Goal: Task Accomplishment & Management: Manage account settings

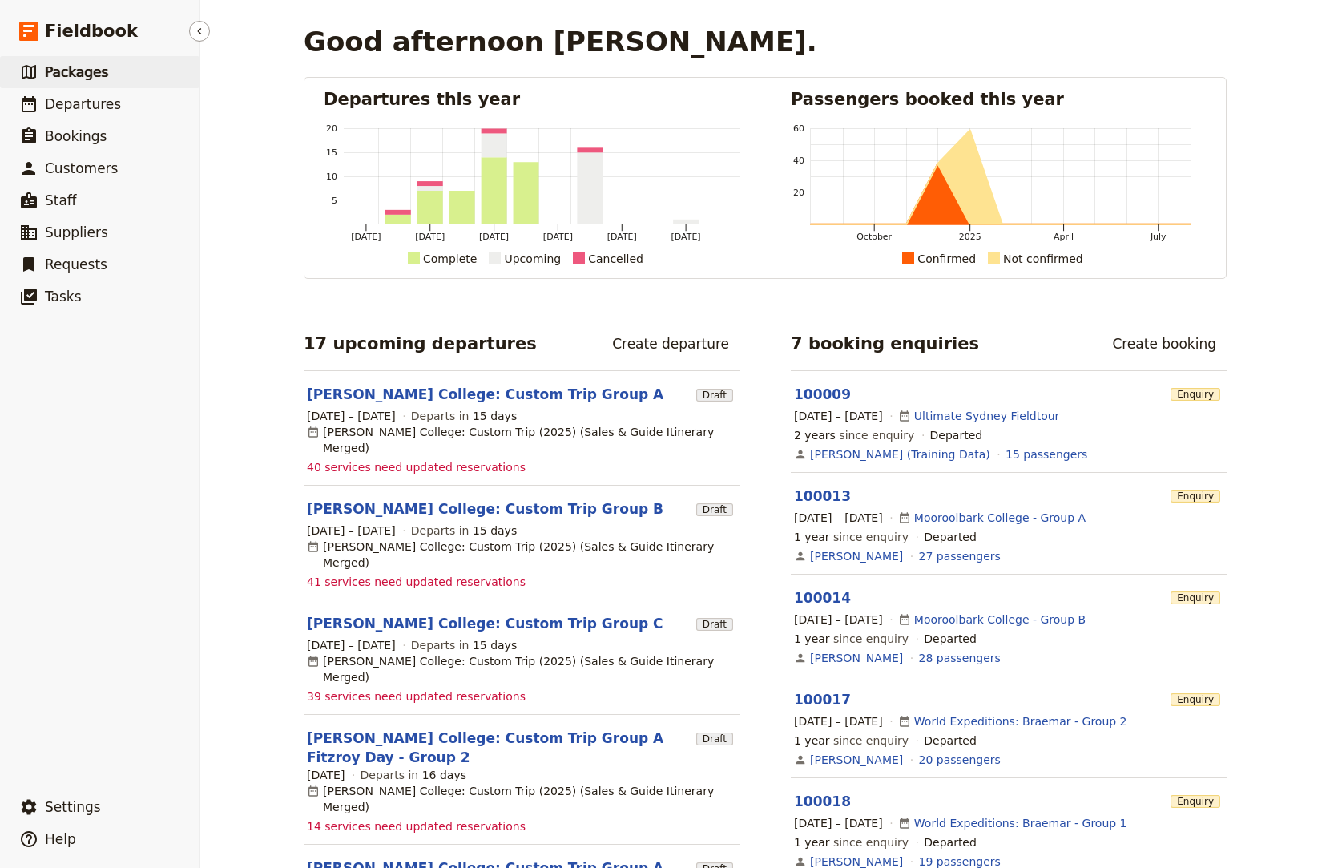
click at [108, 66] on link "​ Packages" at bounding box center [100, 72] width 200 height 32
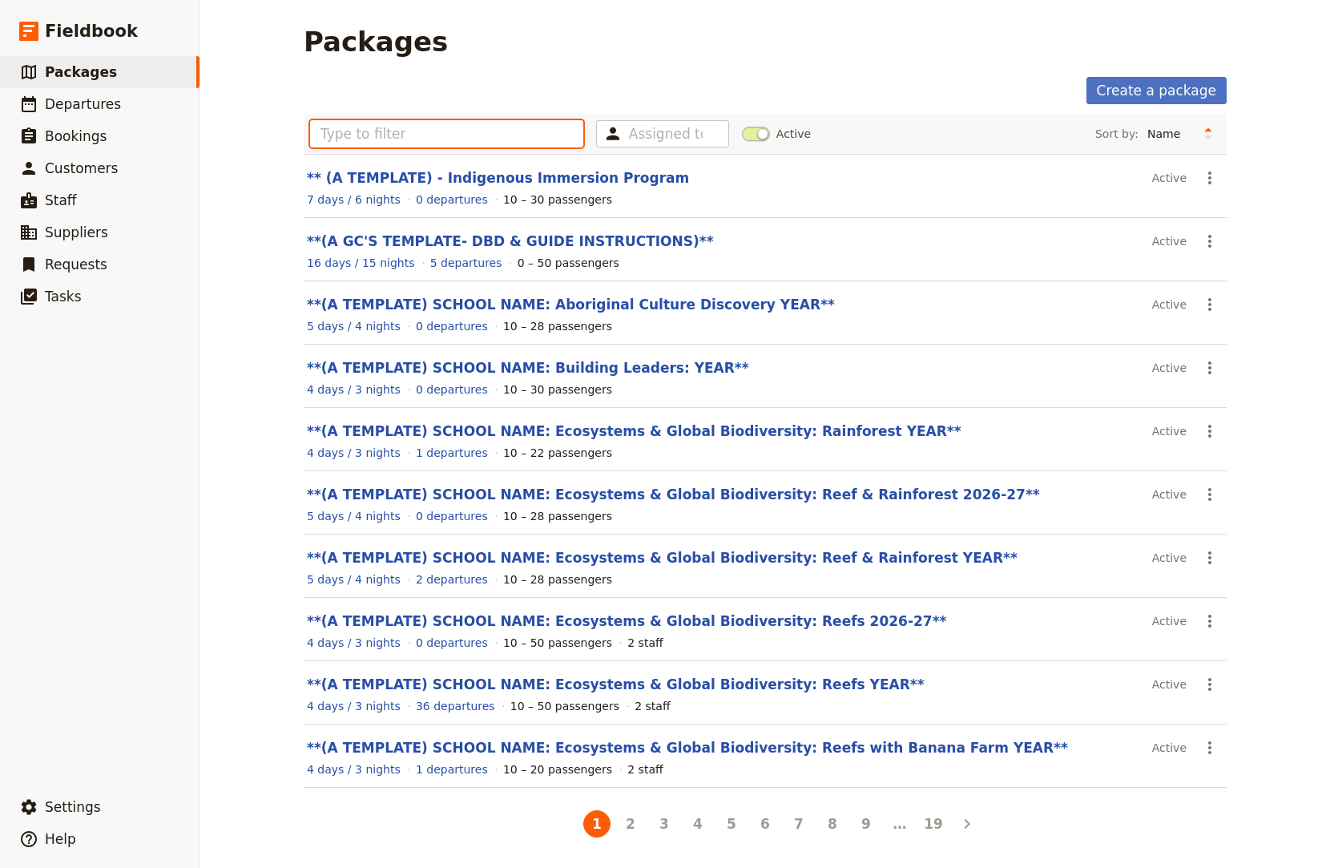
click at [417, 138] on input "text" at bounding box center [446, 133] width 273 height 27
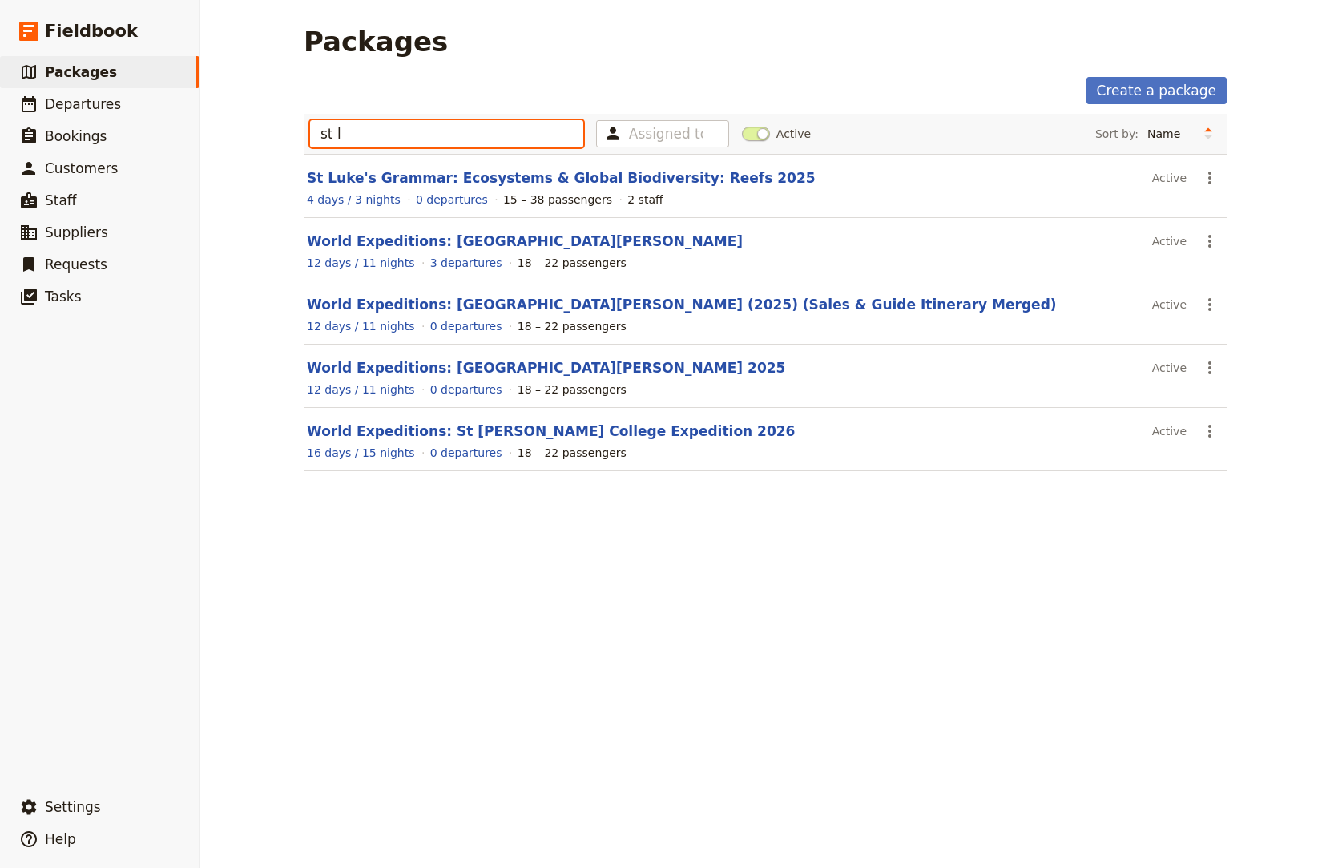
type input "st l"
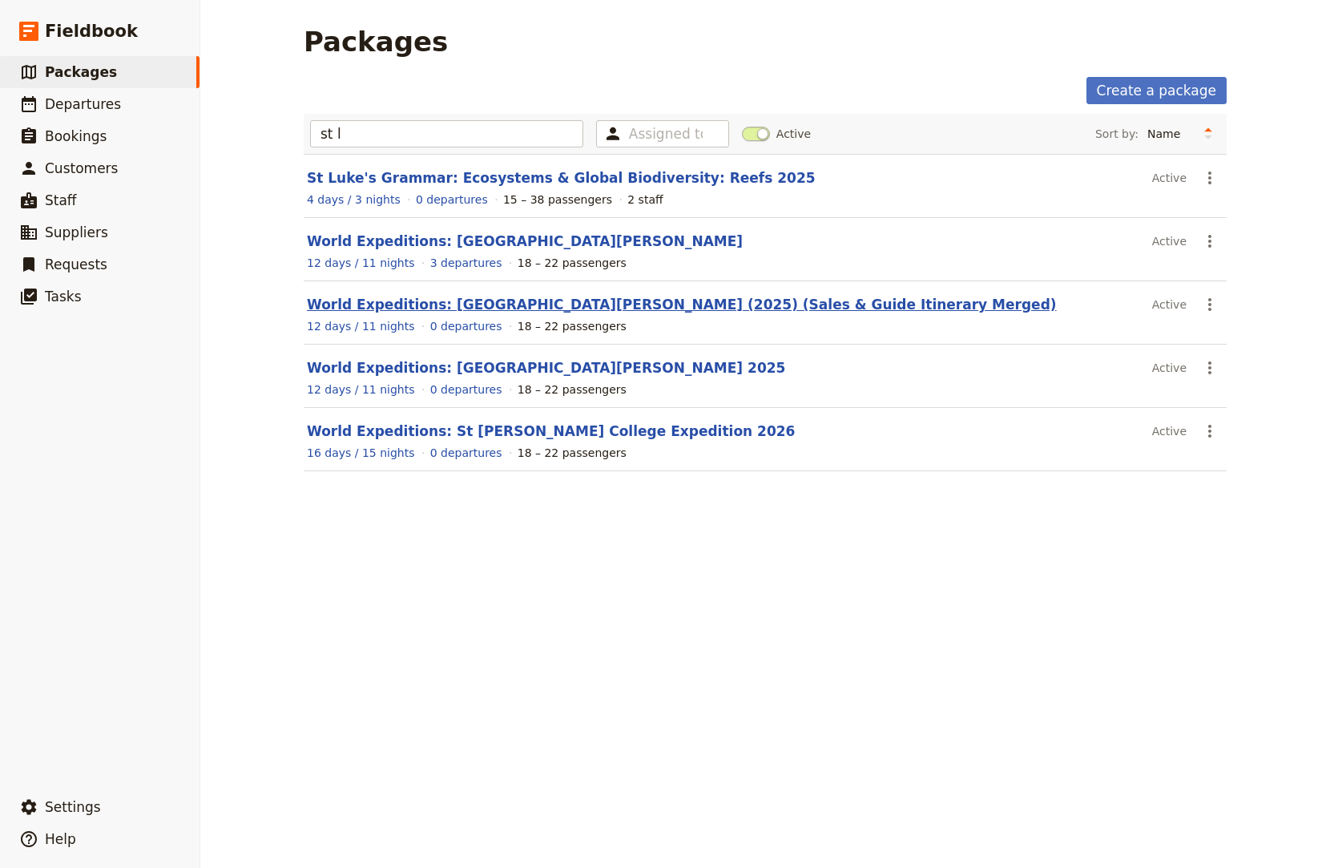
click at [429, 305] on link "World Expeditions: St Leonard's College (2025) (Sales & Guide Itinerary Merged)" at bounding box center [682, 304] width 750 height 16
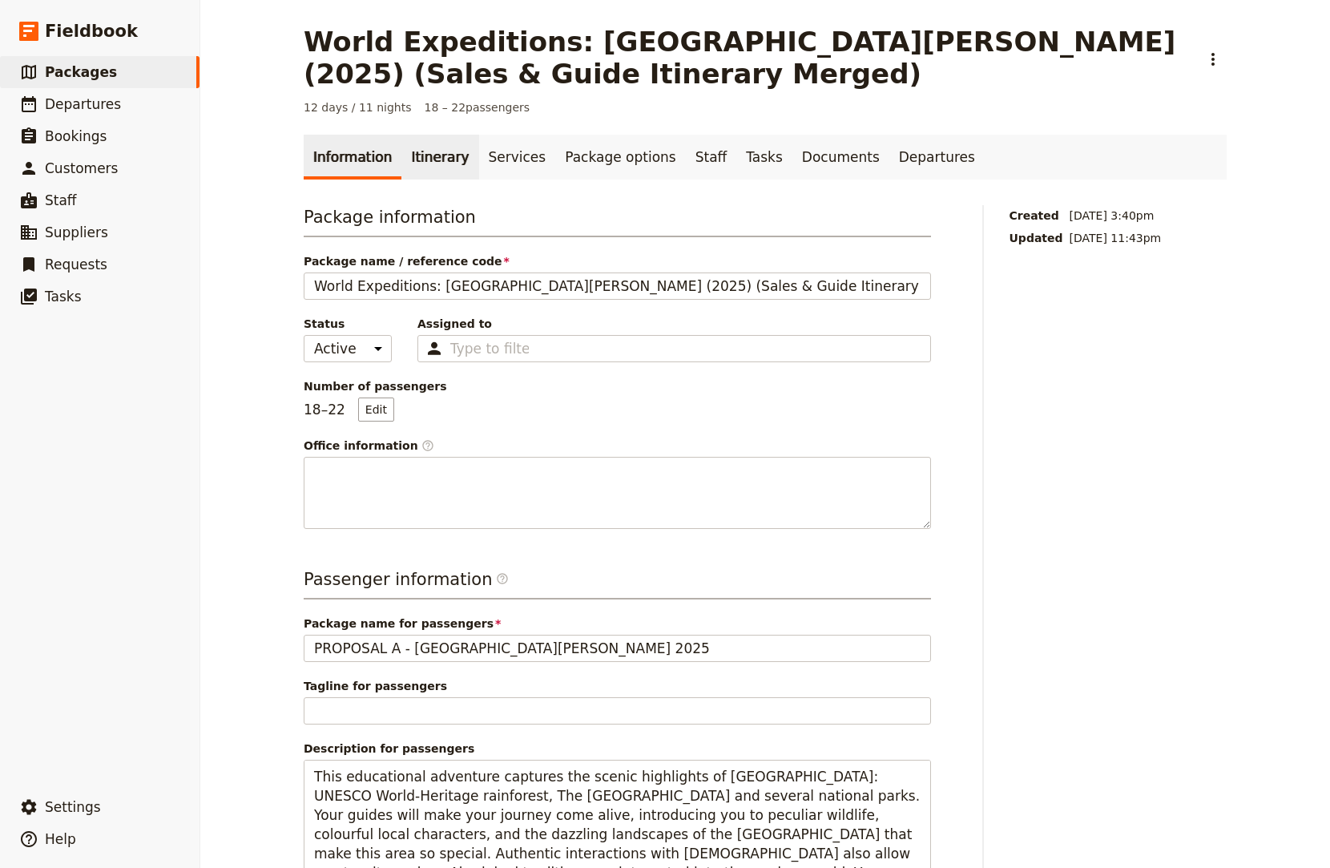
click at [439, 145] on link "Itinerary" at bounding box center [439, 157] width 77 height 45
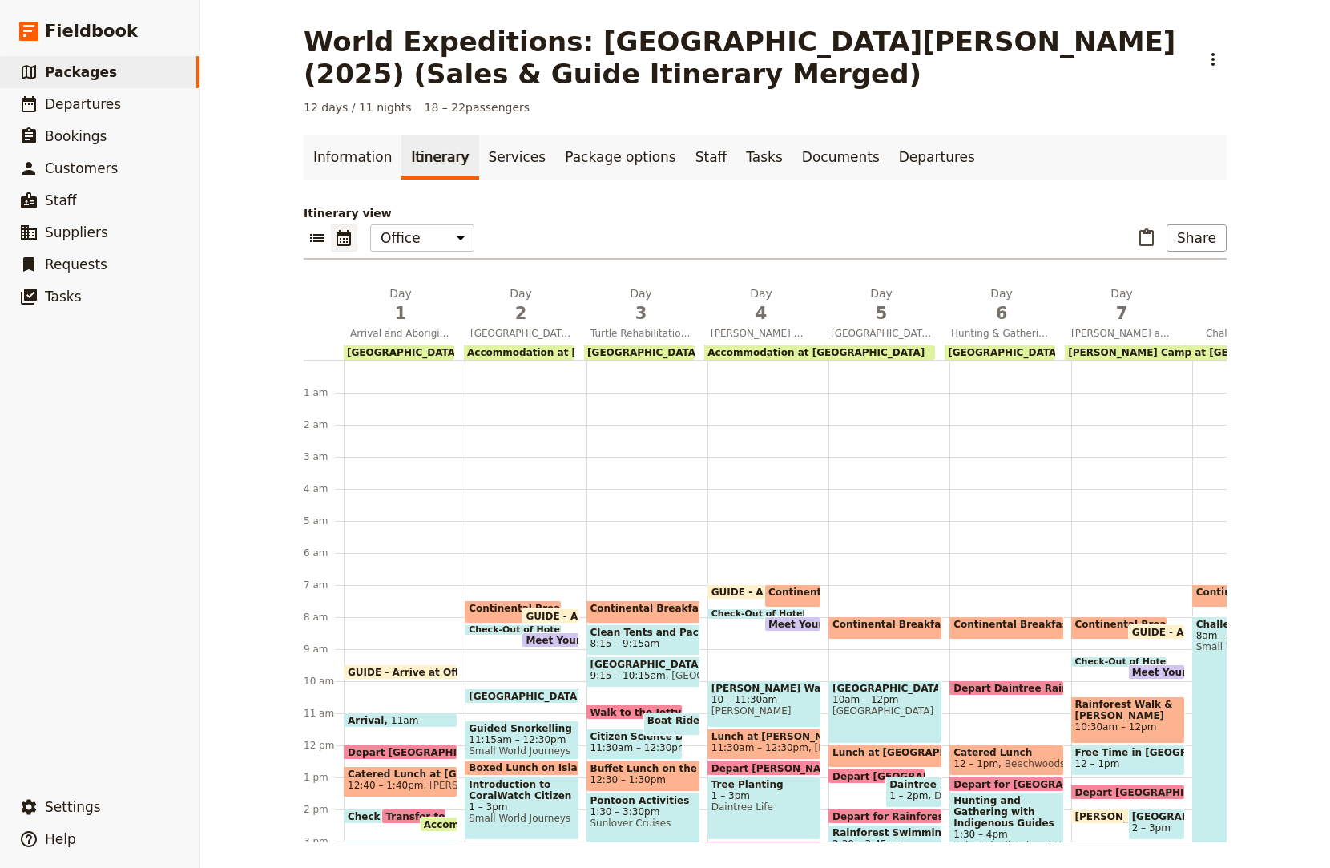
scroll to position [176, 0]
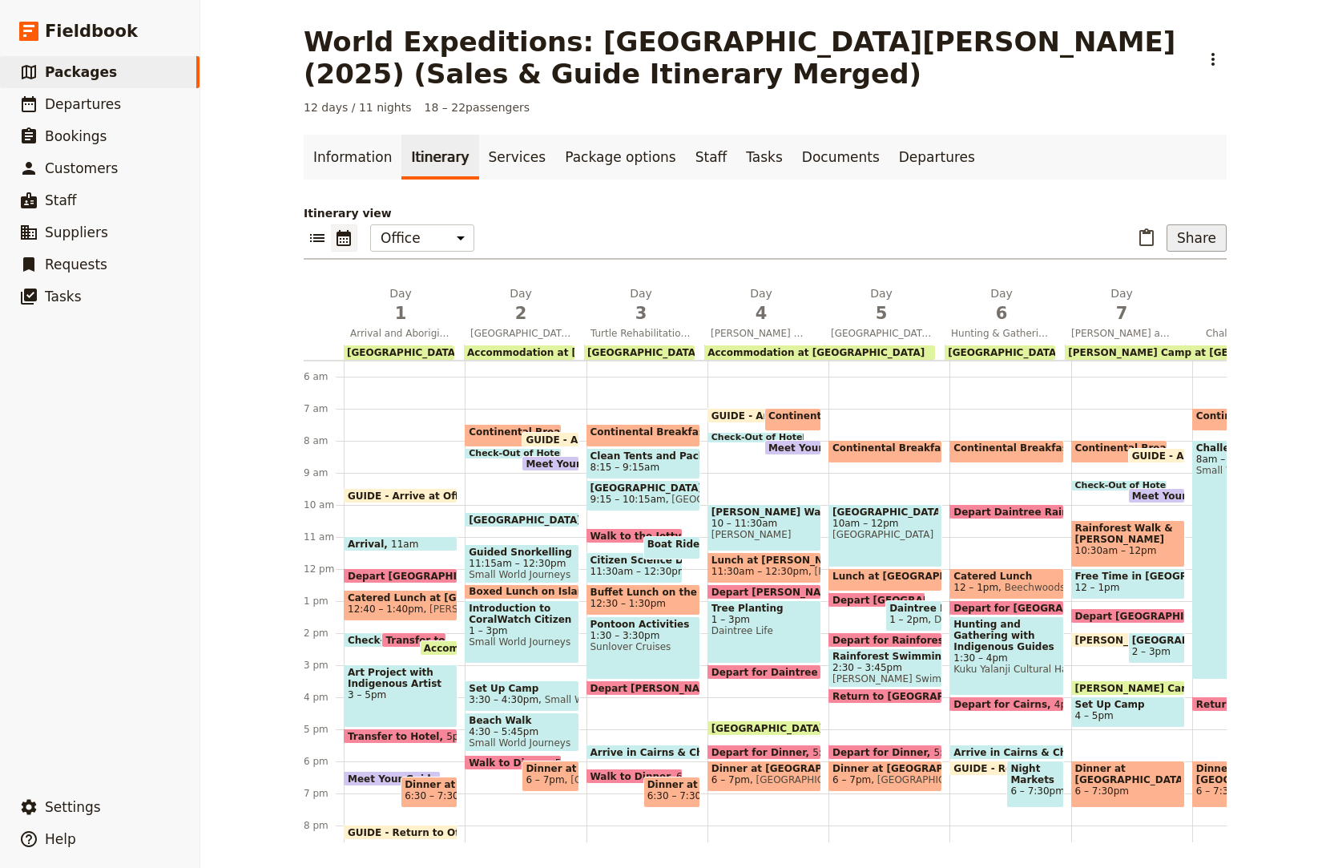
click at [1183, 232] on button "Share" at bounding box center [1197, 237] width 60 height 27
click at [1142, 284] on button "Guide itinerary" at bounding box center [1155, 273] width 127 height 22
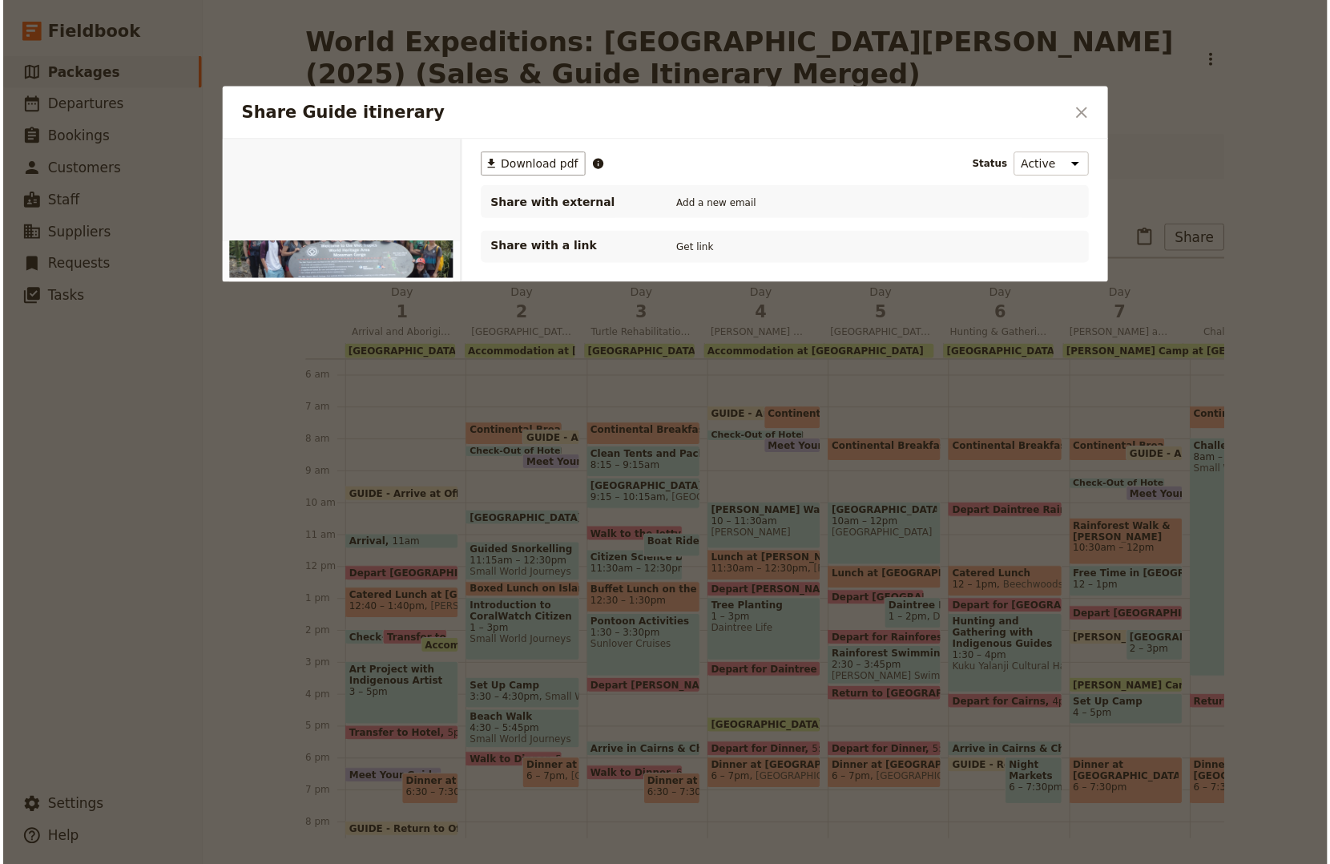
scroll to position [0, 0]
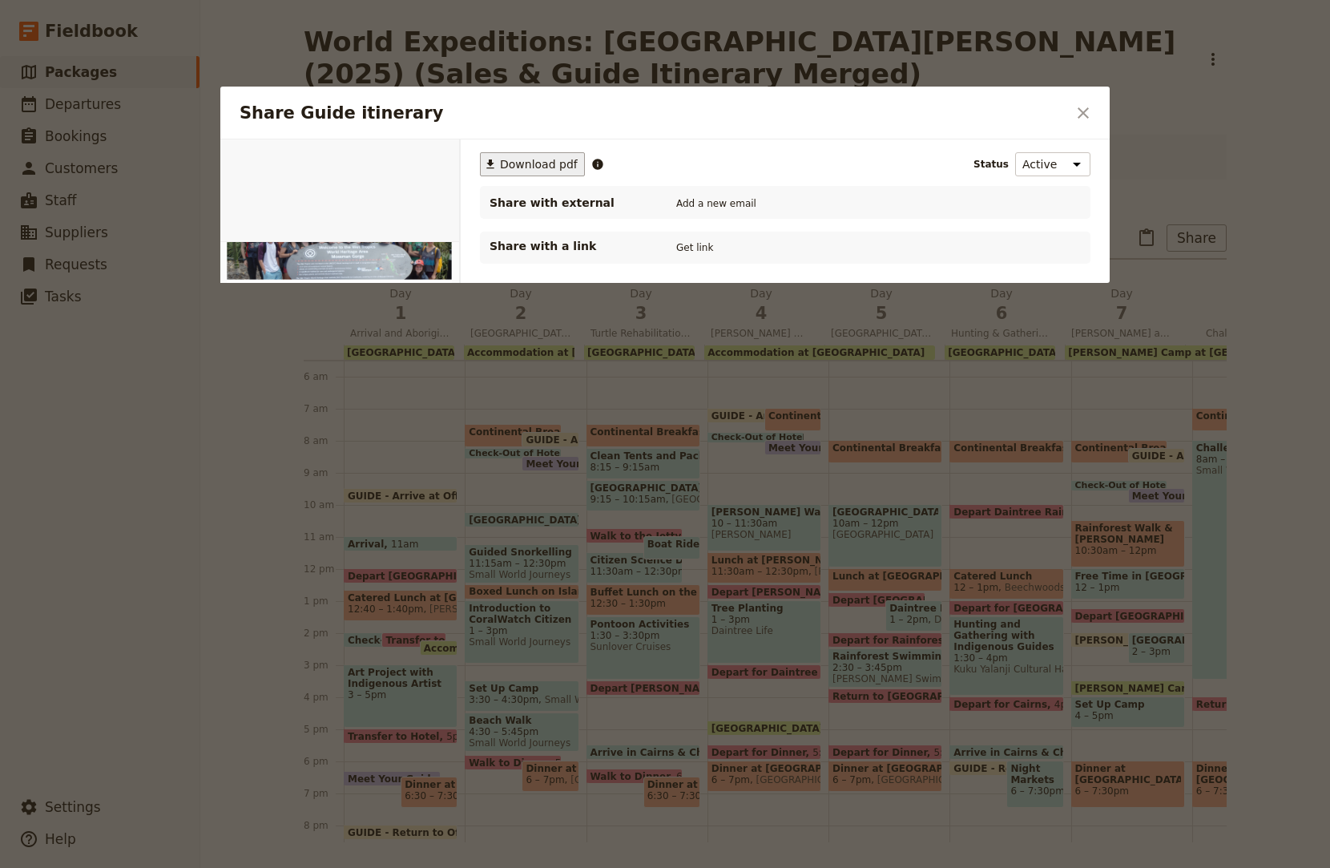
click at [521, 169] on span "Download pdf" at bounding box center [539, 164] width 78 height 16
click at [1090, 109] on icon "Close dialog" at bounding box center [1083, 112] width 19 height 19
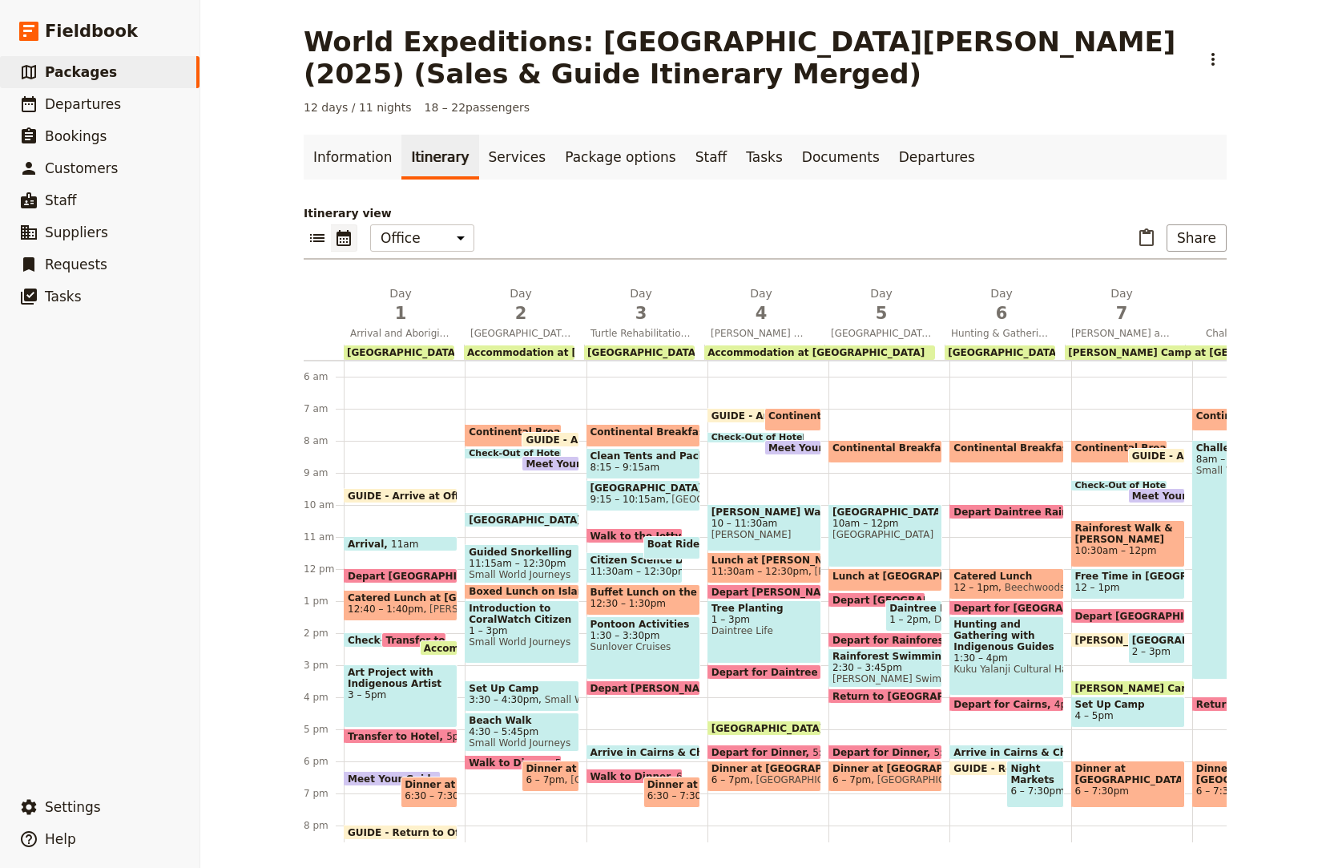
click at [377, 499] on span at bounding box center [401, 499] width 112 height 6
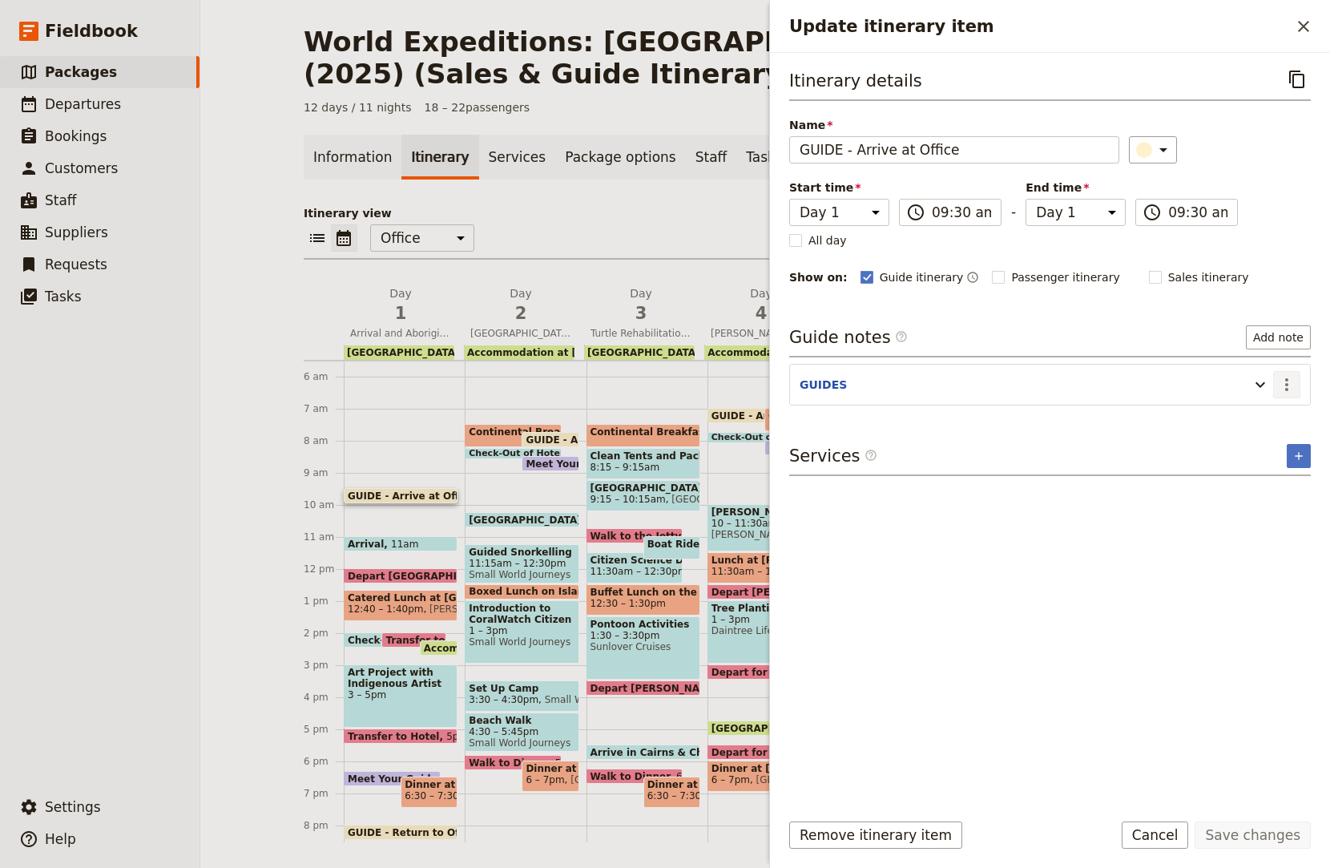
click at [1290, 383] on icon "Actions" at bounding box center [1286, 384] width 19 height 19
click at [1264, 412] on span "Edit note" at bounding box center [1240, 419] width 50 height 16
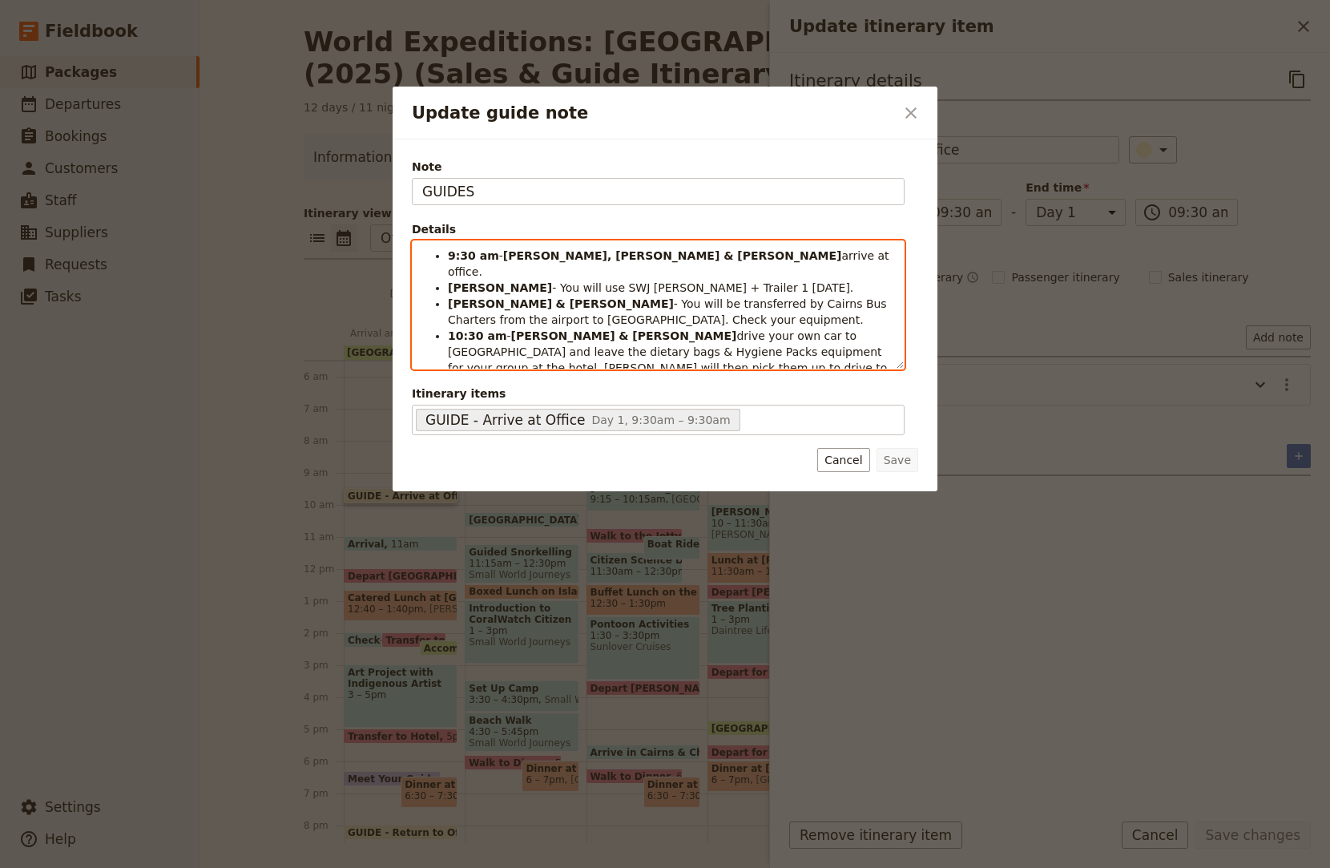
click at [462, 352] on span "drive your own car to Coral Tree Inn and leave the dietary bags & Hygiene Packs…" at bounding box center [669, 359] width 443 height 61
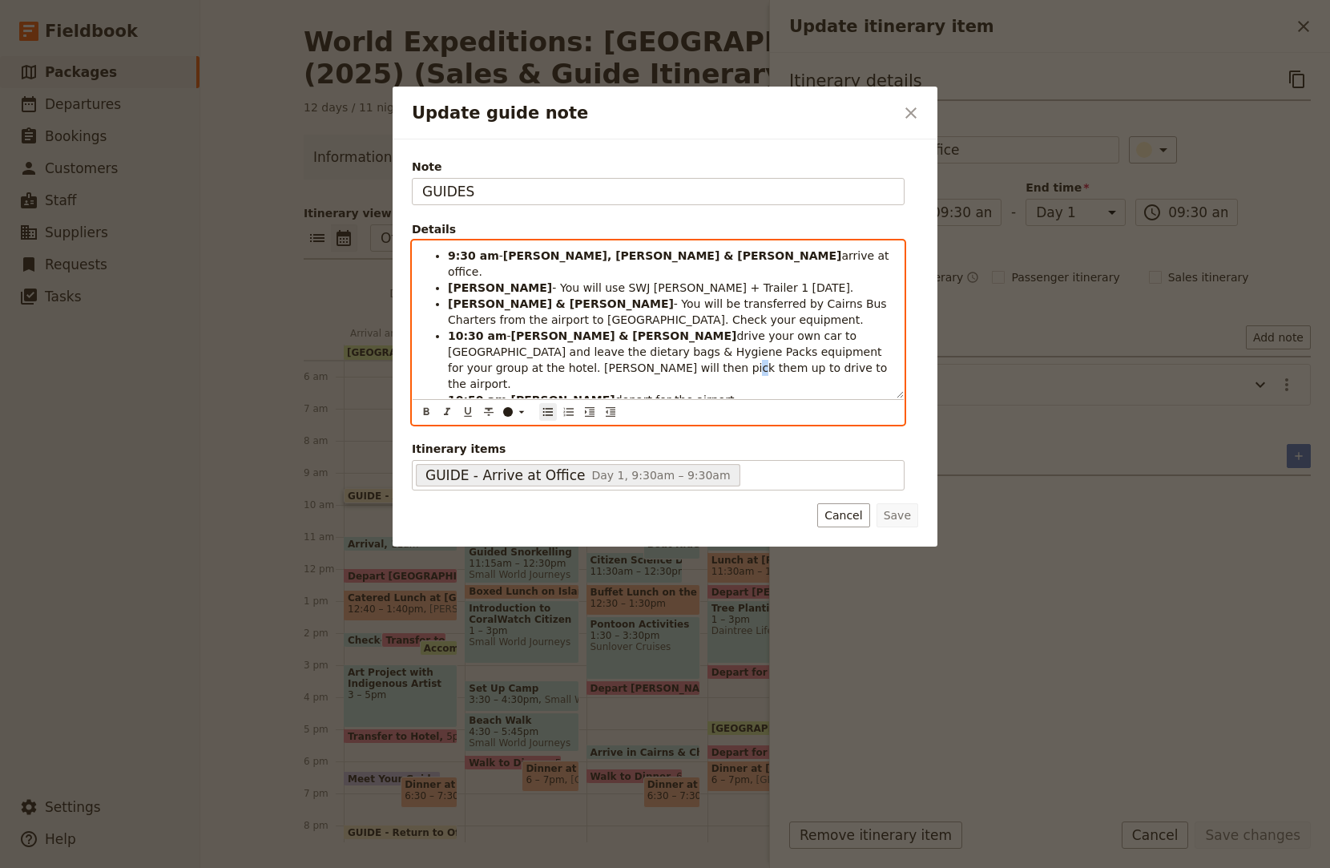
click at [462, 352] on span "drive your own car to Coral Tree Inn and leave the dietary bags & Hygiene Packs…" at bounding box center [669, 359] width 443 height 61
click at [873, 337] on span "drive your own car to Coral Tree Inn and leave the dietary bags & Hygiene Packs…" at bounding box center [669, 359] width 443 height 61
click at [872, 337] on span "drive your own car to Coral Tree Inn and leave the dietary bags & Hygiene Packs…" at bounding box center [669, 359] width 443 height 61
click at [462, 353] on span "drive your own car to Coral Tree Inn and leave the dietary bags & Hygiene Packs…" at bounding box center [666, 359] width 437 height 61
drag, startPoint x: 619, startPoint y: 337, endPoint x: 690, endPoint y: 329, distance: 71.7
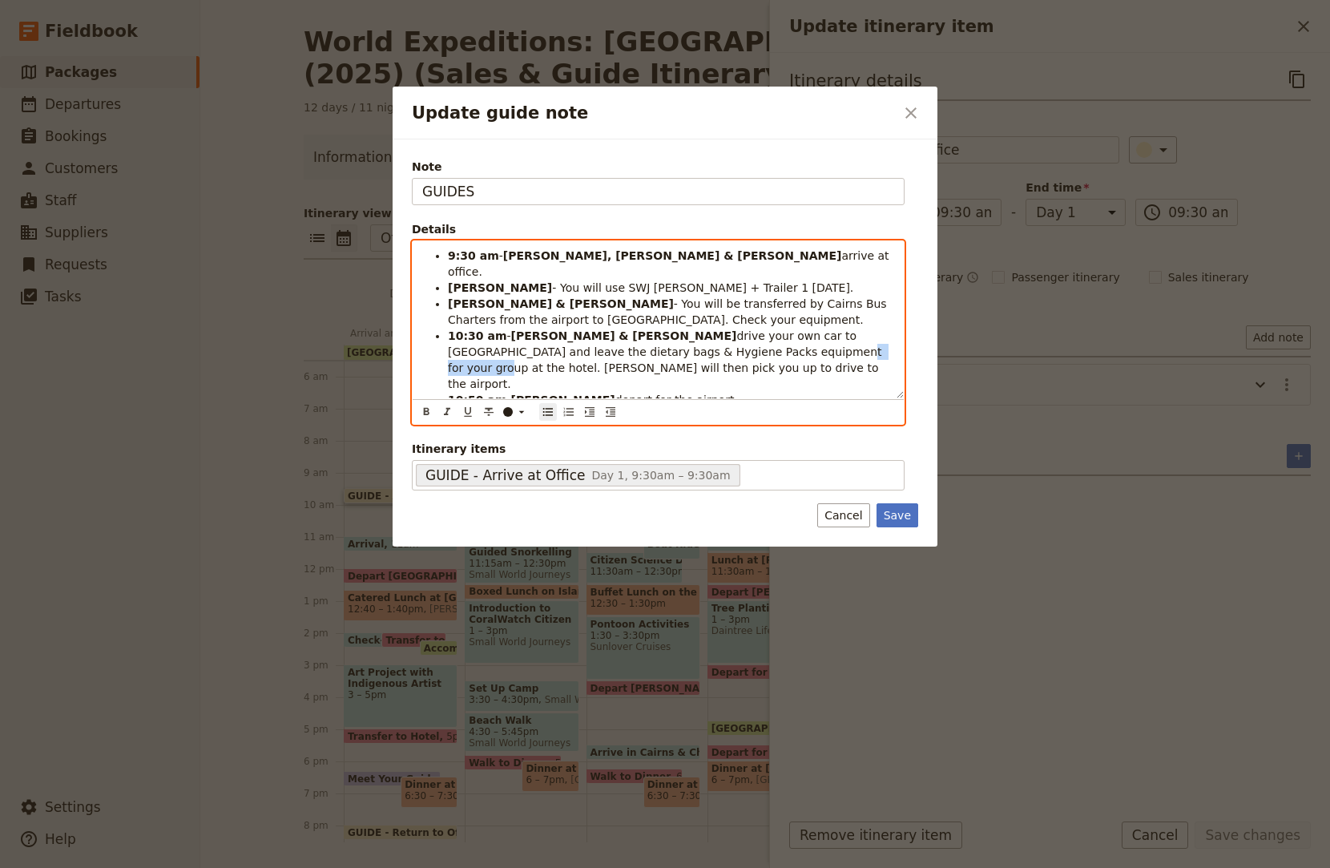
click at [690, 329] on span "drive your own car to Coral Tree Inn and leave the dietary bags & Hygiene Packs…" at bounding box center [666, 359] width 437 height 61
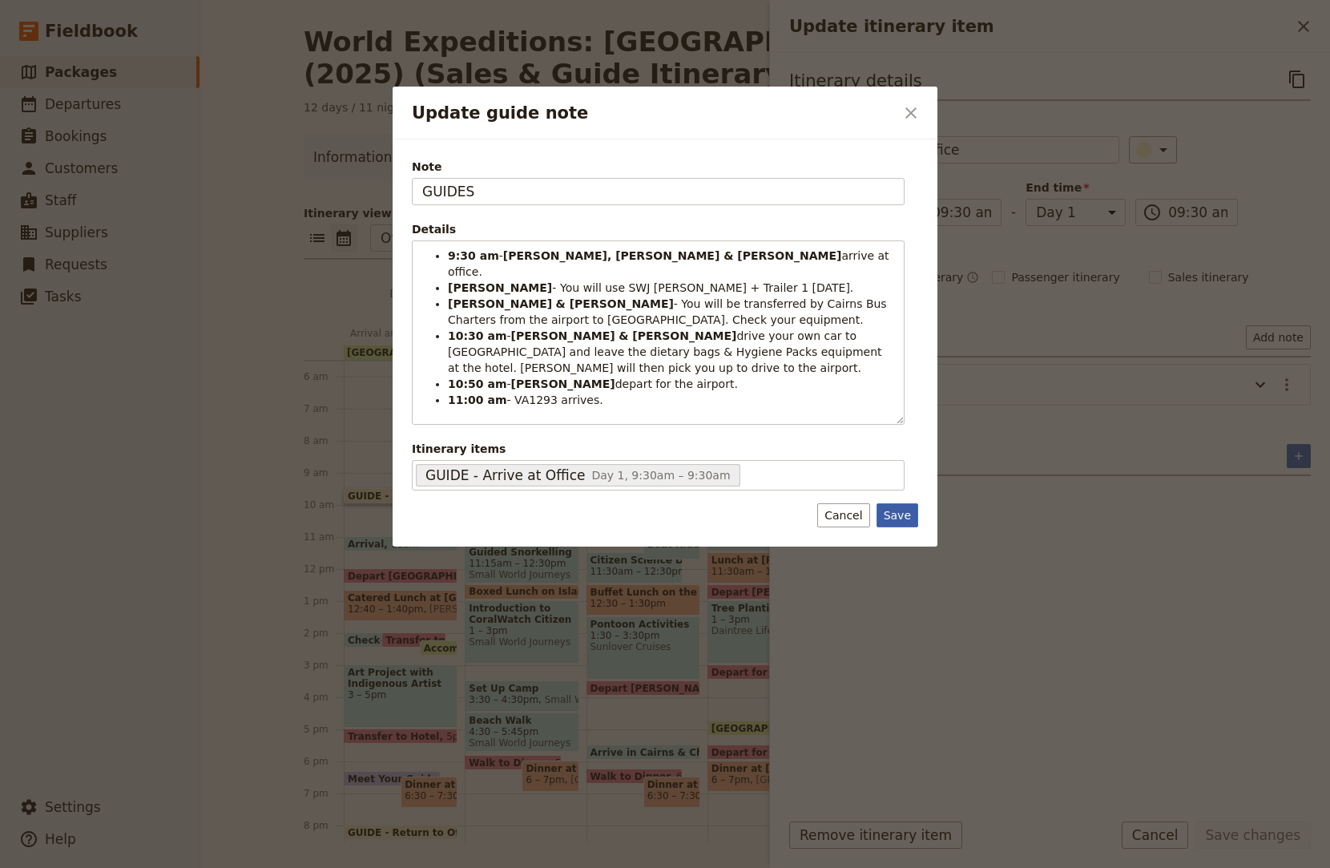
click at [909, 520] on button "Save" at bounding box center [898, 515] width 42 height 24
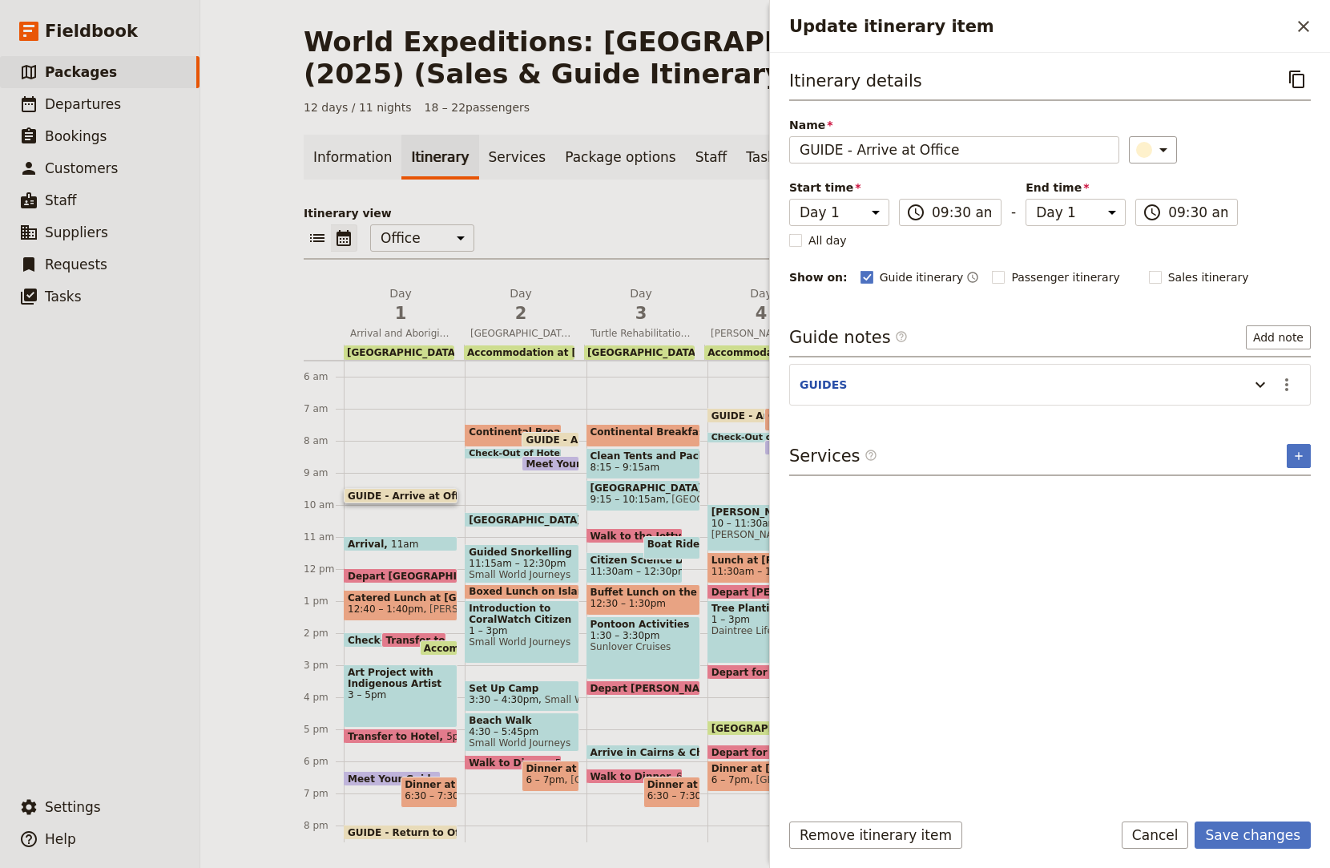
click at [1258, 849] on div "Remove itinerary item Save changes Cancel" at bounding box center [1050, 844] width 560 height 46
click at [1261, 843] on button "Save changes" at bounding box center [1253, 834] width 116 height 27
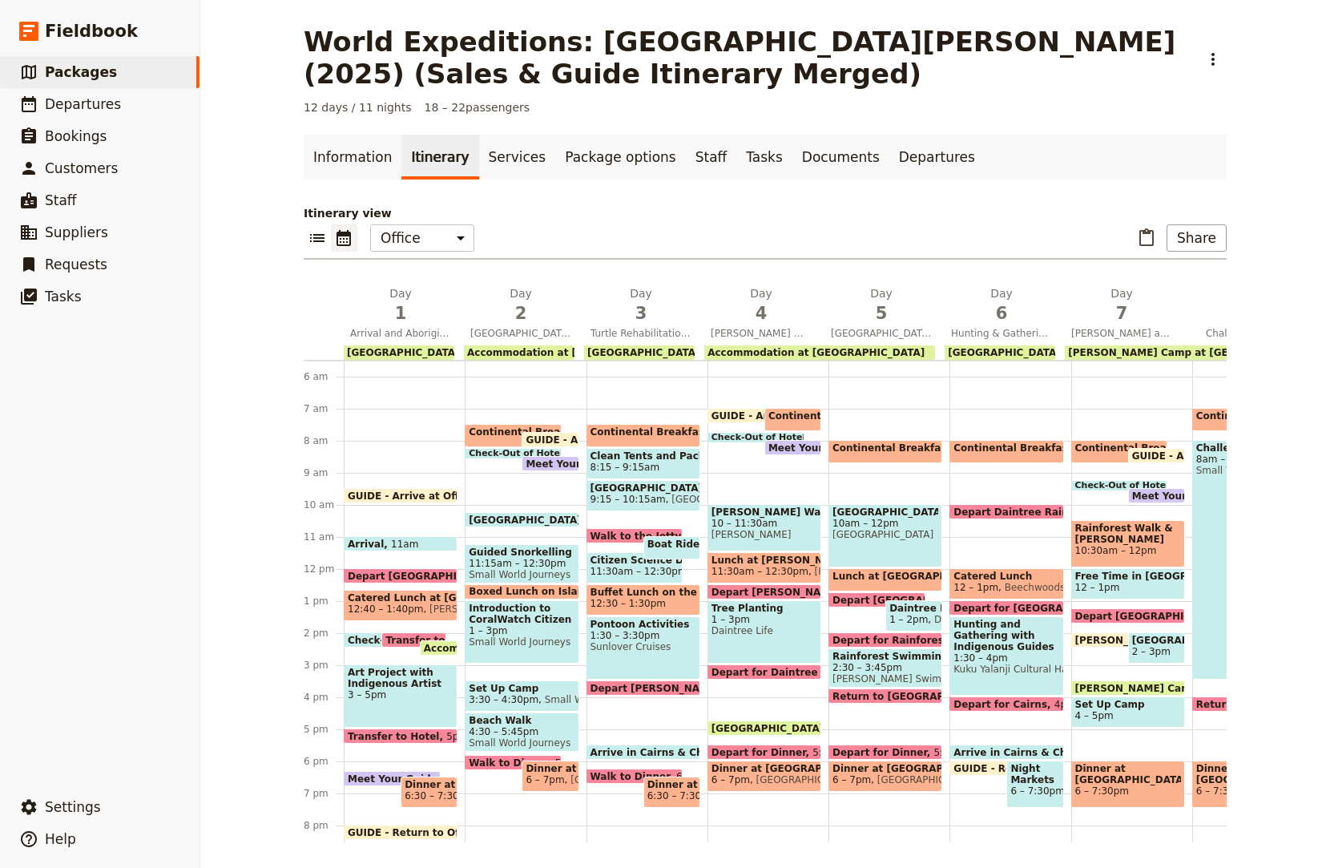
click at [359, 637] on span "Check-in at Coral Tree Inn" at bounding box center [440, 640] width 184 height 10
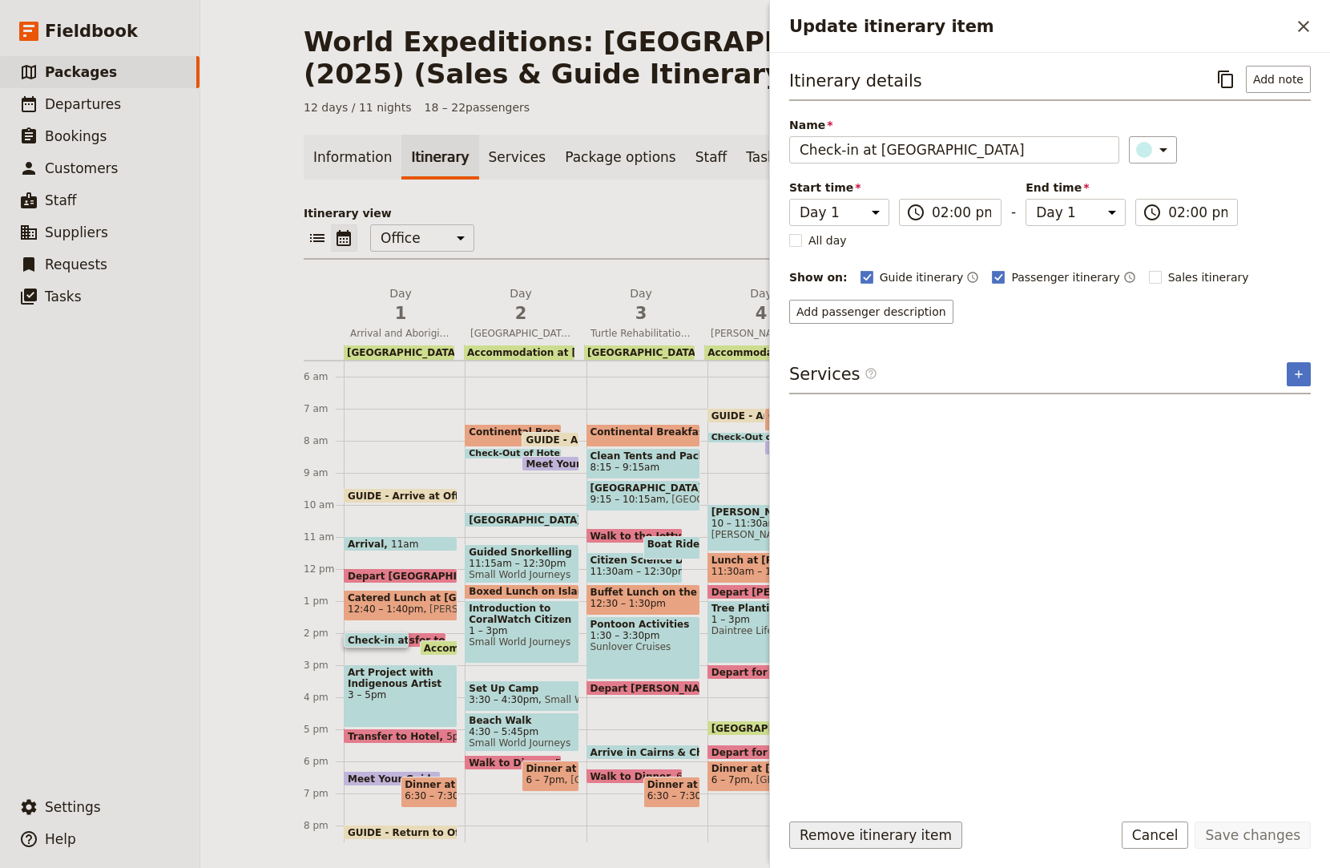
click at [907, 830] on button "Remove itinerary item" at bounding box center [875, 834] width 173 height 27
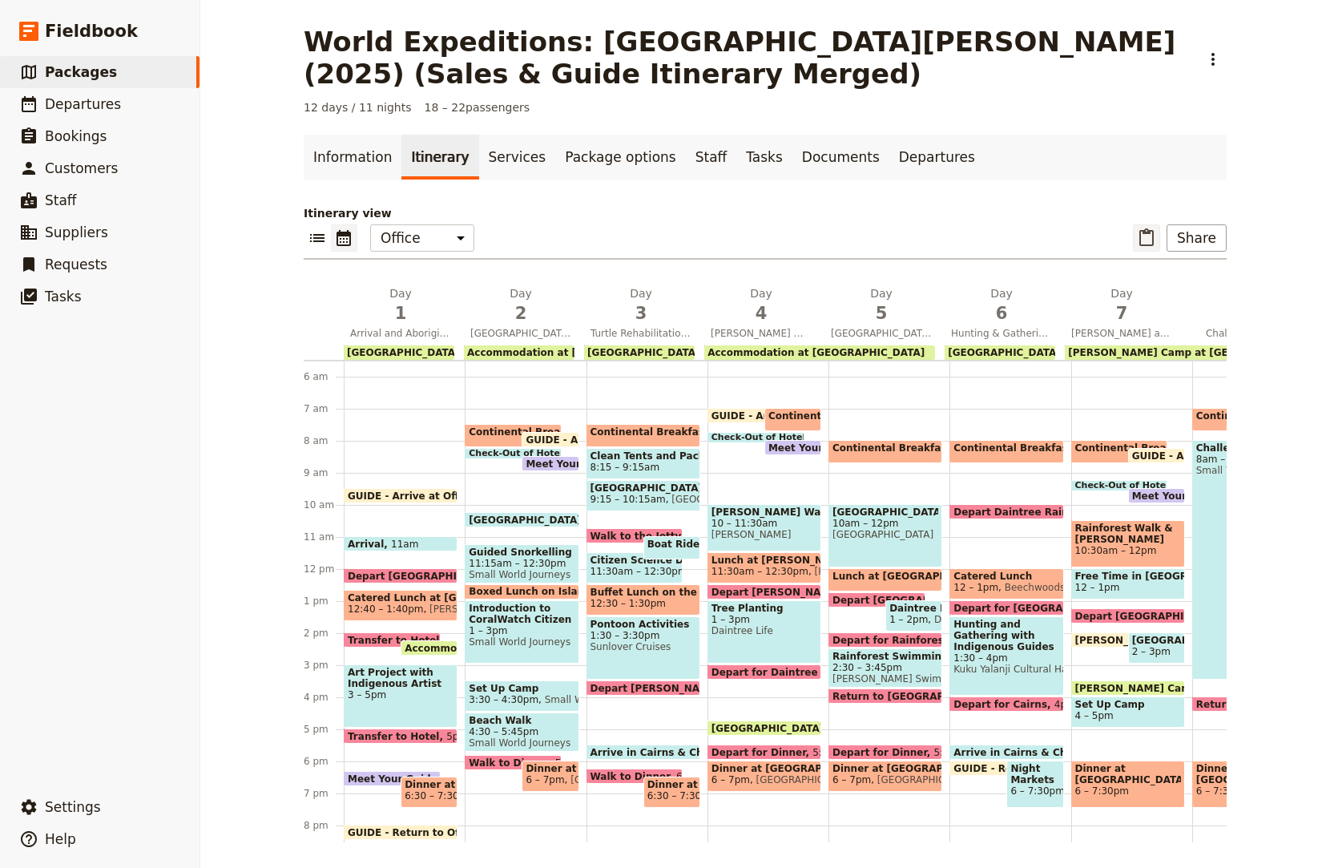
click at [1146, 232] on icon "Paste itinerary item" at bounding box center [1146, 237] width 14 height 18
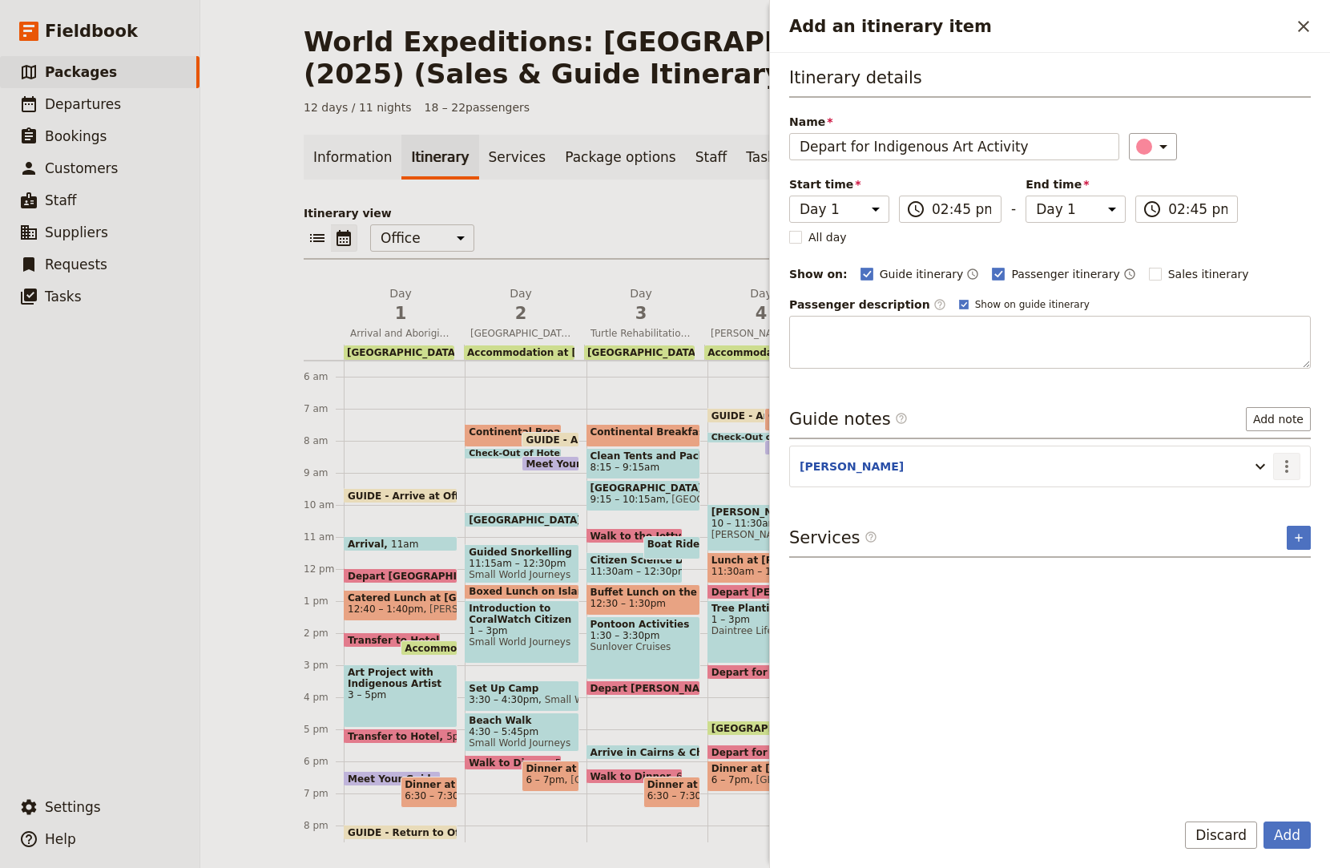
click at [1291, 470] on icon "Actions" at bounding box center [1286, 466] width 19 height 19
click at [1268, 499] on span "Edit note" at bounding box center [1252, 501] width 75 height 16
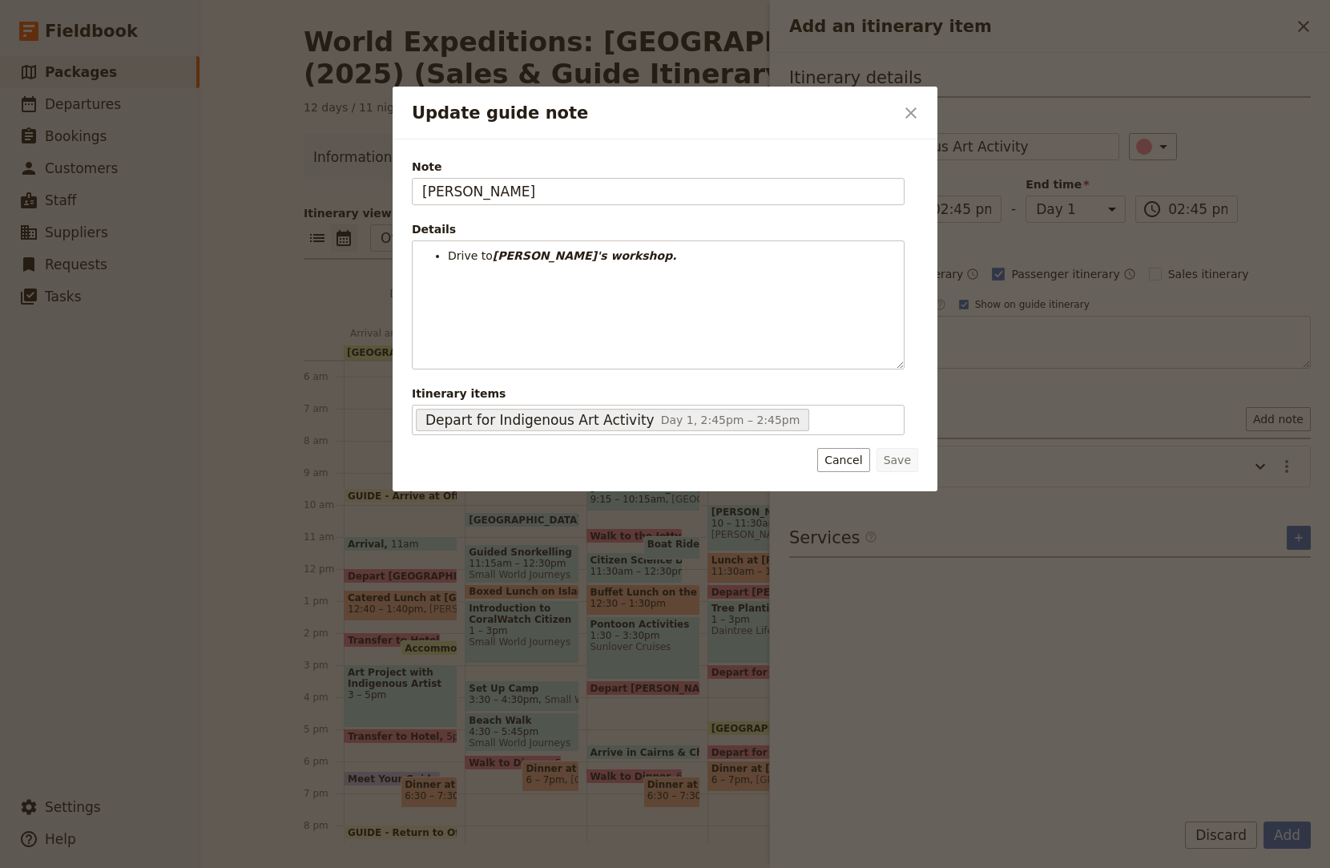
drag, startPoint x: 488, startPoint y: 187, endPoint x: 300, endPoint y: 219, distance: 190.2
click at [288, 867] on div "Update guide note ​ Note JESS Details Drive to Sue's workshop. ​ ​ ​ ​ ​ ​ ​ ​ …" at bounding box center [665, 868] width 1330 height 0
click at [840, 459] on button "Cancel" at bounding box center [843, 460] width 52 height 24
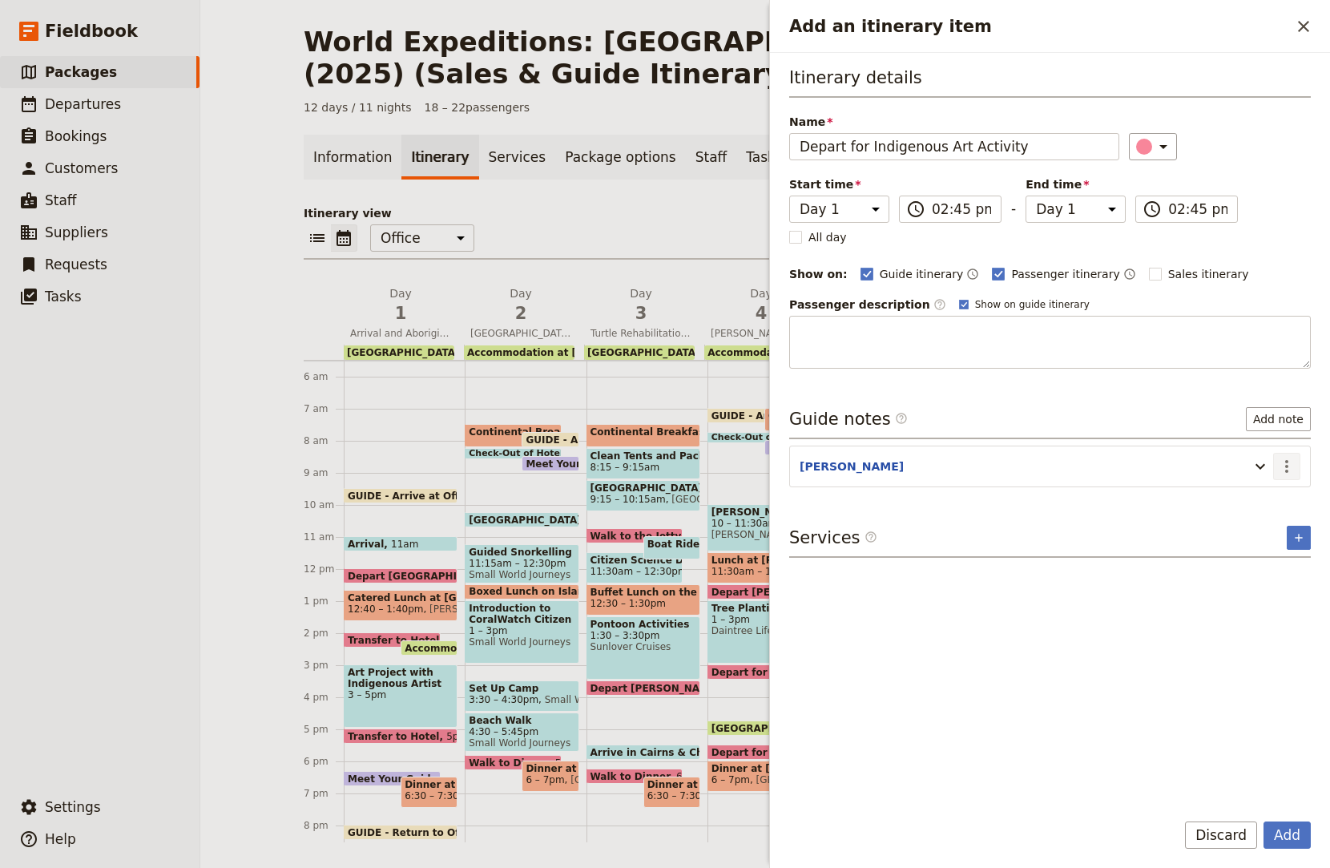
click at [1288, 471] on icon "Actions" at bounding box center [1286, 466] width 19 height 19
click at [1284, 497] on span "Edit note" at bounding box center [1252, 501] width 75 height 16
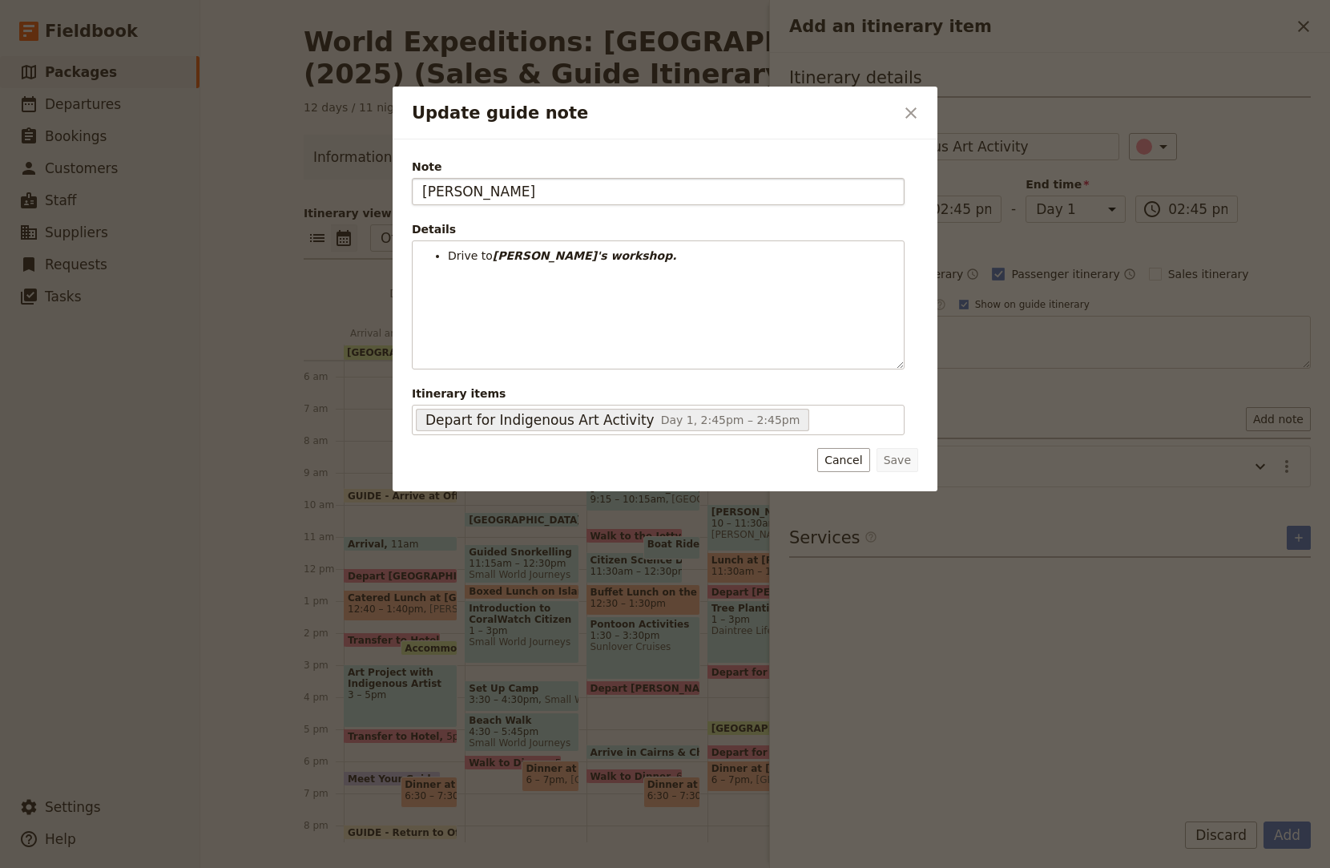
drag, startPoint x: 483, startPoint y: 190, endPoint x: 425, endPoint y: 202, distance: 59.7
click at [425, 202] on input "JESS" at bounding box center [658, 191] width 493 height 27
type input "KATE"
click at [905, 450] on button "Save" at bounding box center [898, 460] width 42 height 24
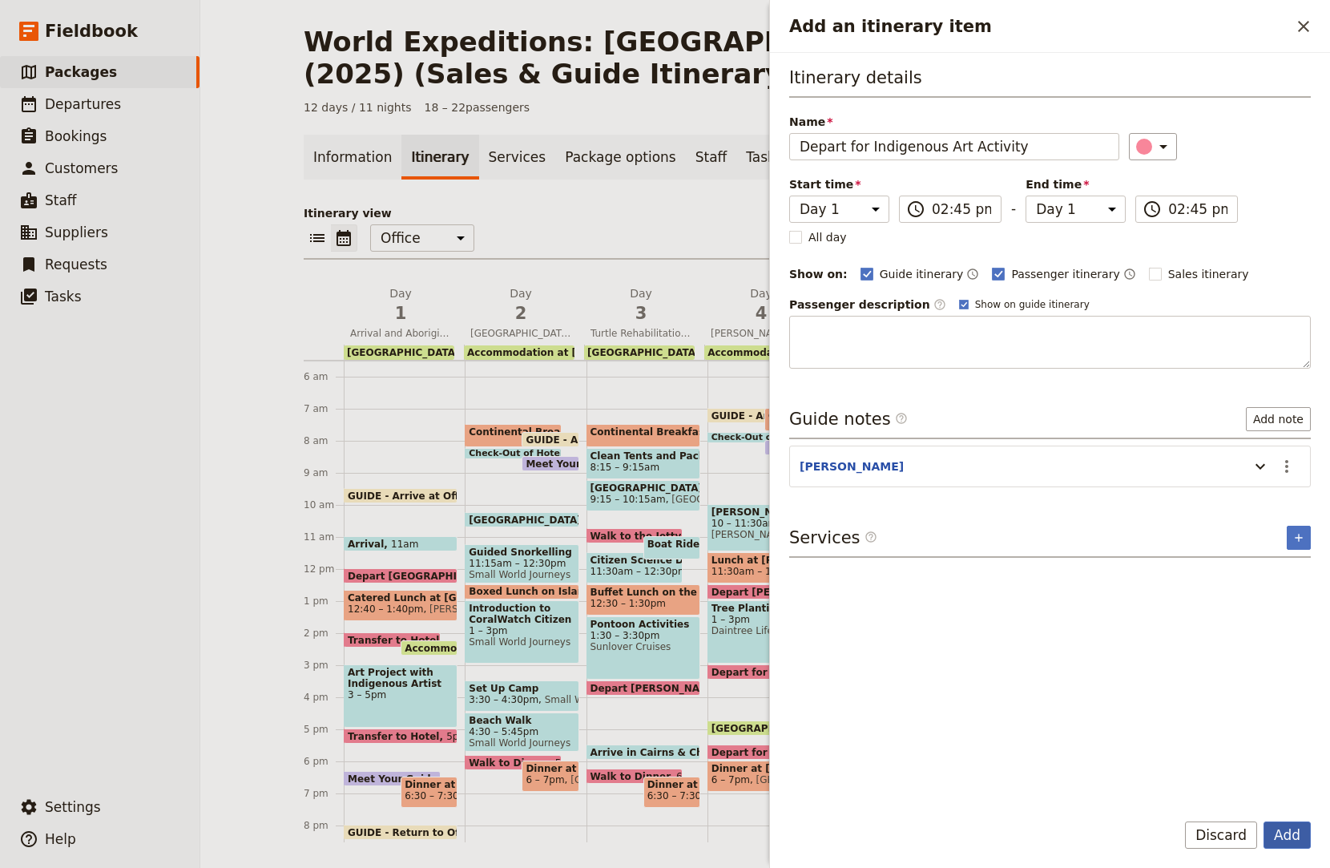
click at [1302, 839] on button "Add" at bounding box center [1287, 834] width 47 height 27
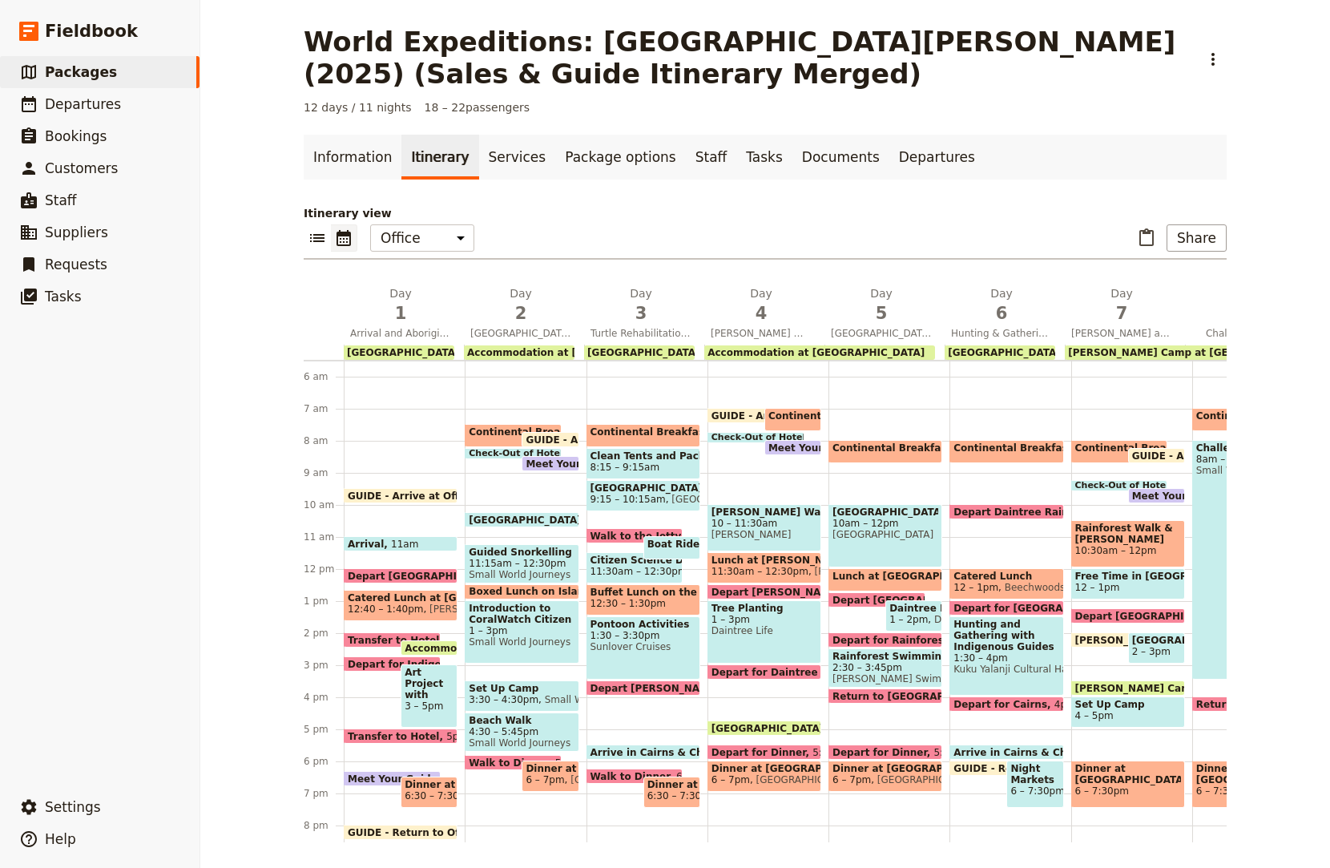
click at [405, 706] on span "3 – 5pm" at bounding box center [429, 705] width 49 height 11
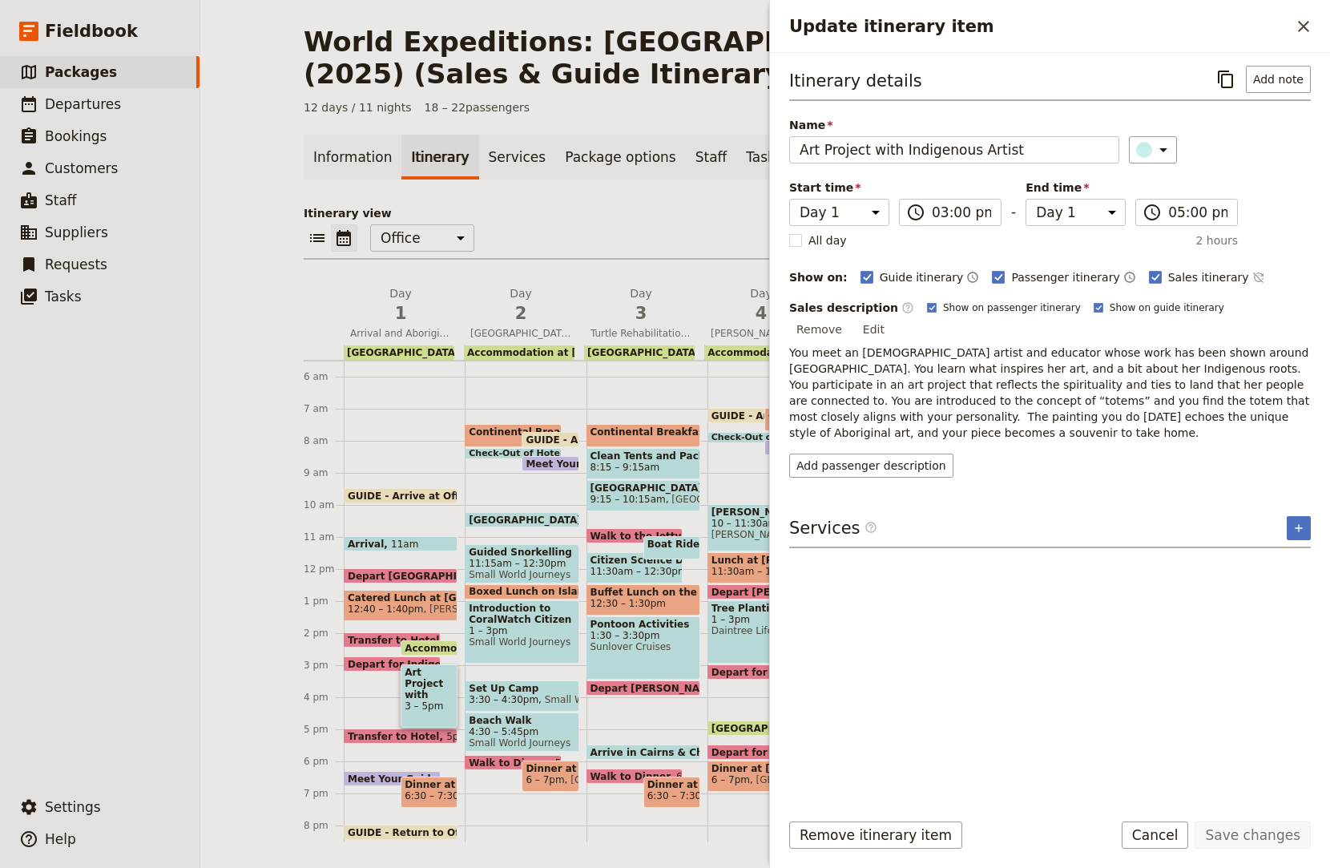
click at [1288, 516] on div "Services ​ ​" at bounding box center [1050, 532] width 522 height 32
click at [1289, 516] on button "​" at bounding box center [1299, 528] width 24 height 24
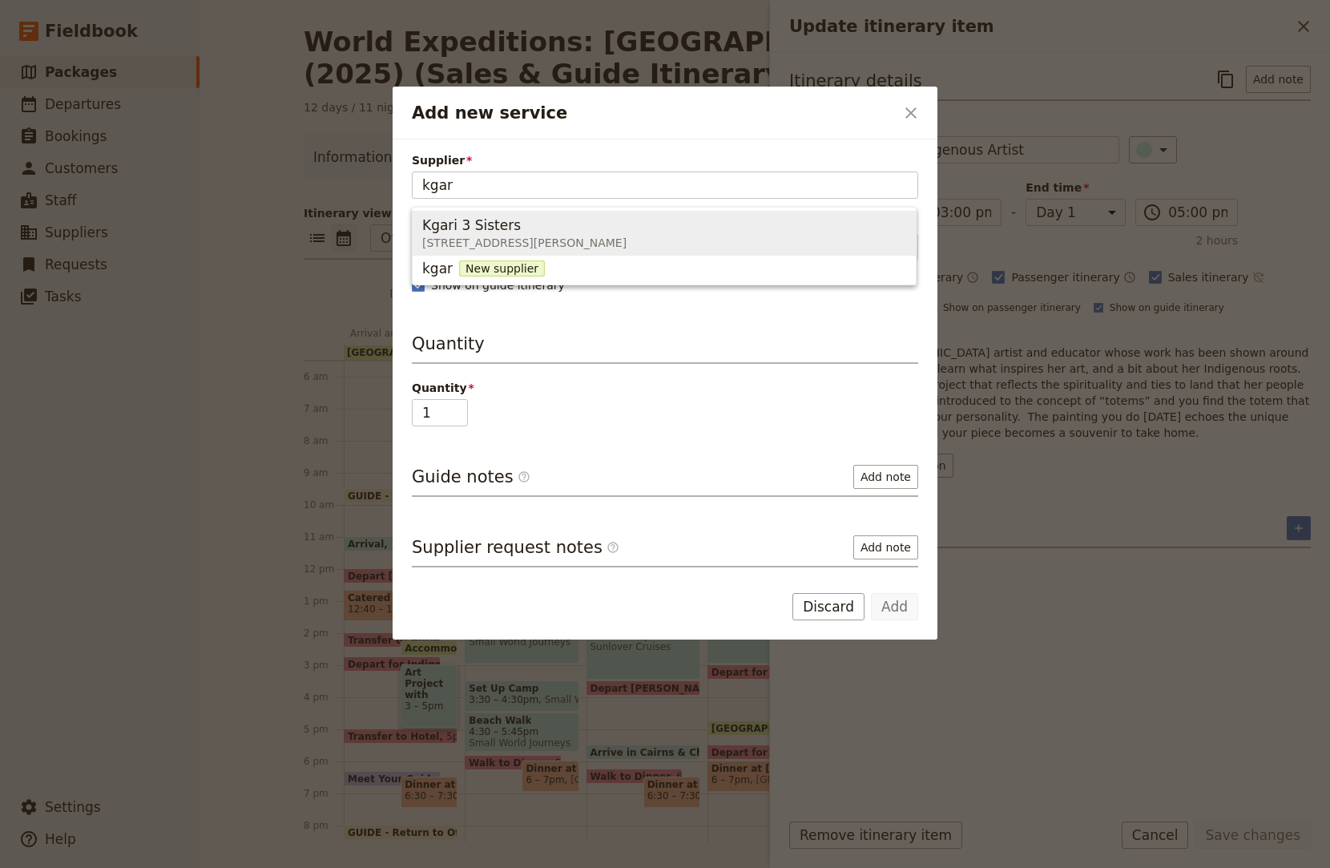
click at [813, 220] on span "Kgari 3 Sisters 91 Lyons Street, Portsmith QLD 4870, Australia" at bounding box center [664, 233] width 484 height 38
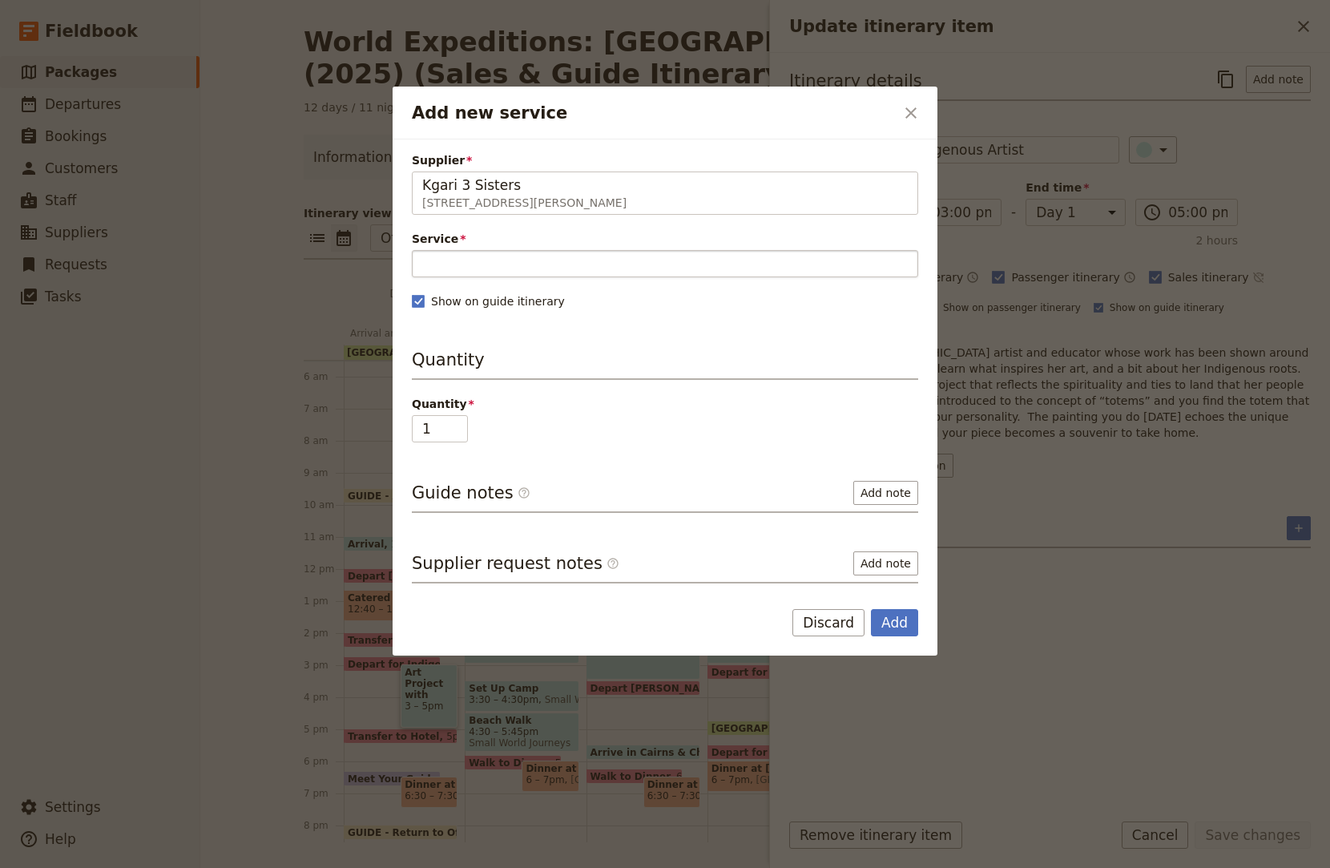
type input "Kgari 3 Sisters"
click at [791, 254] on input "Service" at bounding box center [665, 263] width 506 height 27
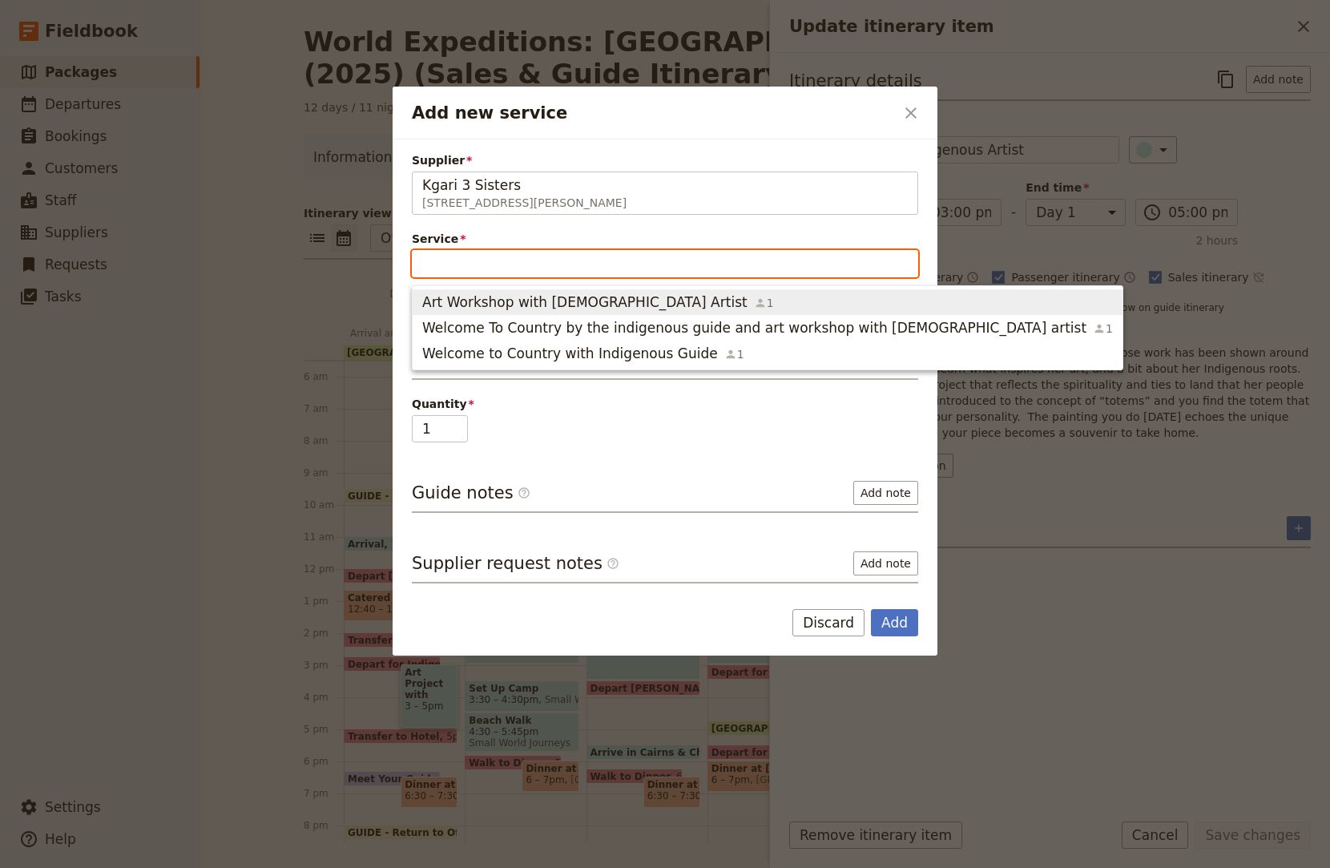
click at [583, 304] on span "Art Workshop with Indigenous Artist" at bounding box center [584, 301] width 325 height 19
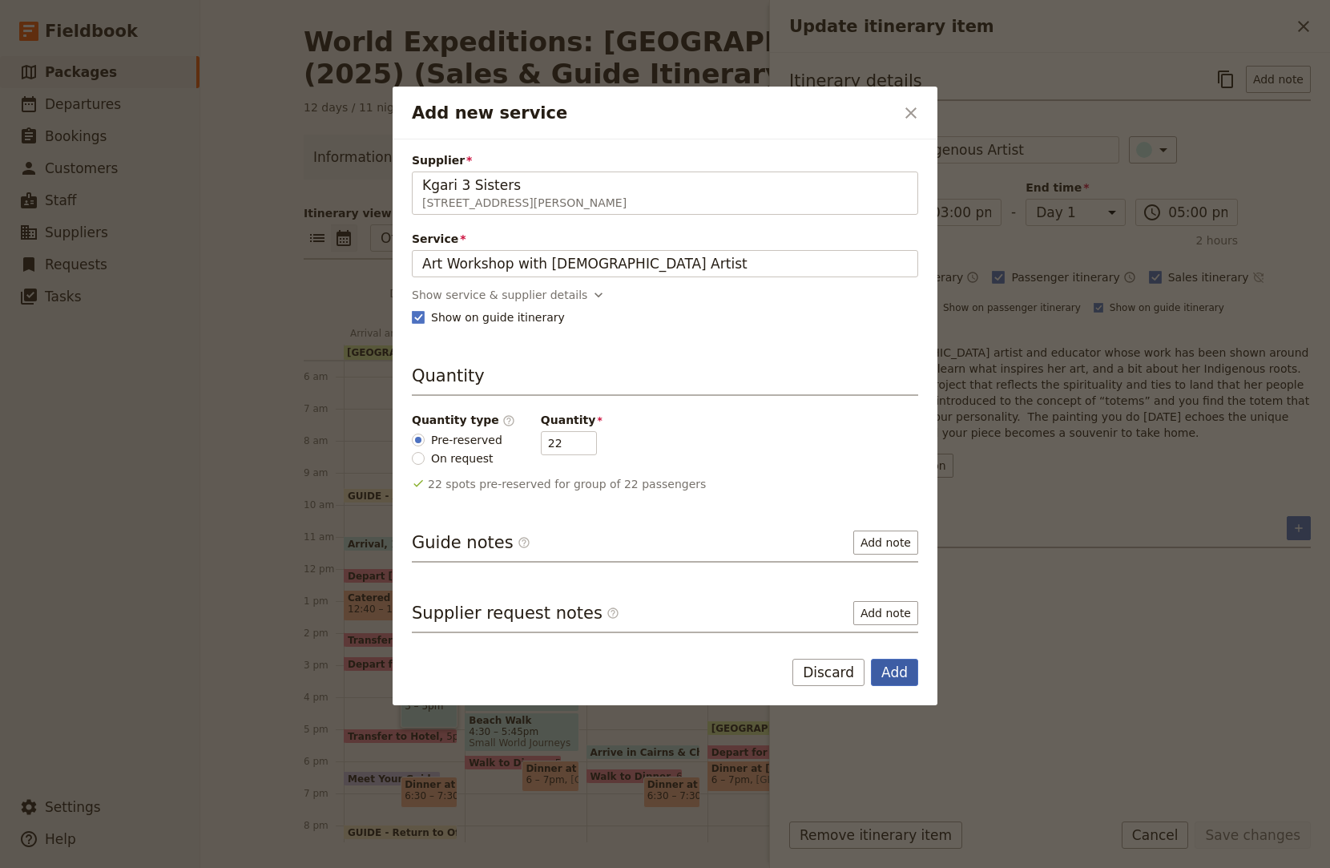
click at [898, 672] on button "Add" at bounding box center [894, 672] width 47 height 27
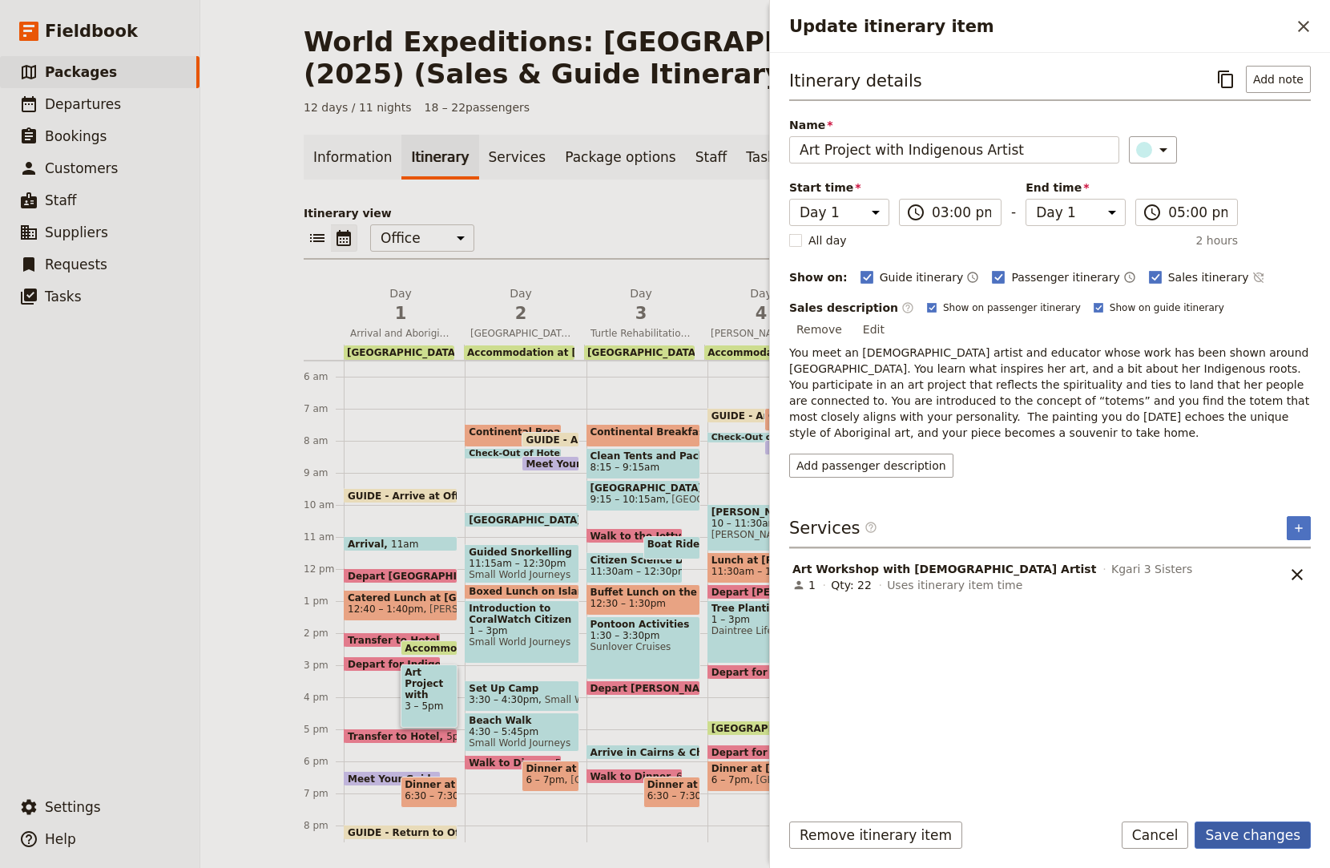
click at [1231, 848] on button "Save changes" at bounding box center [1253, 834] width 116 height 27
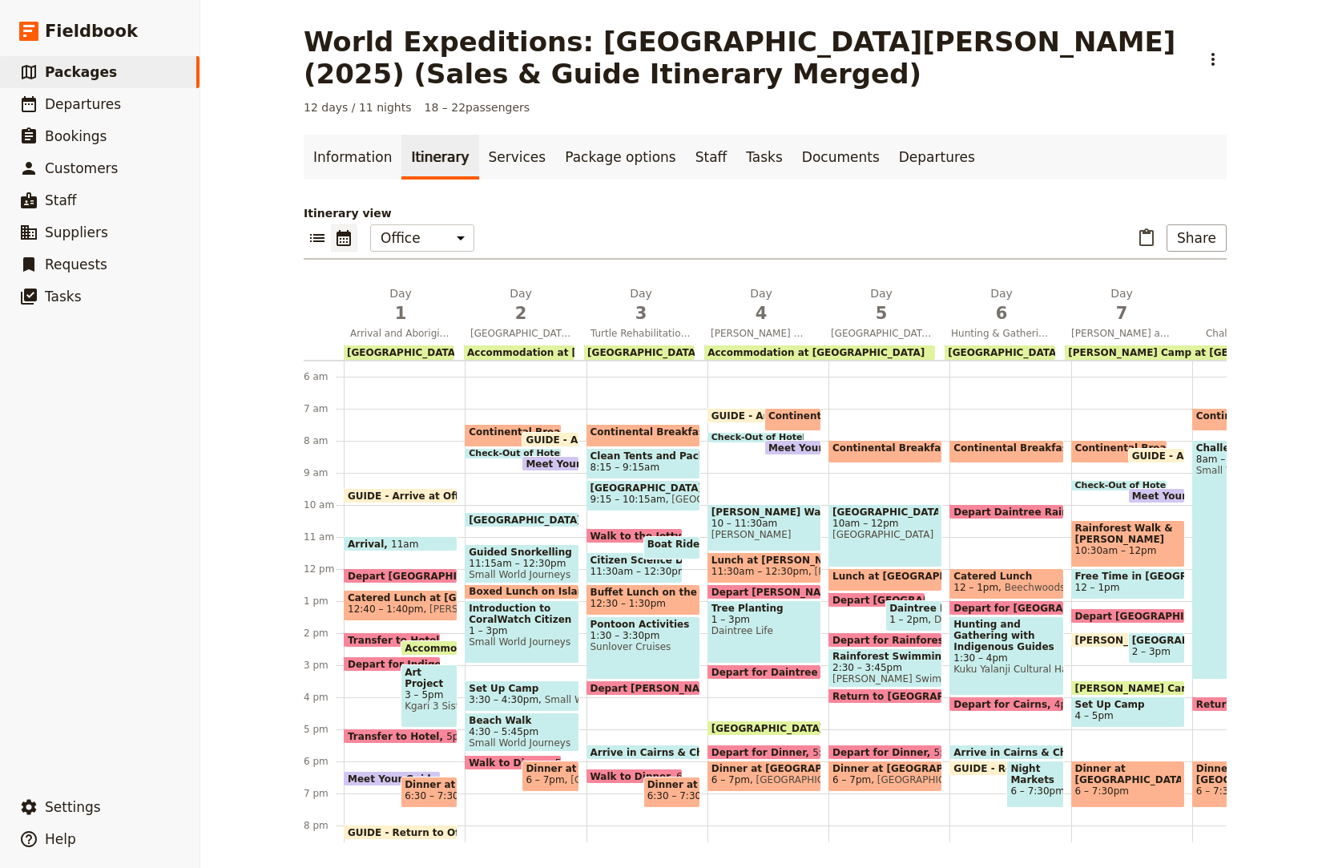
click at [375, 775] on span "Meet Your Guide in Reception & Walk to Dinner" at bounding box center [479, 778] width 262 height 10
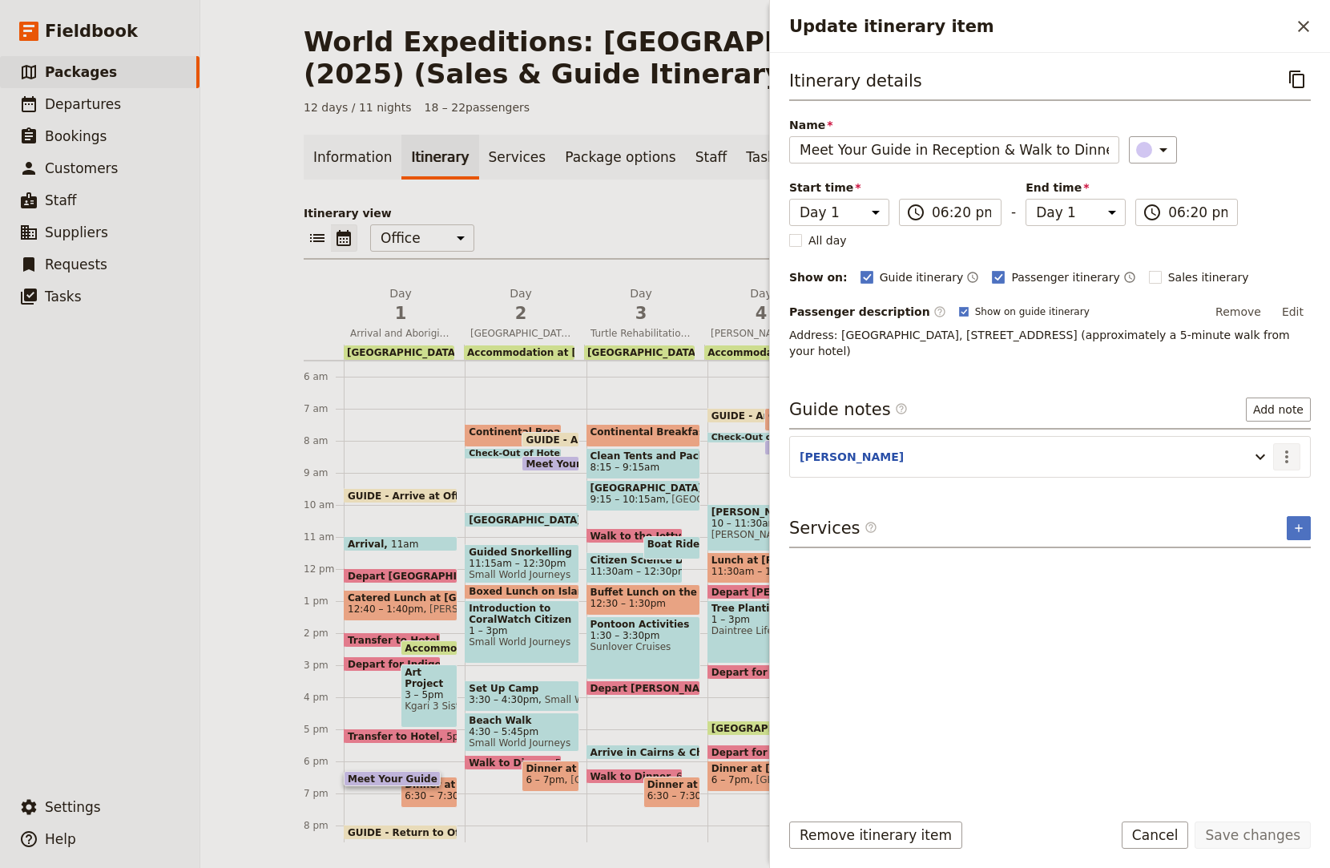
click at [1290, 458] on icon "Actions" at bounding box center [1286, 456] width 19 height 19
click at [1275, 490] on span "Edit note" at bounding box center [1252, 491] width 75 height 16
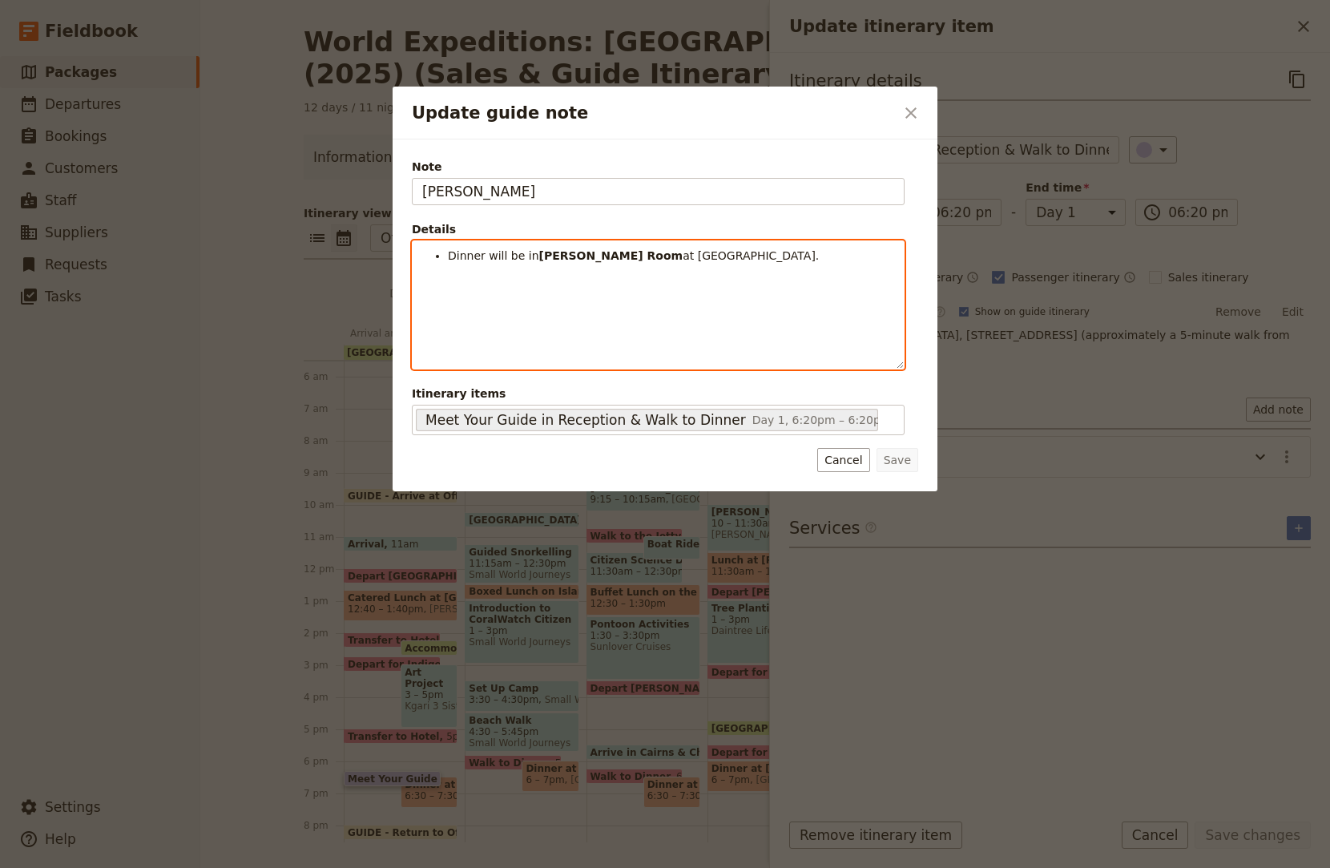
click at [789, 252] on li "Dinner will be in Mckenzie Room at Novotel." at bounding box center [671, 256] width 446 height 16
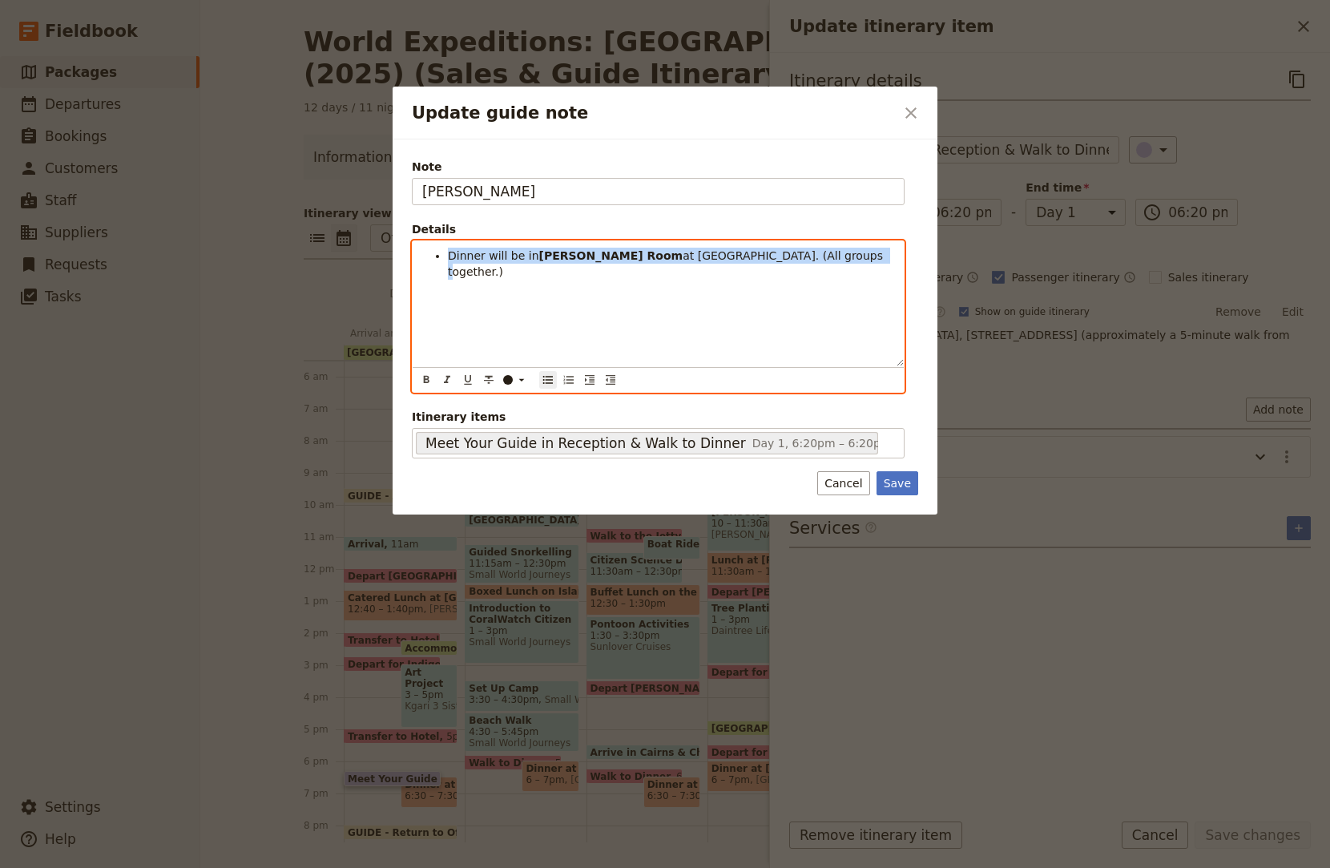
drag, startPoint x: 447, startPoint y: 256, endPoint x: 845, endPoint y: 224, distance: 399.5
click at [845, 224] on fieldset "Details Dinner will be in Mckenzie Room at Novotel. (All groups together.) ​ ​ …" at bounding box center [658, 306] width 493 height 171
copy li "Dinner will be in Mckenzie Room at Novotel. (All groups together.)"
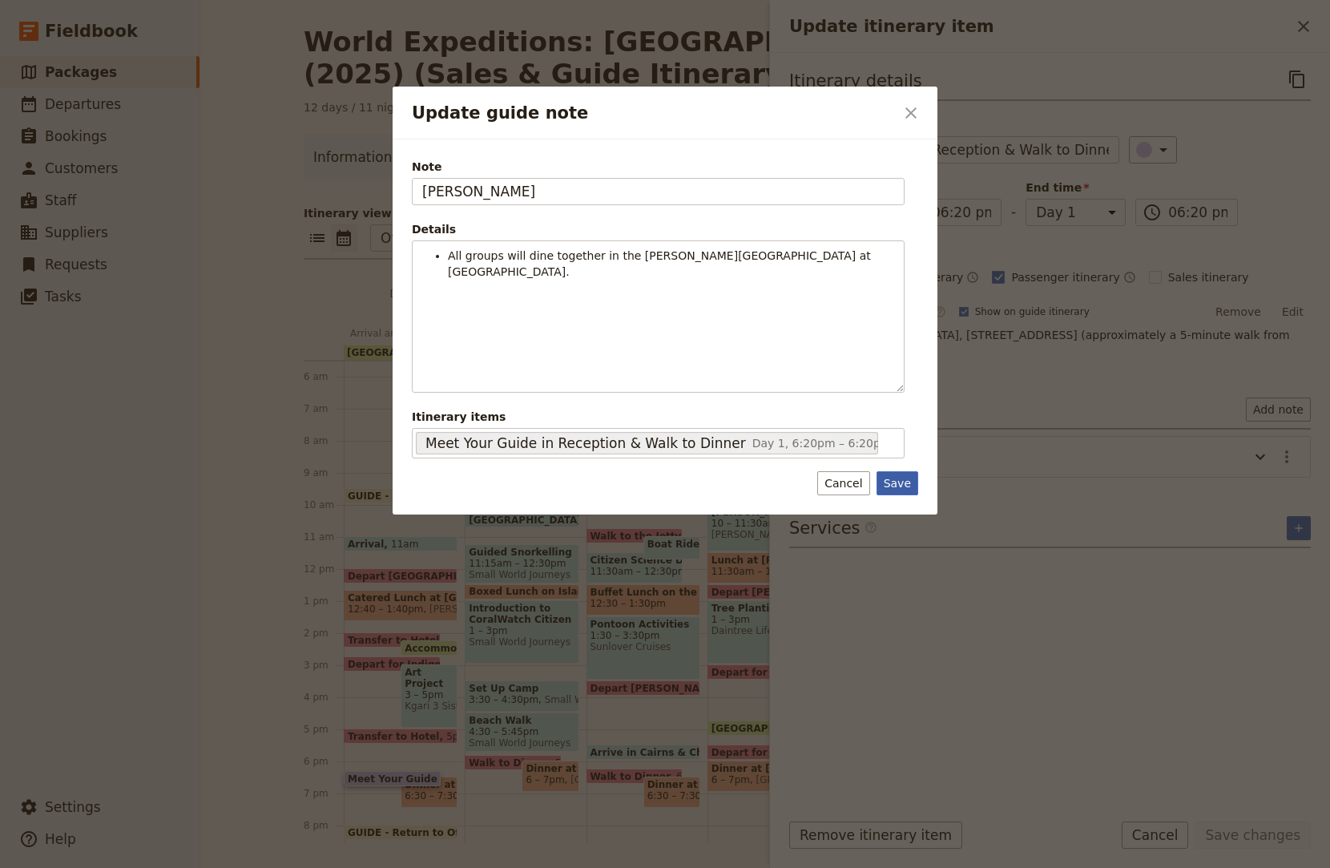
click at [893, 485] on button "Save" at bounding box center [898, 483] width 42 height 24
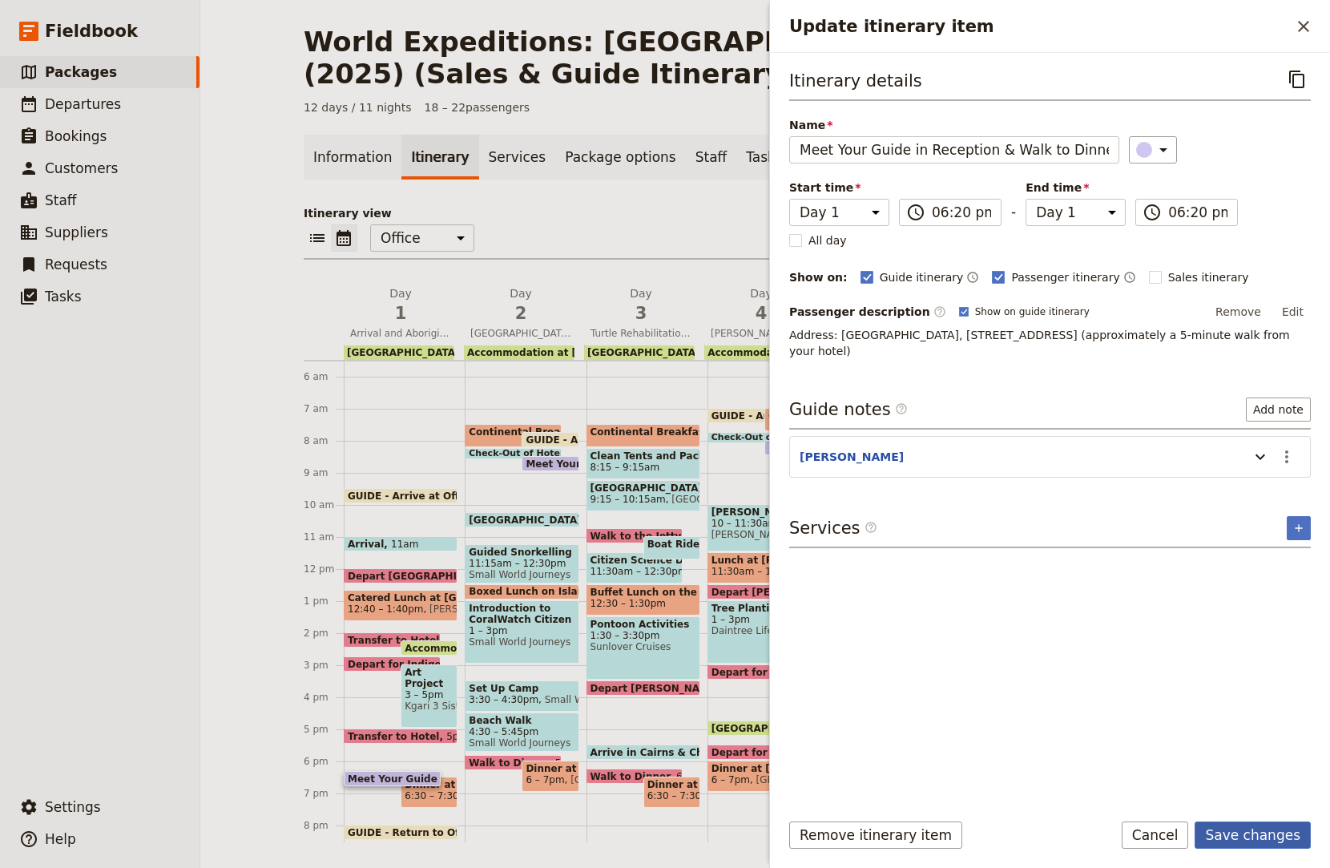
drag, startPoint x: 1293, startPoint y: 848, endPoint x: 1291, endPoint y: 835, distance: 13.0
click at [1291, 835] on div "Remove itinerary item Save changes Cancel" at bounding box center [1050, 844] width 560 height 46
click at [1296, 824] on button "Save changes" at bounding box center [1253, 834] width 116 height 27
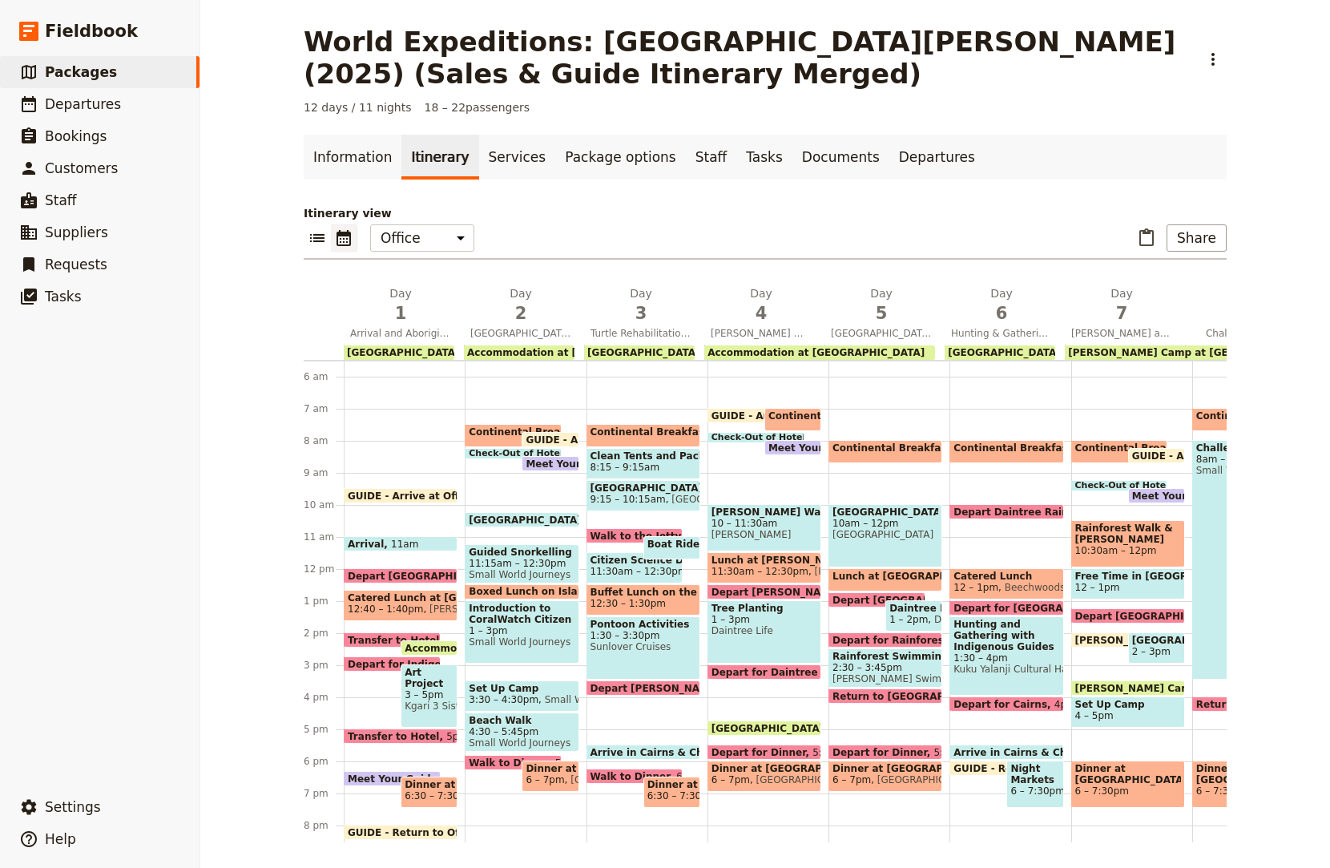
click at [405, 793] on span "6:30 – 7:30pm" at bounding box center [440, 795] width 70 height 11
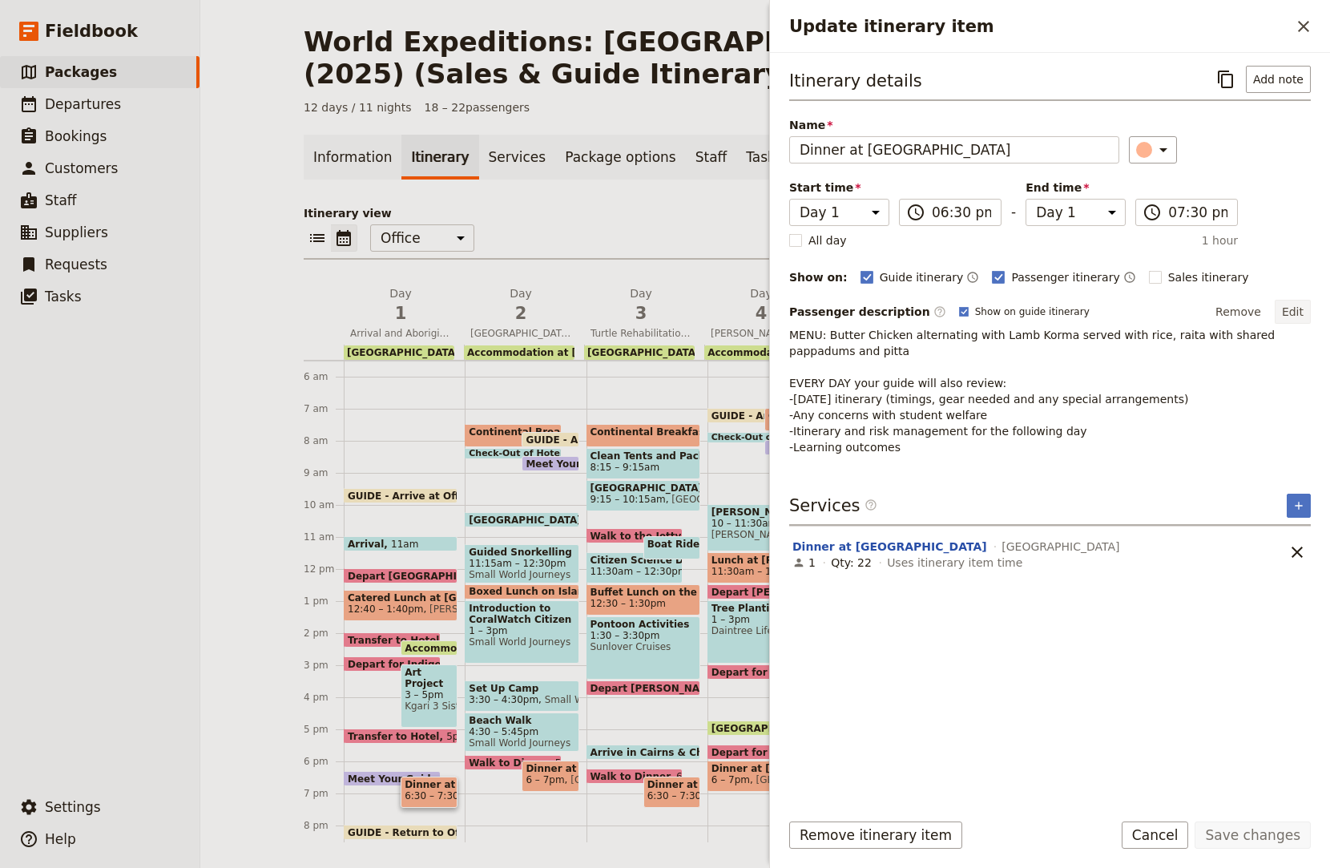
click at [1295, 309] on button "Edit" at bounding box center [1293, 312] width 36 height 24
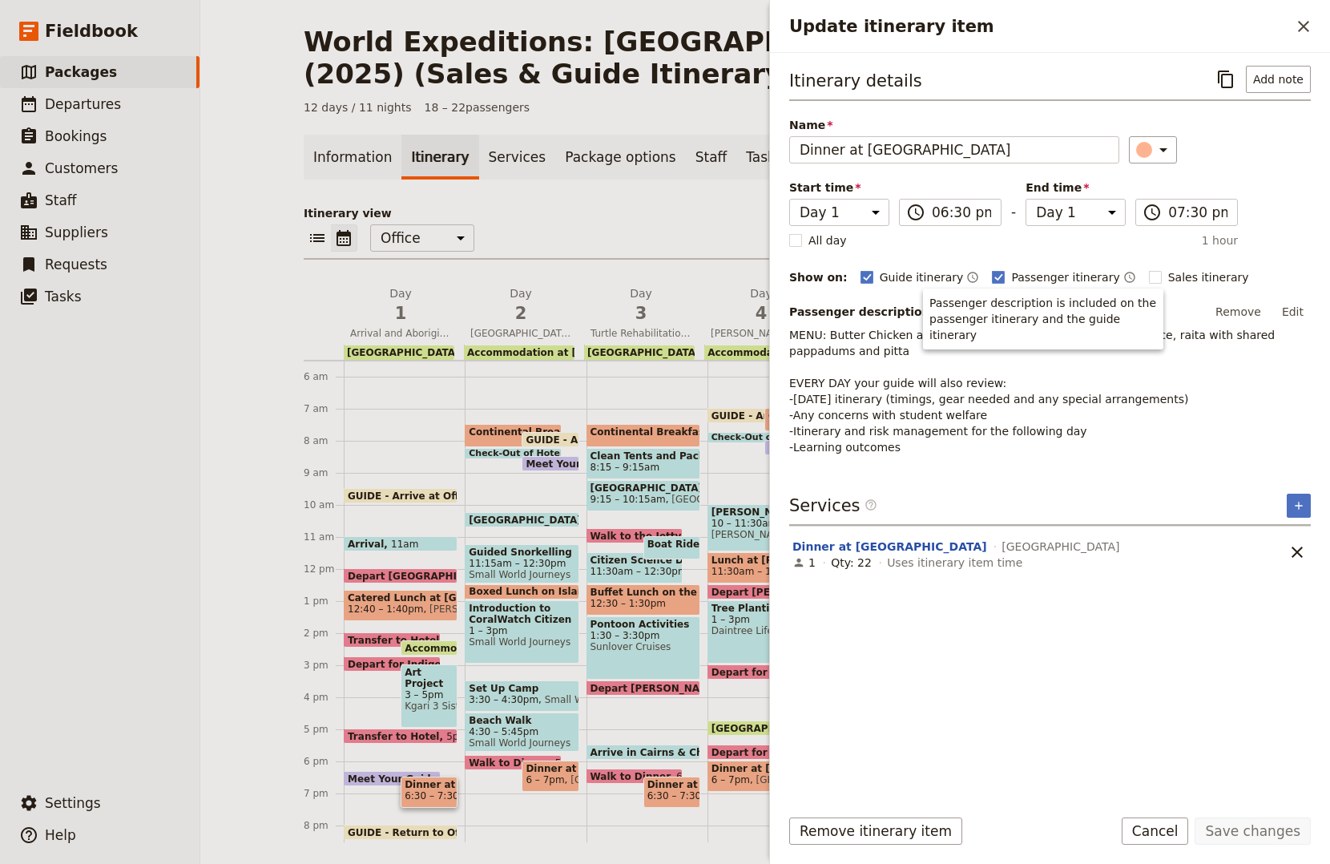
click at [1291, 308] on button "Edit" at bounding box center [1293, 312] width 36 height 24
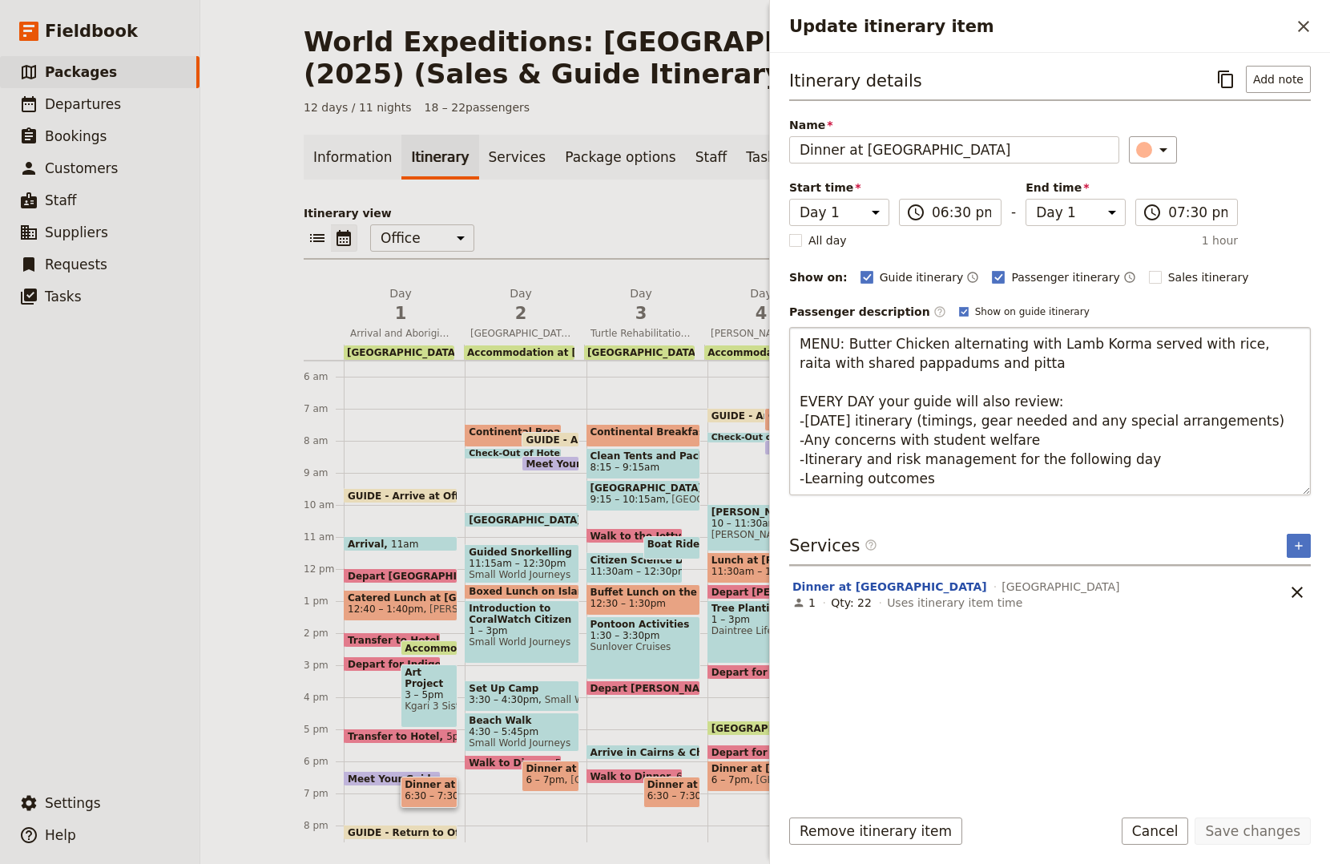
drag, startPoint x: 798, startPoint y: 340, endPoint x: 979, endPoint y: 367, distance: 183.1
click at [979, 367] on textarea "MENU: Butter Chicken alternating with Lamb Korma served with rice, raita with s…" at bounding box center [1050, 411] width 522 height 168
type textarea "Menu: butter chicken alternating with lamb korma served with rice, raita with s…"
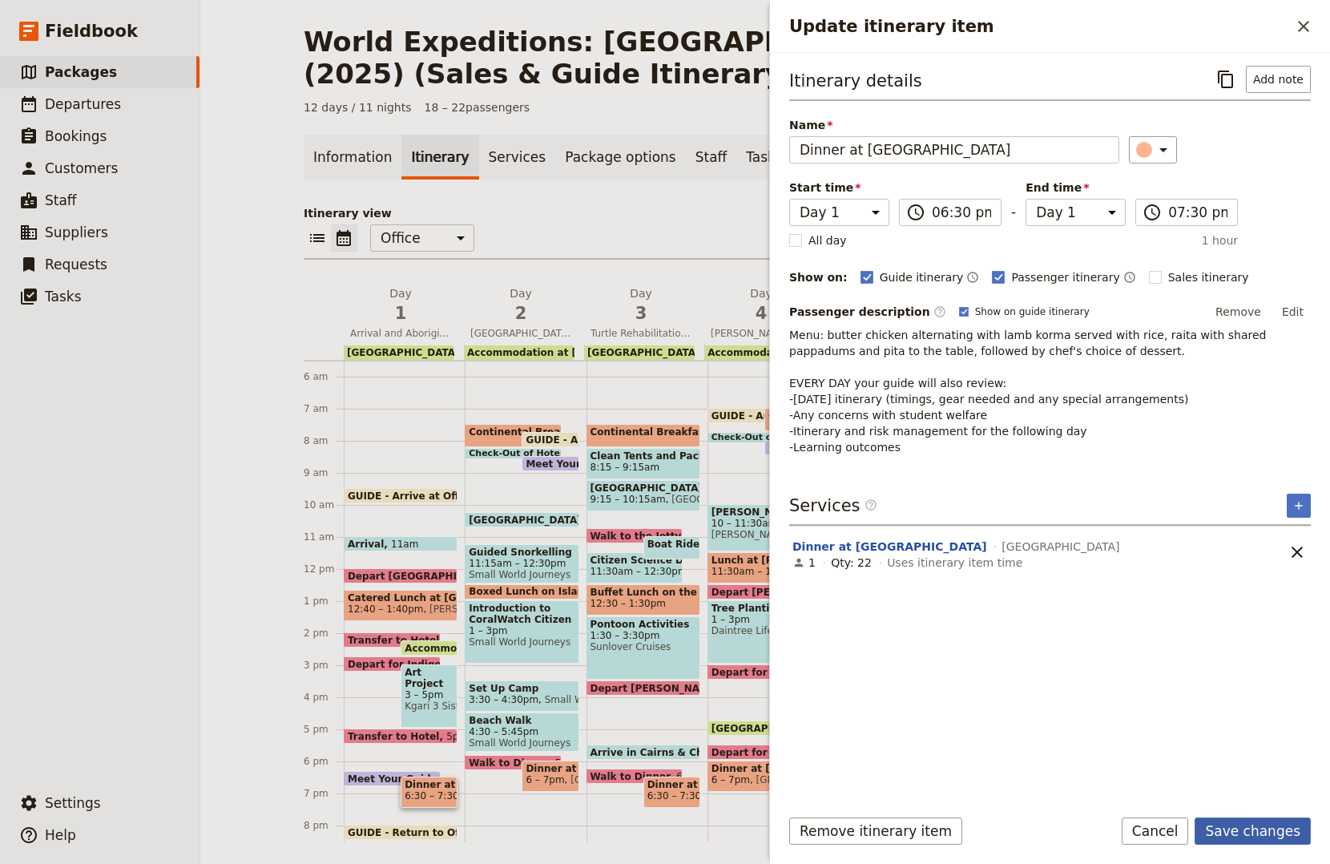
click at [1255, 830] on button "Save changes" at bounding box center [1253, 830] width 116 height 27
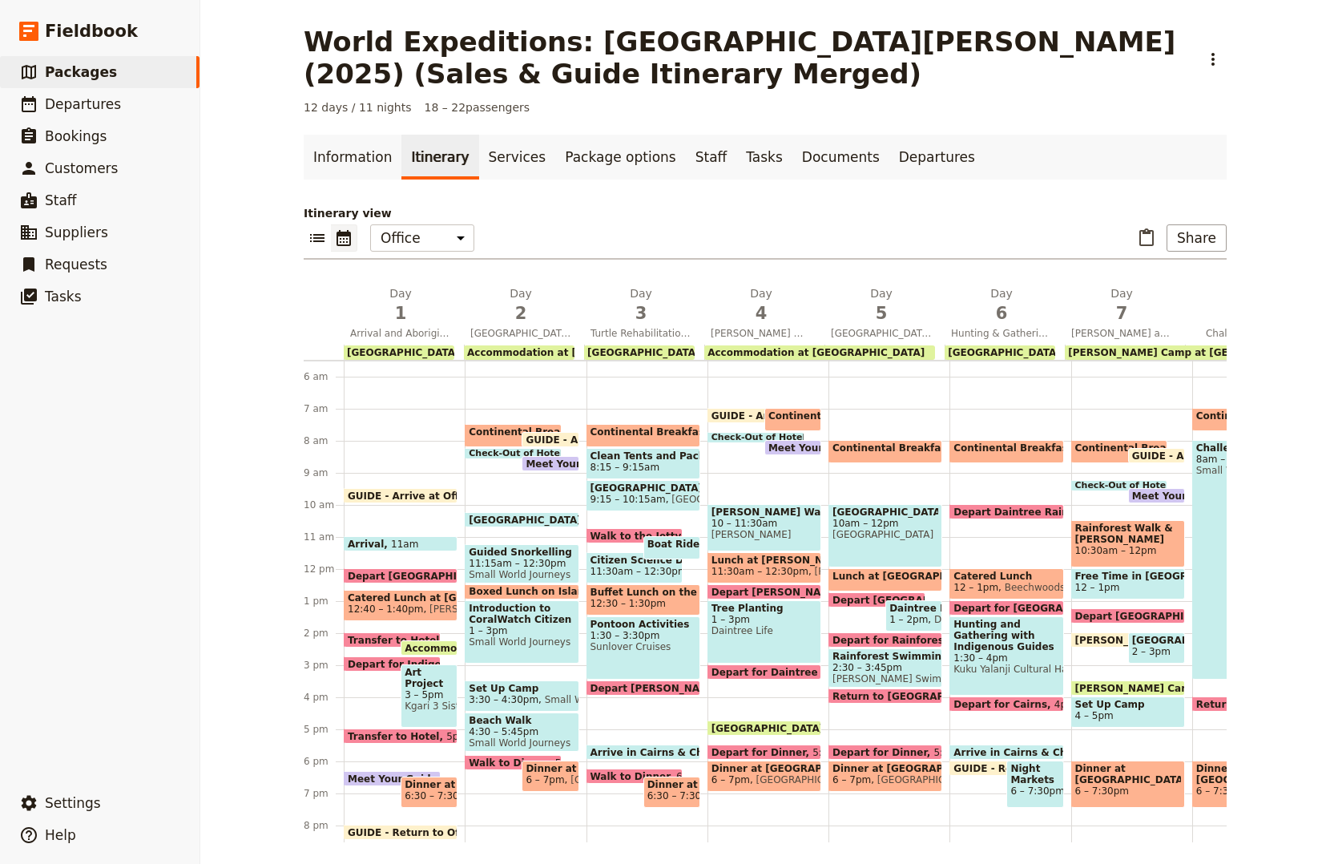
scroll to position [256, 0]
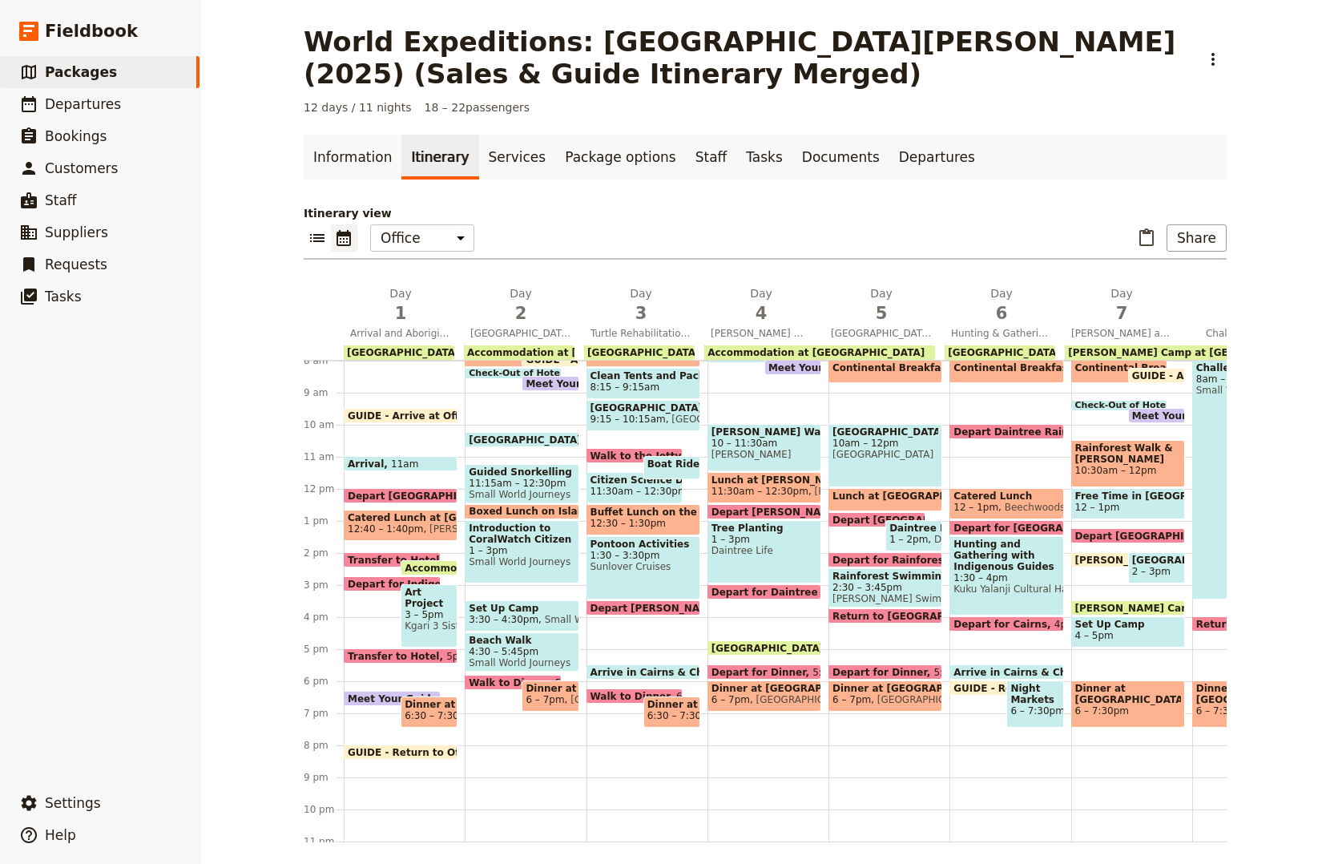
click at [460, 353] on span "Coral Tree Inn" at bounding box center [514, 352] width 108 height 11
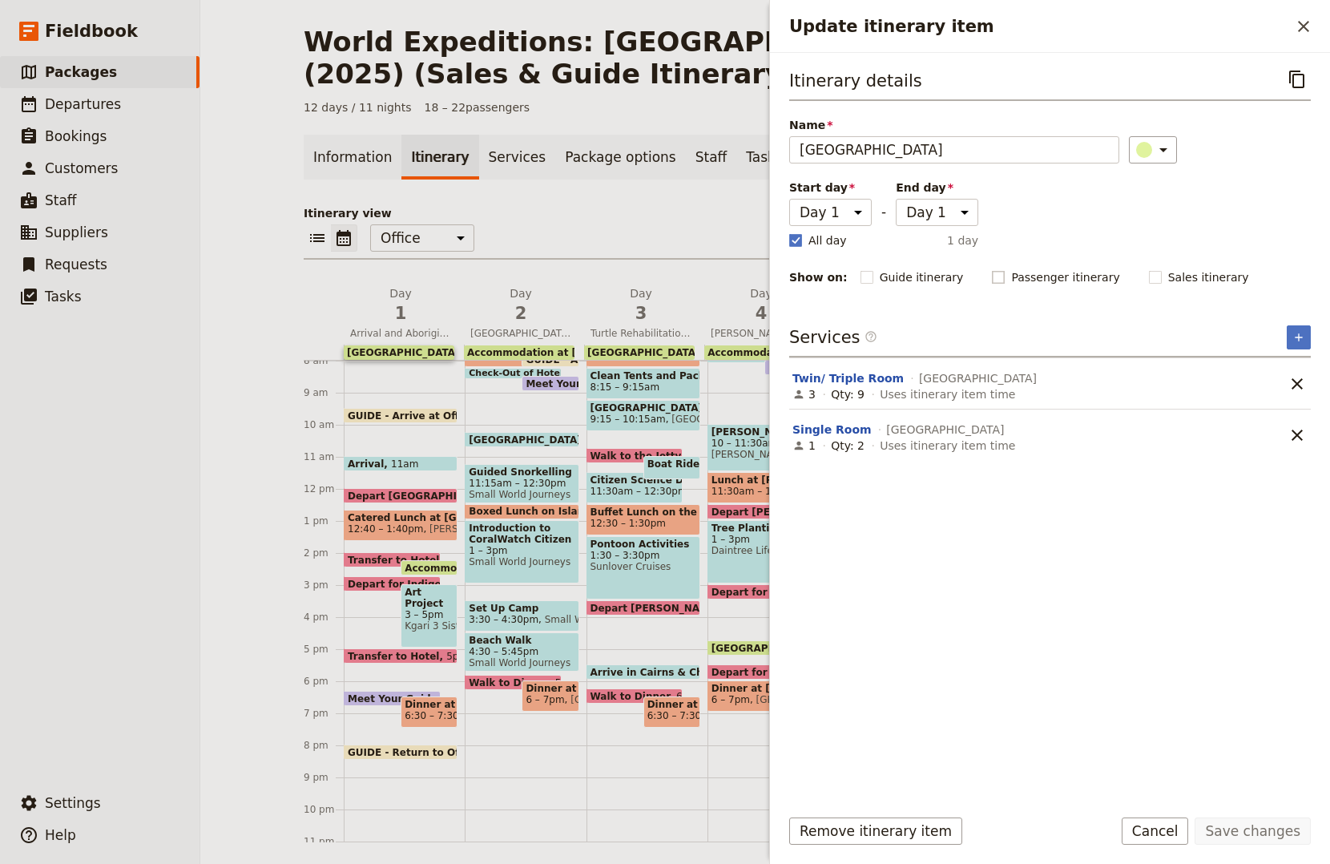
click at [993, 278] on rect "Update itinerary item" at bounding box center [999, 277] width 12 height 12
click at [991, 269] on input "Passenger itinerary" at bounding box center [991, 268] width 1 height 1
checkbox input "true"
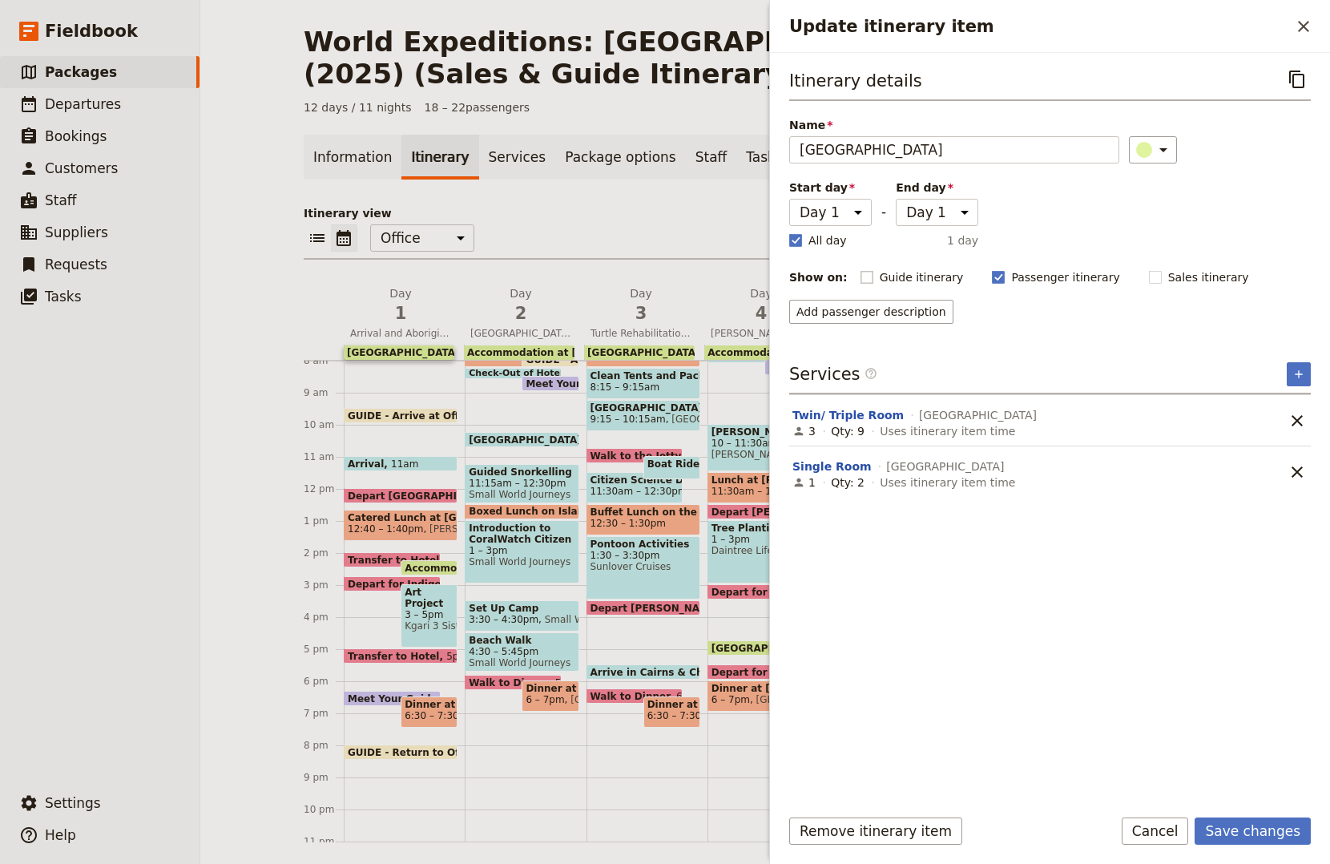
click at [861, 272] on rect "Update itinerary item" at bounding box center [867, 277] width 12 height 12
click at [860, 269] on input "Guide itinerary" at bounding box center [860, 268] width 1 height 1
checkbox input "true"
click at [1230, 836] on button "Save changes" at bounding box center [1253, 830] width 116 height 27
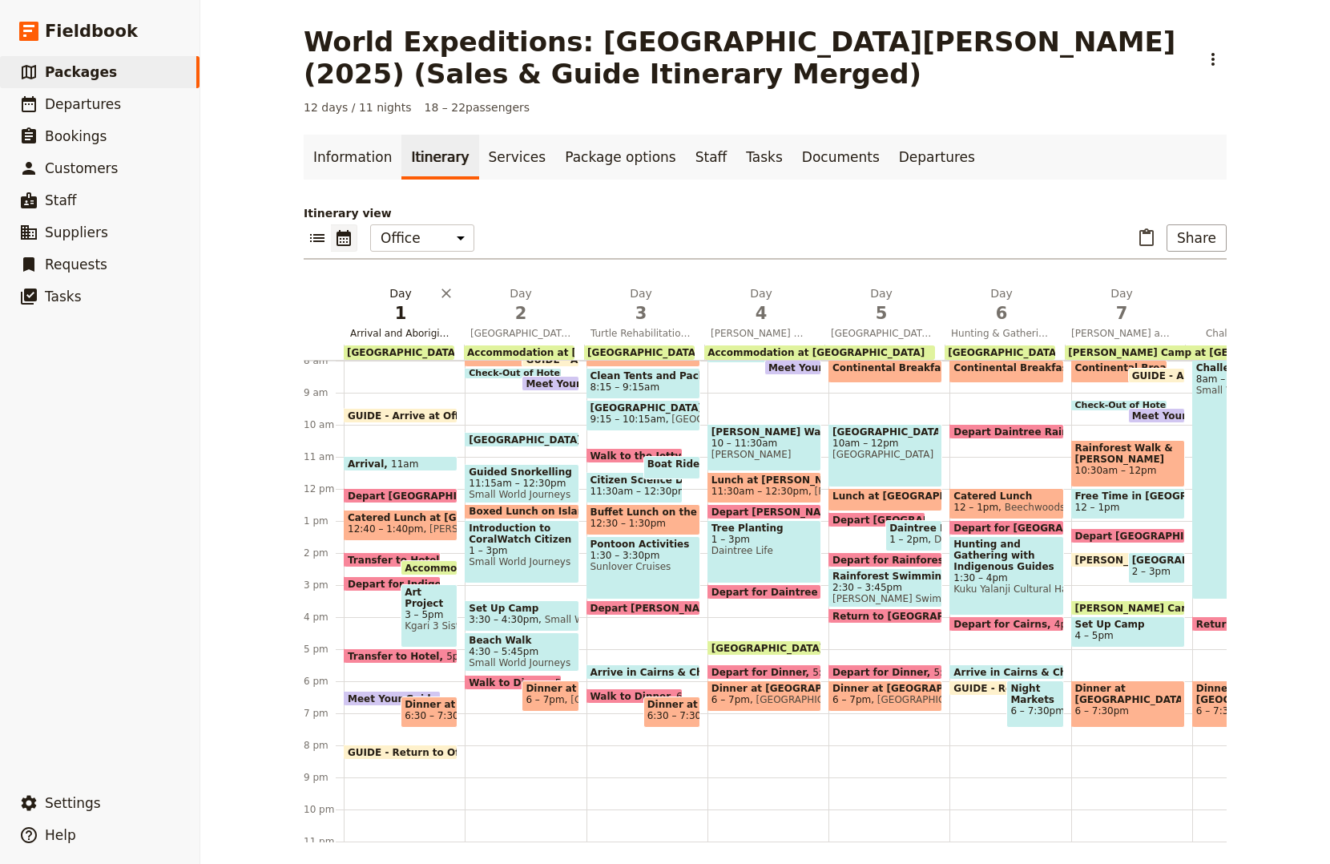
click at [431, 330] on span "Arrival and Aboriginal Art Project" at bounding box center [401, 333] width 114 height 13
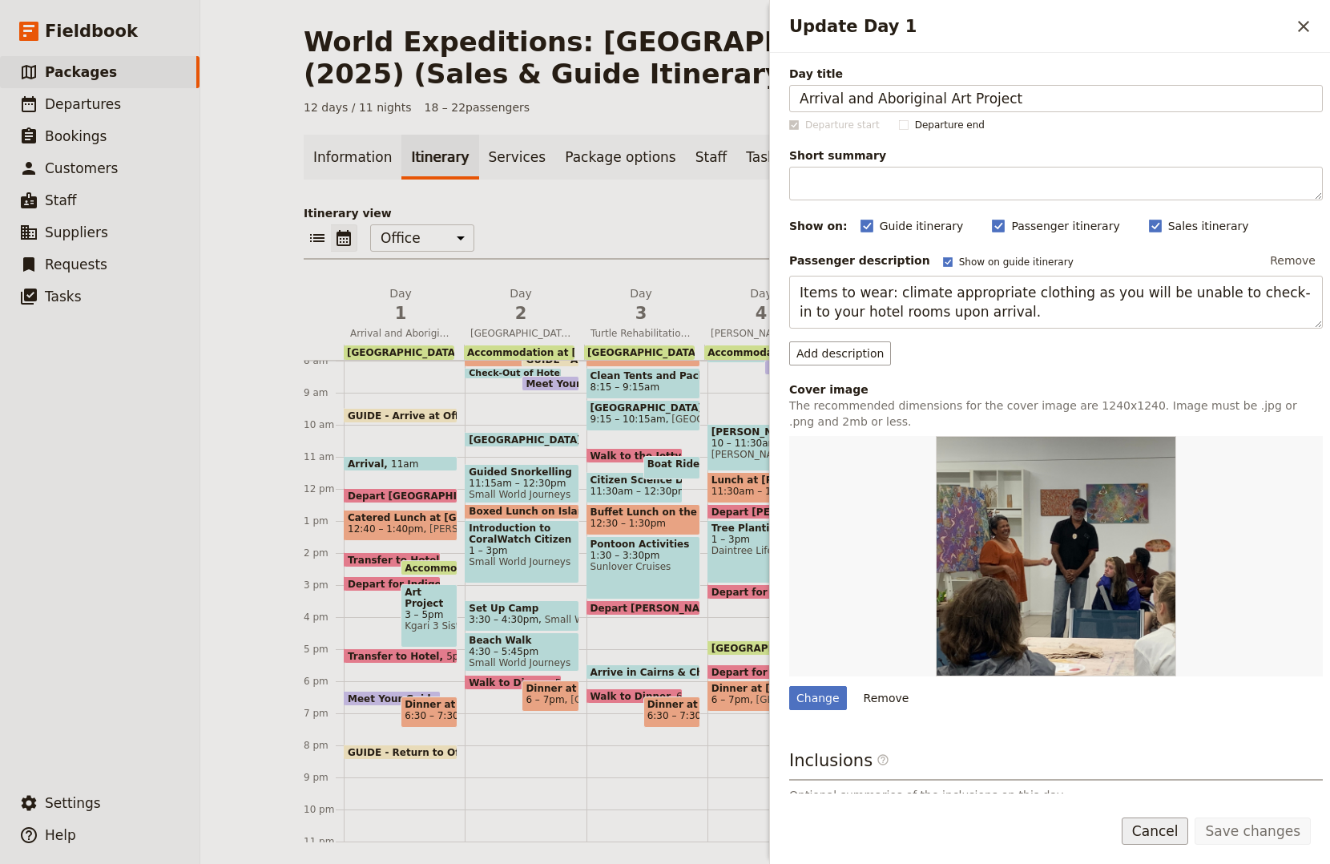
click at [1177, 839] on button "Cancel" at bounding box center [1155, 830] width 67 height 27
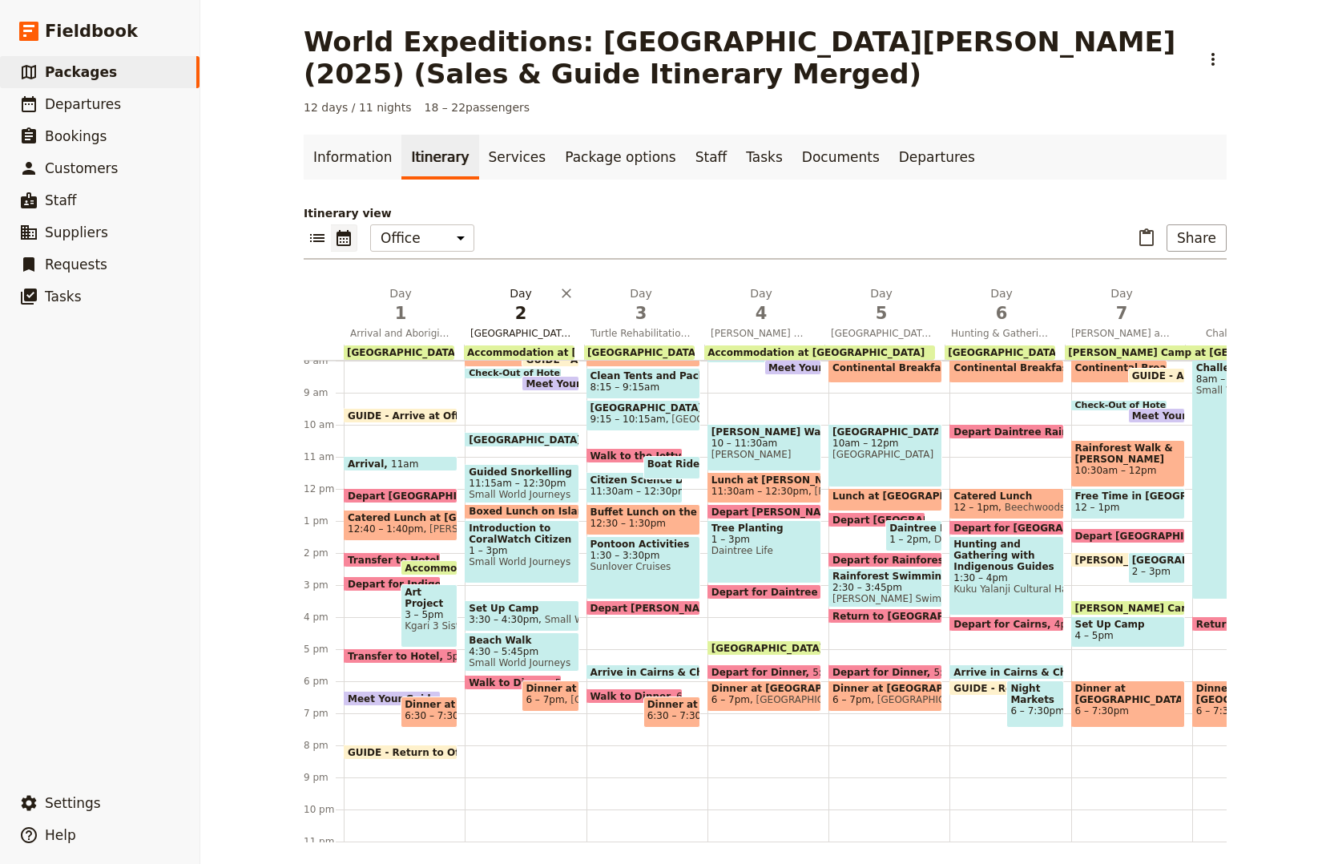
click at [483, 337] on span "Fitzroy Island Snorkelling" at bounding box center [521, 333] width 114 height 13
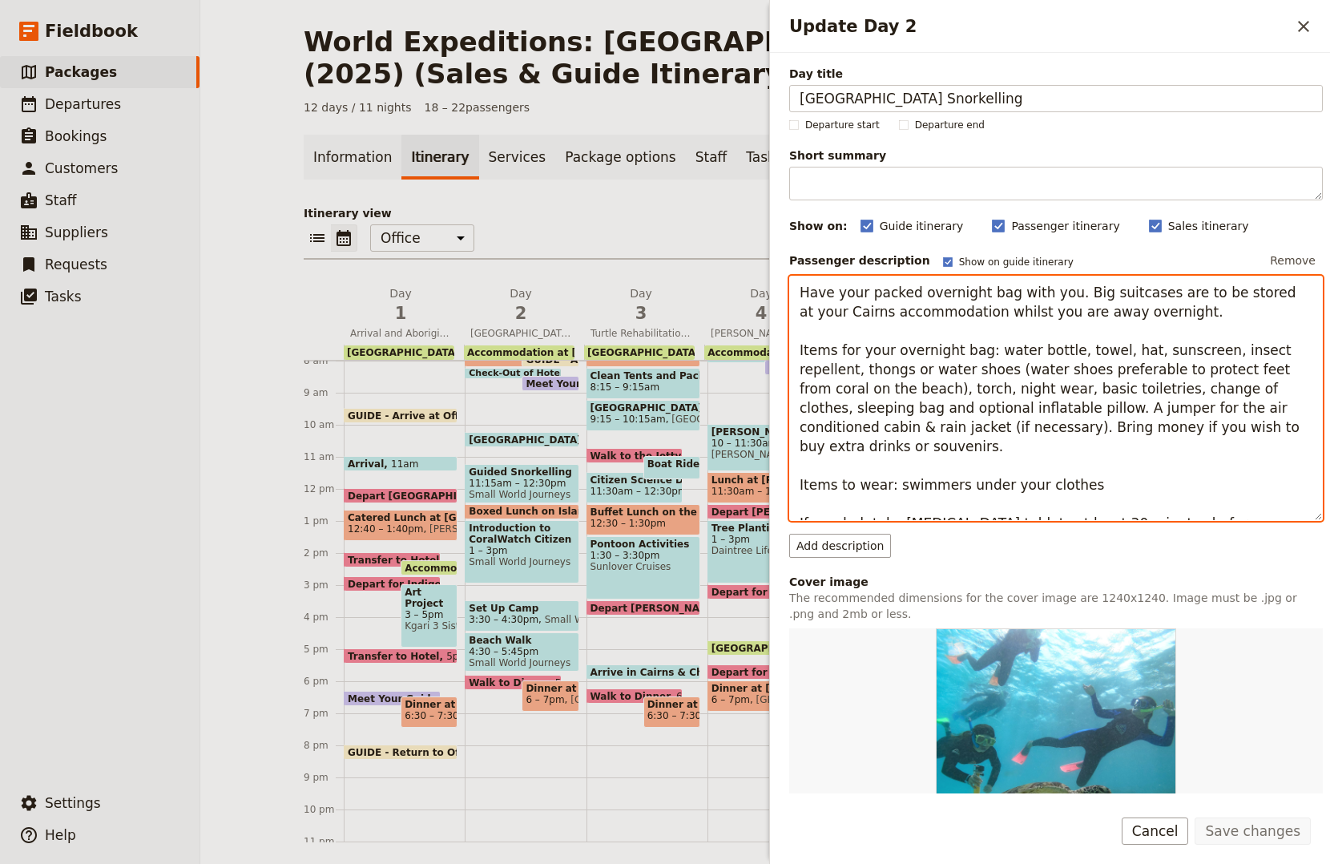
click at [1288, 506] on textarea "Have your packed overnight bag with you. Big suitcases are to be stored at your…" at bounding box center [1056, 398] width 534 height 245
paste textarea "Snorkelling gear (and lycra suit in summer) is provided."
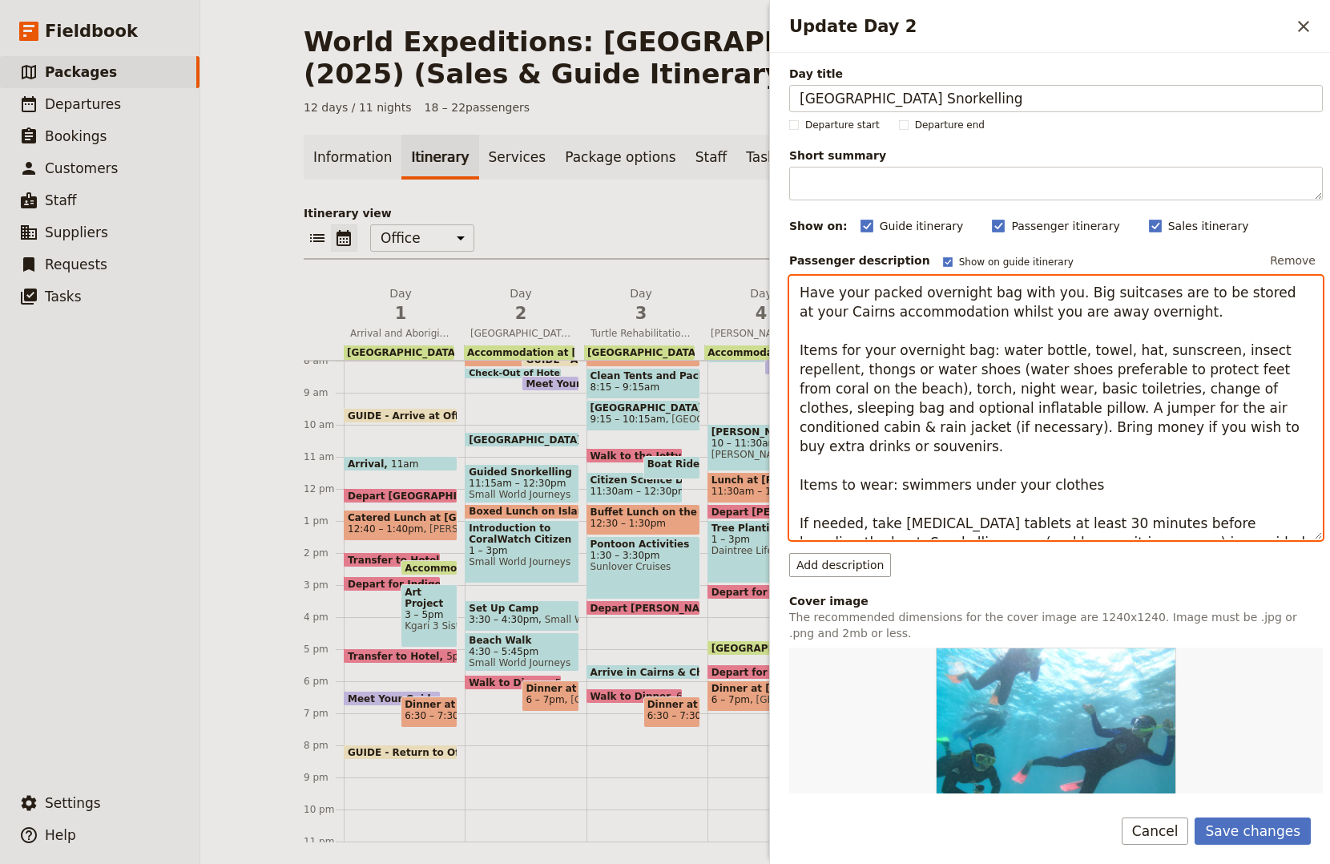
click at [909, 520] on textarea "Have your packed overnight bag with you. Big suitcases are to be stored at your…" at bounding box center [1056, 408] width 534 height 264
type textarea "Have your packed overnight bag with you. Big suitcases are to be stored at your…"
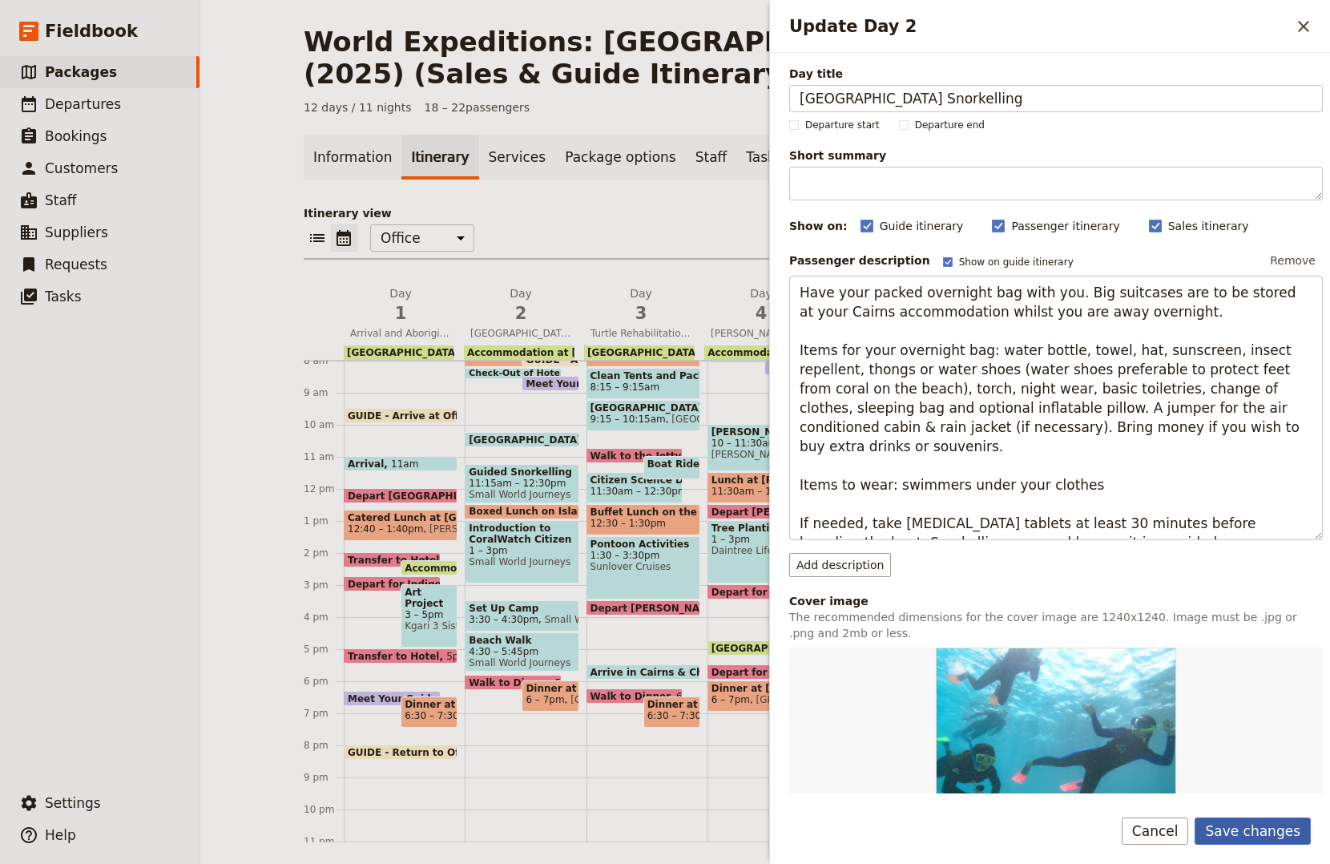
click at [1242, 825] on button "Save changes" at bounding box center [1253, 830] width 116 height 27
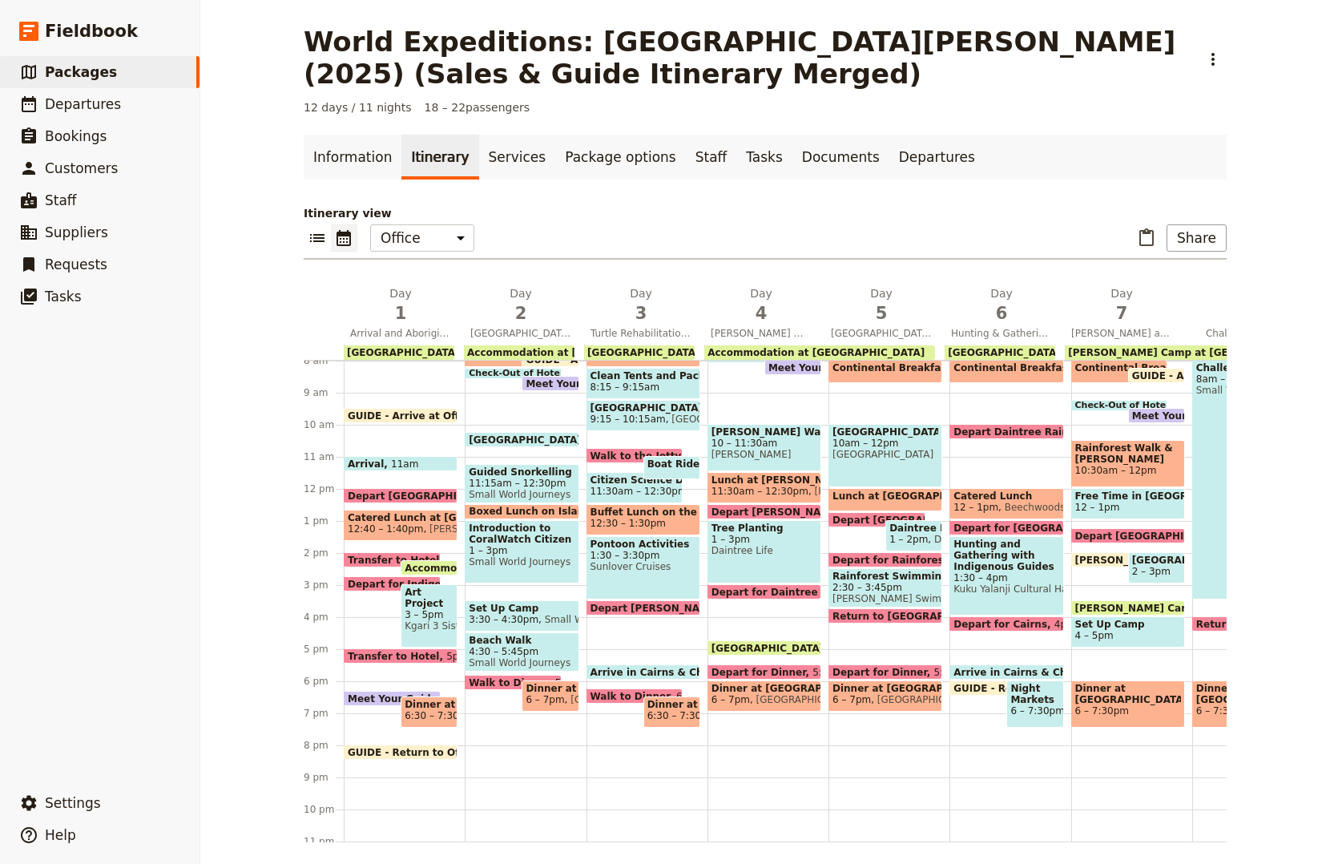
scroll to position [96, 0]
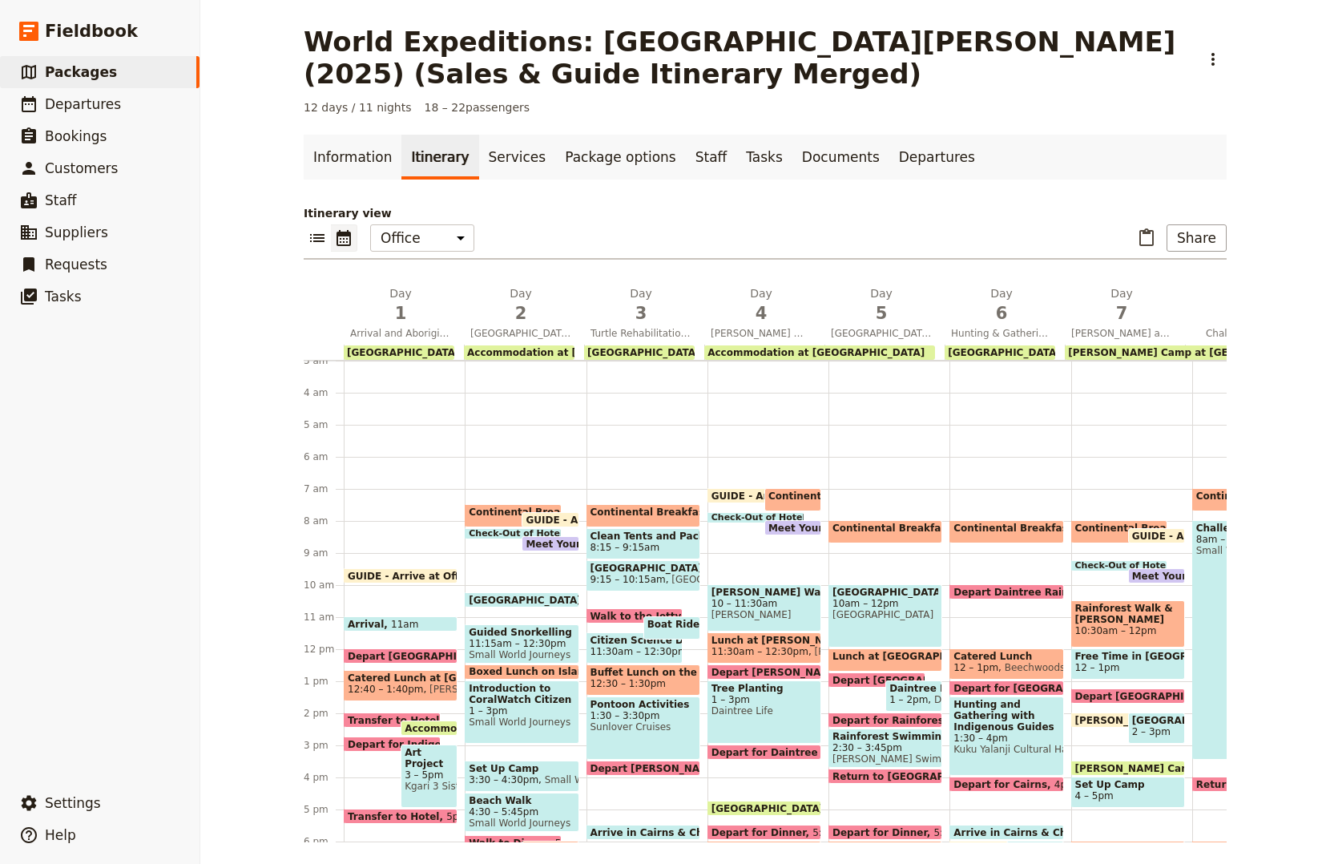
click at [537, 514] on span "GUIDE - Arrive at Office" at bounding box center [593, 519] width 134 height 10
select select "2"
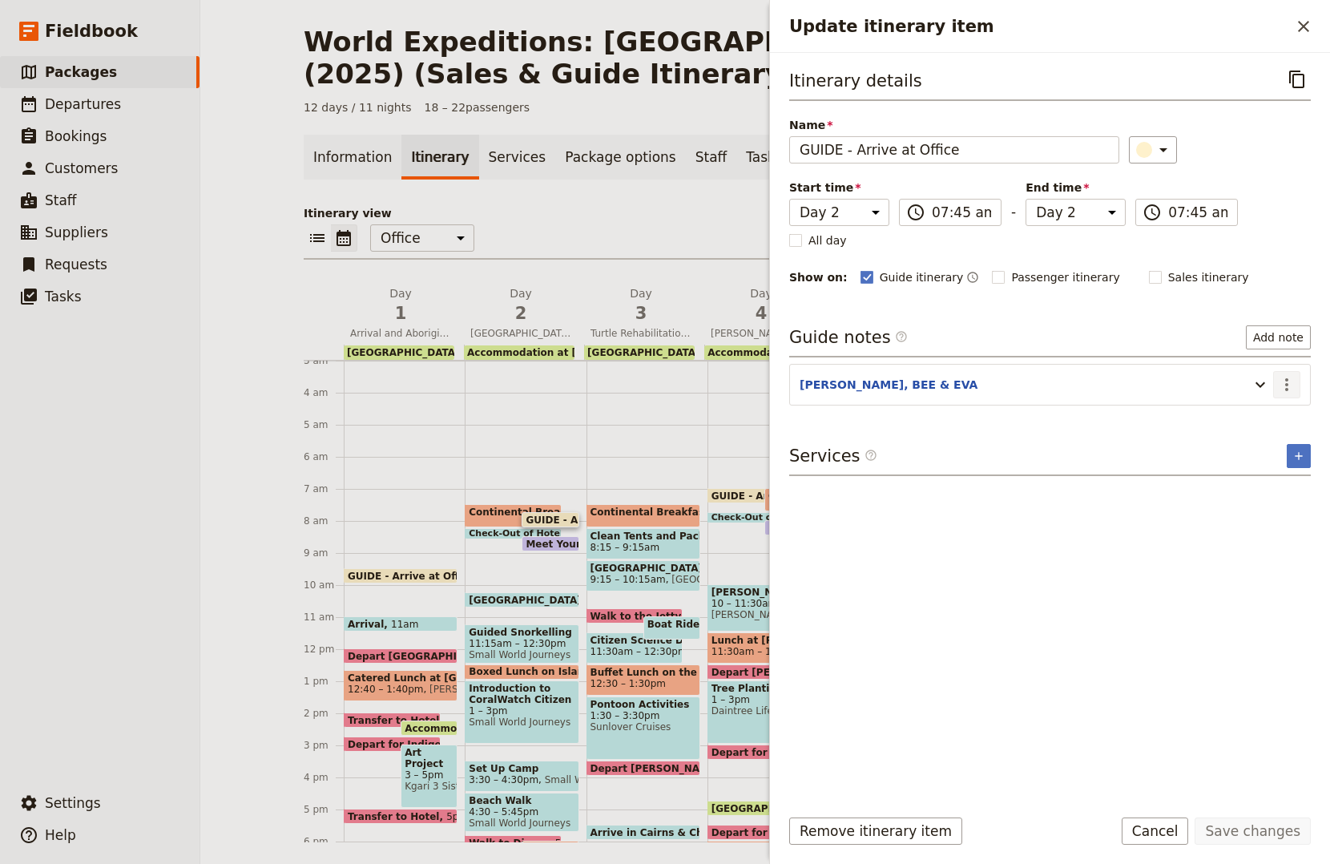
click at [1295, 380] on icon "Actions" at bounding box center [1286, 384] width 19 height 19
click at [1255, 417] on span "Edit note" at bounding box center [1240, 419] width 50 height 16
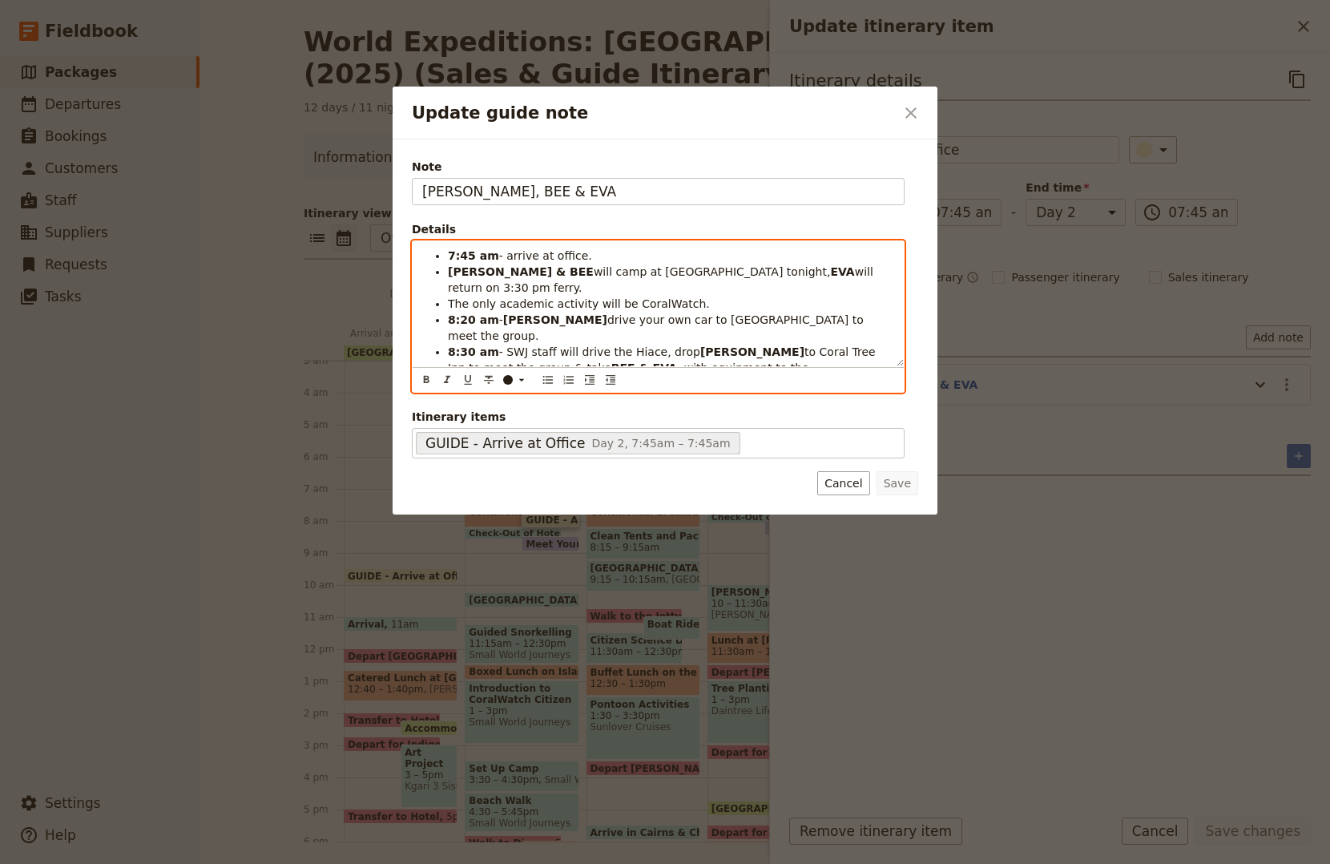
click at [499, 345] on span "- SWJ staff will drive the Hiace, drop" at bounding box center [599, 351] width 201 height 13
click at [598, 345] on span "- SWJ staff will drive the Hiace, drop" at bounding box center [599, 351] width 201 height 13
click at [651, 345] on span "- SWJ staff will drive the Hiace, drop" at bounding box center [599, 351] width 201 height 13
drag, startPoint x: 647, startPoint y: 321, endPoint x: 893, endPoint y: 320, distance: 246.0
click at [893, 344] on li "8:30 am - SWJ staff will drive the Hiace, drop KATE to Coral Tree Inn to meet t…" at bounding box center [671, 368] width 446 height 48
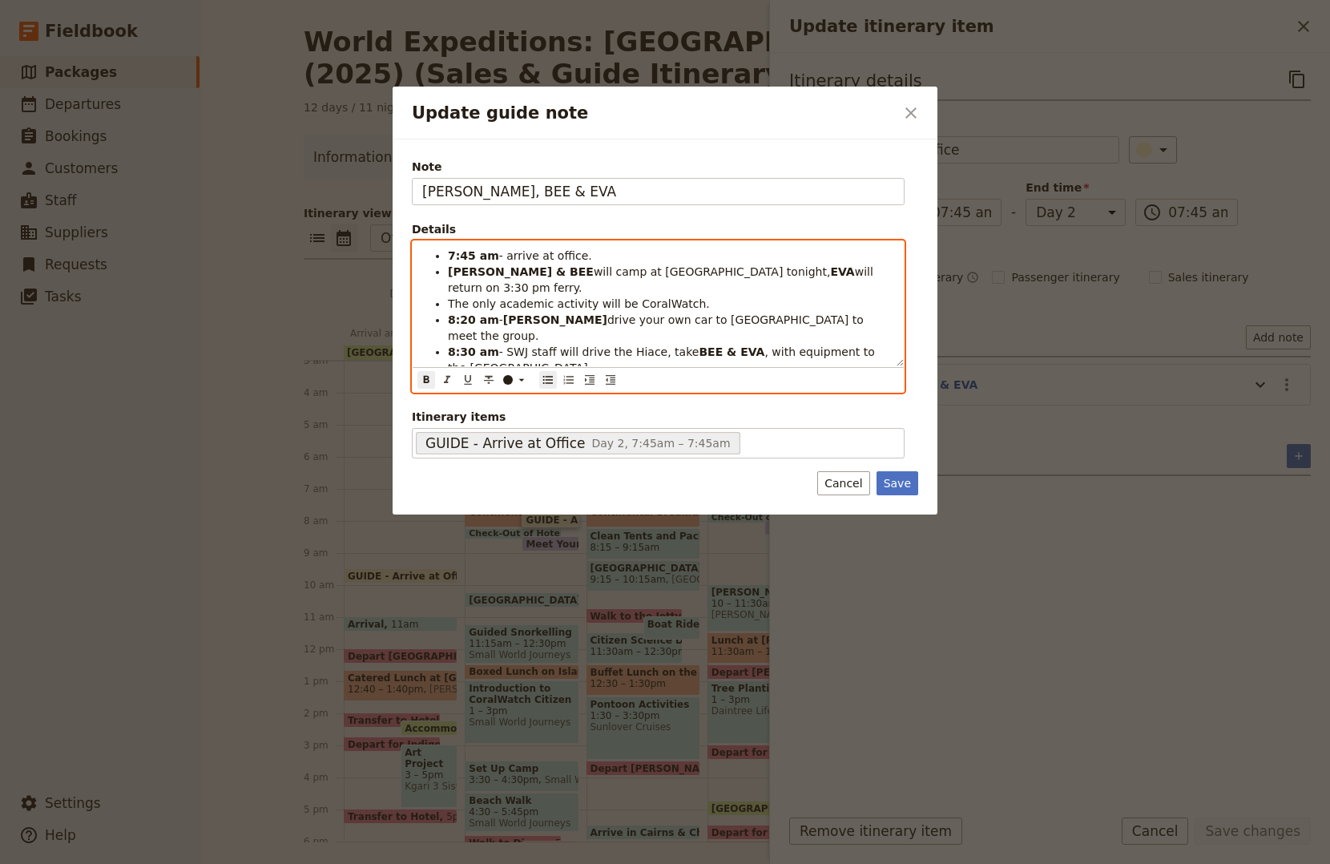
click at [462, 345] on strong "8:30 am" at bounding box center [473, 351] width 51 height 13
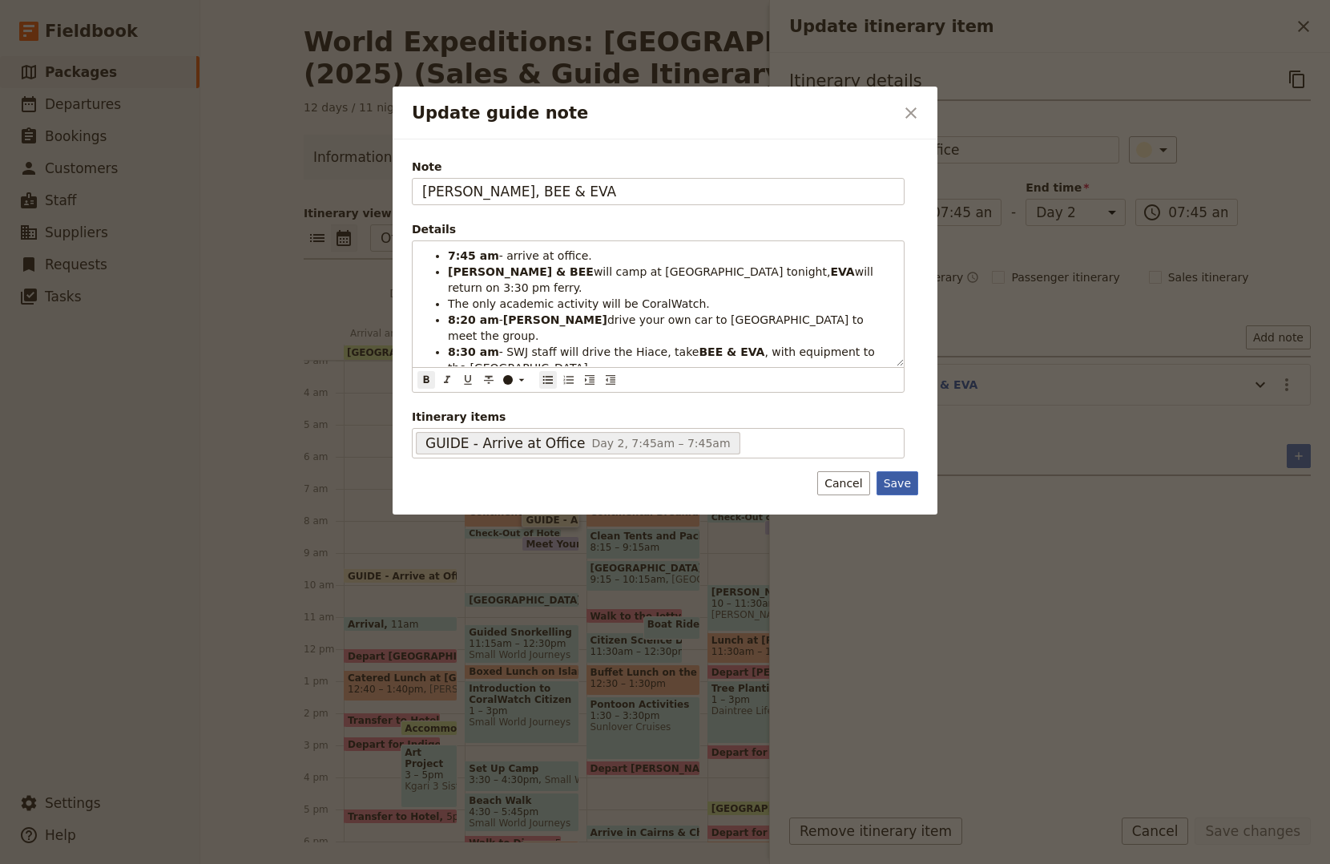
click at [896, 477] on button "Save" at bounding box center [898, 483] width 42 height 24
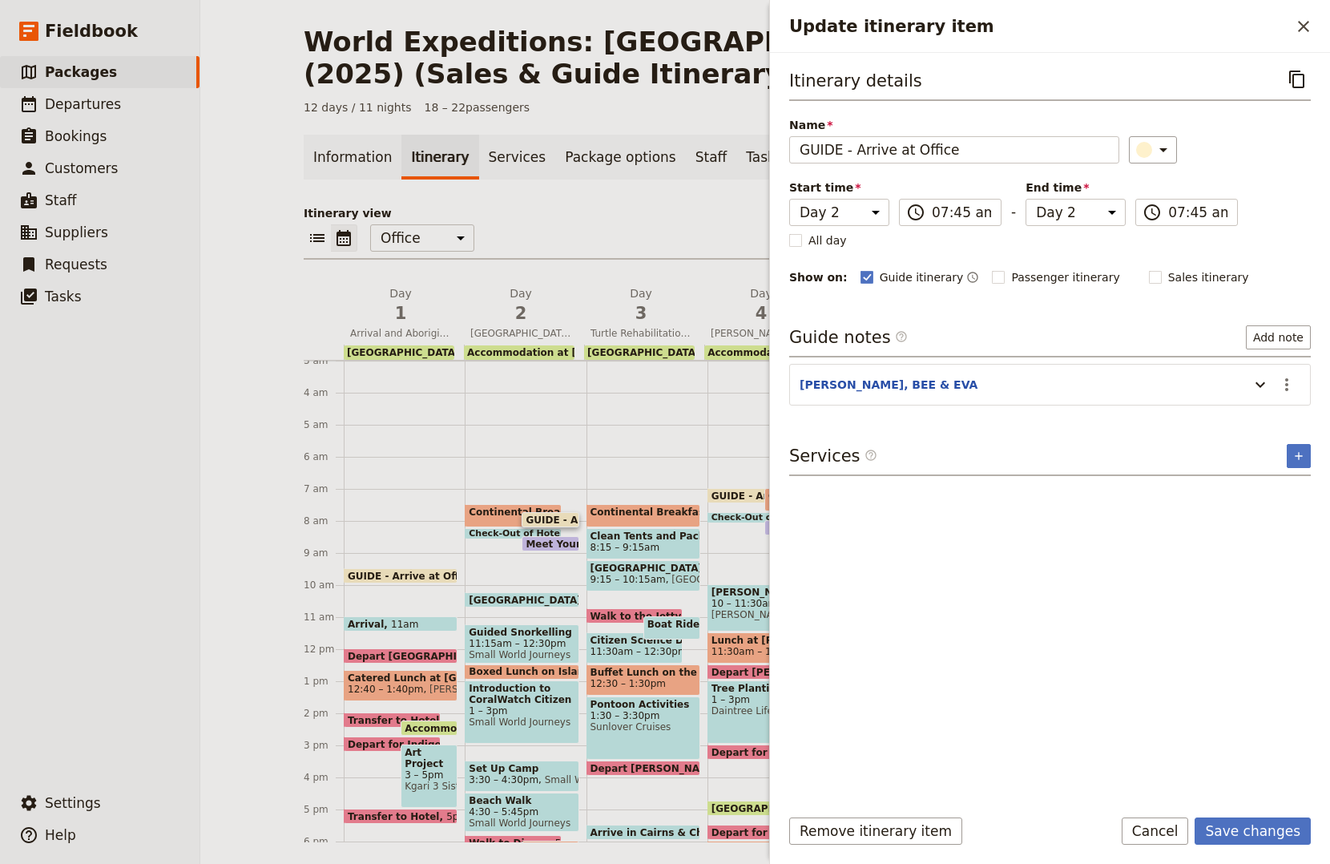
click at [491, 515] on span "Continental Breakfast at Hotel" at bounding box center [555, 511] width 173 height 11
select select "2"
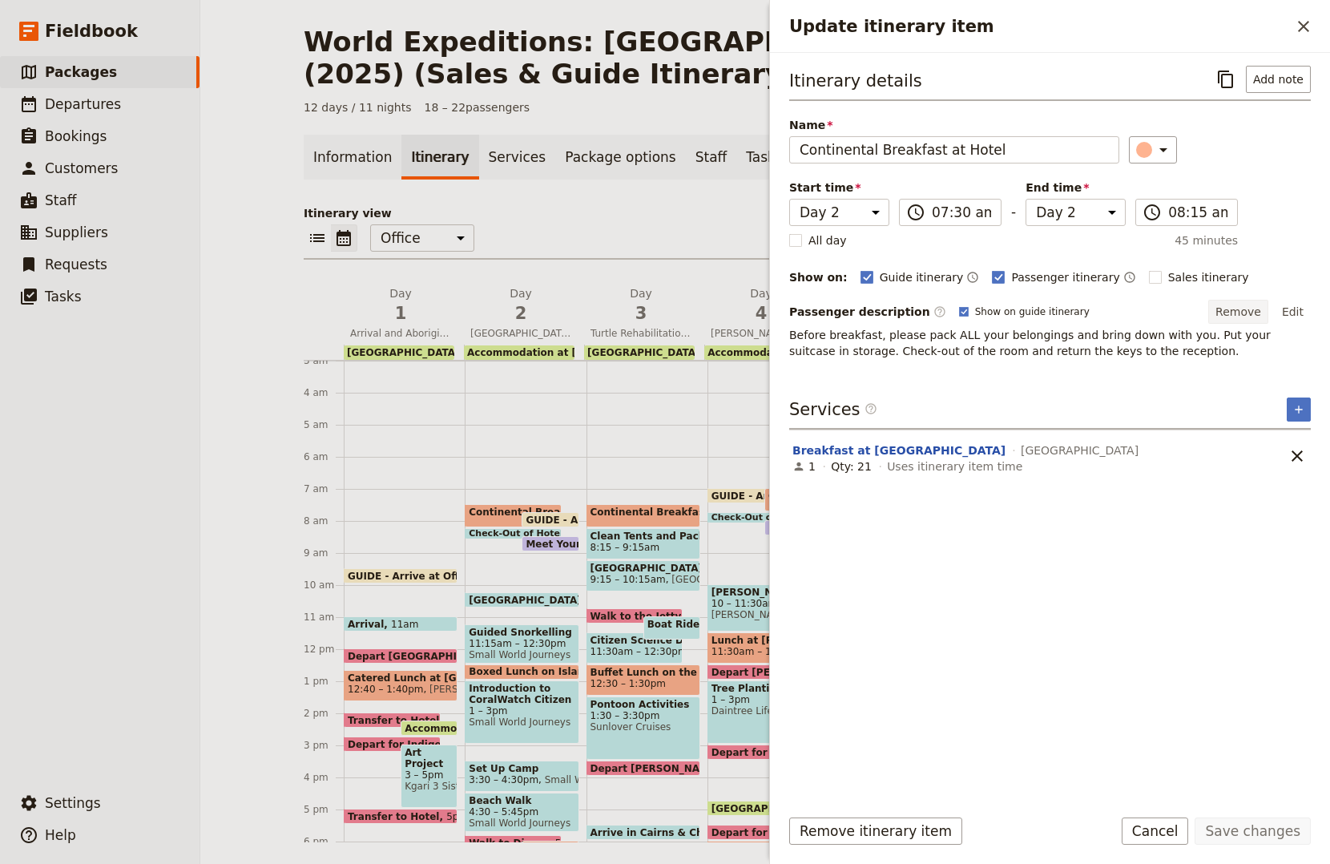
click at [1249, 316] on button "Remove" at bounding box center [1238, 312] width 60 height 24
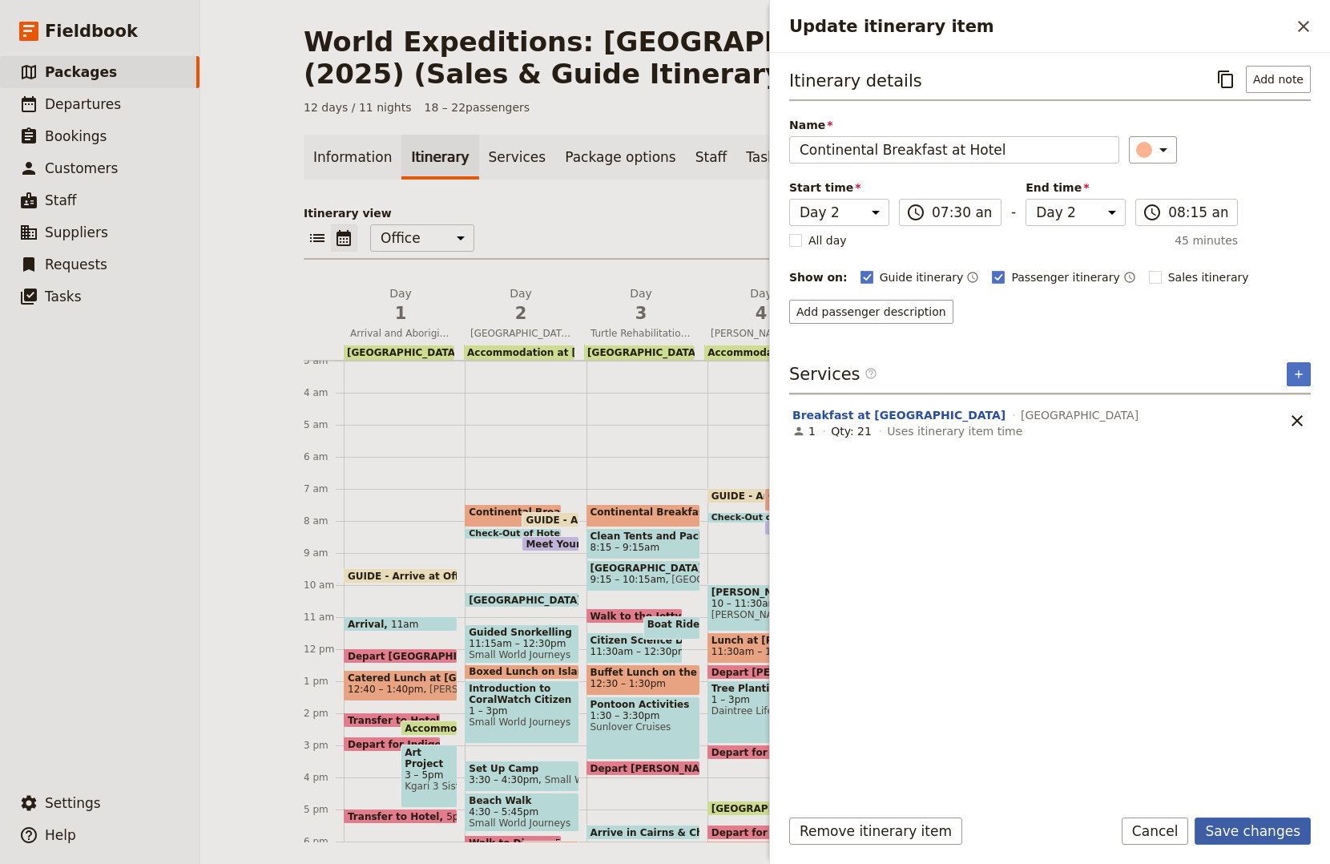
click at [1273, 829] on button "Save changes" at bounding box center [1253, 830] width 116 height 27
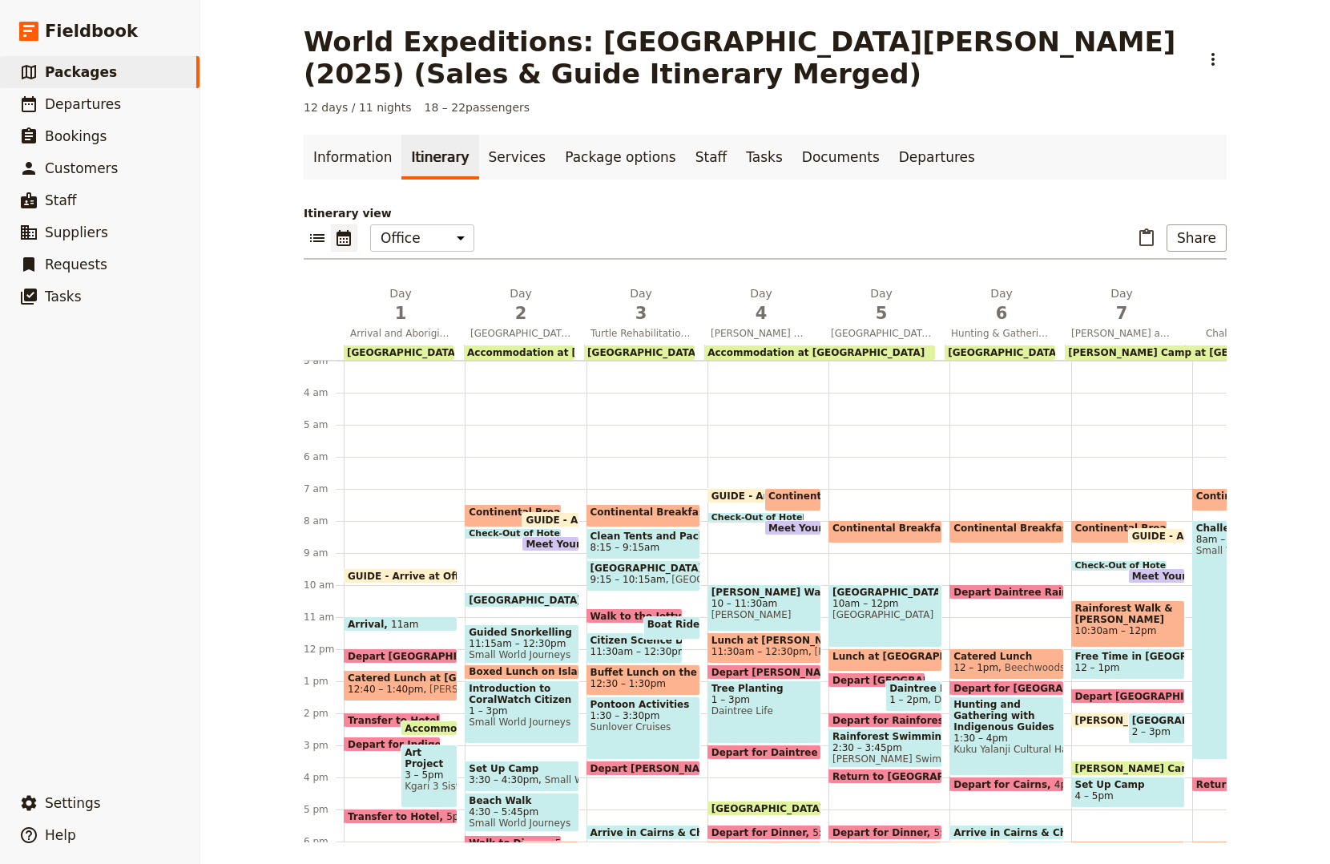
click at [562, 546] on span at bounding box center [549, 547] width 55 height 6
select select "2"
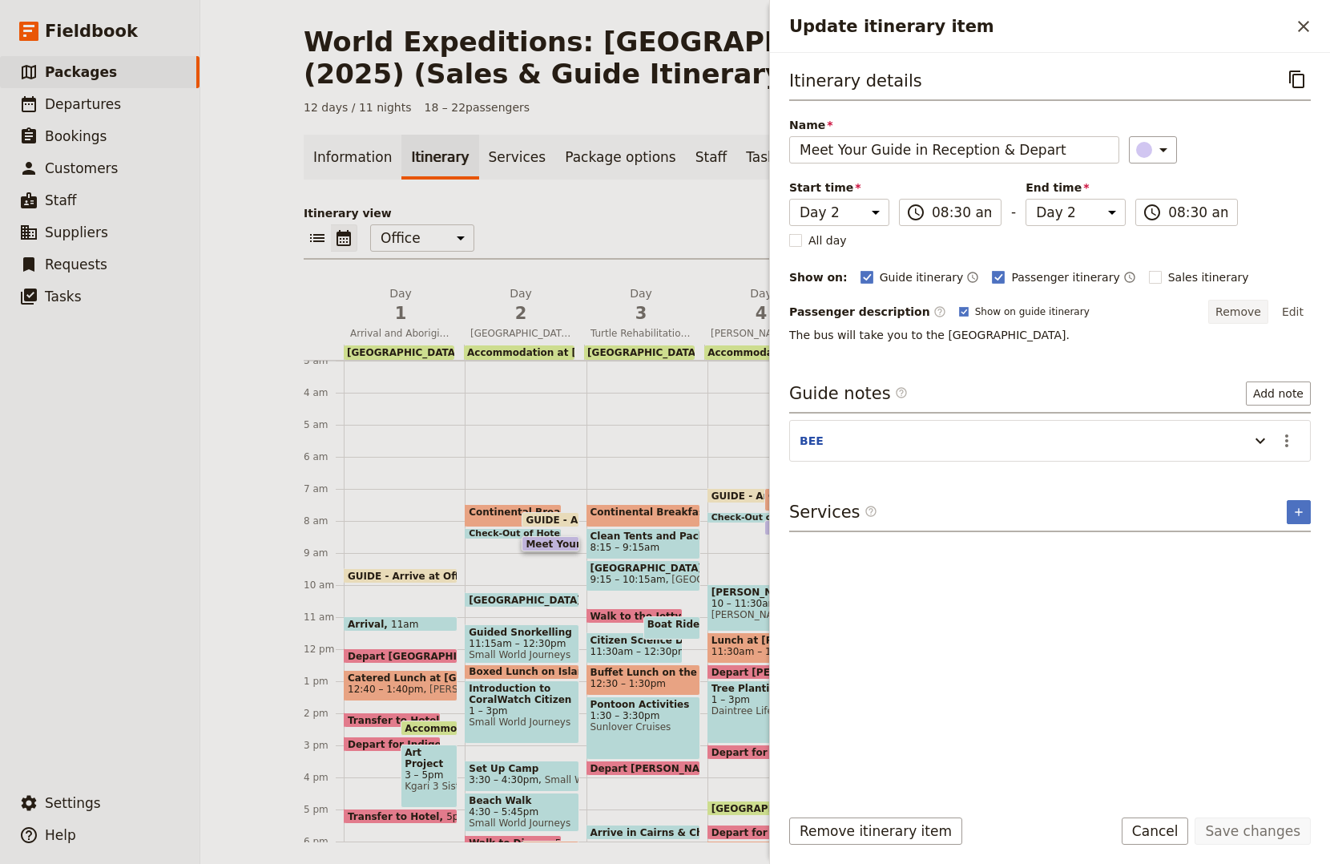
click at [1238, 308] on button "Remove" at bounding box center [1238, 312] width 60 height 24
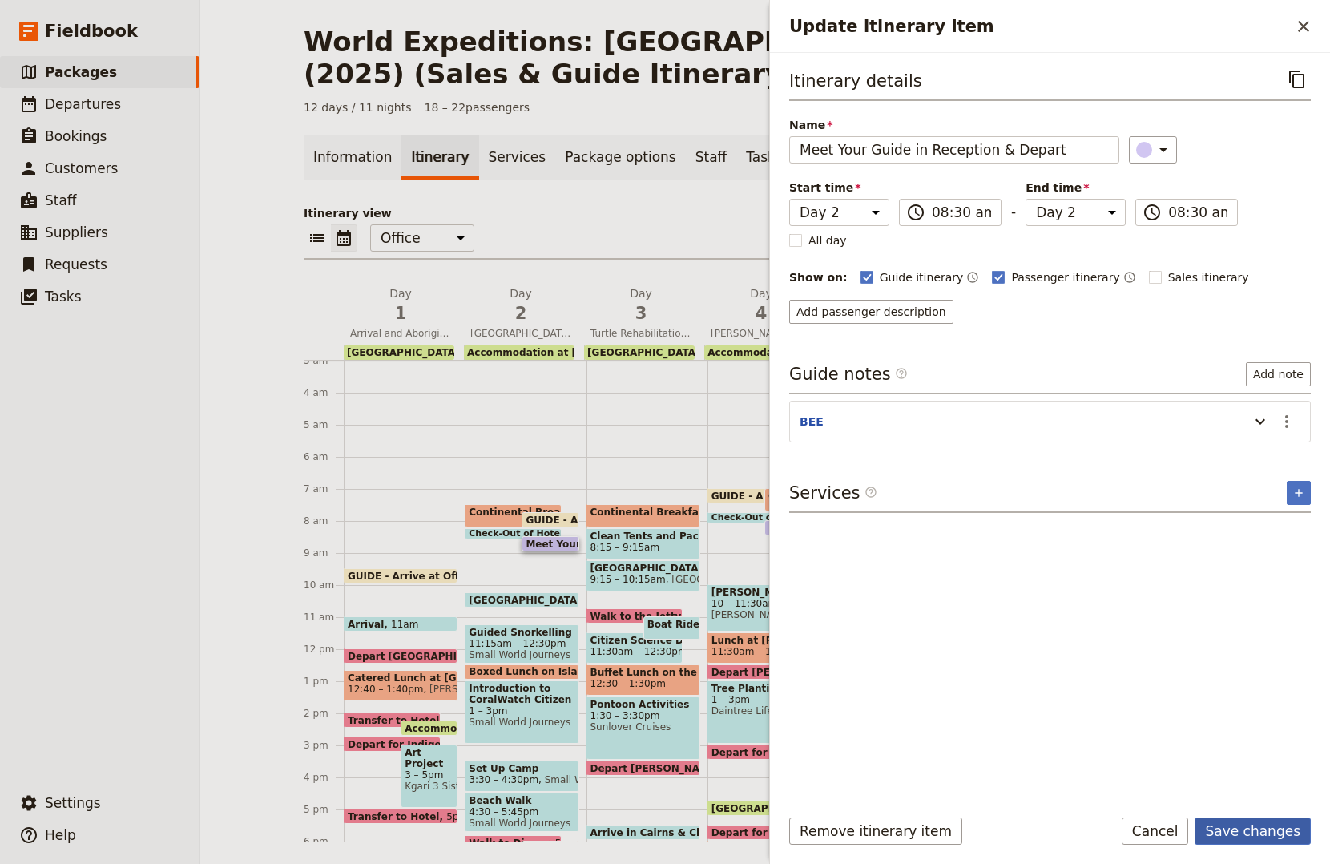
click at [1244, 831] on button "Save changes" at bounding box center [1253, 830] width 116 height 27
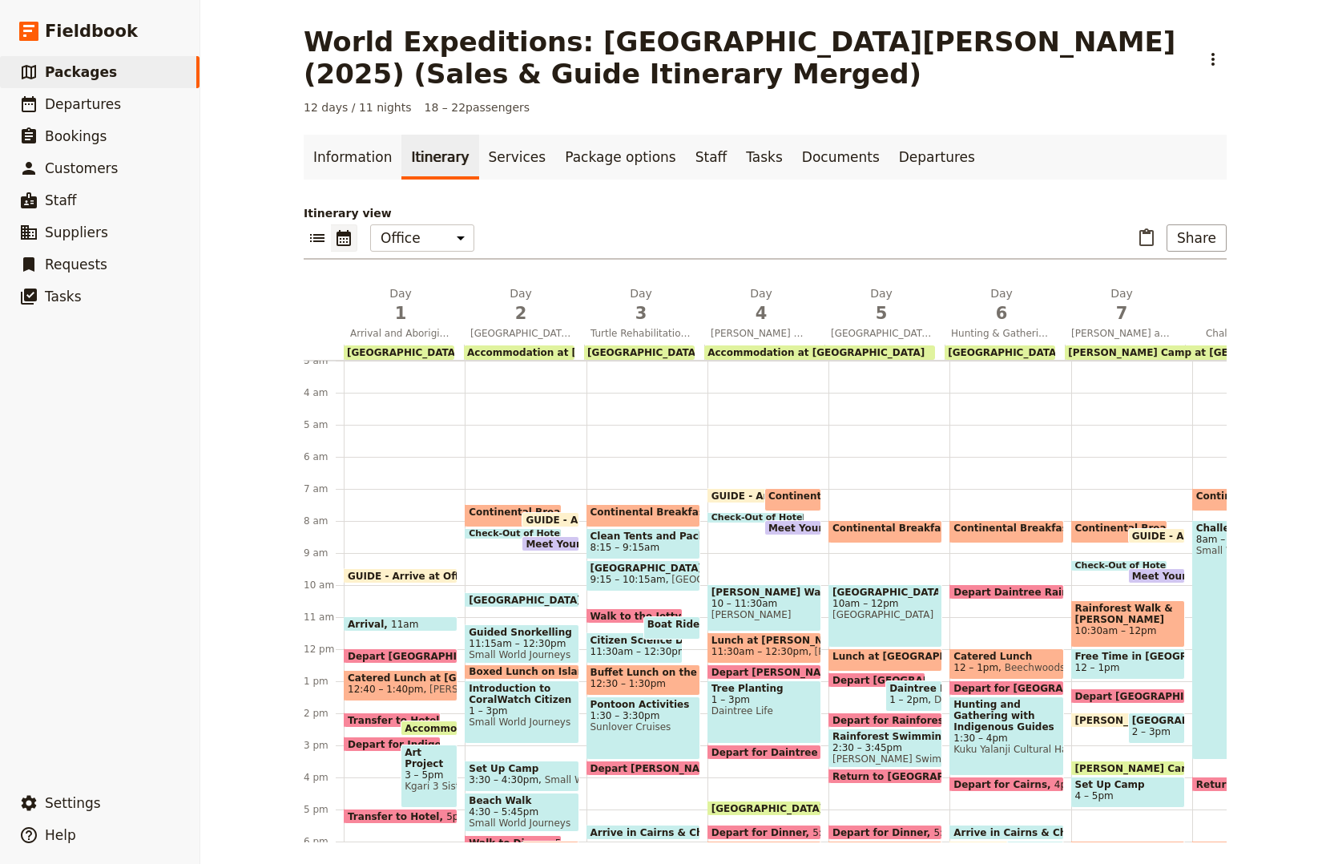
click at [556, 544] on span at bounding box center [549, 547] width 55 height 6
select select "2"
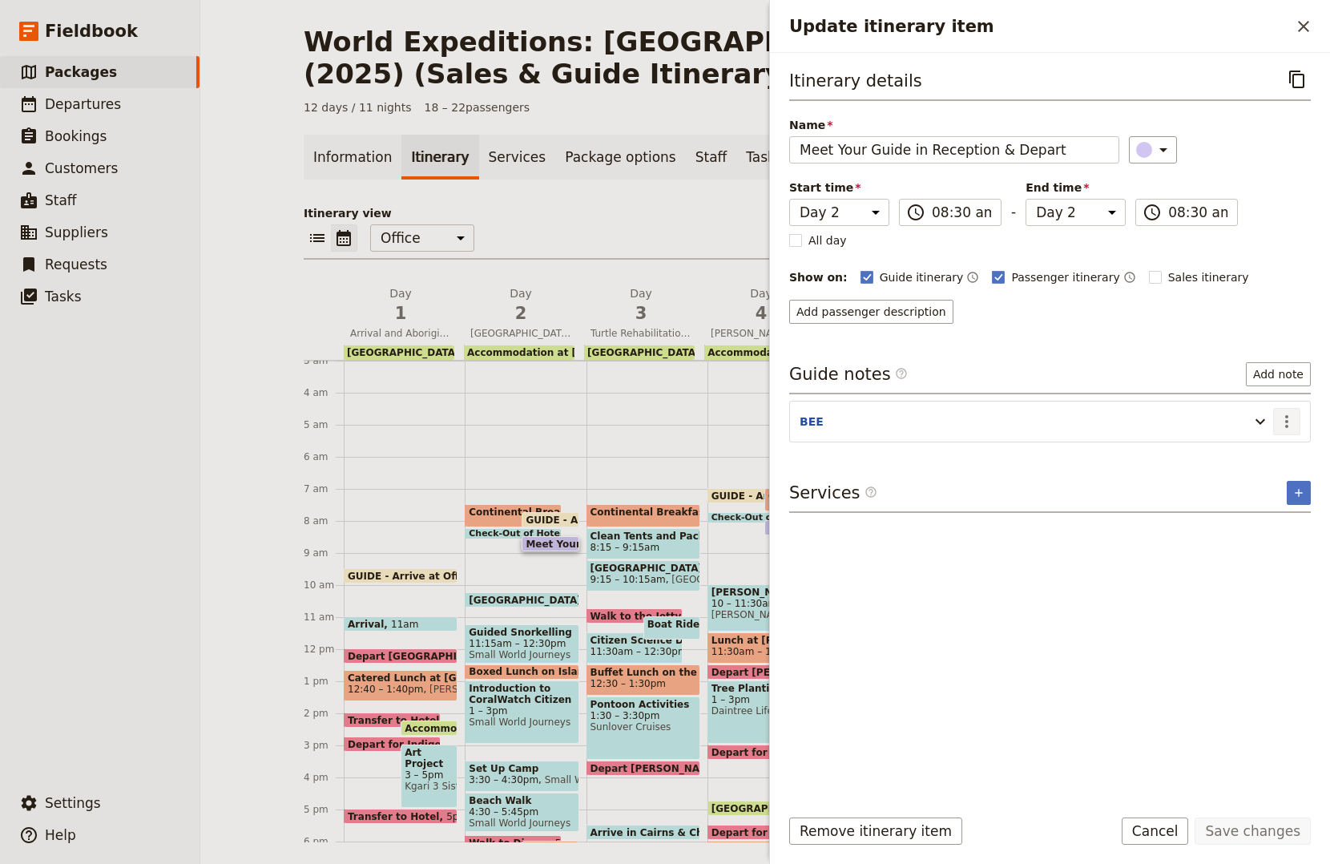
click at [1281, 427] on icon "Actions" at bounding box center [1286, 421] width 19 height 19
click at [1272, 455] on span "Edit note" at bounding box center [1252, 456] width 75 height 16
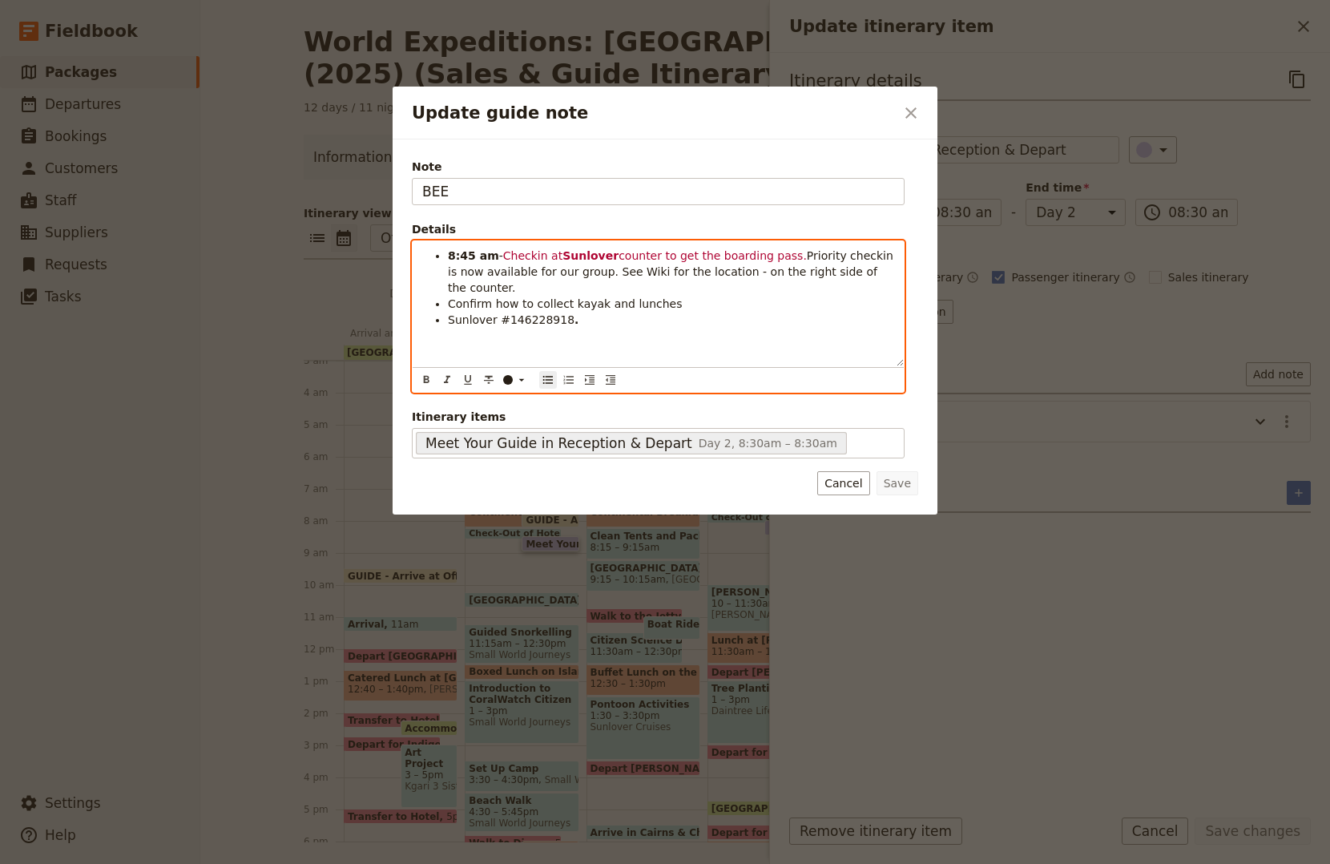
click at [556, 275] on span "Priority checkin is now available for our group. See Wiki for the location - on…" at bounding box center [672, 271] width 449 height 45
drag, startPoint x: 558, startPoint y: 275, endPoint x: 580, endPoint y: 275, distance: 21.6
click at [559, 275] on span "Priority checkin is now available for our group. See Wiki for the location - on…" at bounding box center [672, 271] width 449 height 45
click at [653, 272] on span "Priority checkin is now available for our groups. See Wiki for the location - o…" at bounding box center [672, 271] width 449 height 45
click at [677, 296] on li "Confirm how to collect kayak and lunches" at bounding box center [671, 304] width 446 height 16
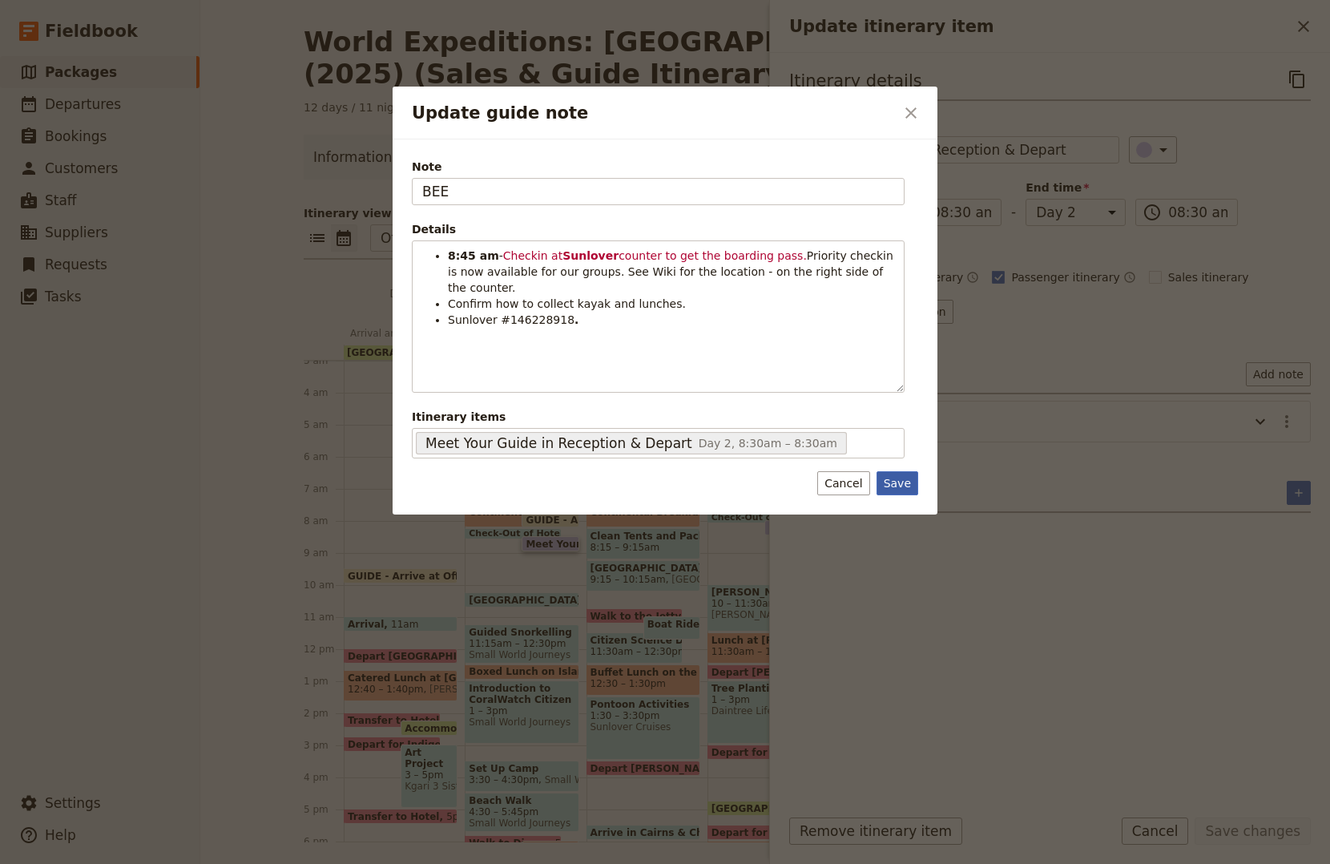
click at [889, 480] on button "Save" at bounding box center [898, 483] width 42 height 24
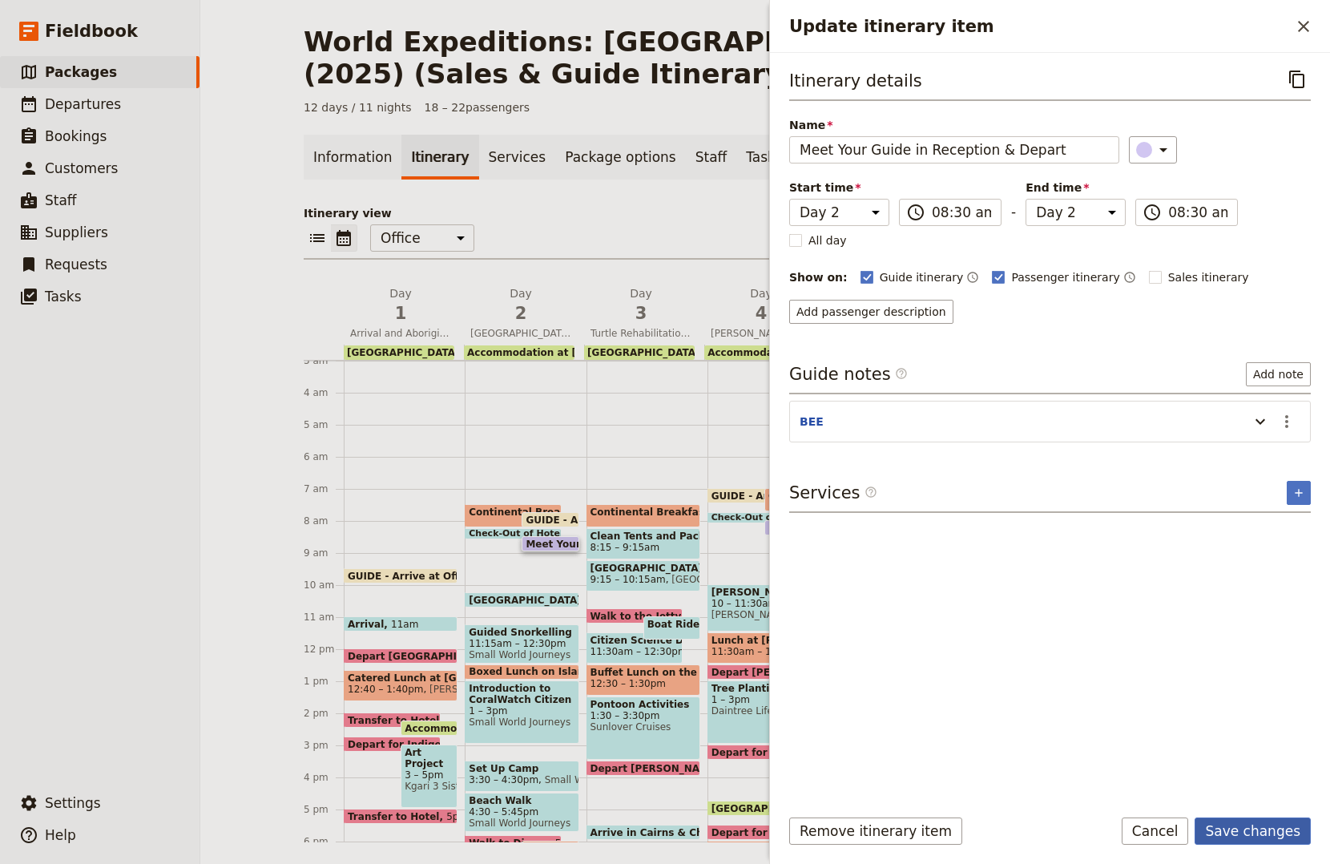
click at [1252, 819] on button "Save changes" at bounding box center [1253, 830] width 116 height 27
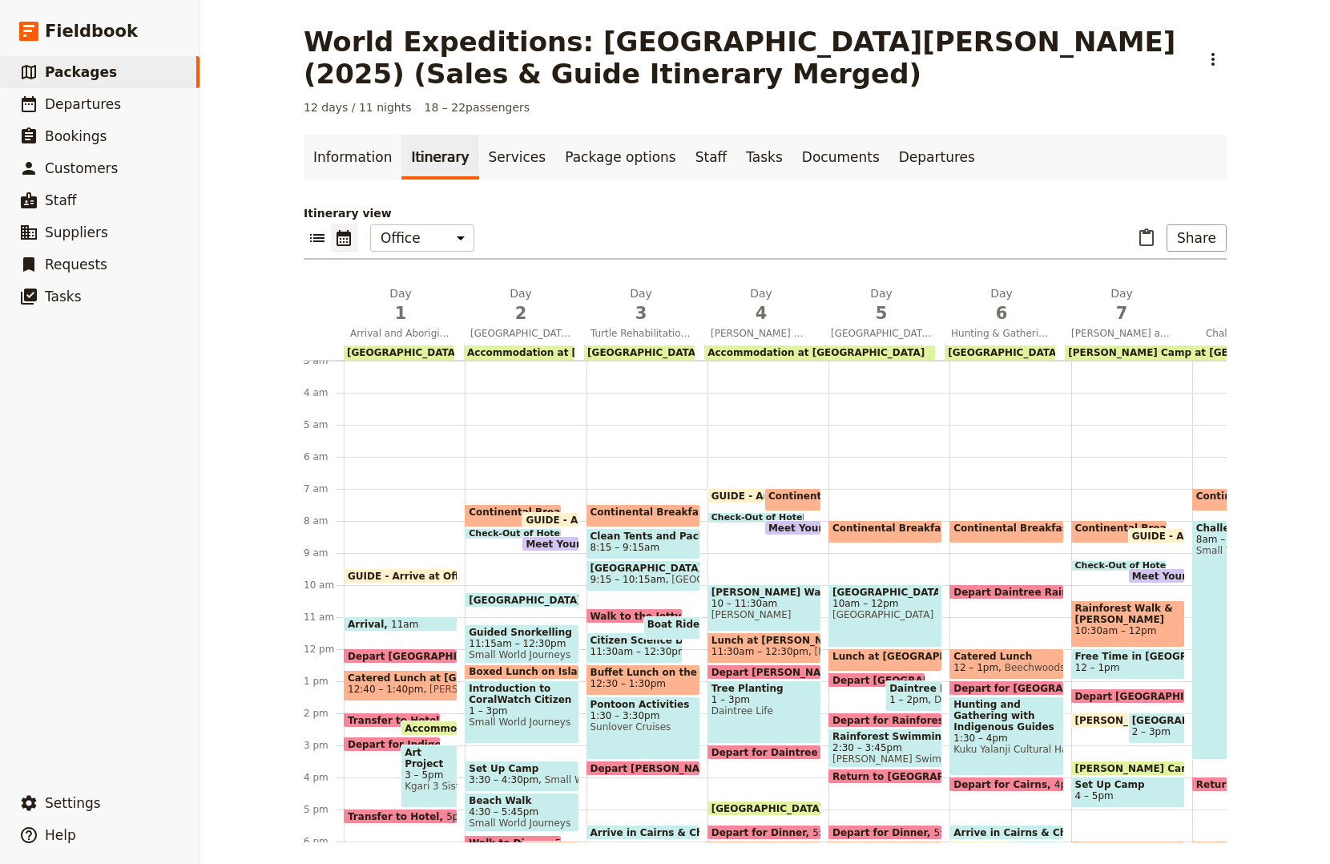
scroll to position [256, 0]
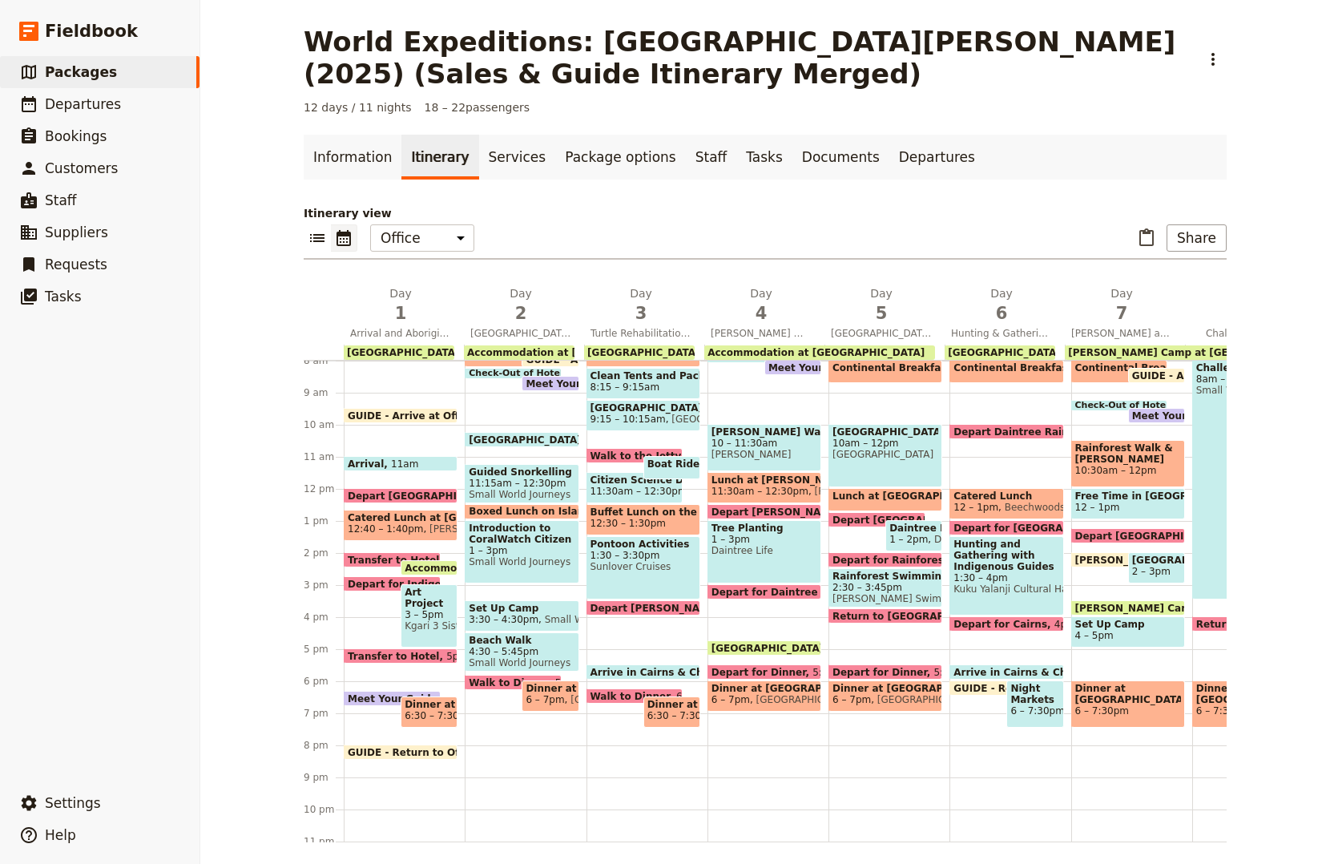
click at [502, 546] on span "1 – 3pm" at bounding box center [522, 550] width 106 height 11
select select "2"
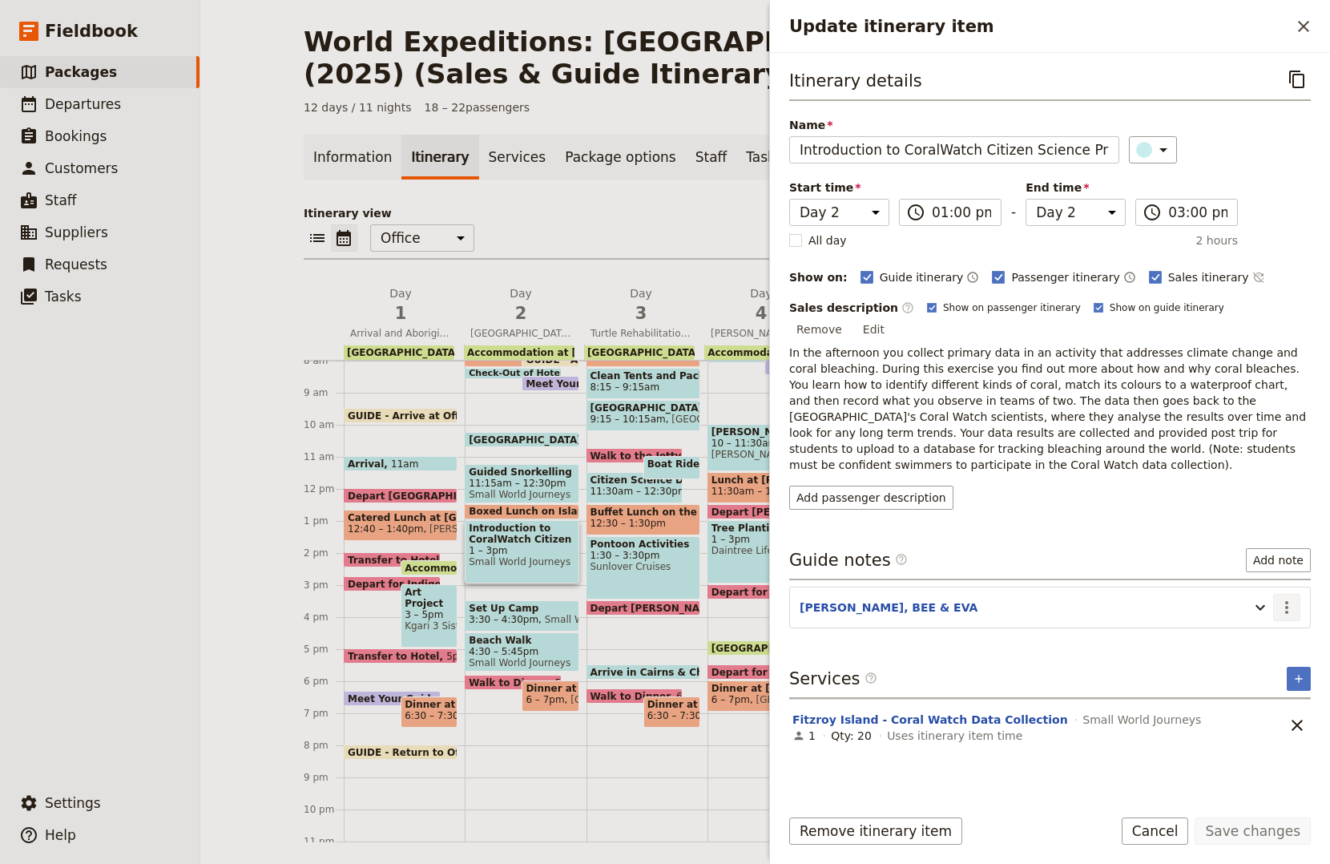
click at [1282, 598] on icon "Actions" at bounding box center [1286, 607] width 19 height 19
click at [1272, 606] on span "Edit note" at bounding box center [1252, 608] width 75 height 16
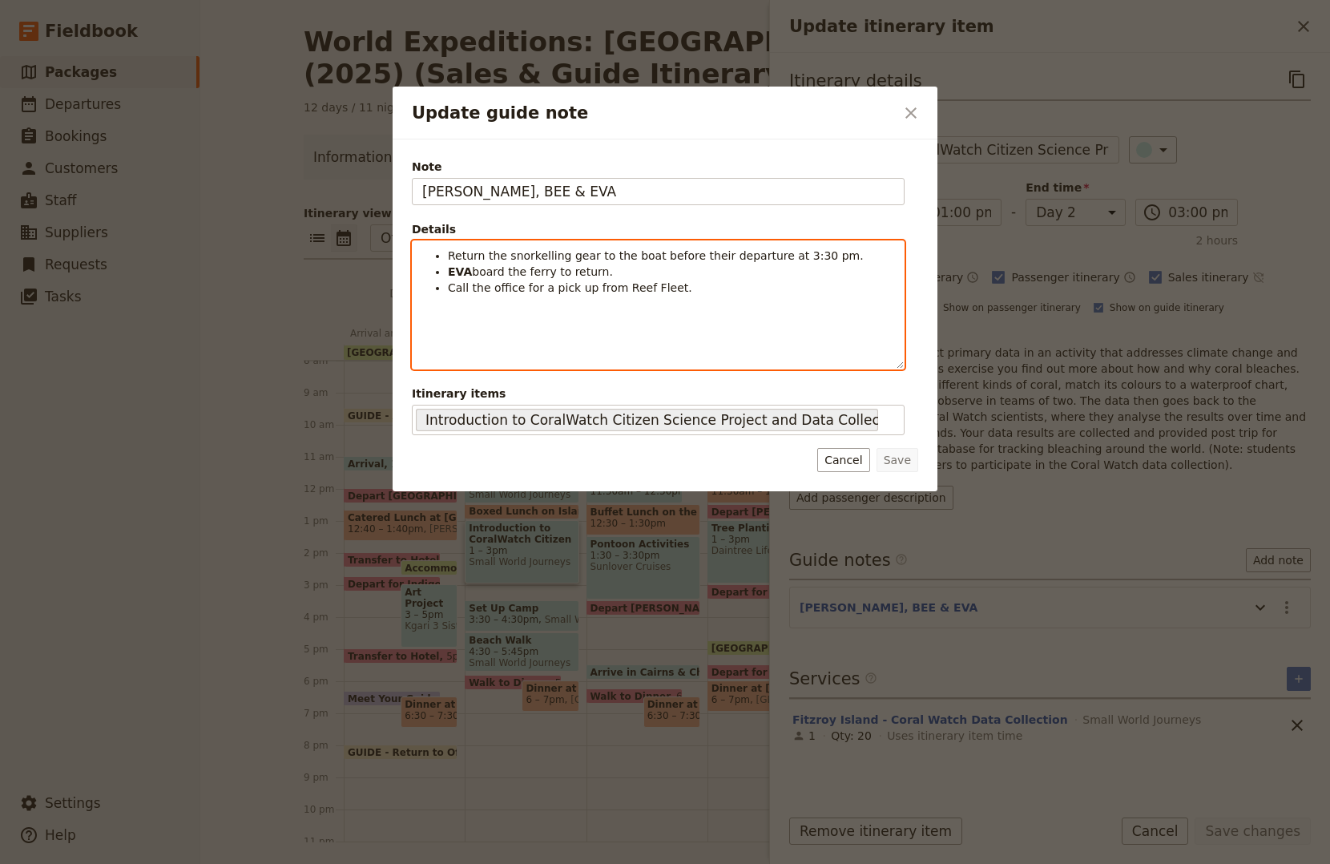
click at [617, 268] on li "EVA board the ferry to return." at bounding box center [671, 272] width 446 height 16
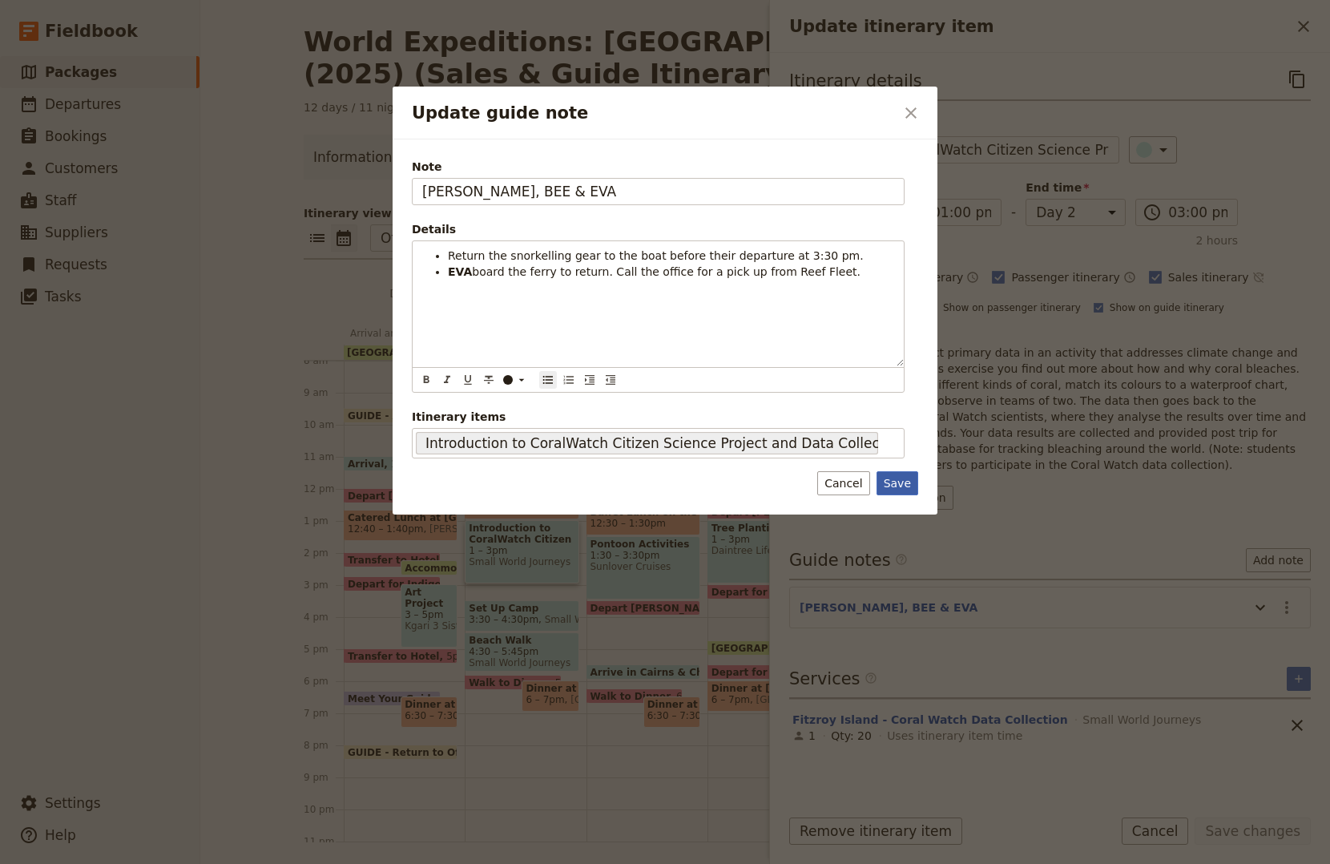
click at [902, 485] on button "Save" at bounding box center [898, 483] width 42 height 24
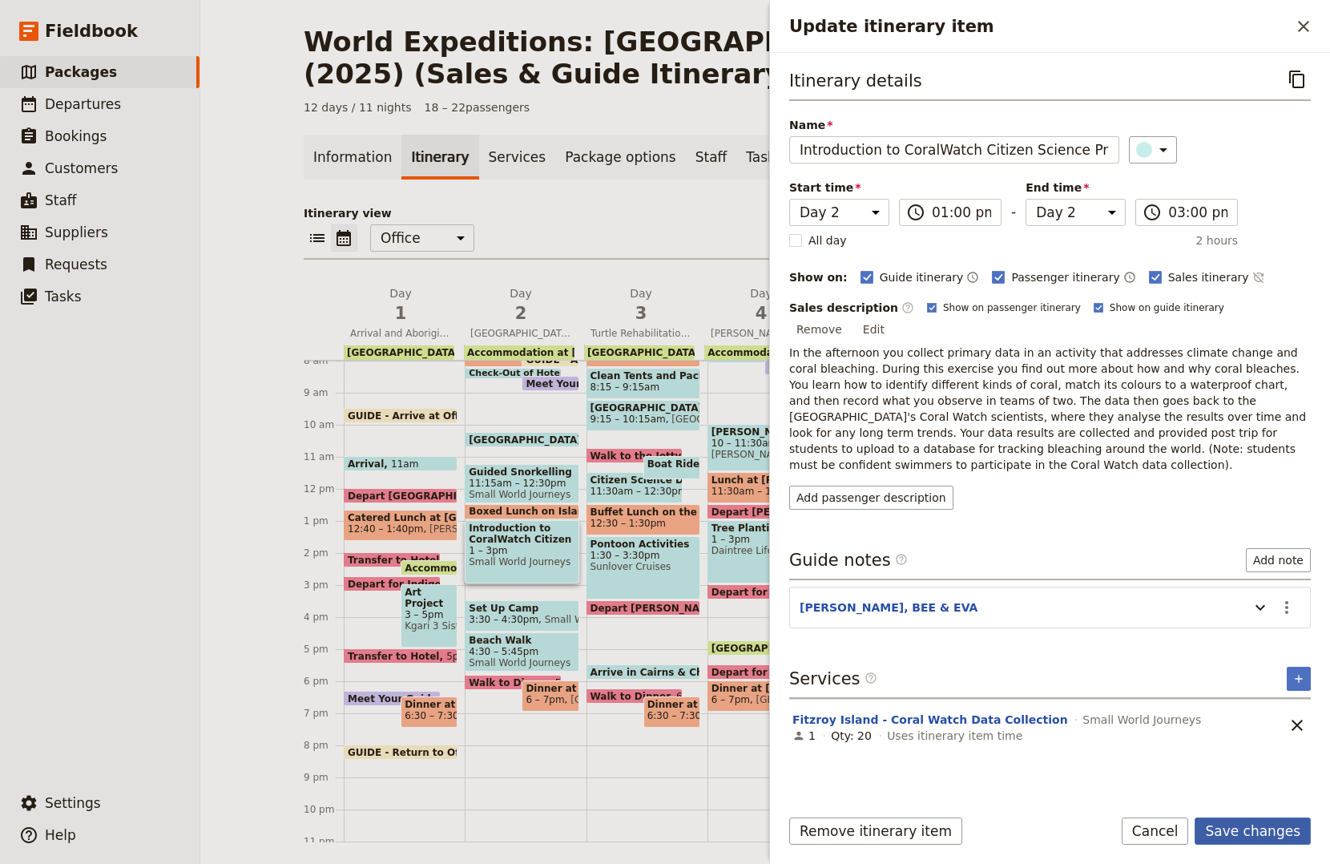
click at [1236, 831] on button "Save changes" at bounding box center [1253, 830] width 116 height 27
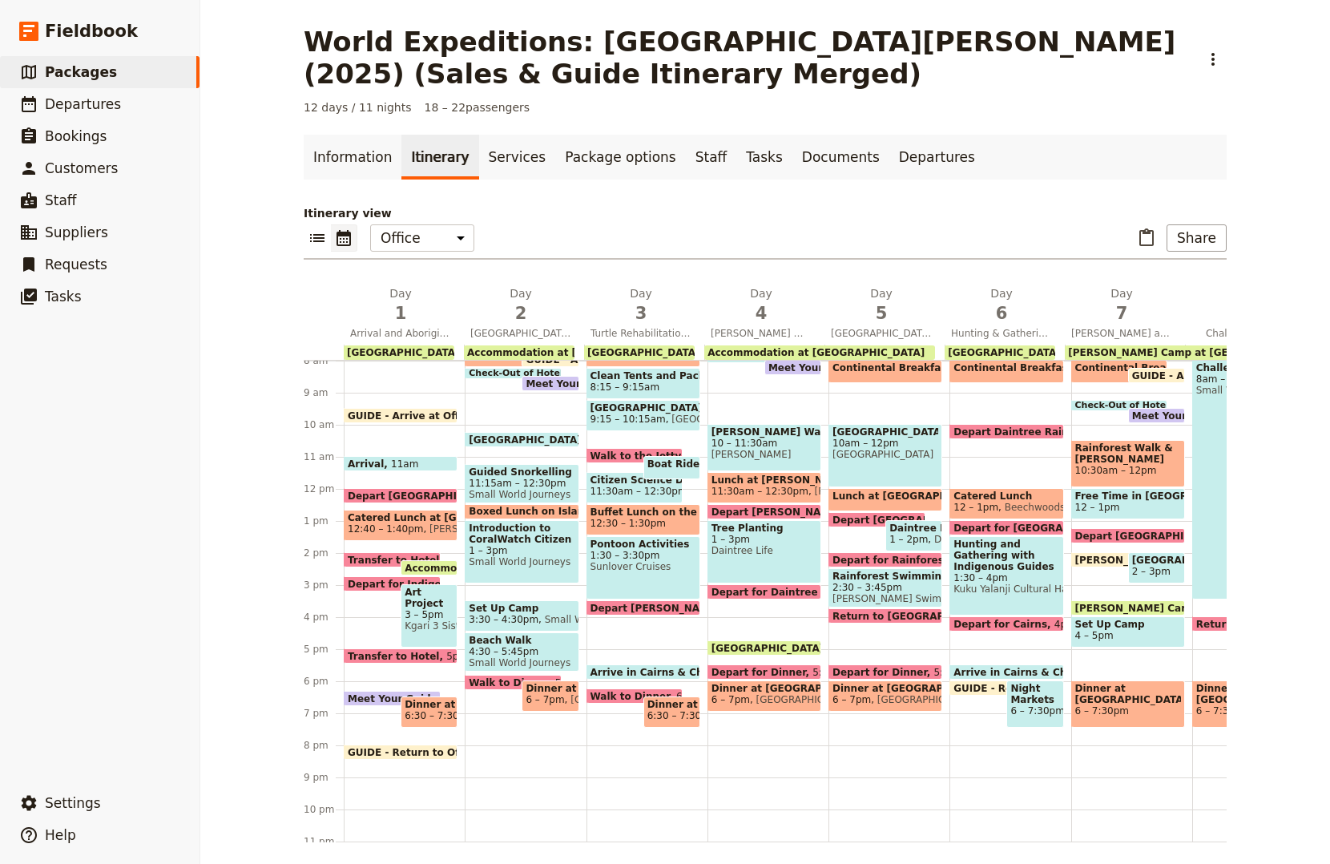
click at [523, 644] on span "Beach Walk" at bounding box center [522, 640] width 106 height 11
select select "2"
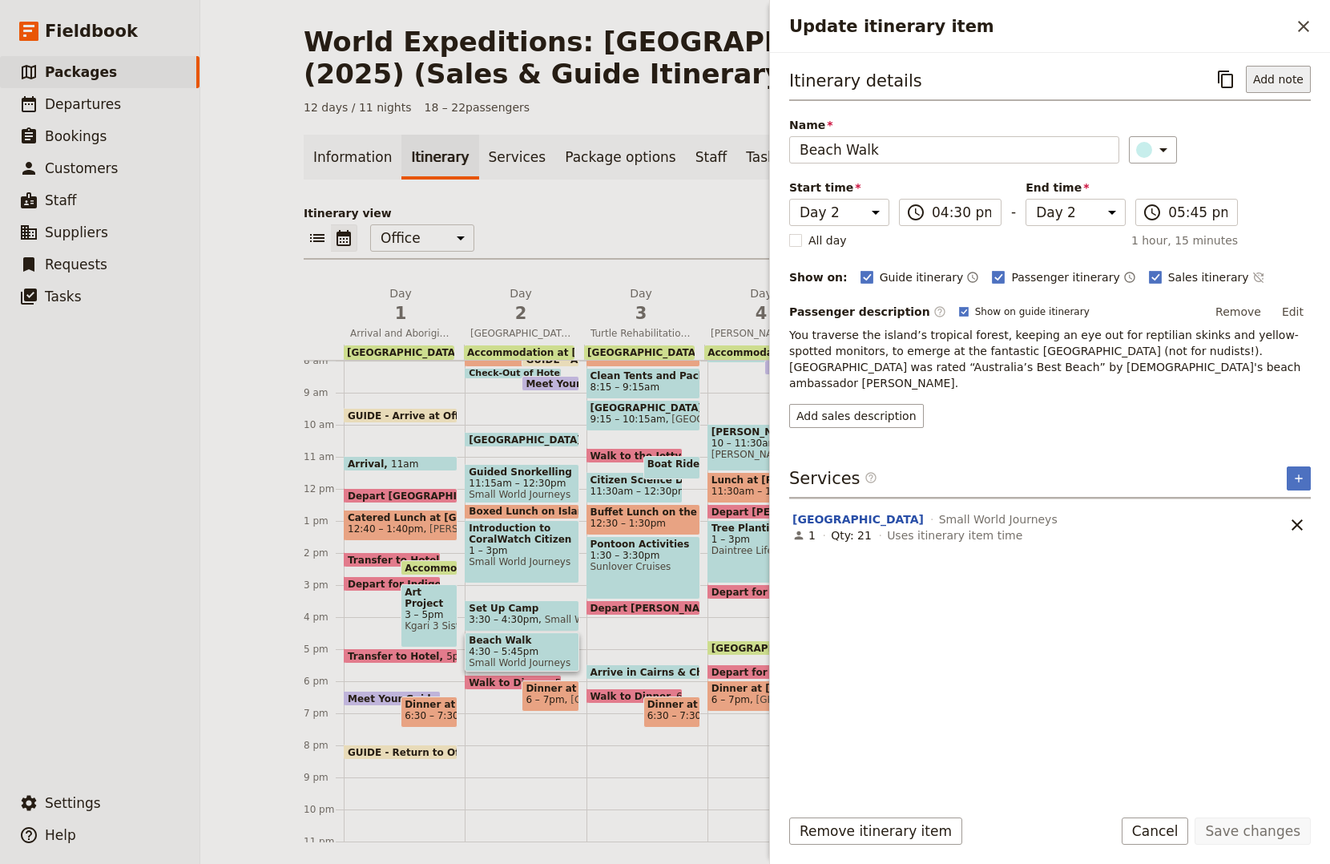
click at [1268, 71] on button "Add note" at bounding box center [1278, 79] width 65 height 27
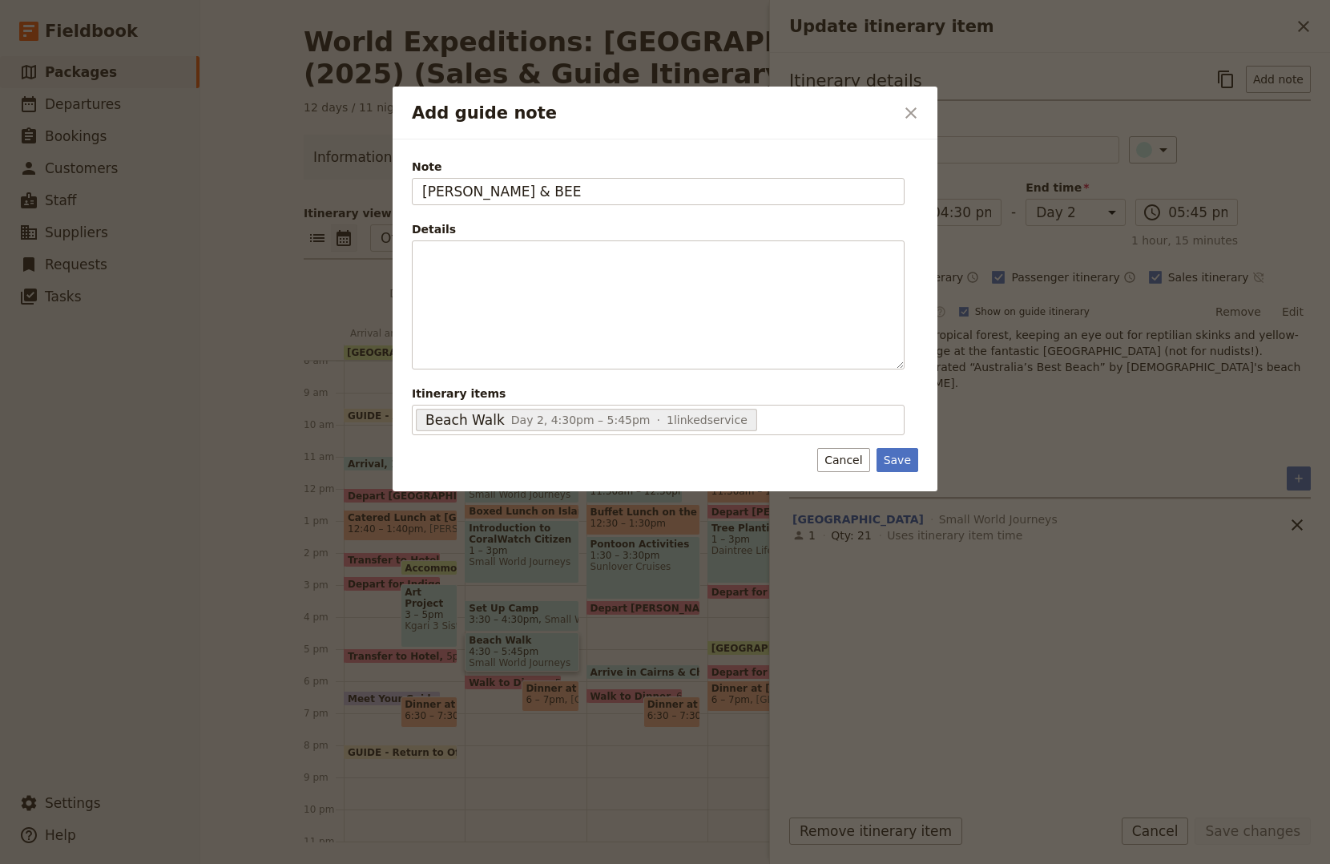
type input "KATE & BEE"
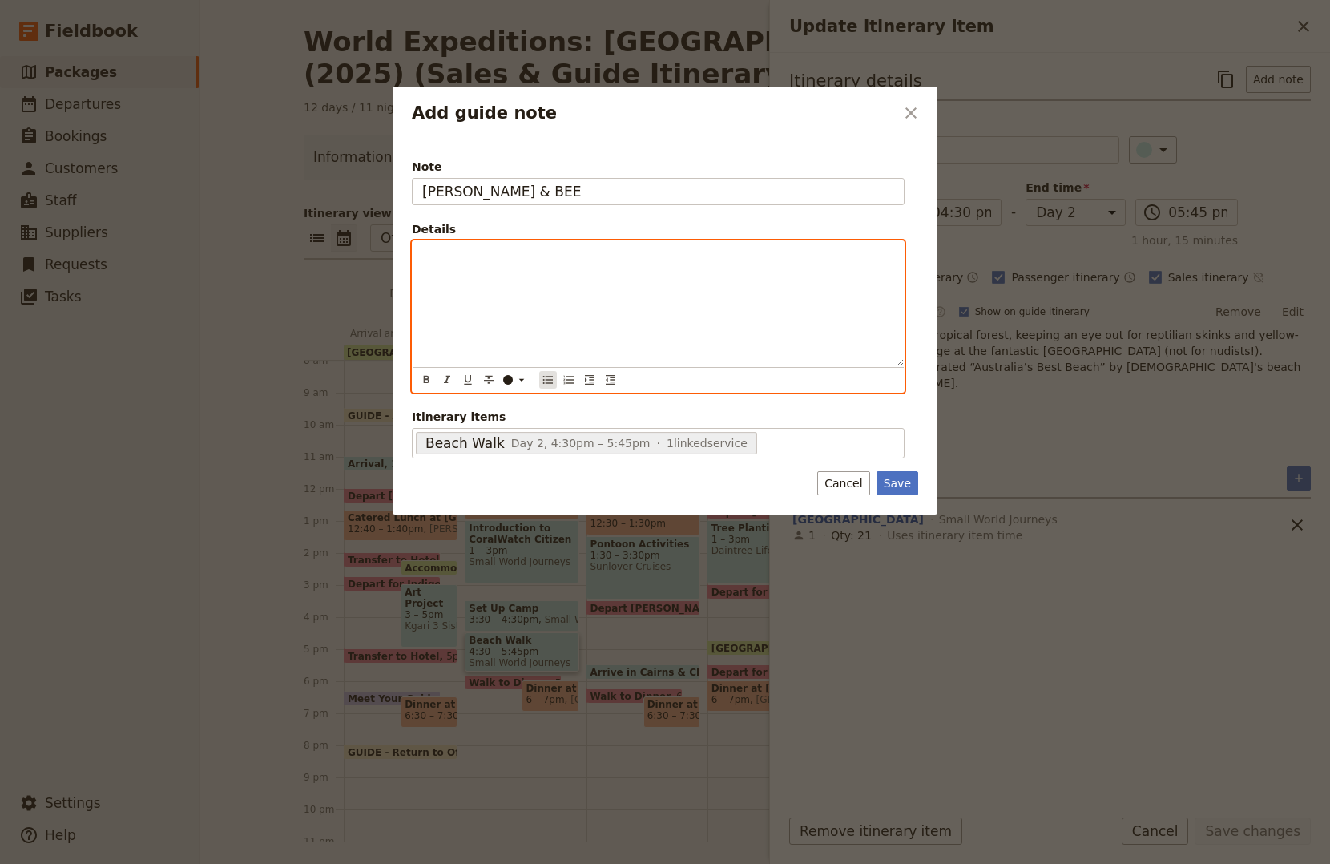
click at [555, 381] on button "​" at bounding box center [548, 380] width 18 height 18
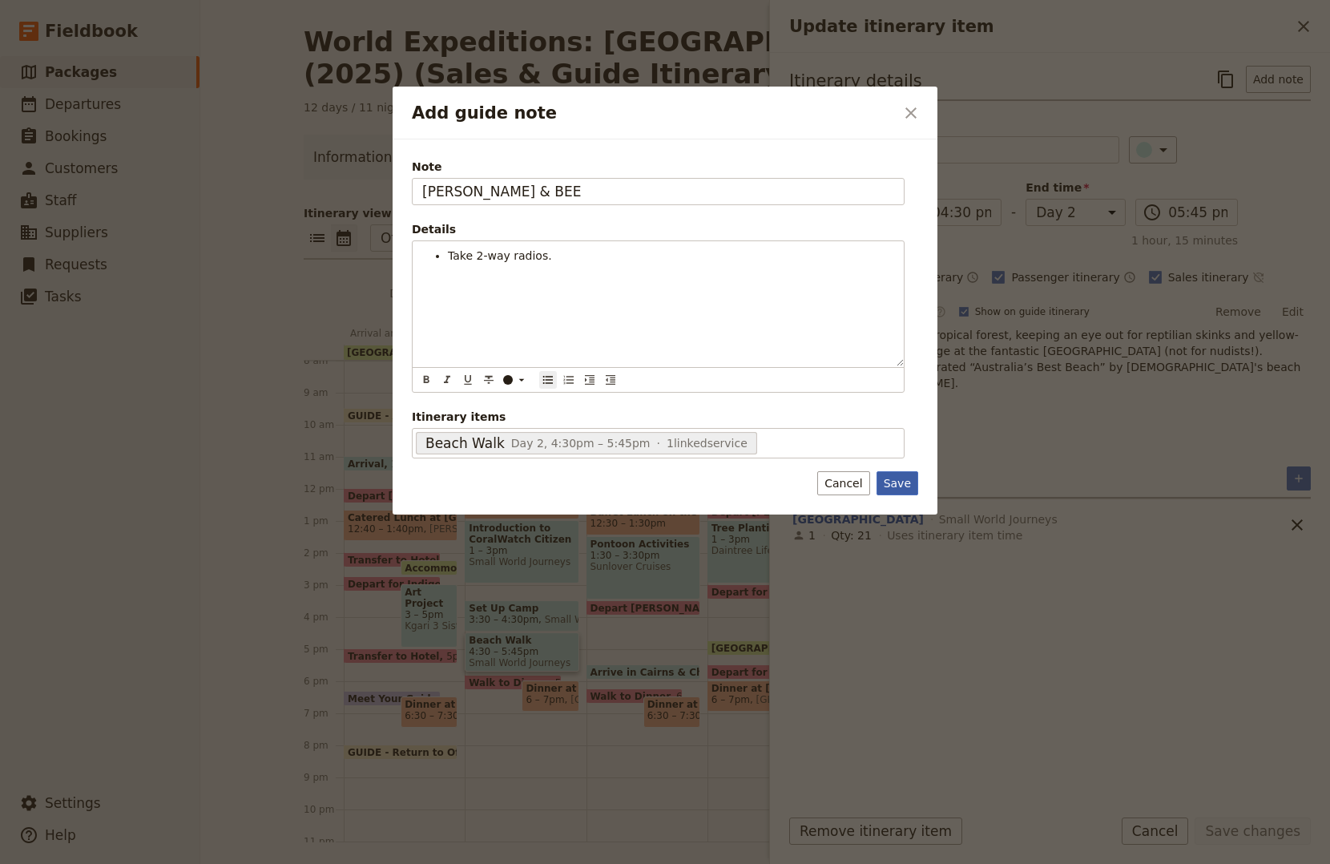
click at [905, 478] on button "Save" at bounding box center [898, 483] width 42 height 24
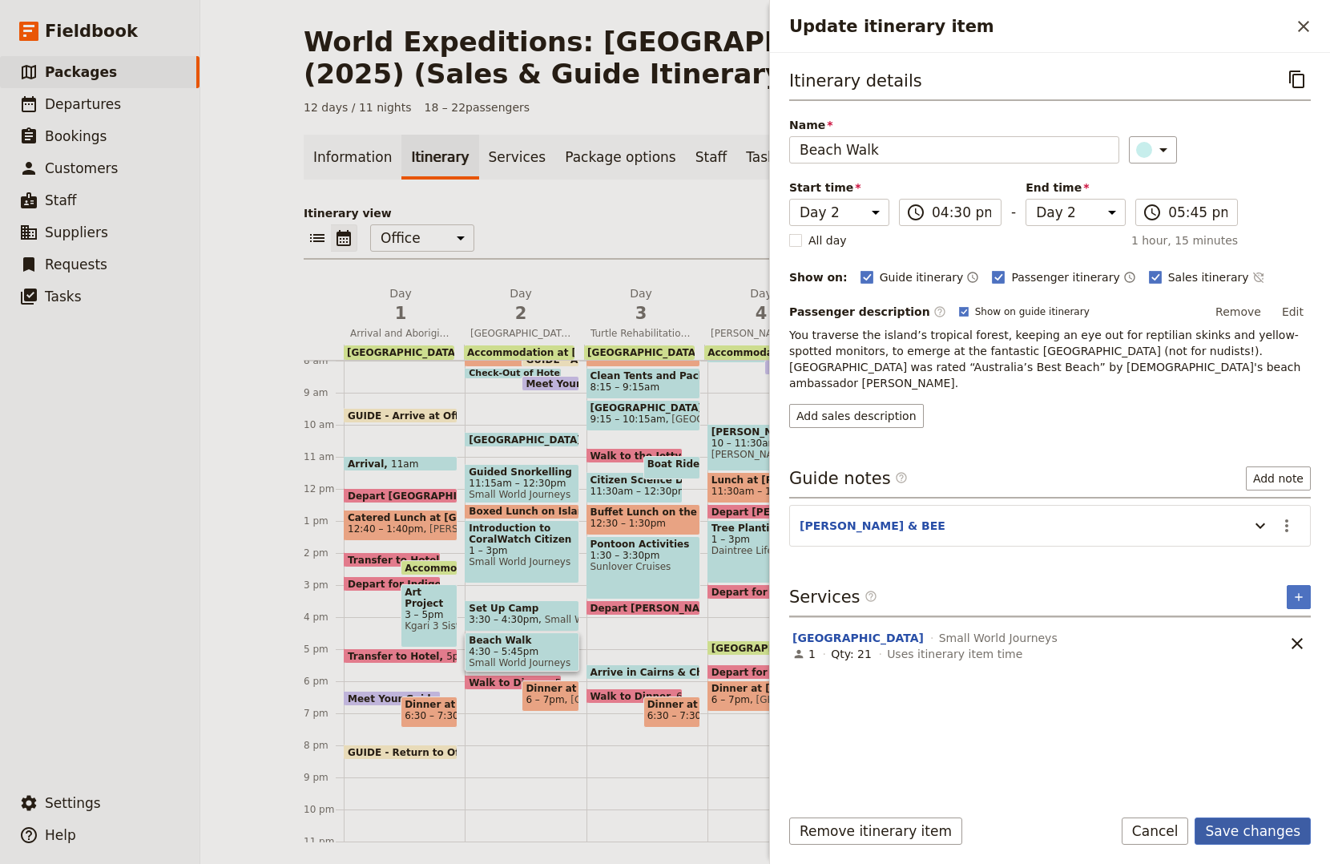
click at [1249, 830] on button "Save changes" at bounding box center [1253, 830] width 116 height 27
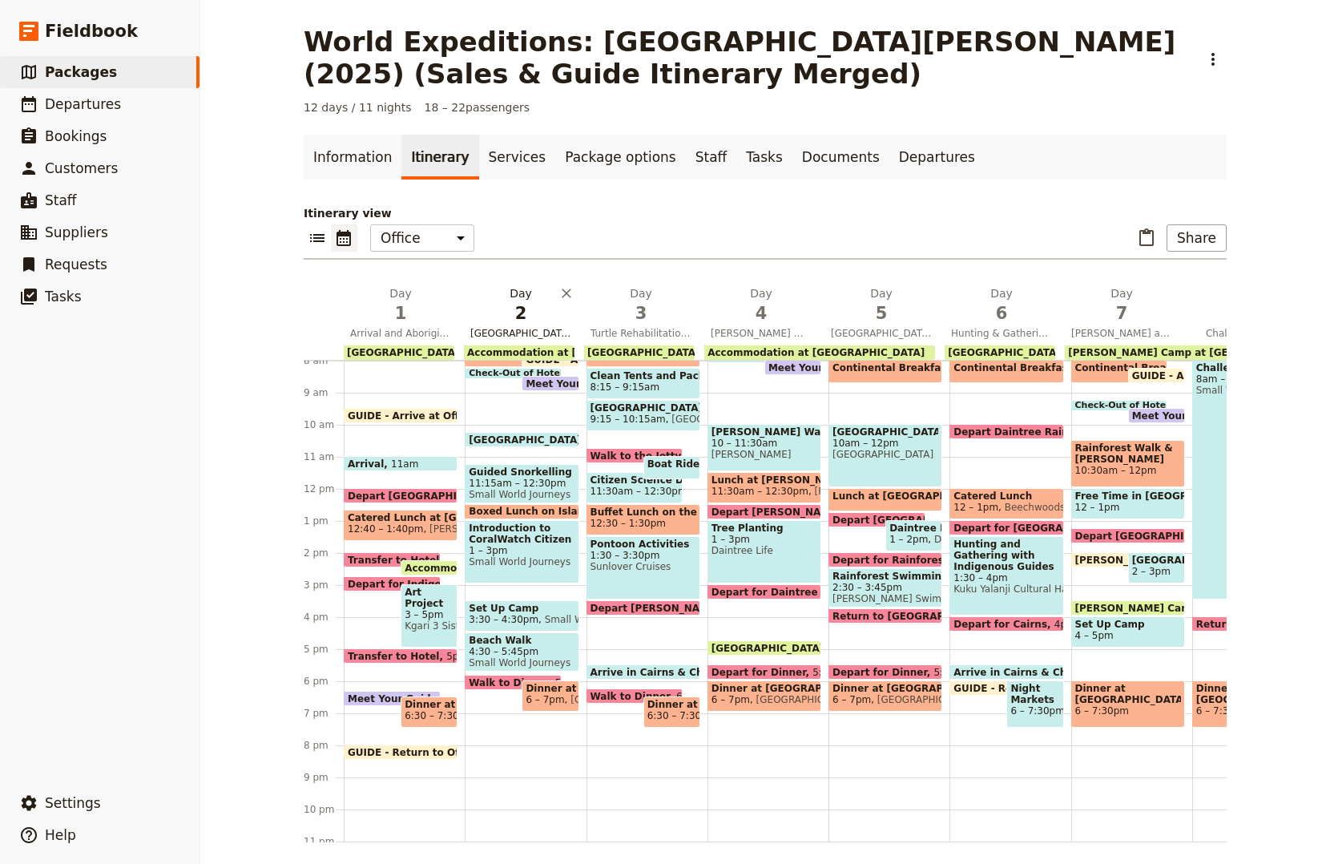
click at [526, 334] on span "Fitzroy Island Snorkelling" at bounding box center [521, 333] width 114 height 13
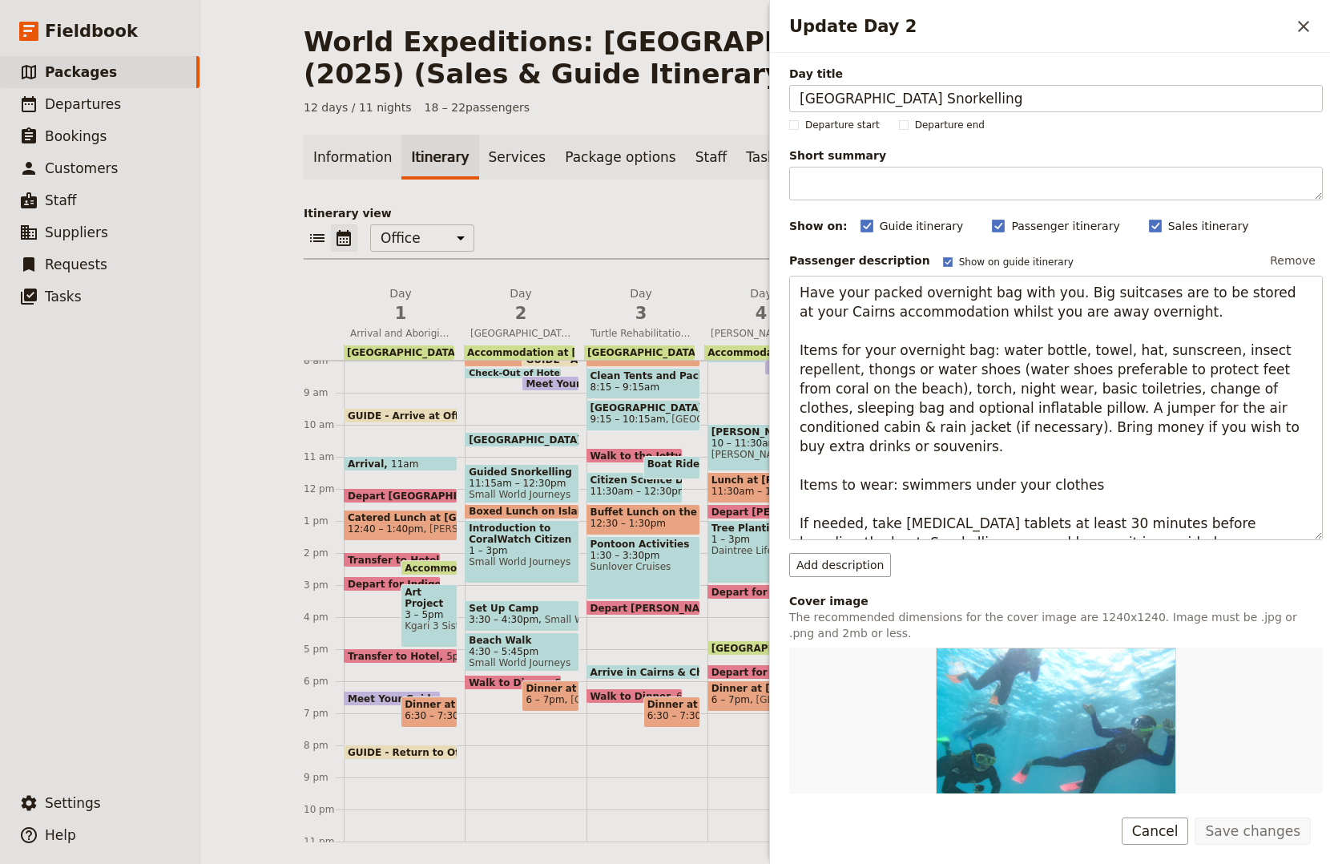
click at [1153, 824] on button "Cancel" at bounding box center [1155, 830] width 67 height 27
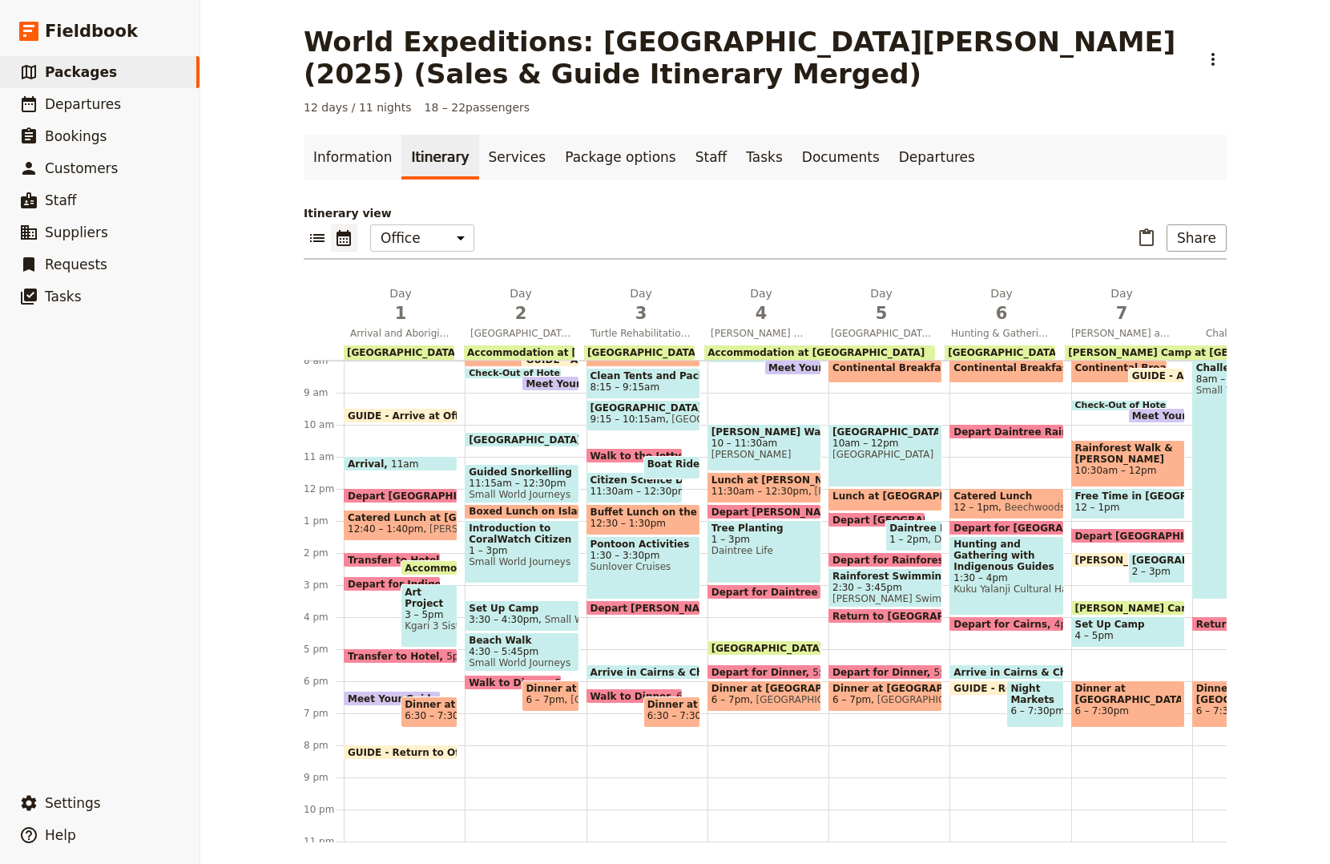
click at [534, 358] on span "Accommodation at Fitzroy Island Camping" at bounding box center [601, 352] width 268 height 11
select select "2"
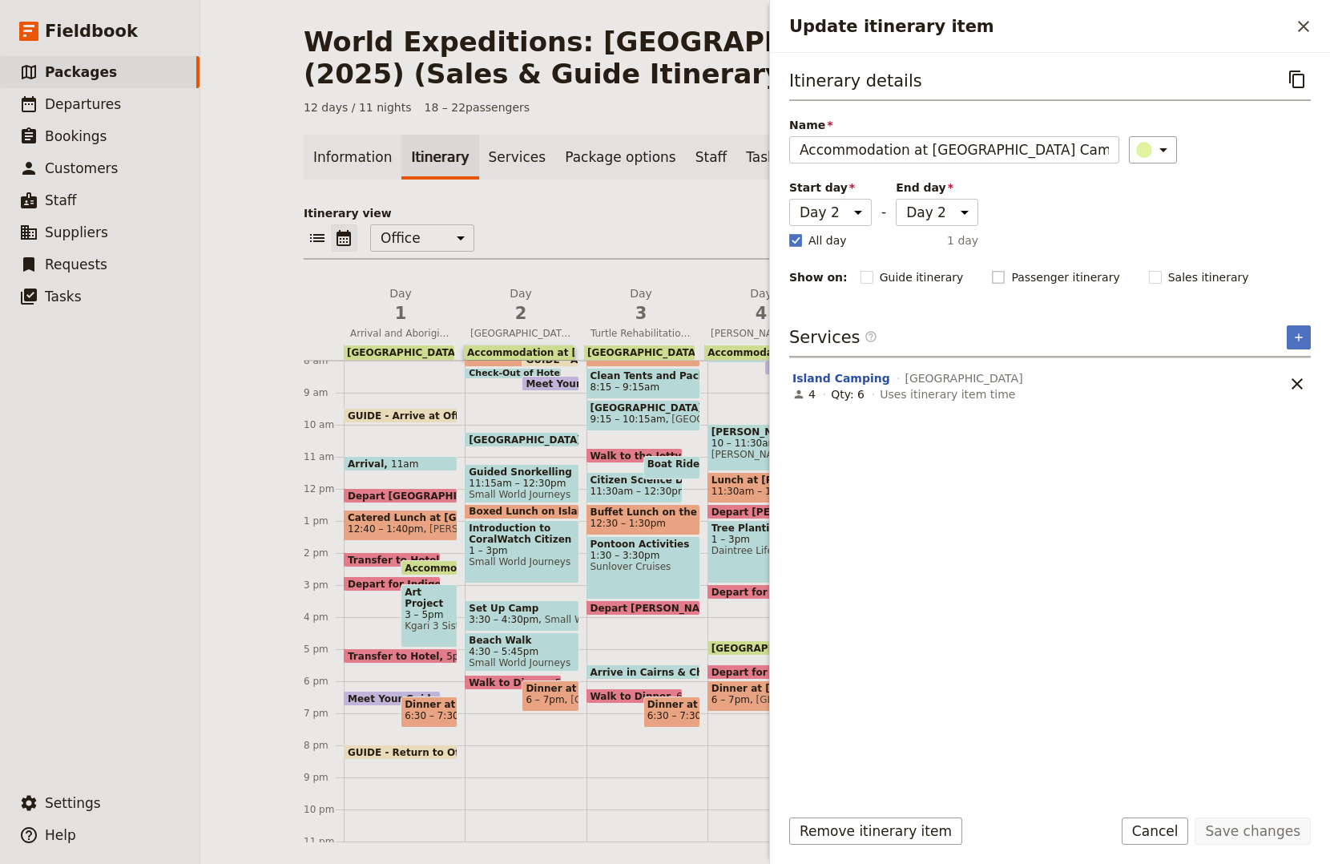
click at [993, 278] on rect "Update itinerary item" at bounding box center [999, 277] width 12 height 12
click at [991, 269] on input "Passenger itinerary" at bounding box center [991, 268] width 1 height 1
checkbox input "true"
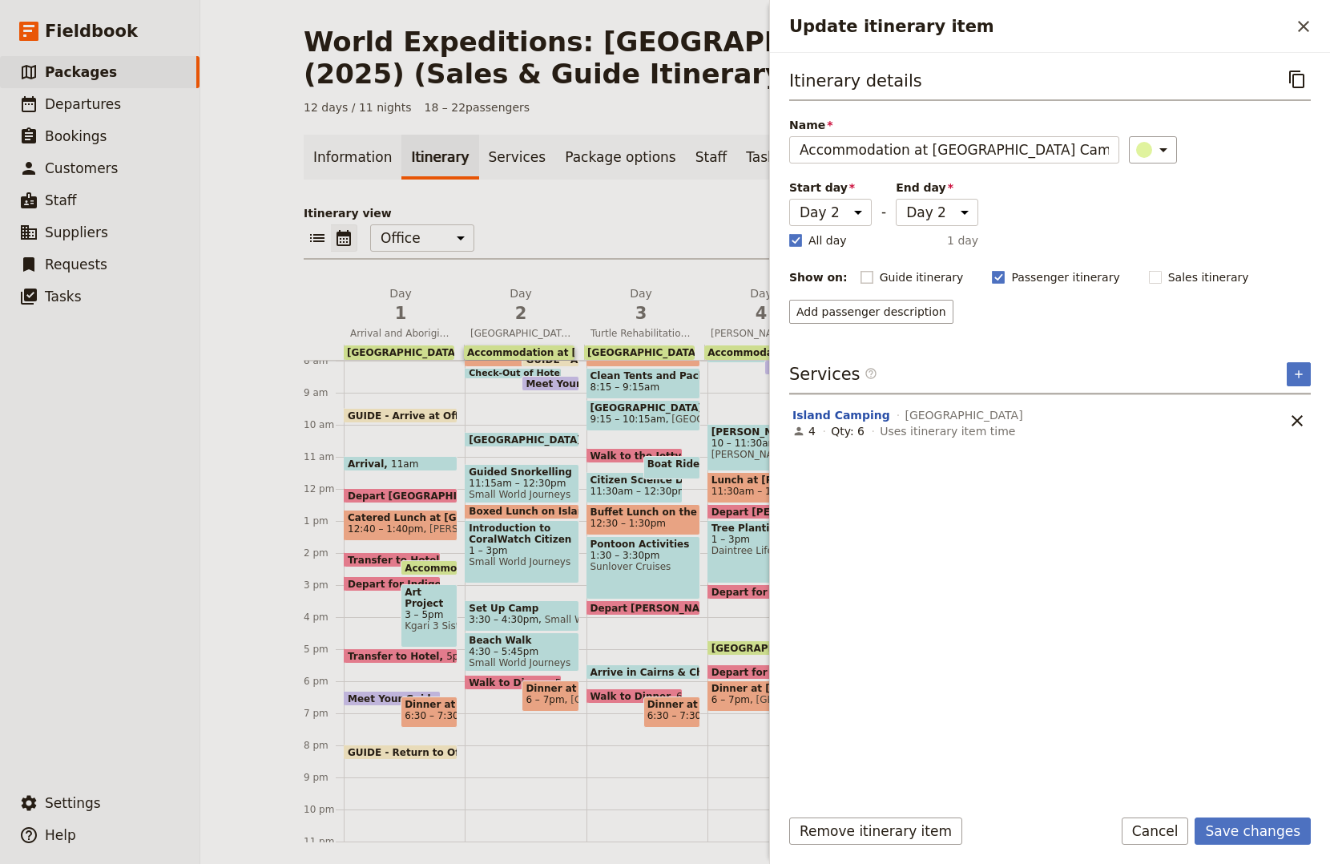
click at [861, 276] on rect "Update itinerary item" at bounding box center [867, 277] width 12 height 12
click at [860, 269] on input "Guide itinerary" at bounding box center [860, 268] width 1 height 1
checkbox input "true"
click at [1268, 826] on button "Save changes" at bounding box center [1253, 830] width 116 height 27
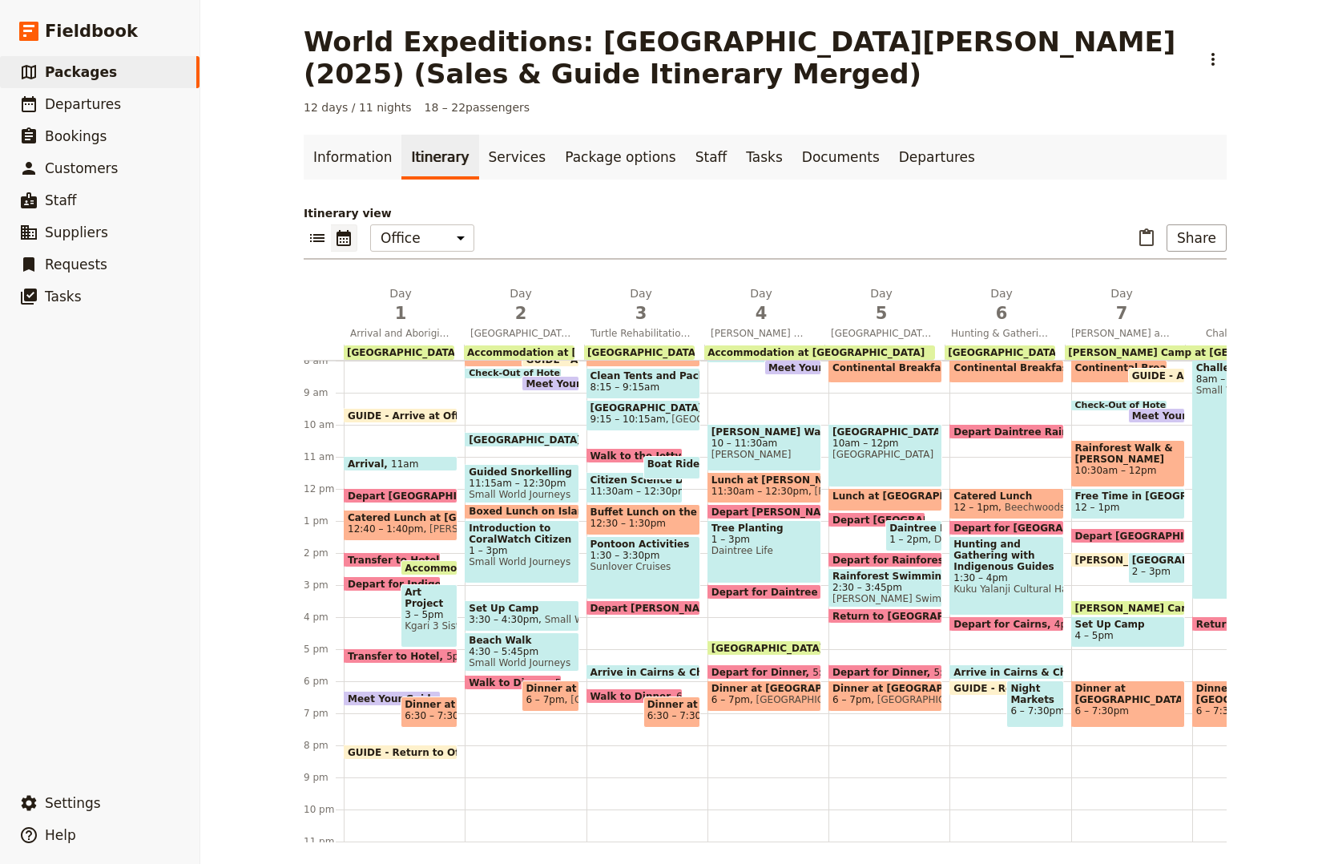
click at [622, 665] on div "Arrive in Cairns & Check Back In at Coral Tree Inn 5:30pm" at bounding box center [644, 671] width 114 height 15
select select "3"
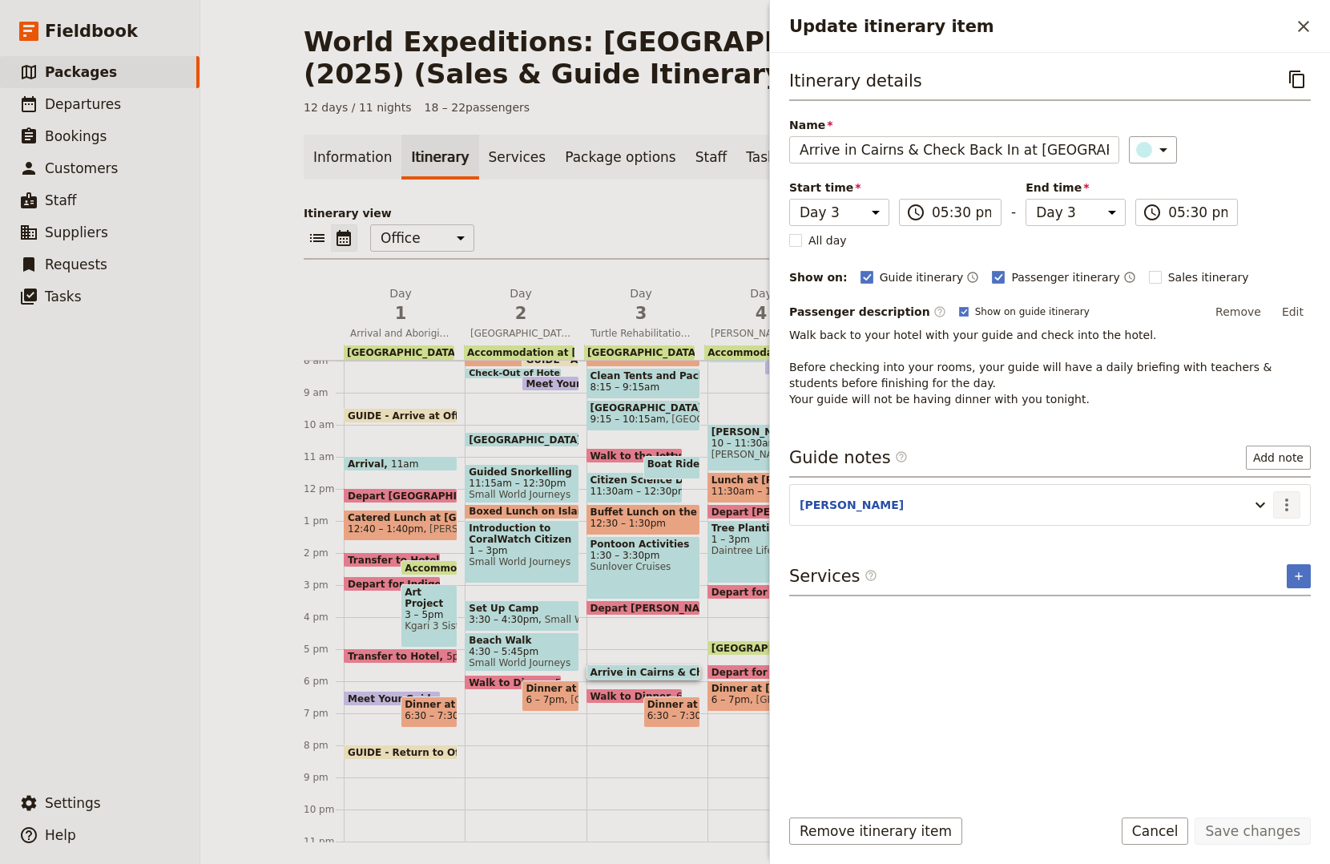
click at [1279, 505] on icon "Actions" at bounding box center [1286, 504] width 19 height 19
click at [1255, 540] on span "Edit note" at bounding box center [1240, 539] width 50 height 16
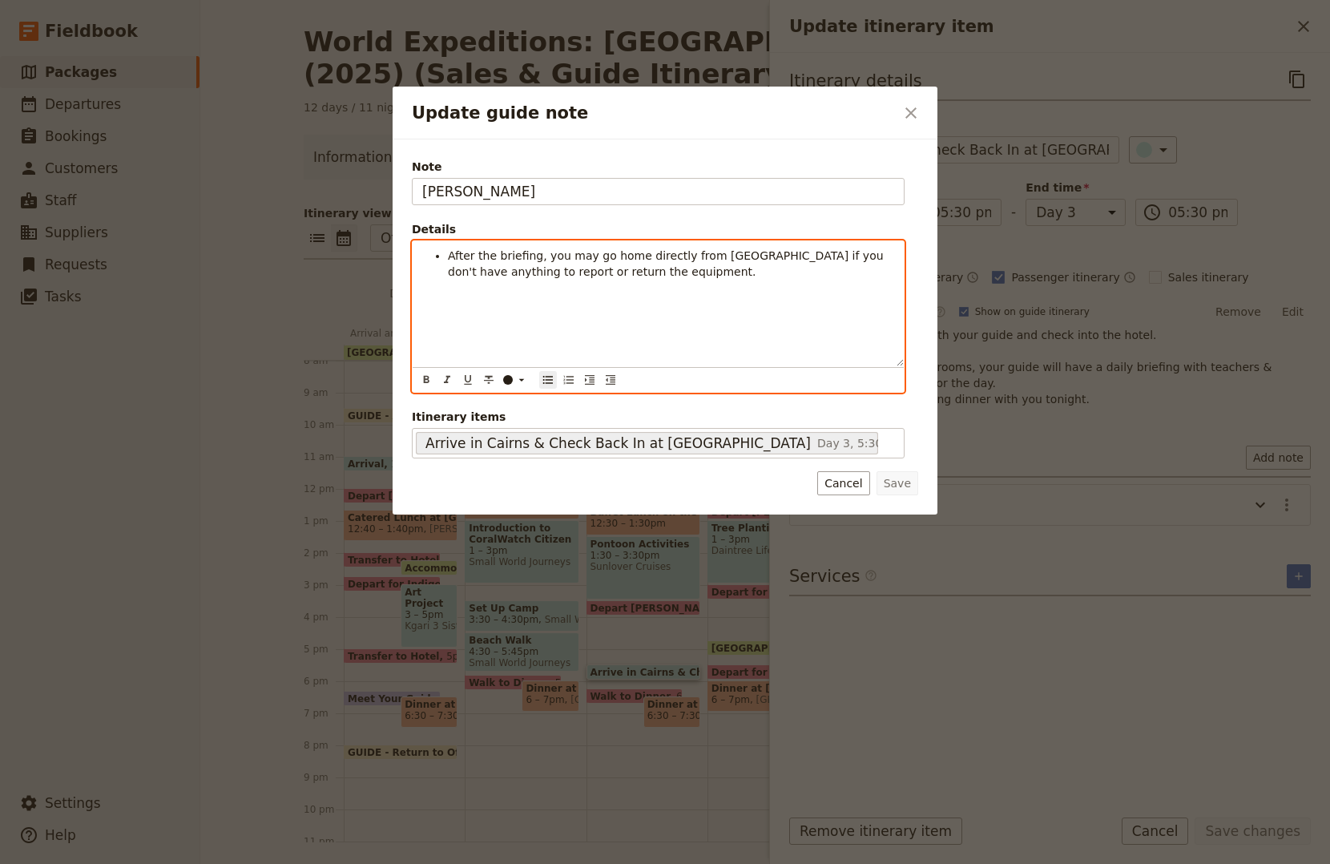
click at [703, 258] on span "After the briefing, you may go home directly from Seville if you don't have any…" at bounding box center [667, 263] width 439 height 29
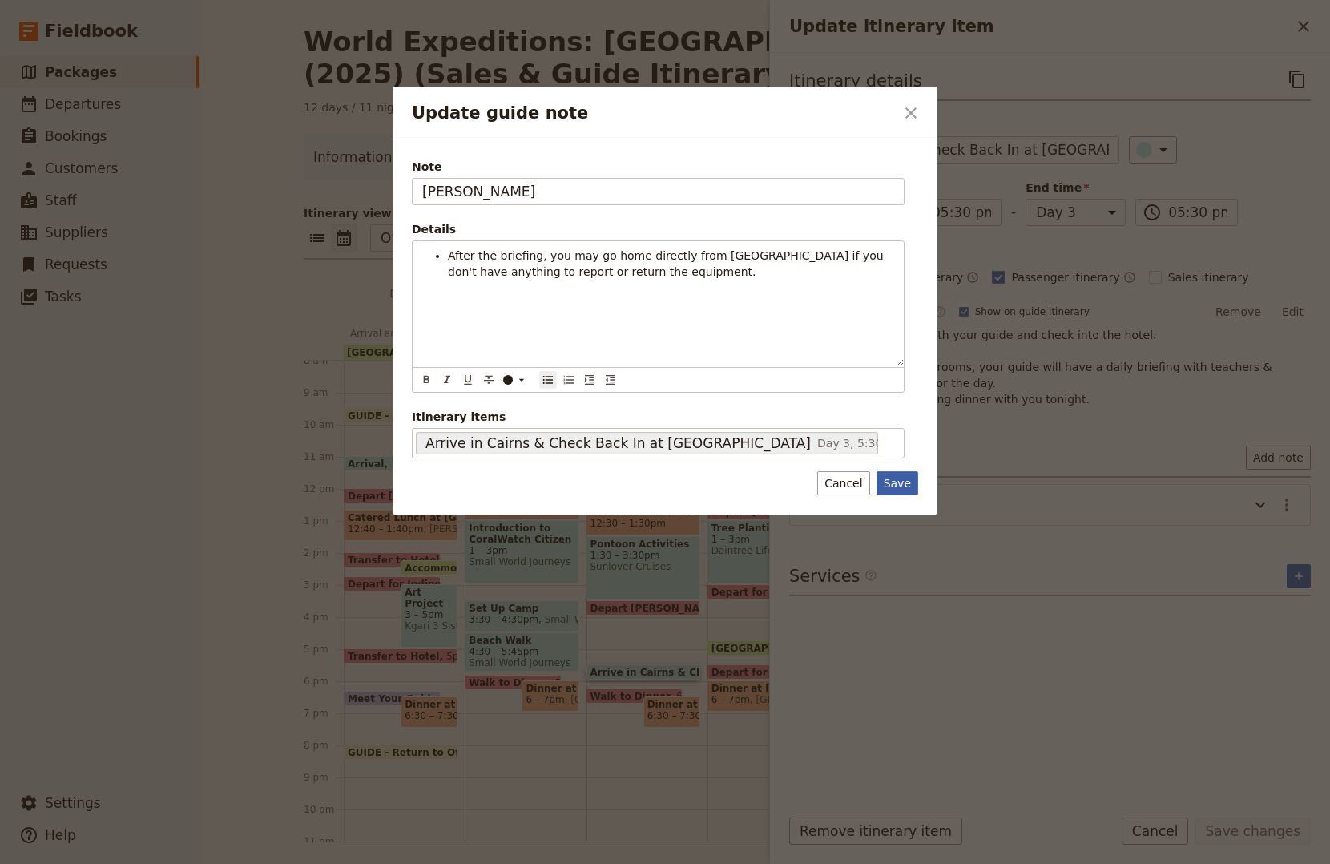
click at [908, 479] on button "Save" at bounding box center [898, 483] width 42 height 24
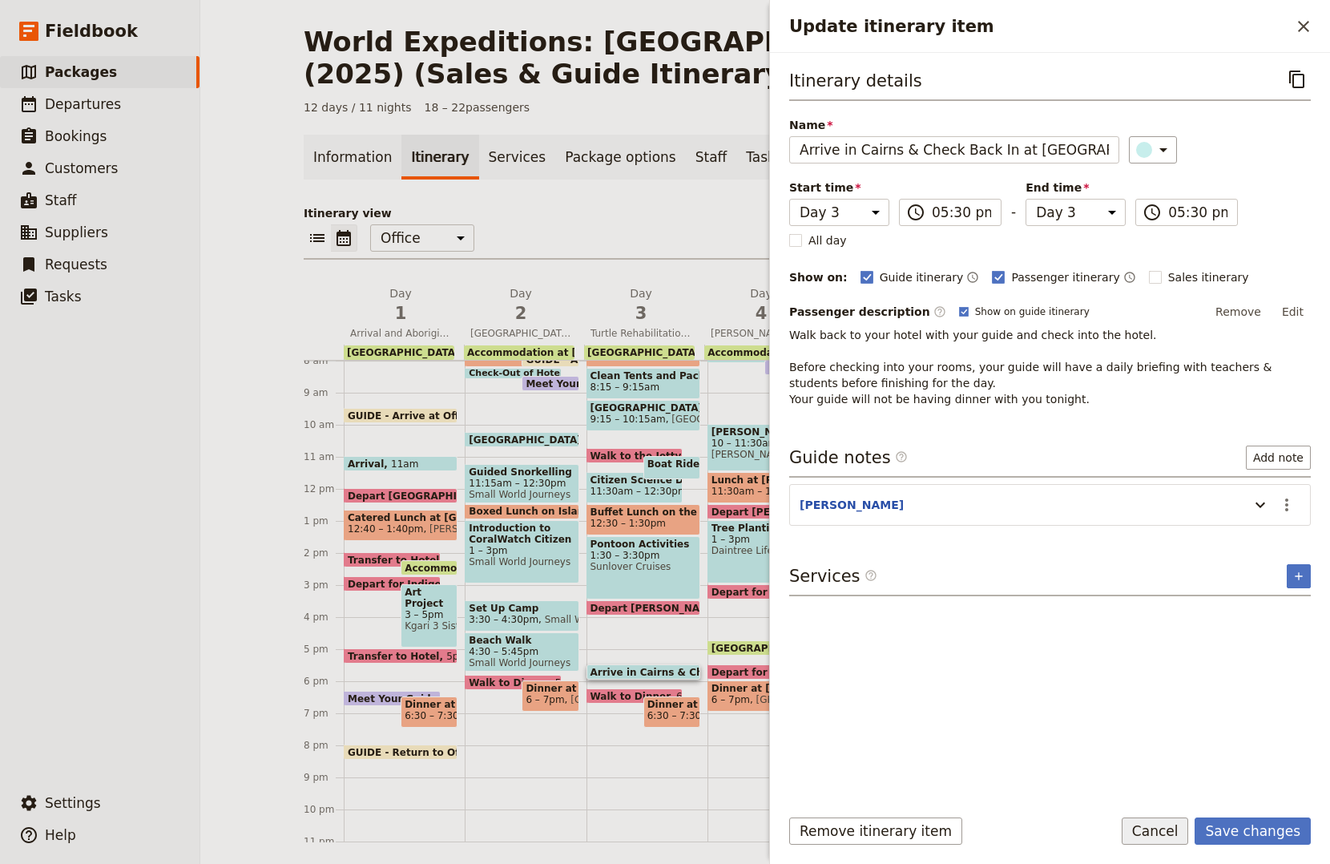
drag, startPoint x: 1228, startPoint y: 826, endPoint x: 1196, endPoint y: 822, distance: 31.5
click at [1224, 823] on button "Save changes" at bounding box center [1253, 830] width 116 height 27
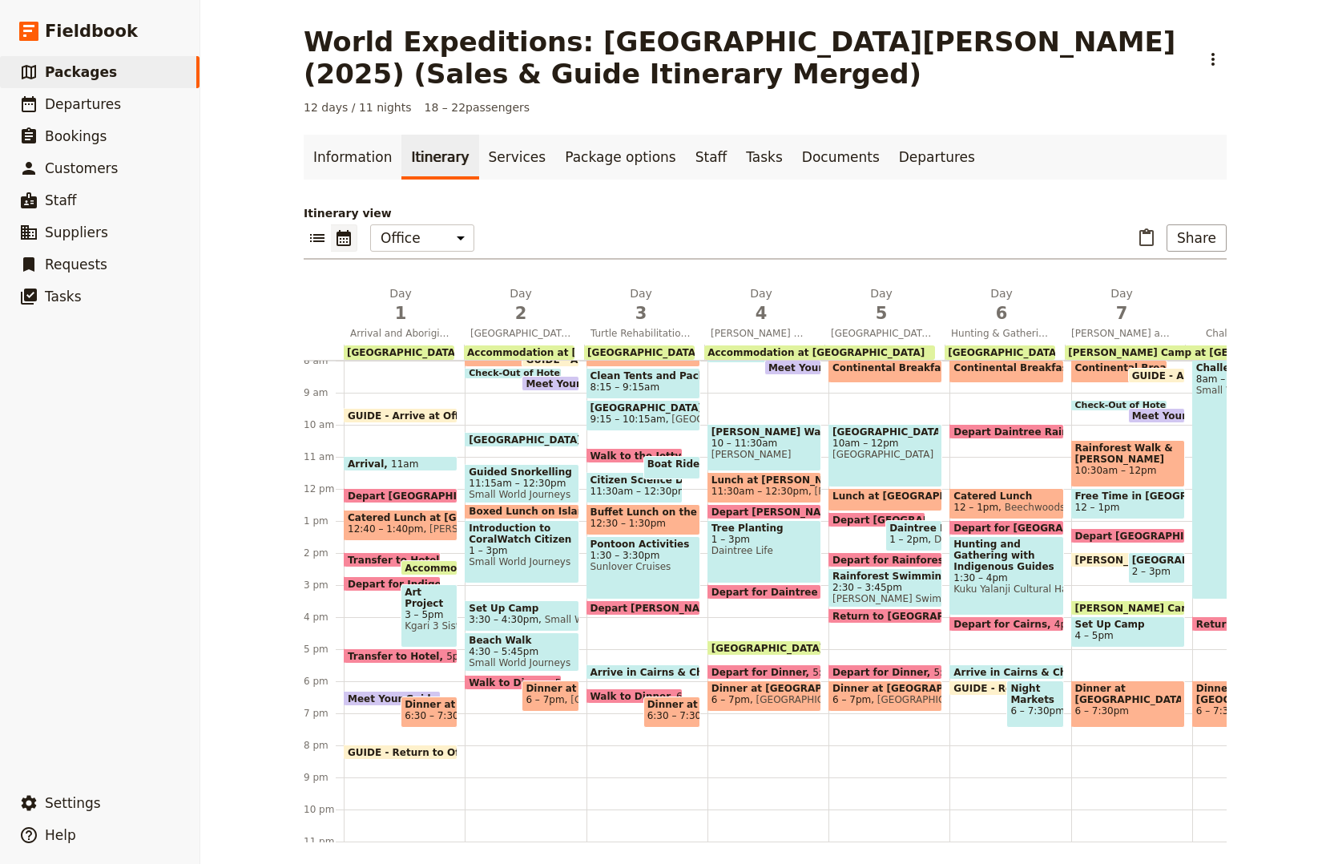
scroll to position [176, 0]
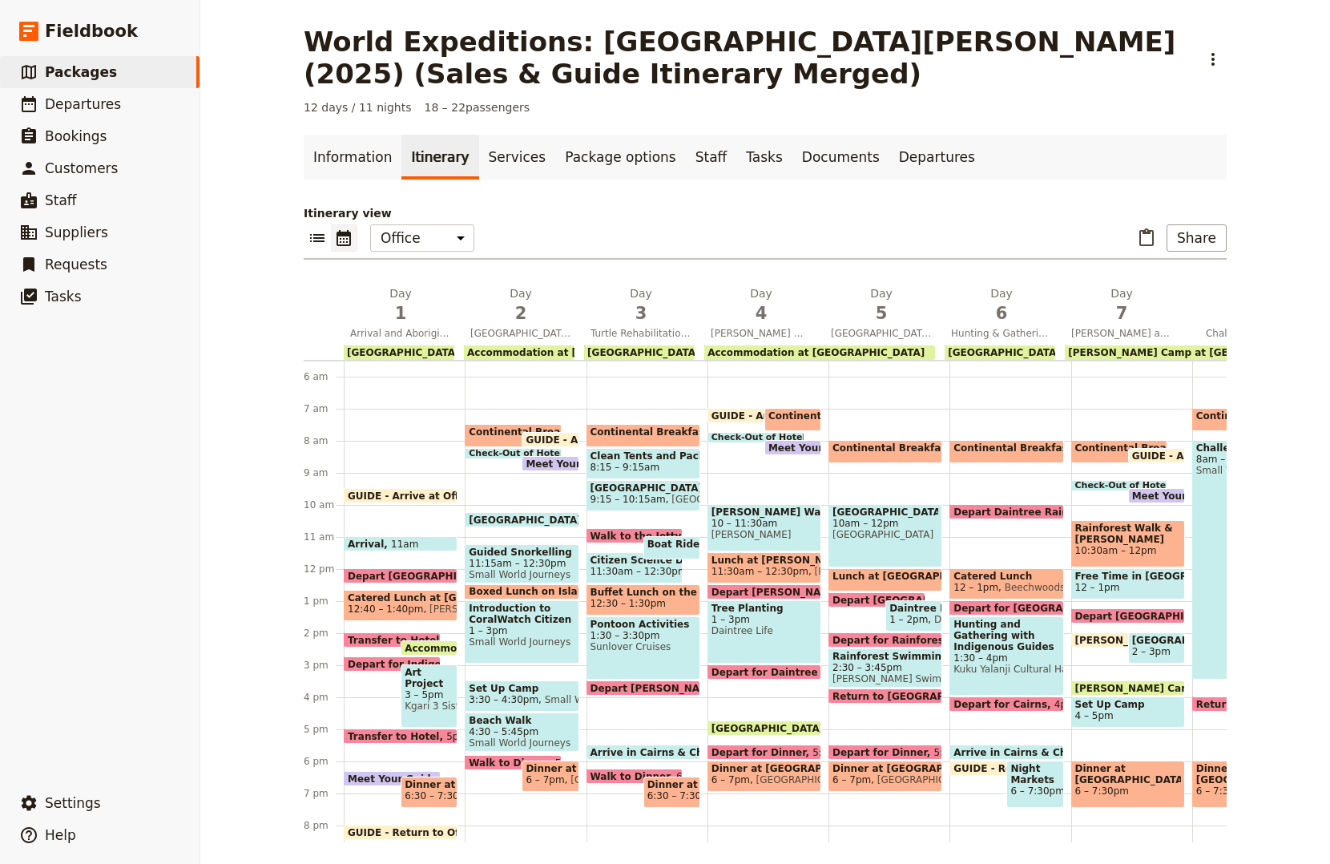
click at [779, 415] on span "Continental Breakfast at Hotel" at bounding box center [854, 415] width 173 height 11
select select "4"
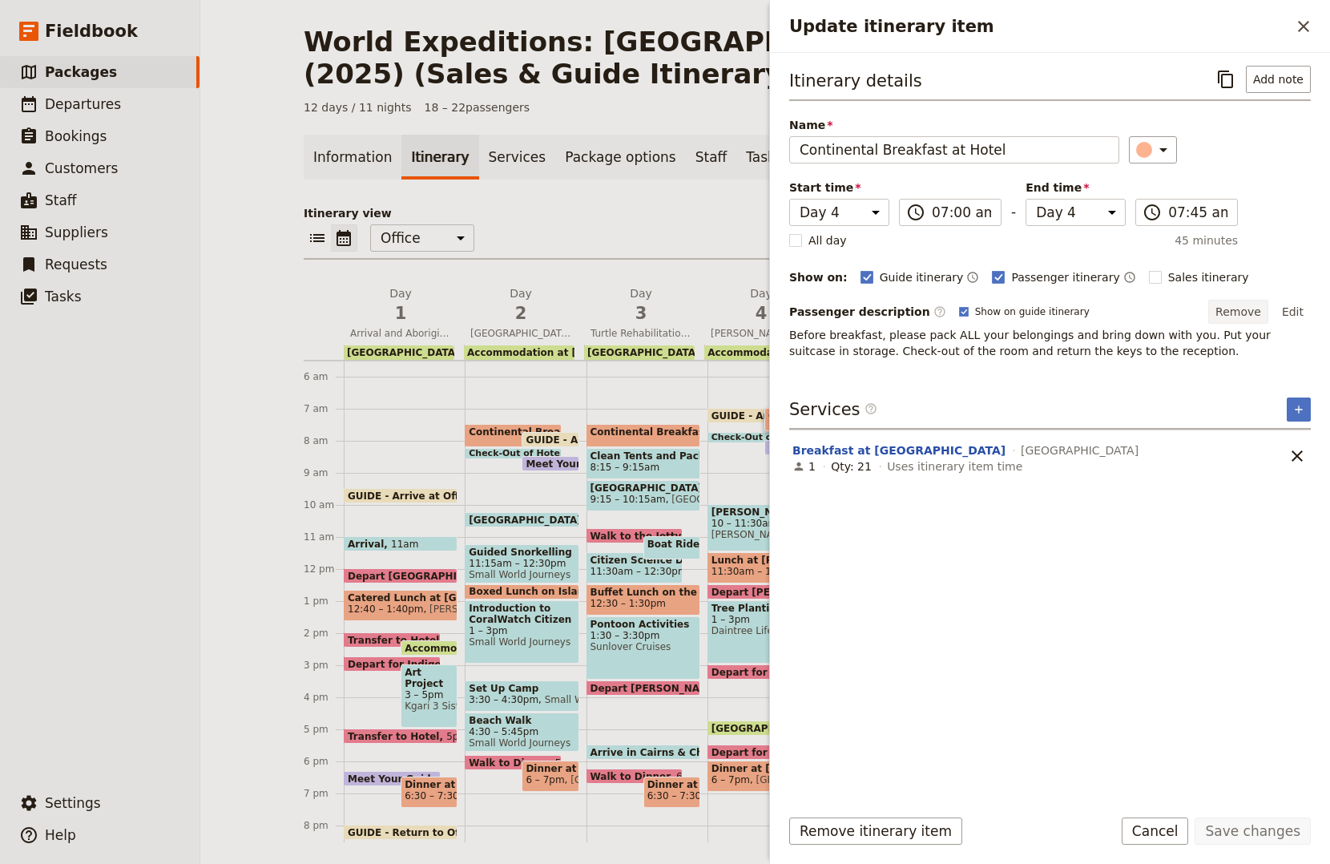
click at [1260, 308] on button "Remove" at bounding box center [1238, 312] width 60 height 24
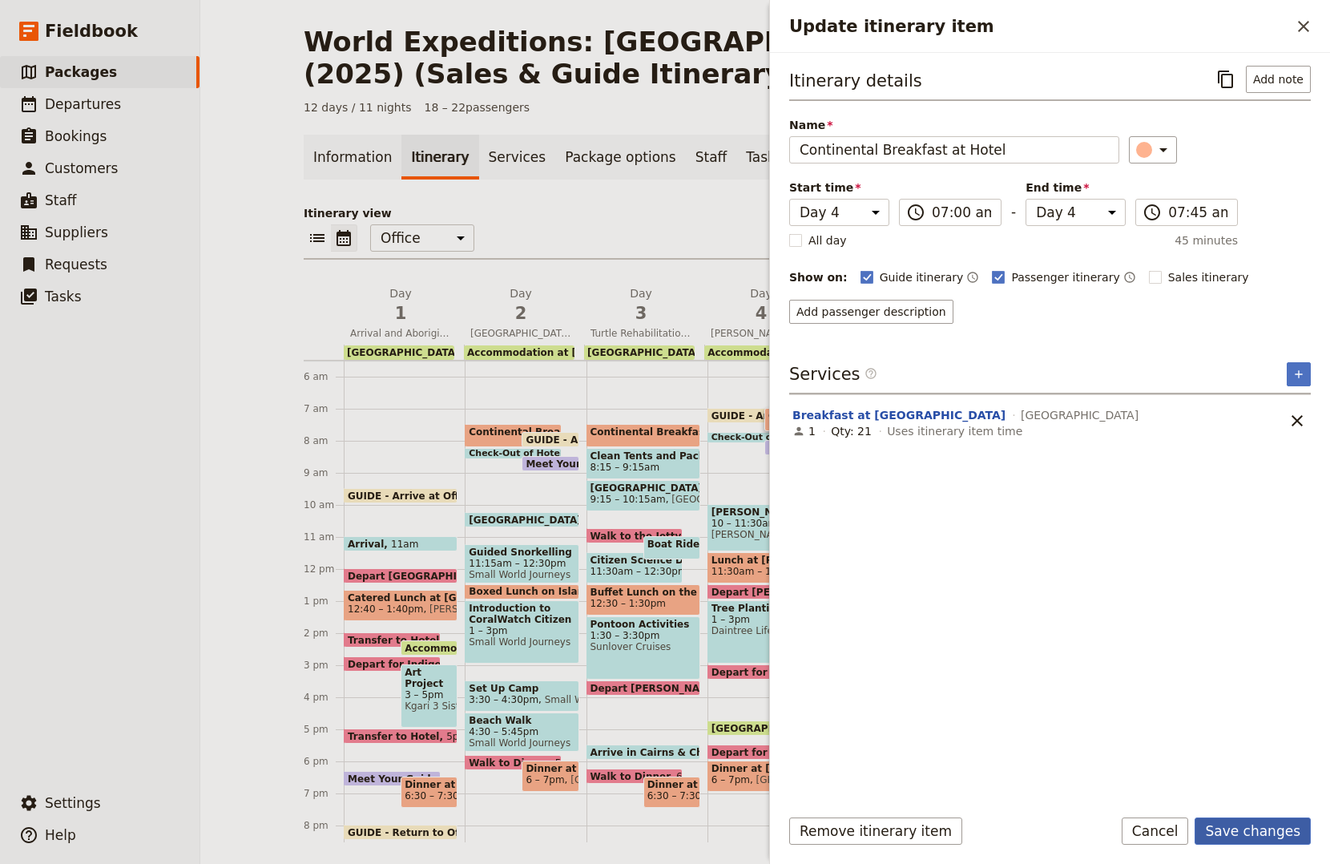
click at [1245, 833] on button "Save changes" at bounding box center [1253, 830] width 116 height 27
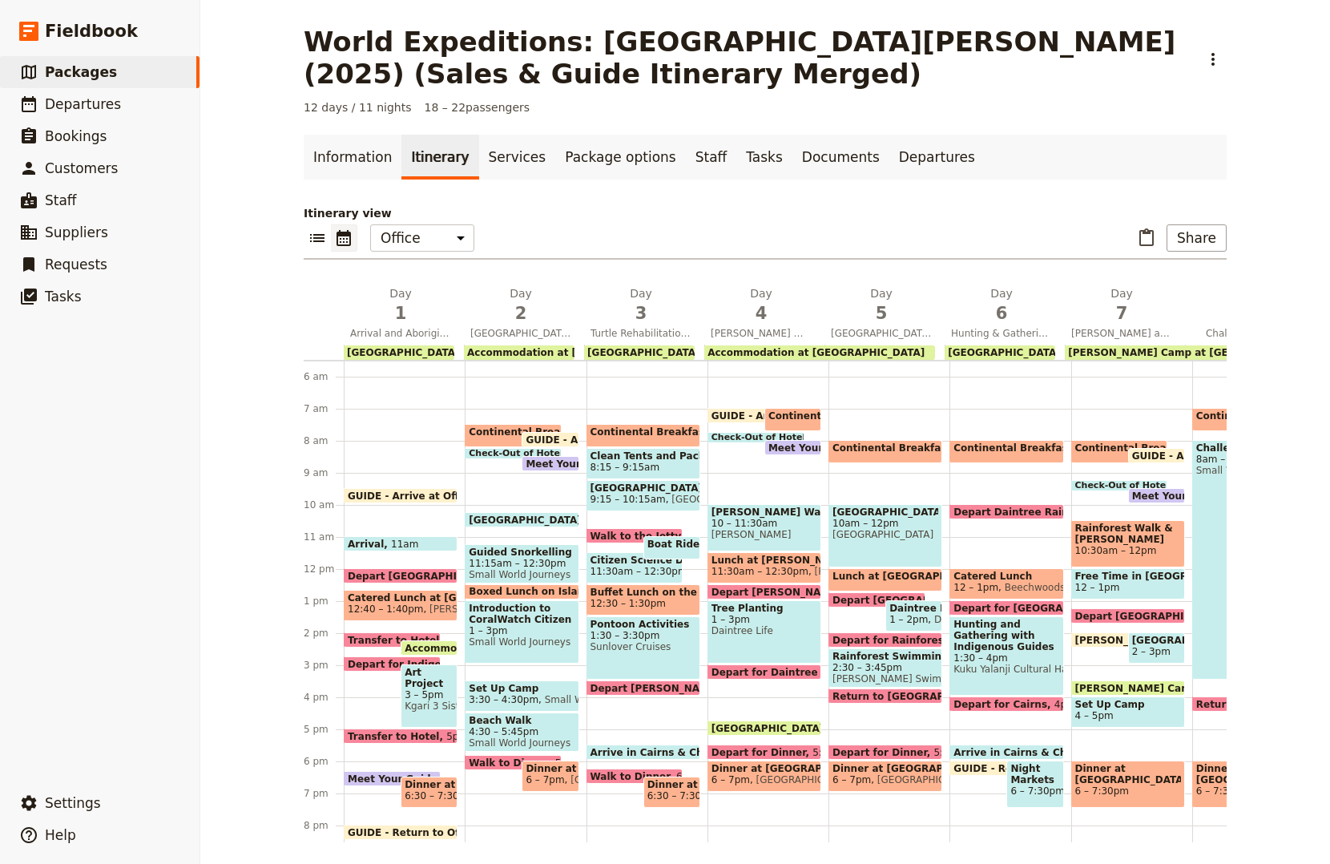
click at [773, 525] on span "10 – 11:30am" at bounding box center [765, 523] width 106 height 11
select select "4"
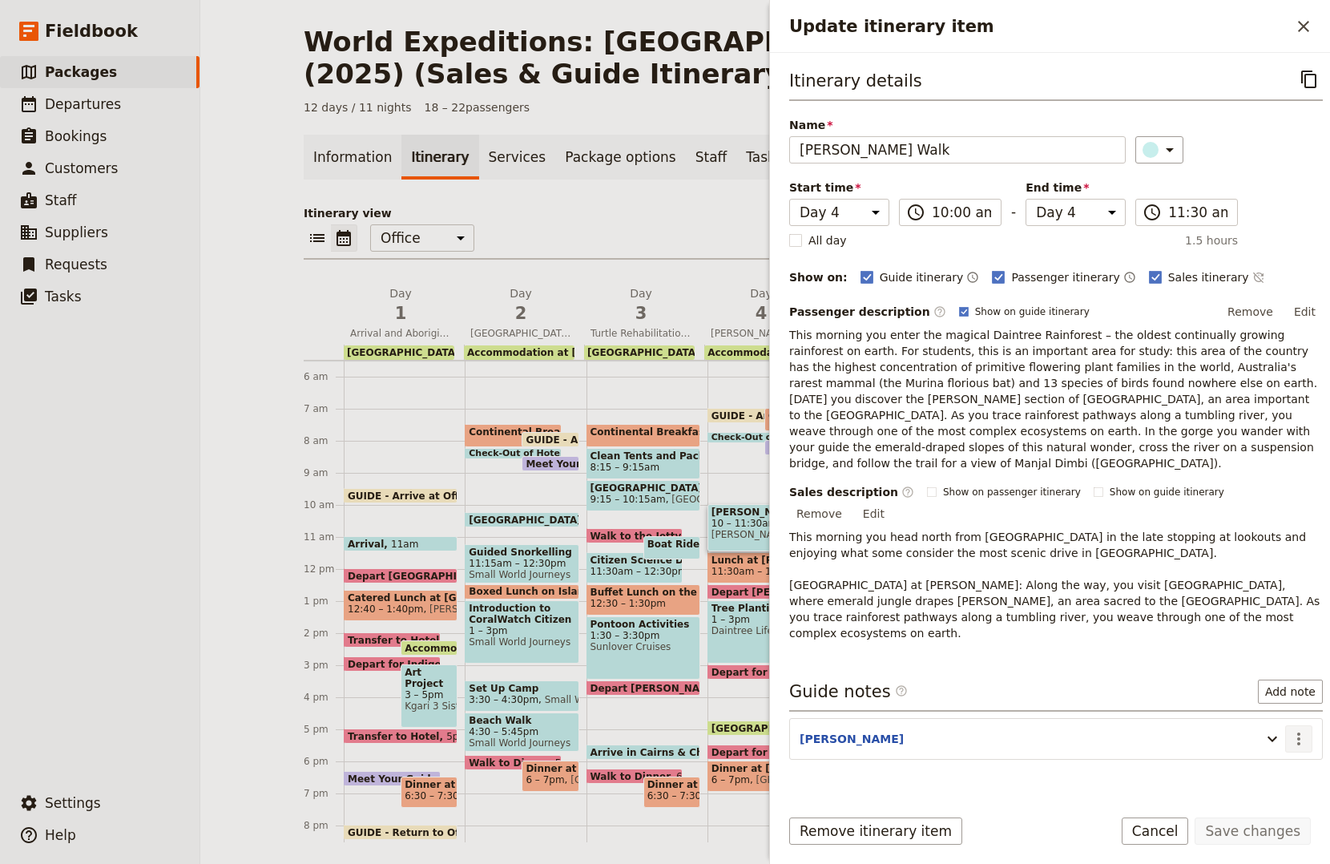
click at [1285, 725] on button "​" at bounding box center [1298, 738] width 27 height 27
click at [1264, 715] on button "Edit note" at bounding box center [1253, 723] width 94 height 22
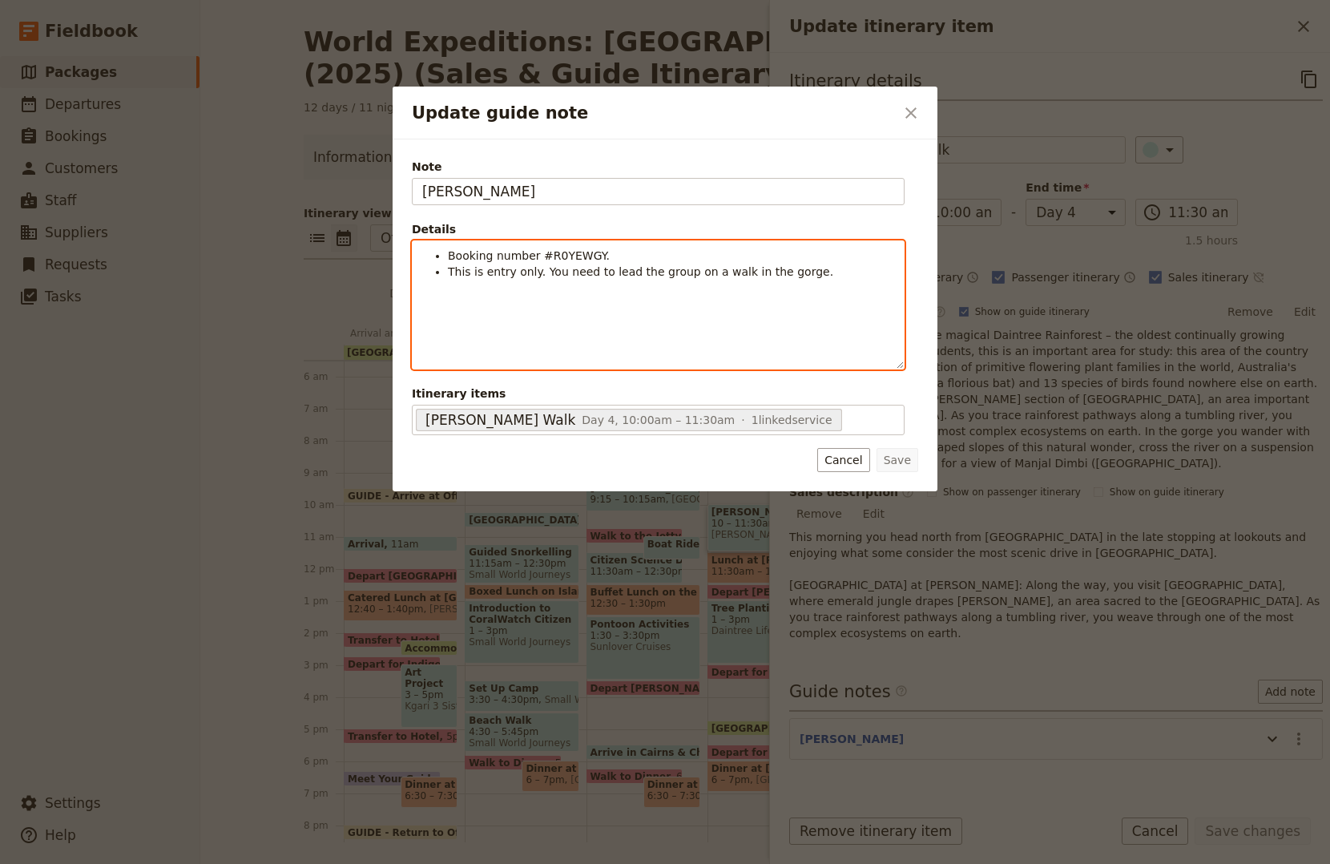
click at [544, 287] on div "Booking number #R0YEWGY. This is entry only. You need to lead the group on a wa…" at bounding box center [658, 304] width 491 height 127
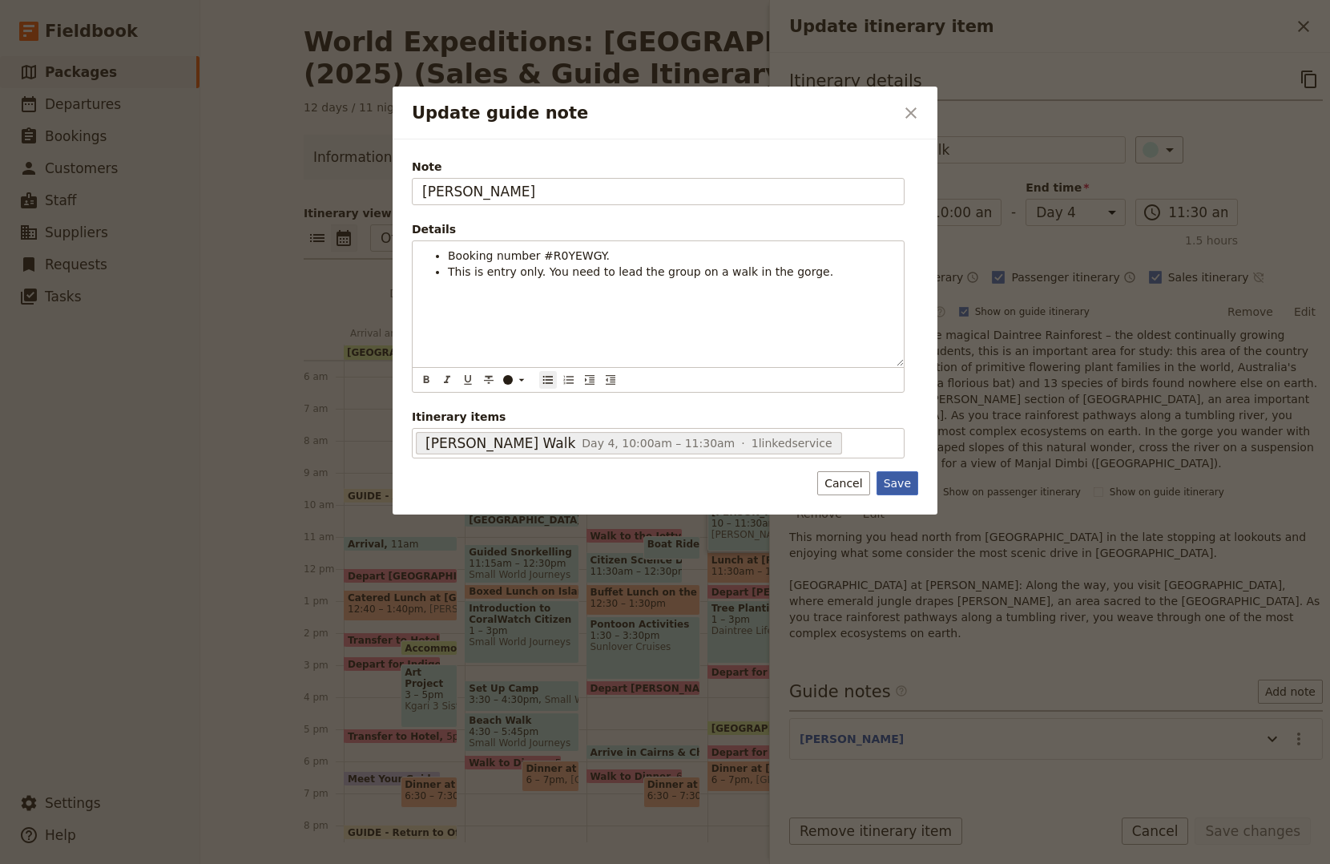
click at [899, 478] on button "Save" at bounding box center [898, 483] width 42 height 24
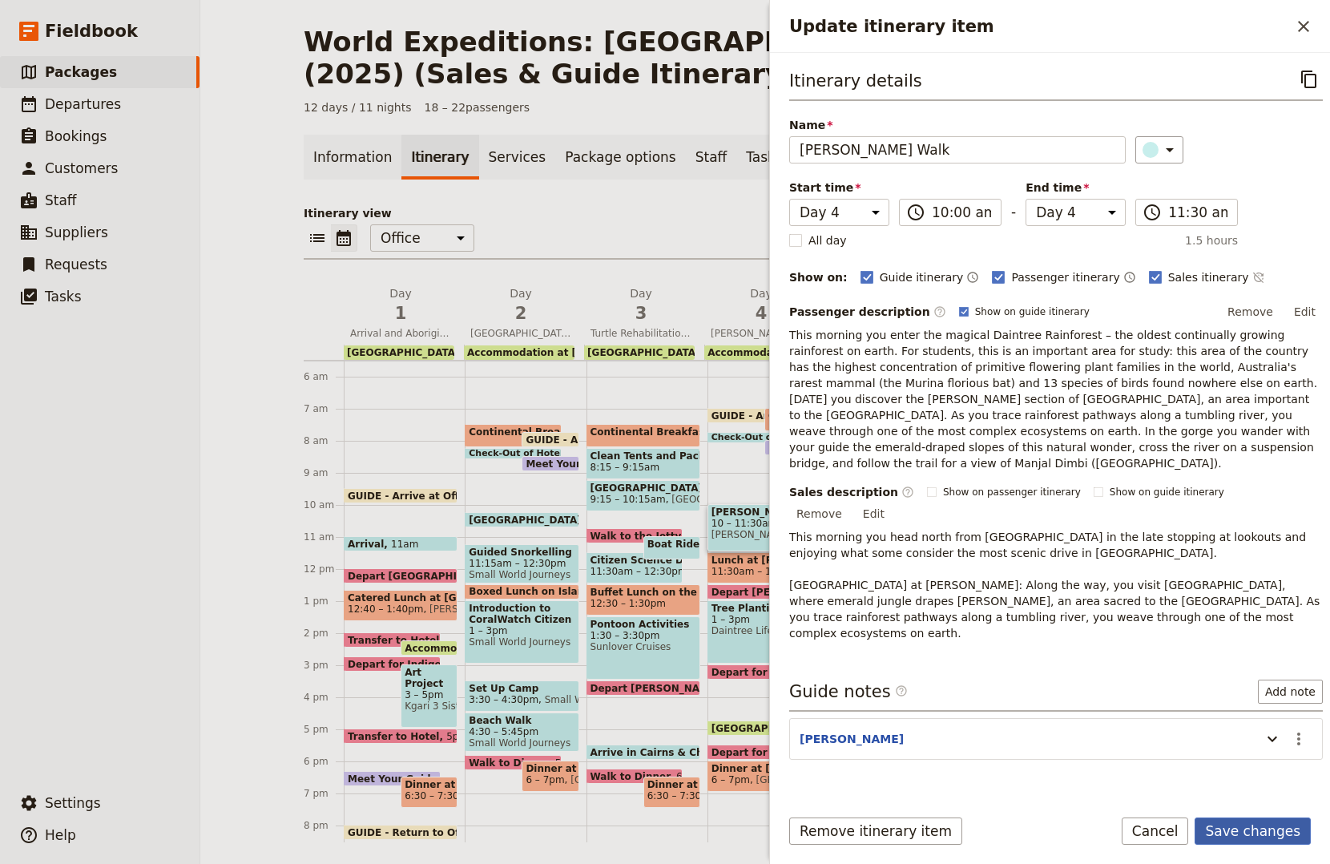
click at [1246, 832] on button "Save changes" at bounding box center [1253, 830] width 116 height 27
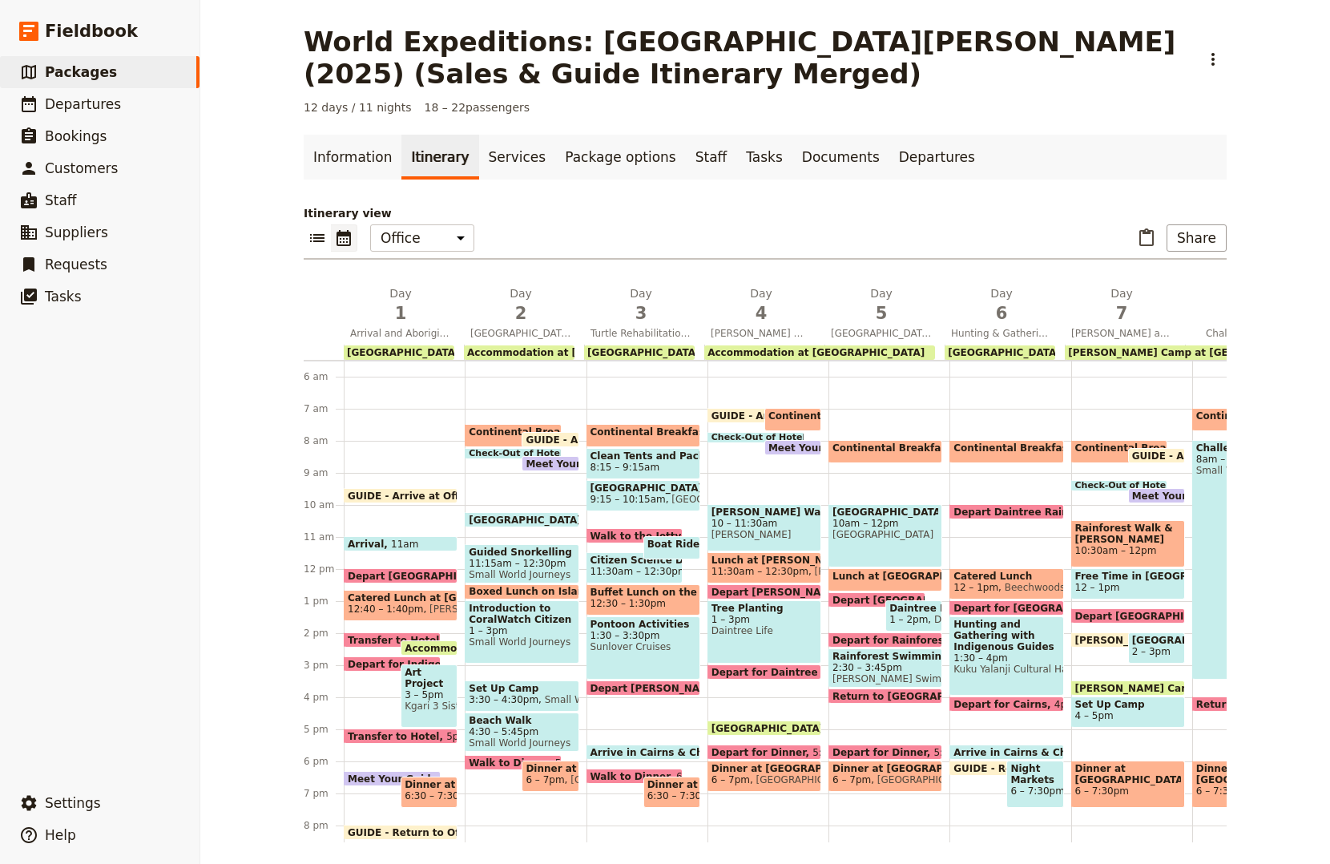
click at [766, 628] on span "Daintree Life" at bounding box center [765, 630] width 106 height 11
select select "4"
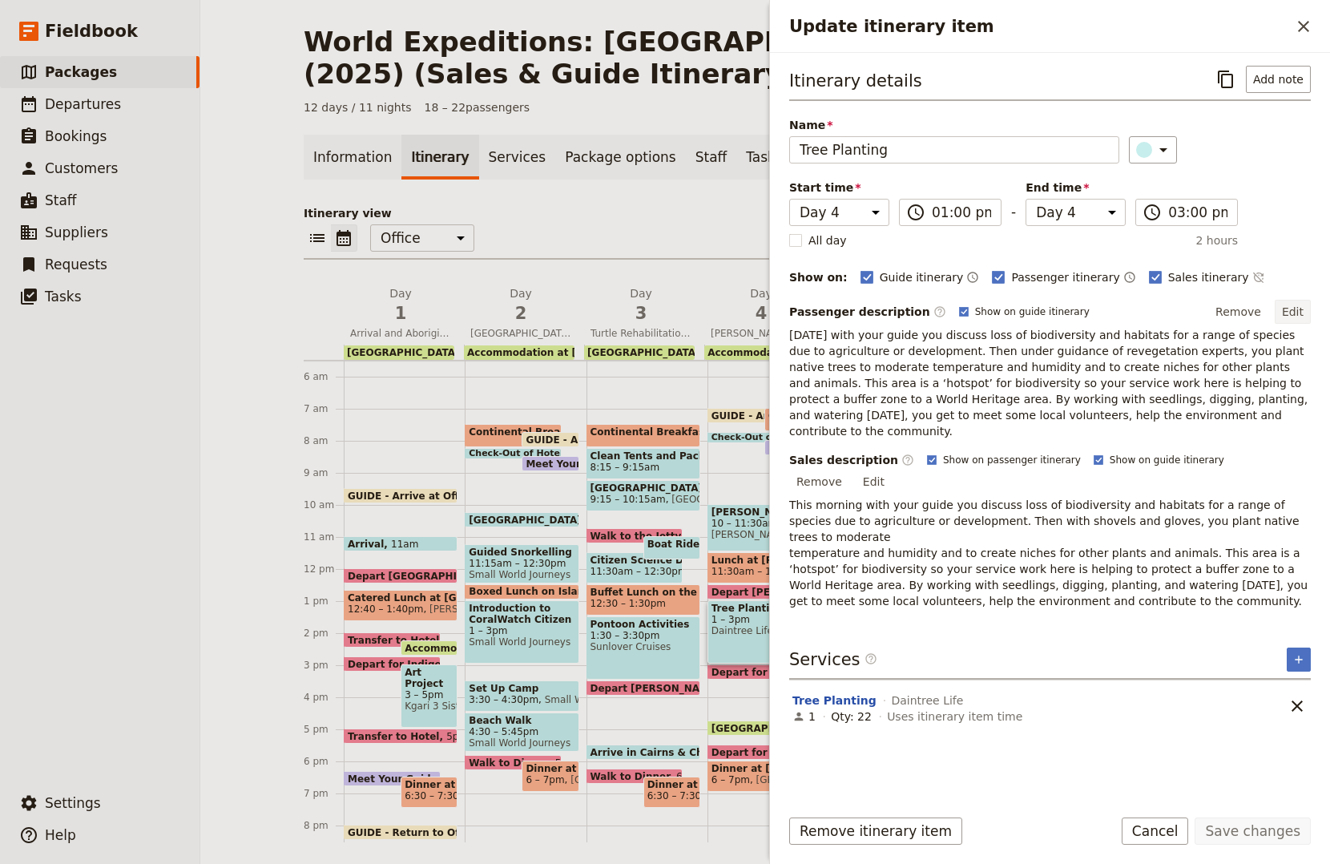
click at [1291, 315] on button "Edit" at bounding box center [1293, 312] width 36 height 24
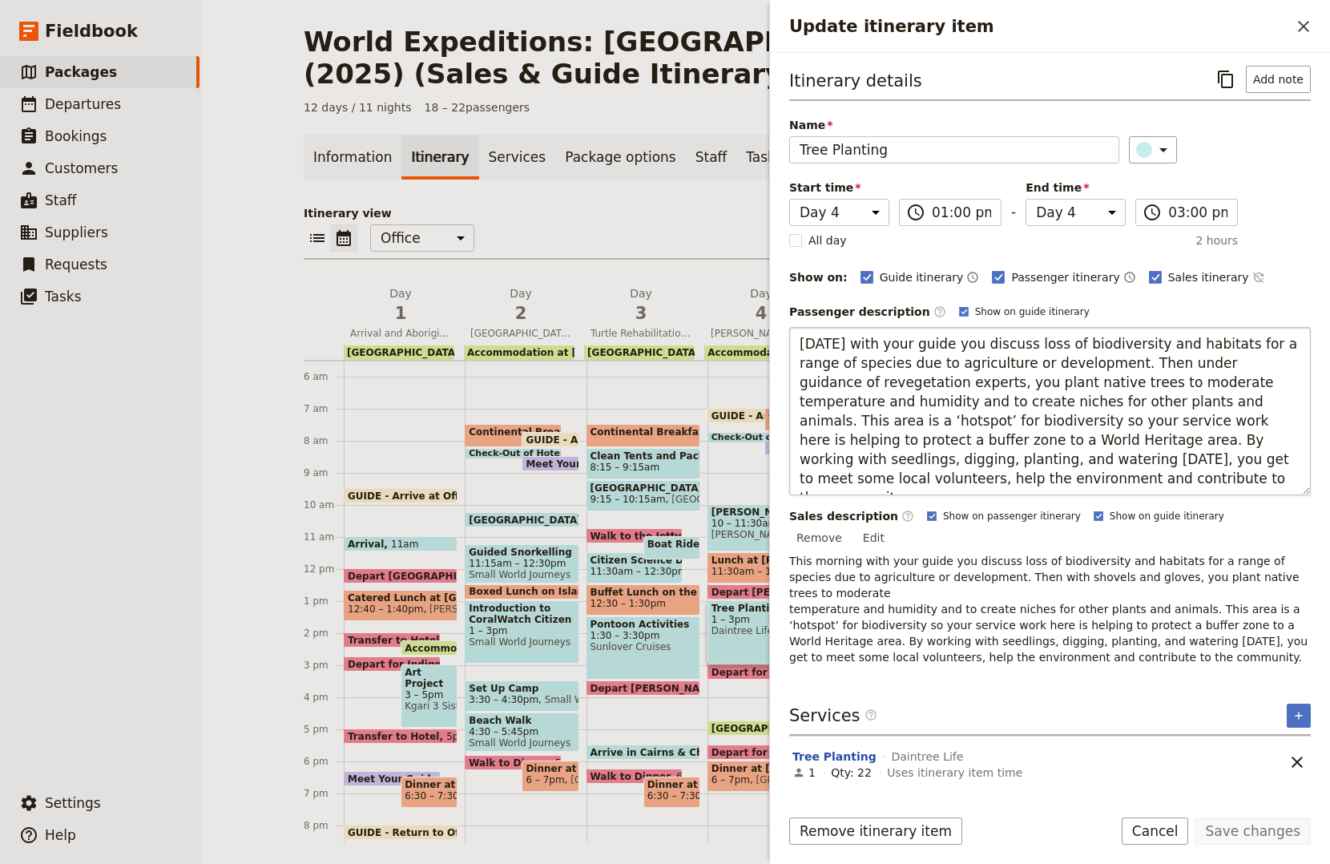
click at [813, 398] on textarea "Today with your guide you discuss loss of biodiversity and habitats for a range…" at bounding box center [1050, 411] width 522 height 168
click at [1060, 398] on textarea "Today with your guide you discuss loss of biodiversity and habitats for a range…" at bounding box center [1050, 411] width 522 height 168
click at [1060, 385] on textarea "Today with your guide you discuss loss of biodiversity and habitats for a range…" at bounding box center [1050, 411] width 522 height 168
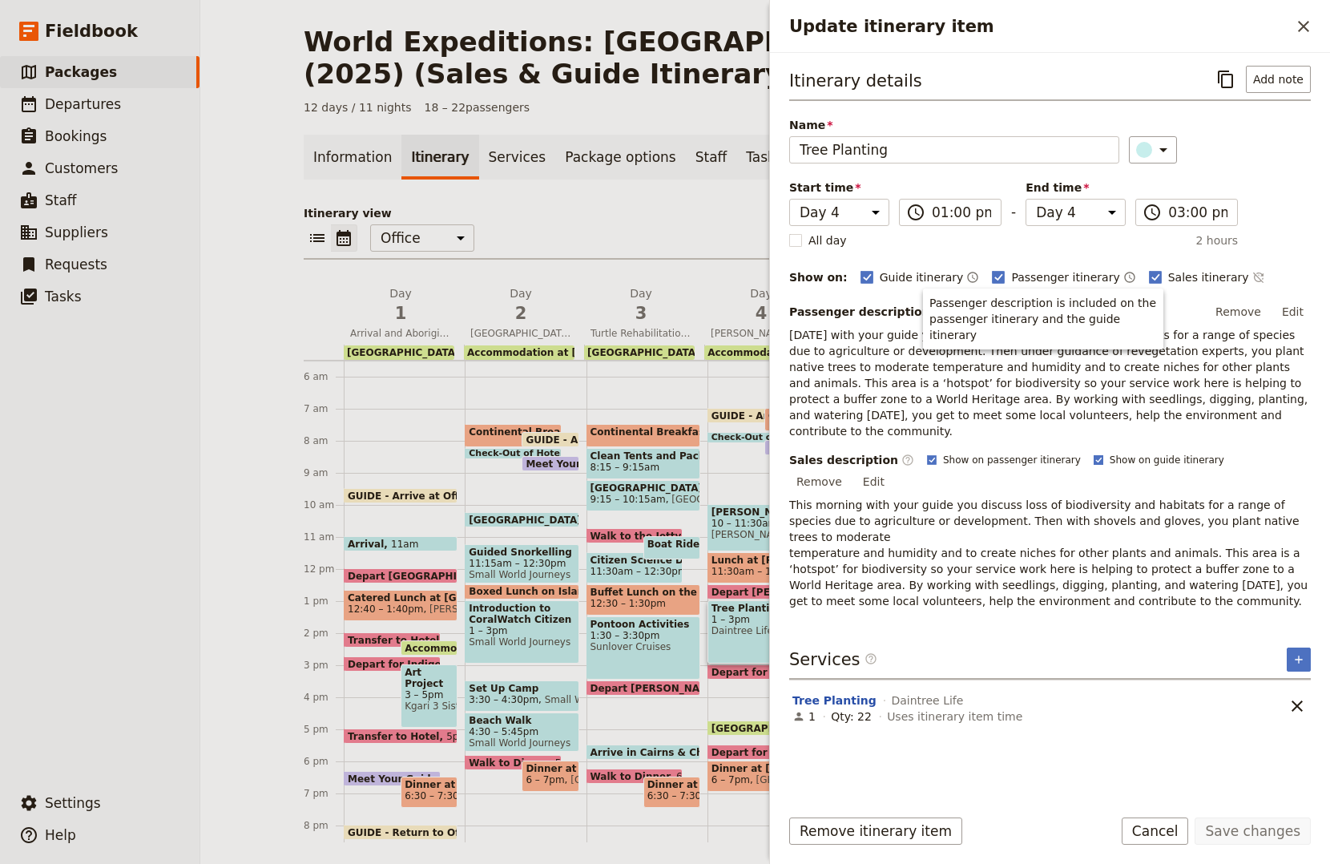
click at [1062, 516] on div "Sales description ​ Show on passenger itinerary Show on guide itinerary Remove …" at bounding box center [1050, 530] width 522 height 157
click at [927, 455] on icon "Update itinerary item" at bounding box center [932, 460] width 10 height 10
click at [926, 453] on input "Show on passenger itinerary" at bounding box center [926, 453] width 1 height 1
checkbox input "false"
click at [1094, 455] on rect "Update itinerary item" at bounding box center [1098, 459] width 9 height 9
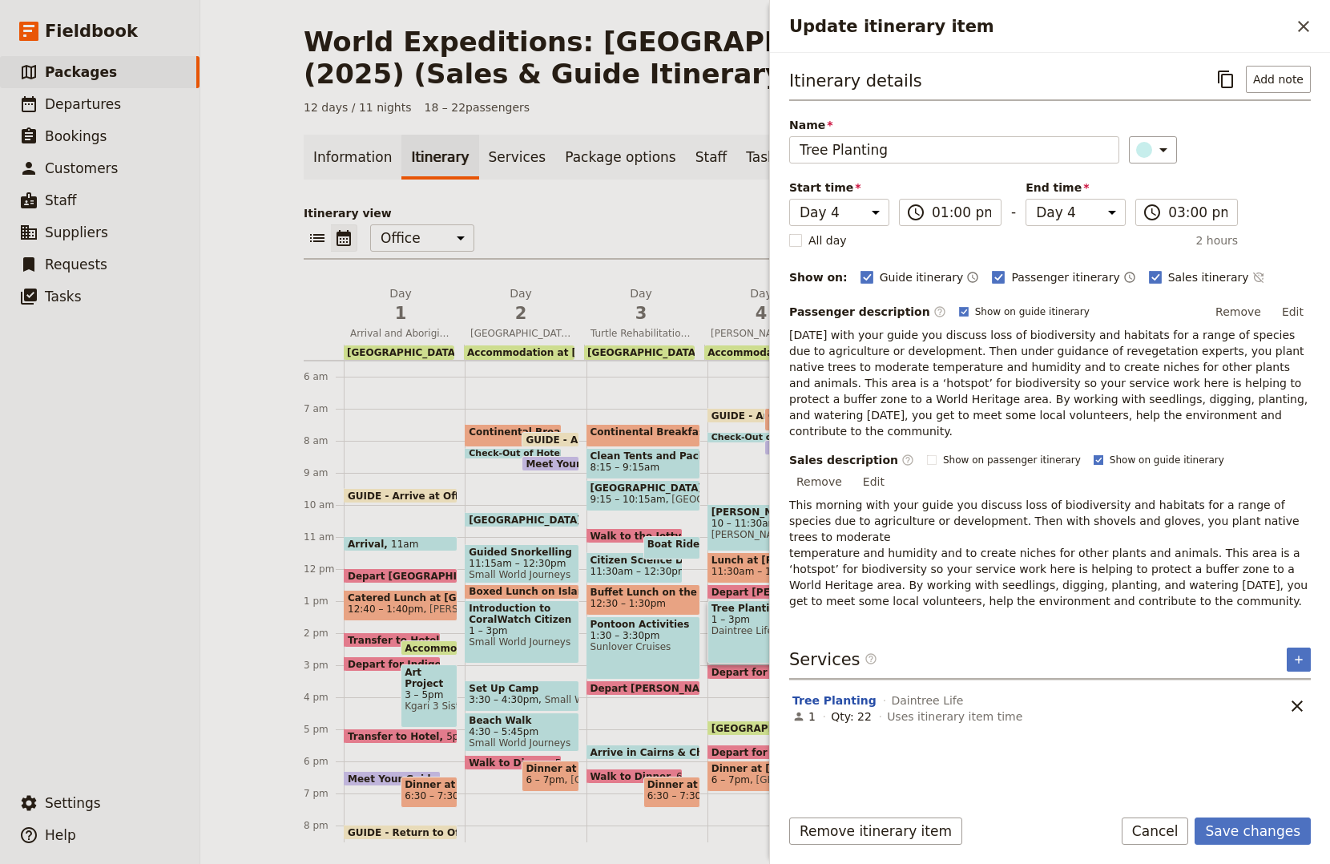
click at [1093, 453] on input "Show on guide itinerary" at bounding box center [1093, 453] width 1 height 1
checkbox input "false"
click at [1287, 830] on button "Save changes" at bounding box center [1253, 830] width 116 height 27
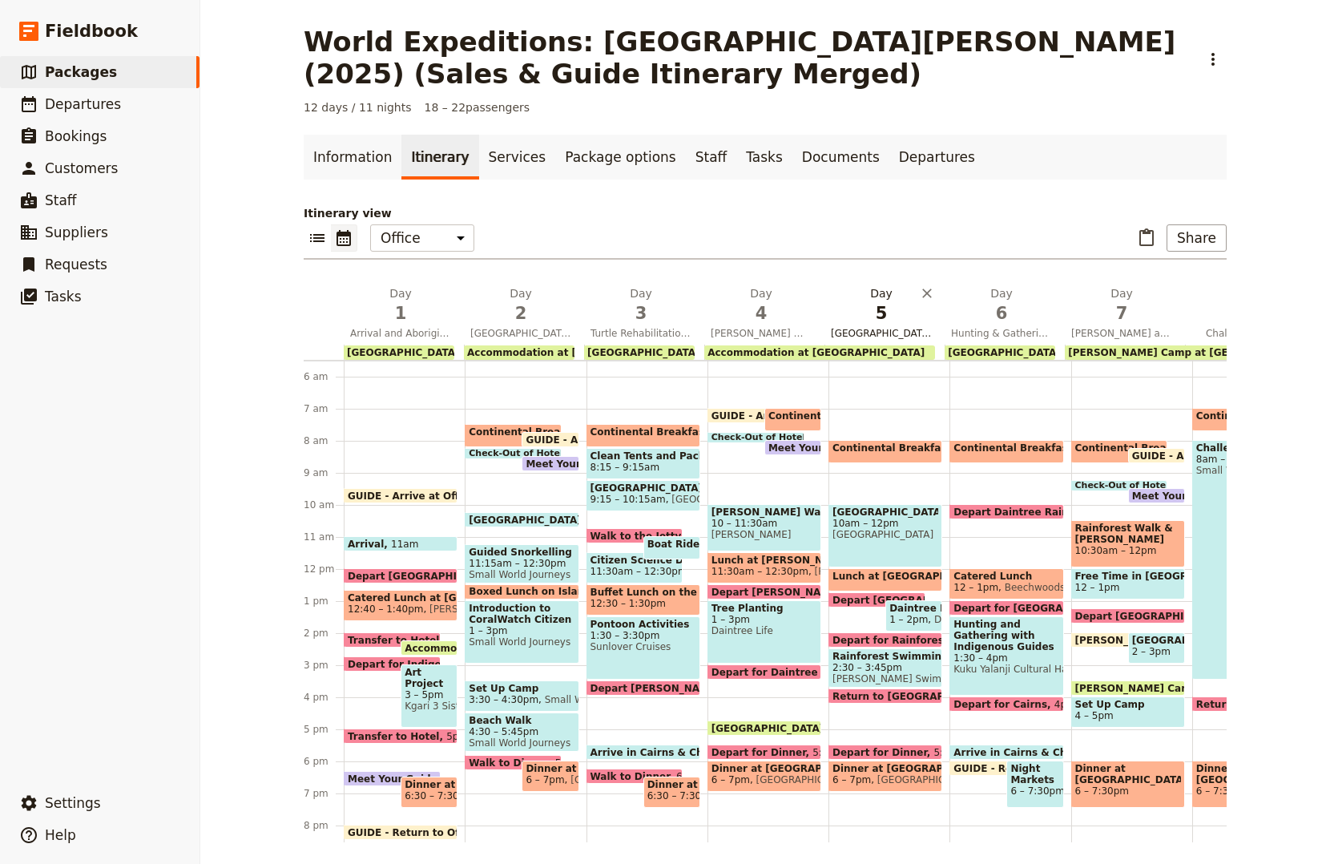
click at [897, 333] on span "Daintree Discovery Centre and Rainforest Swimming Hole" at bounding box center [881, 333] width 114 height 13
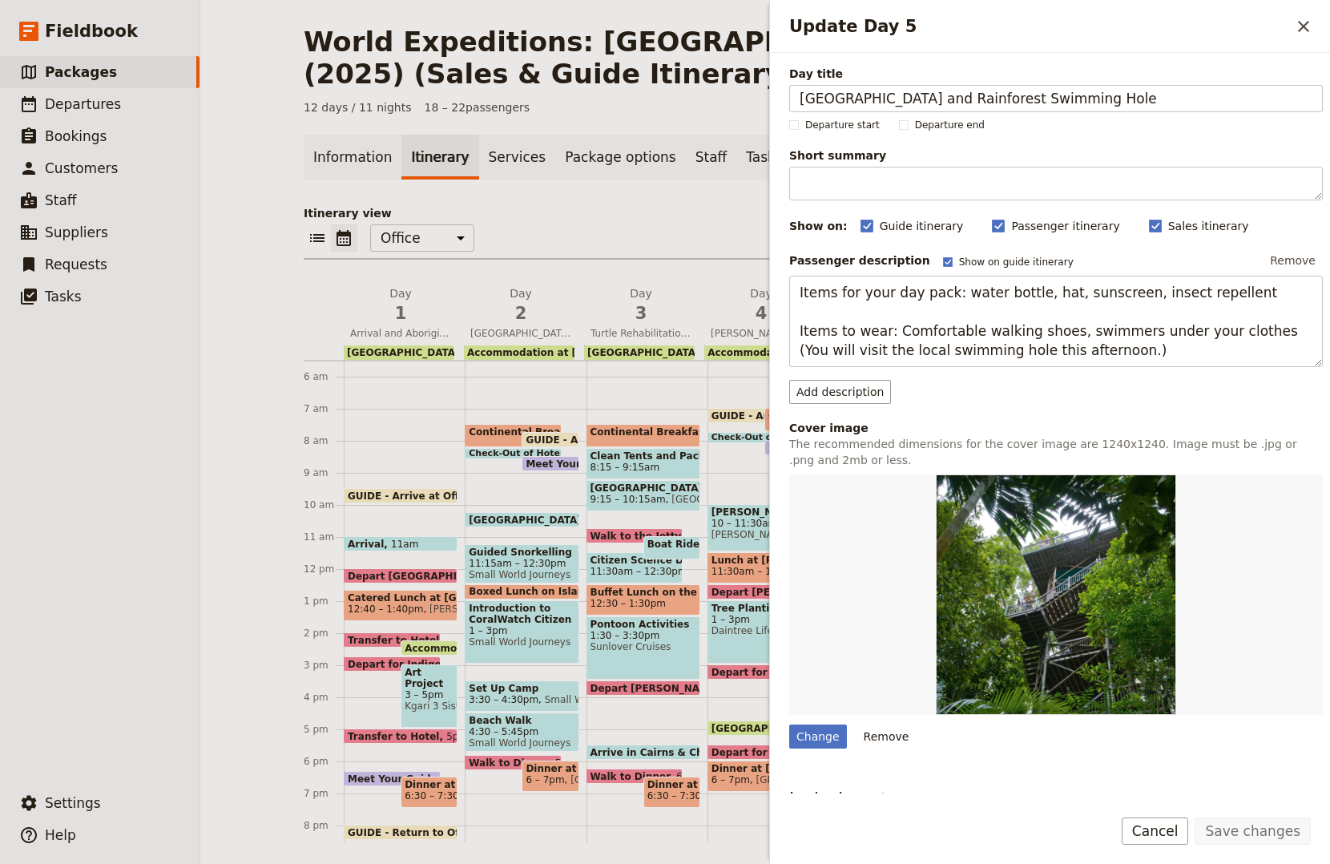
click at [1163, 834] on button "Cancel" at bounding box center [1155, 830] width 67 height 27
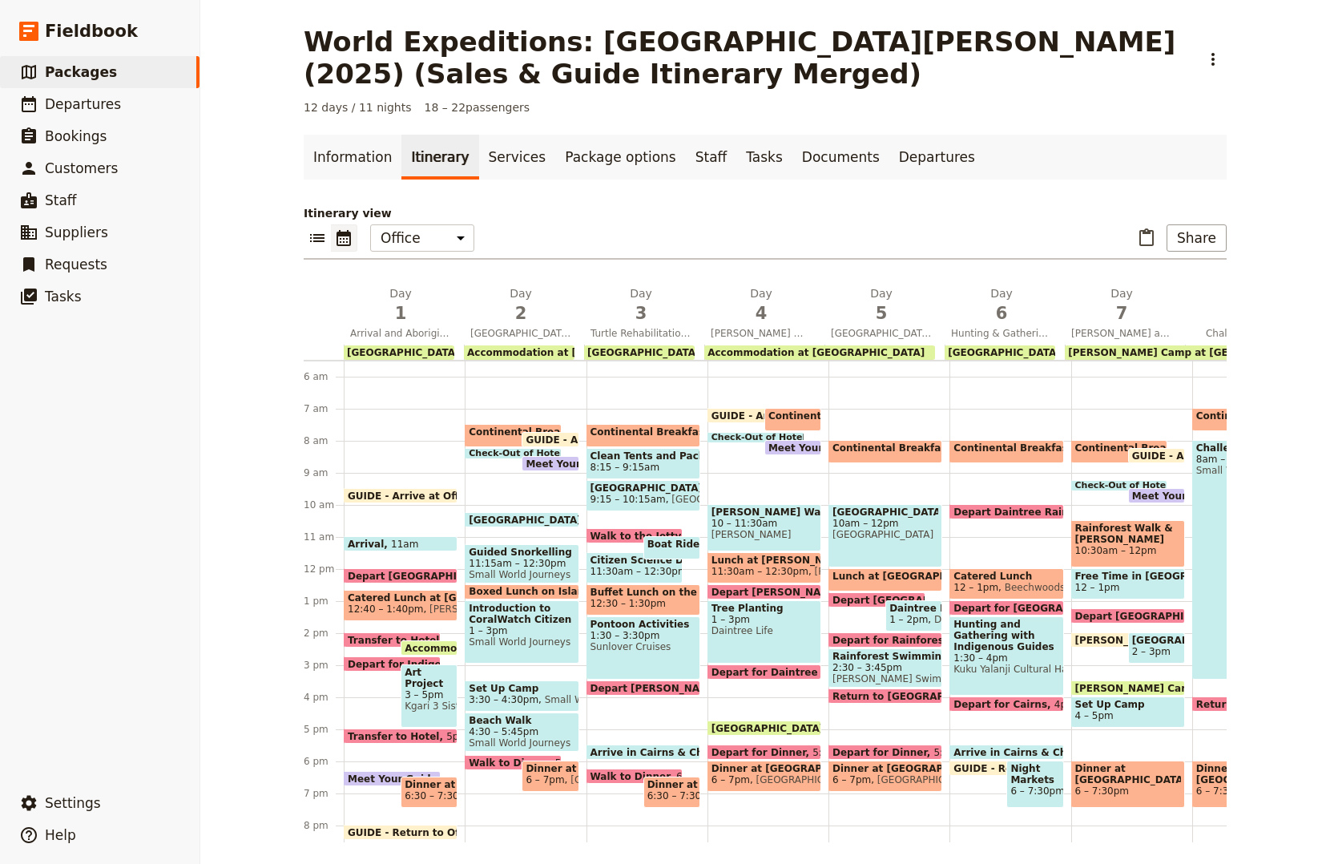
click at [877, 448] on span "Continental Breakfast at DRO" at bounding box center [915, 447] width 167 height 11
select select "5"
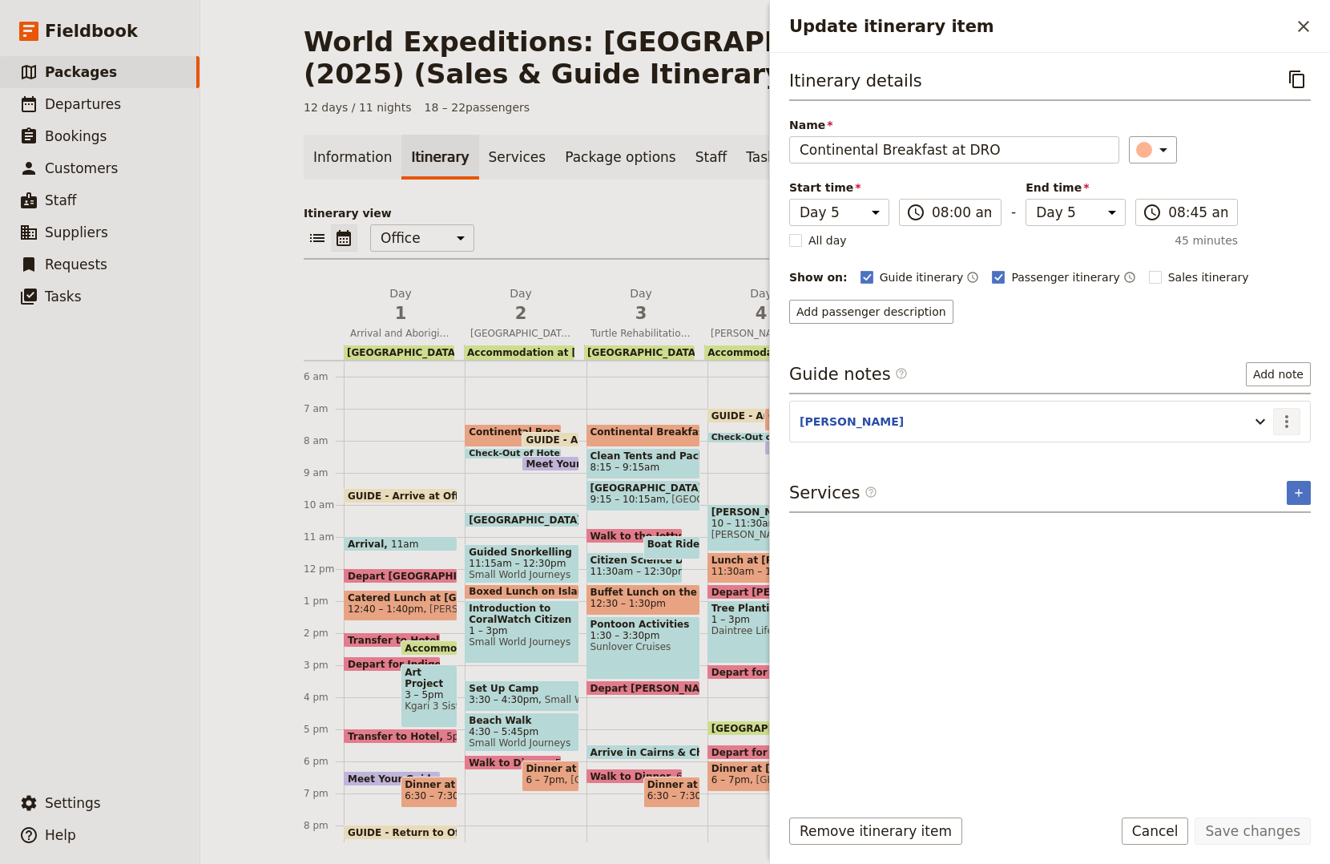
drag, startPoint x: 1291, startPoint y: 422, endPoint x: 1292, endPoint y: 433, distance: 10.5
click at [1291, 423] on icon "Actions" at bounding box center [1286, 421] width 19 height 19
click at [1266, 458] on span "Edit note" at bounding box center [1240, 456] width 50 height 16
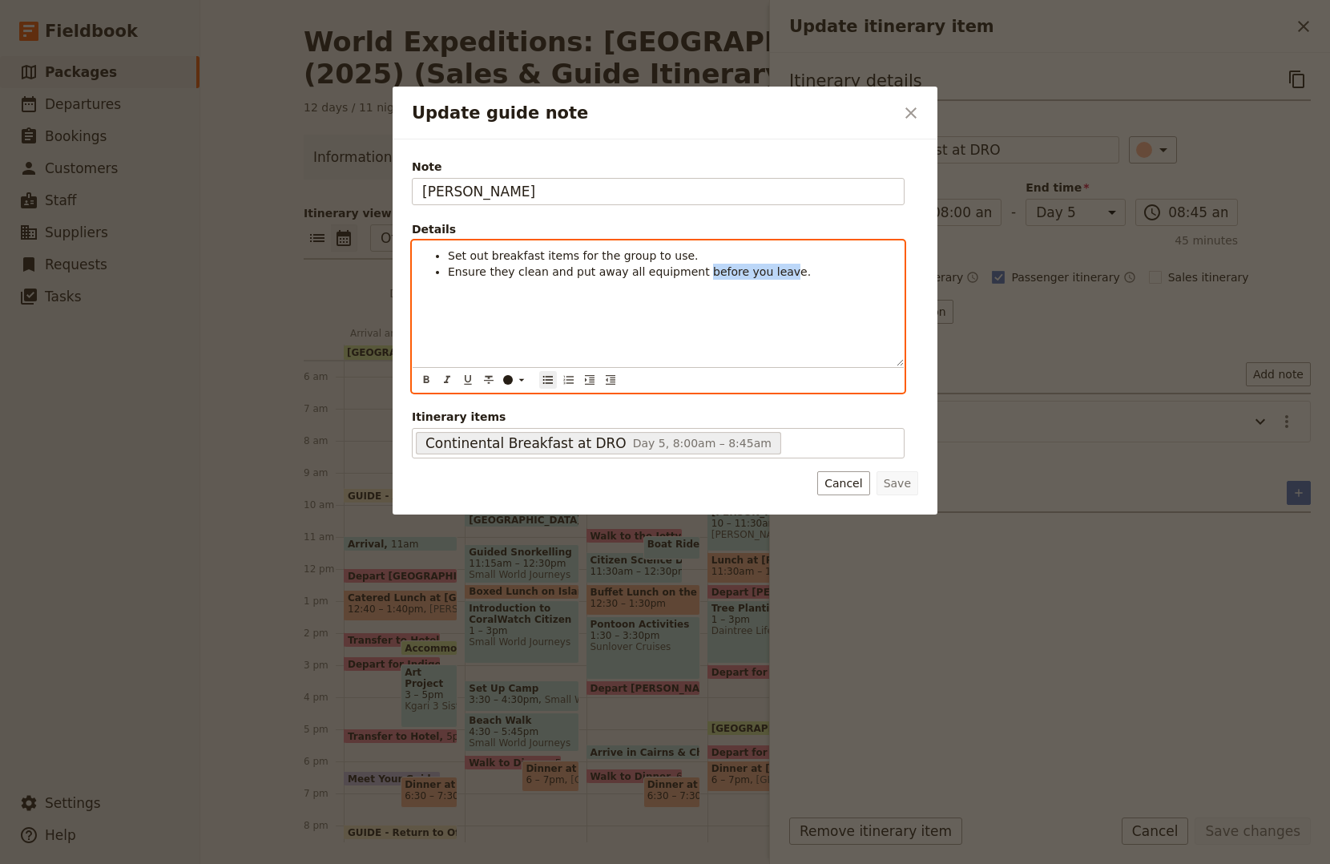
drag, startPoint x: 679, startPoint y: 271, endPoint x: 756, endPoint y: 271, distance: 76.9
click at [756, 271] on span "Ensure they clean and put away all equipment before you leave." at bounding box center [629, 271] width 363 height 13
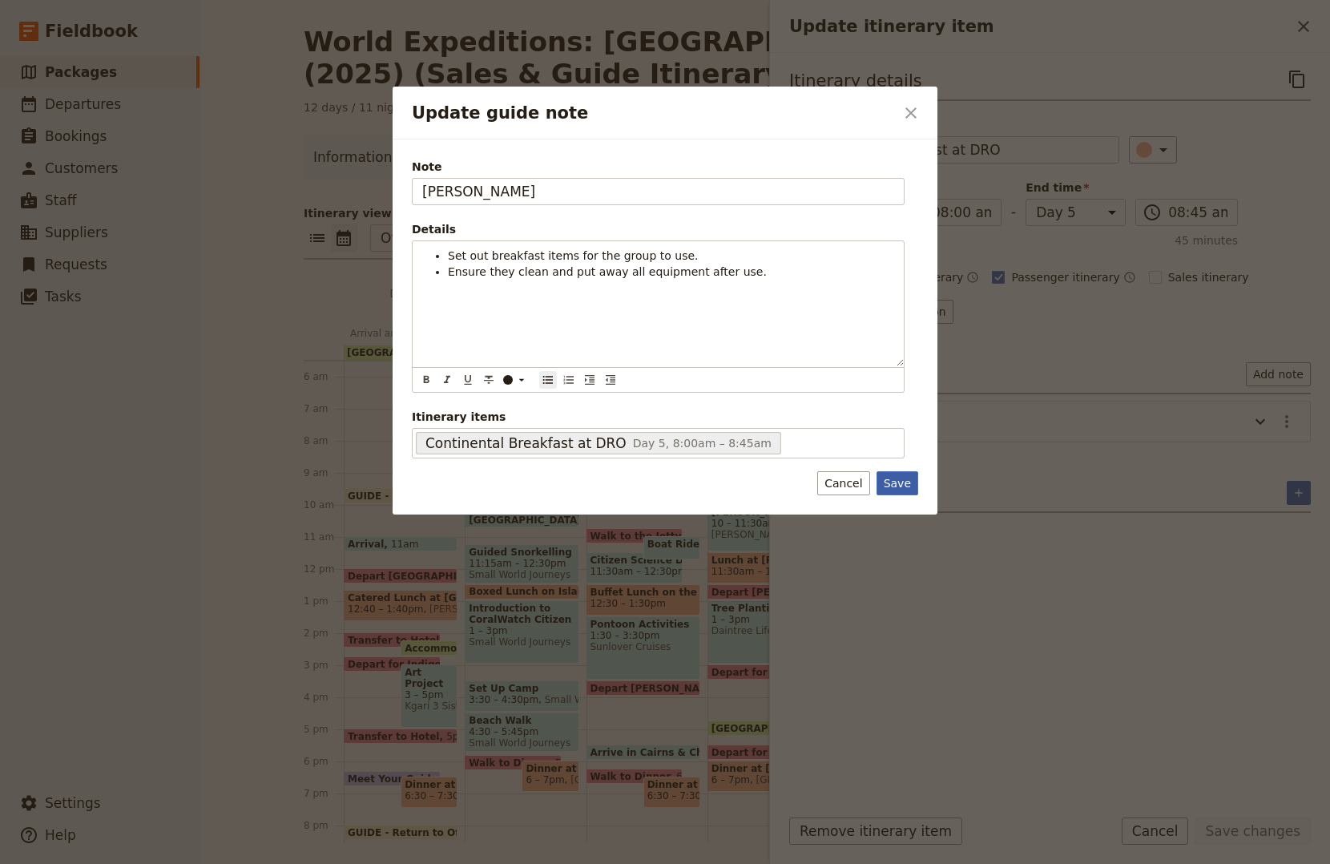
click at [893, 489] on button "Save" at bounding box center [898, 483] width 42 height 24
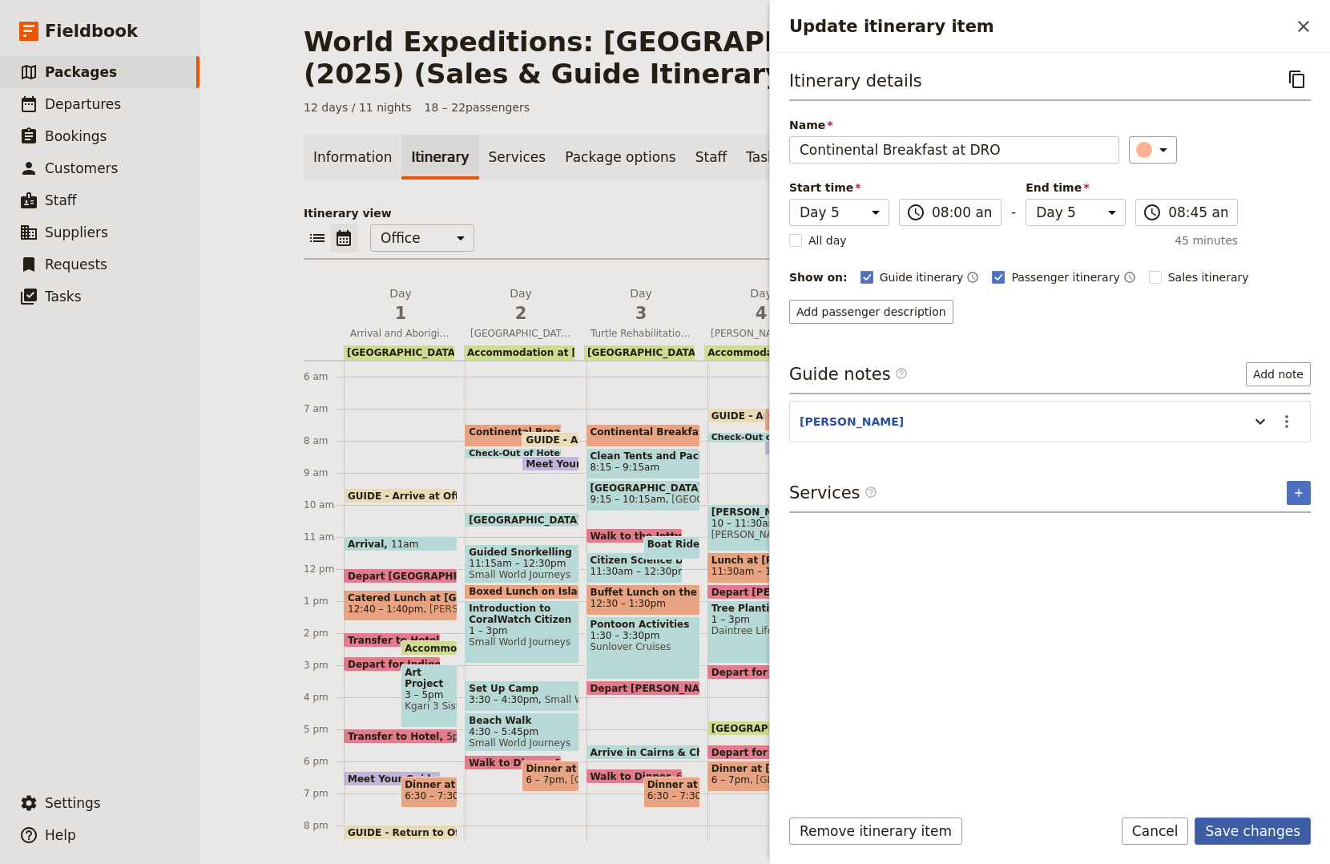
click at [1232, 831] on button "Save changes" at bounding box center [1253, 830] width 116 height 27
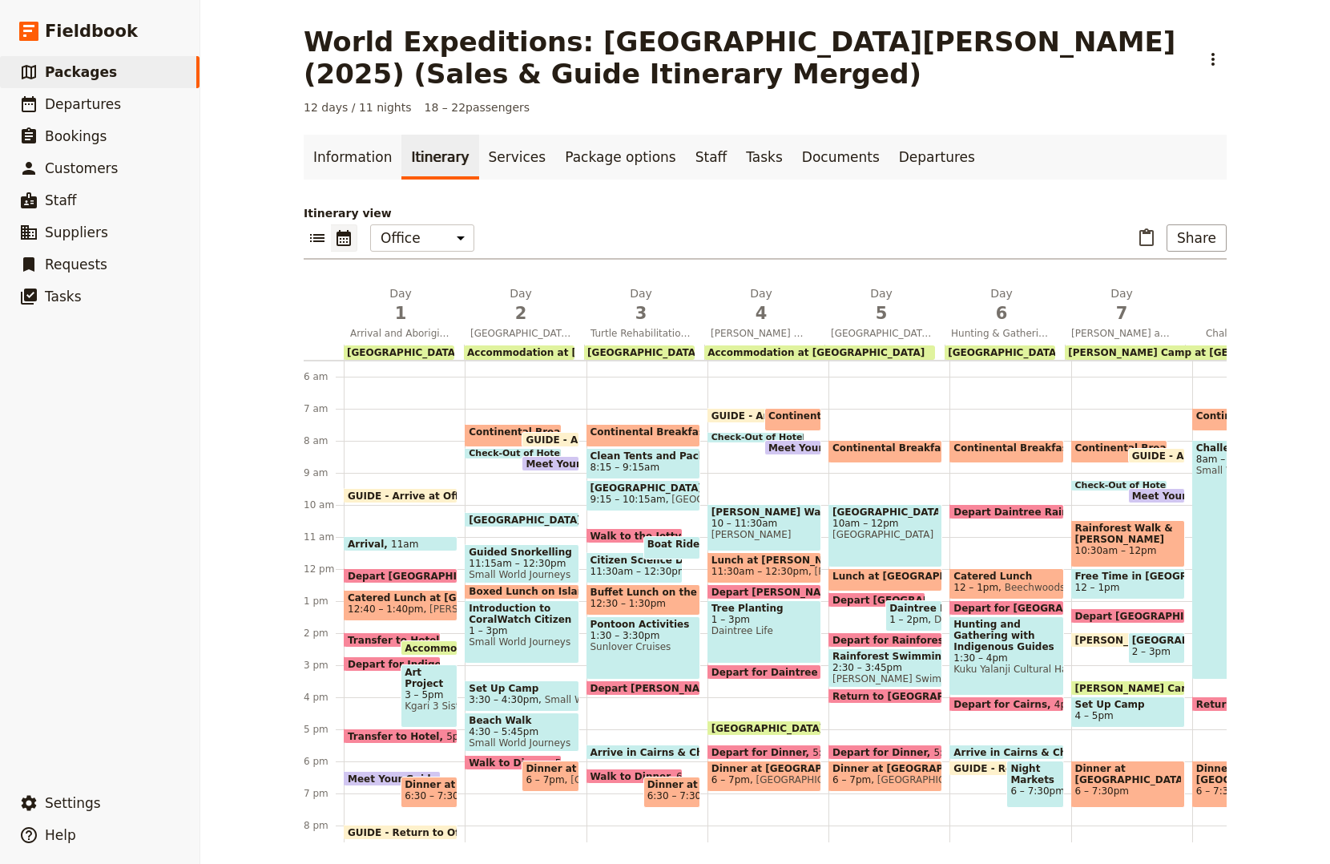
click at [869, 529] on span "10am – 12pm" at bounding box center [885, 523] width 106 height 11
select select "5"
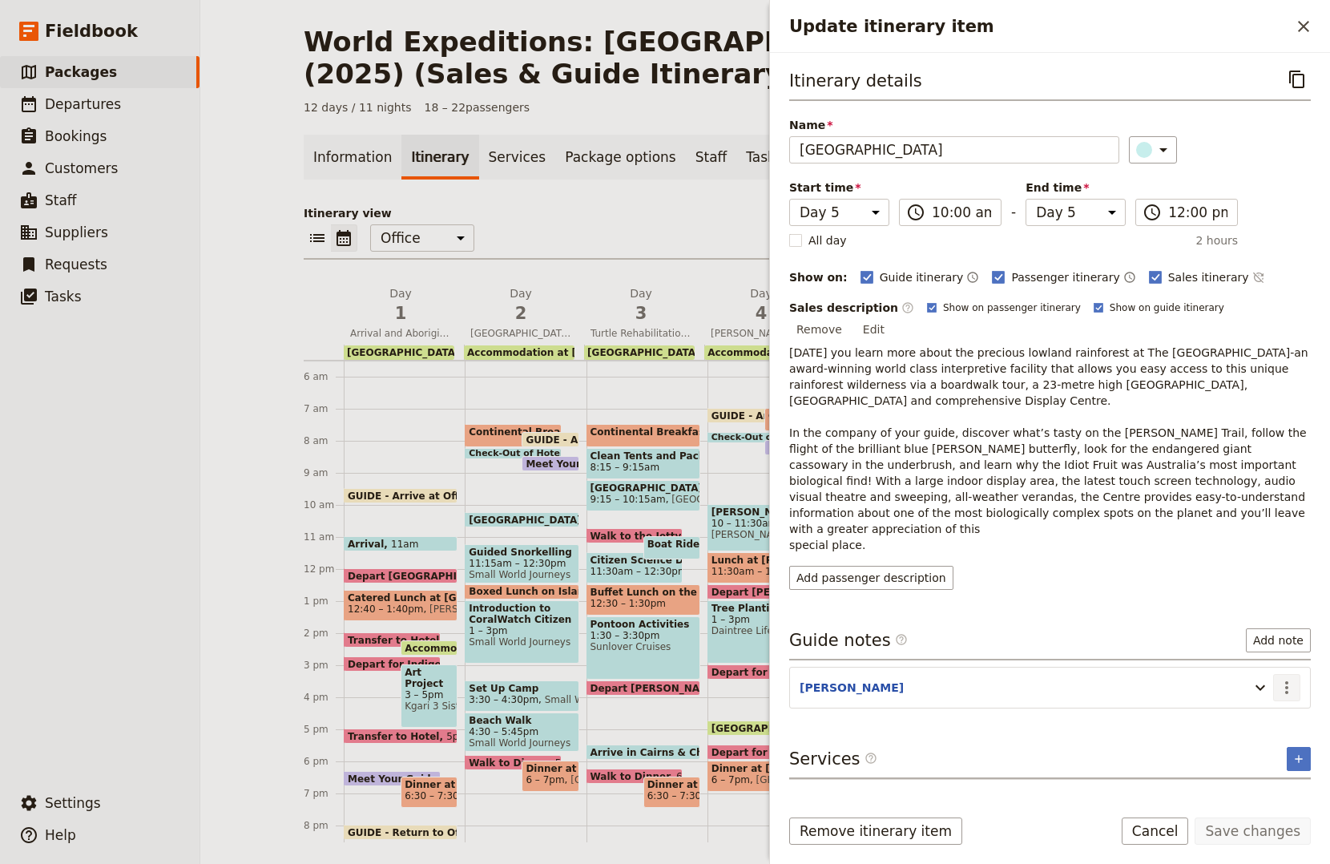
drag, startPoint x: 1293, startPoint y: 630, endPoint x: 1282, endPoint y: 640, distance: 15.3
click at [1292, 678] on icon "Actions" at bounding box center [1286, 687] width 19 height 19
click at [1244, 671] on span "Edit note" at bounding box center [1240, 672] width 50 height 16
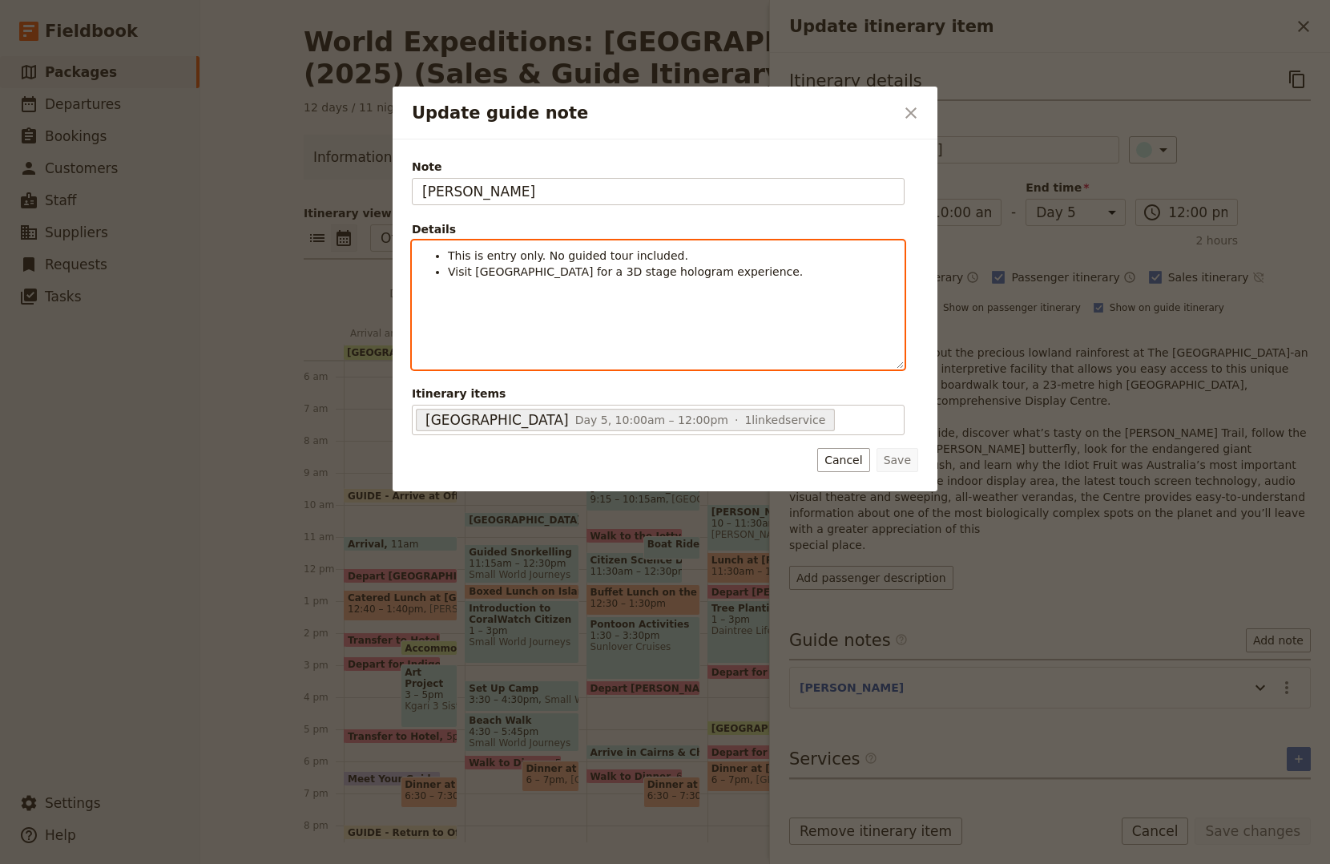
click at [443, 319] on div "This is entry only. No guided tour included. Visit Discovery Theatre for a 3D s…" at bounding box center [658, 304] width 491 height 127
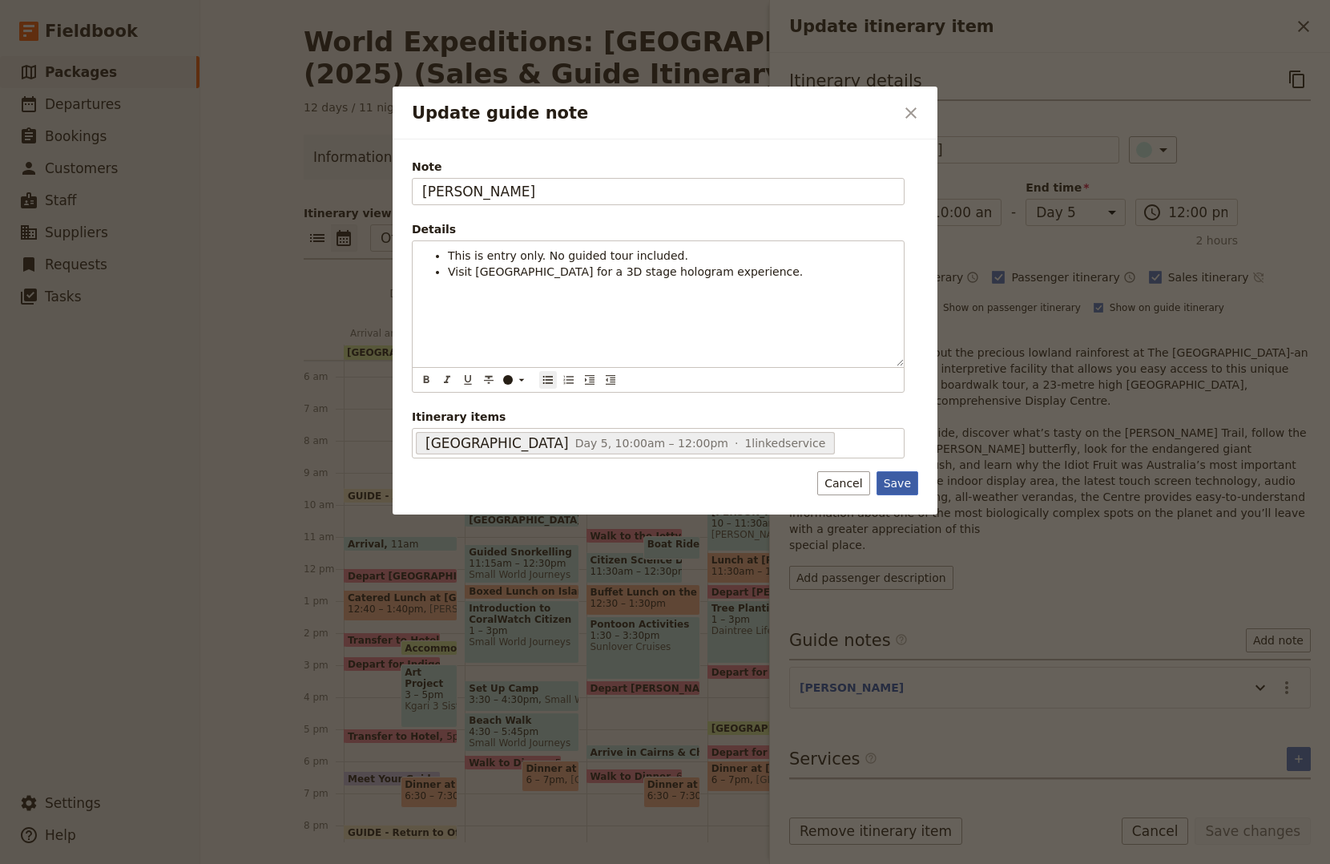
click at [886, 481] on button "Save" at bounding box center [898, 483] width 42 height 24
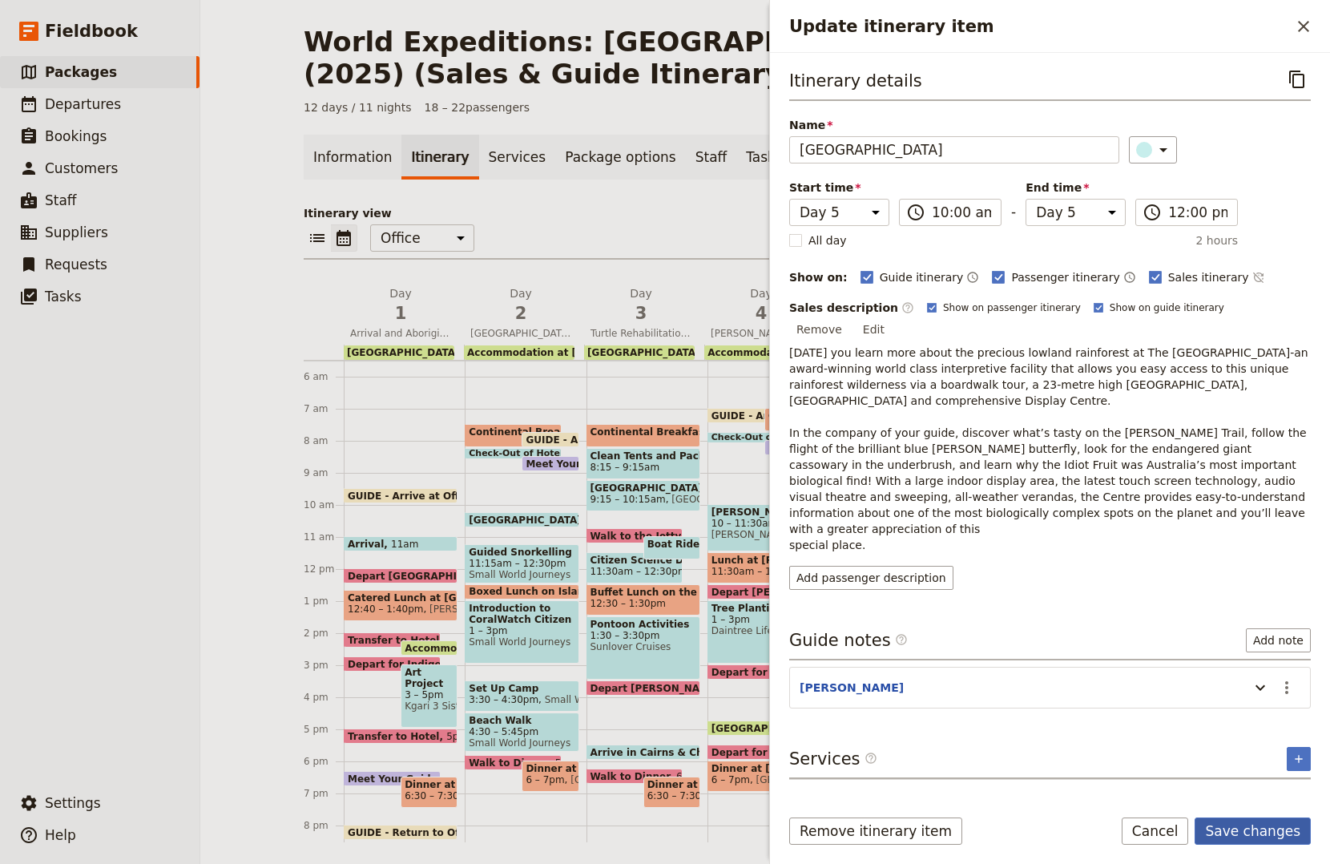
click at [1212, 837] on button "Save changes" at bounding box center [1253, 830] width 116 height 27
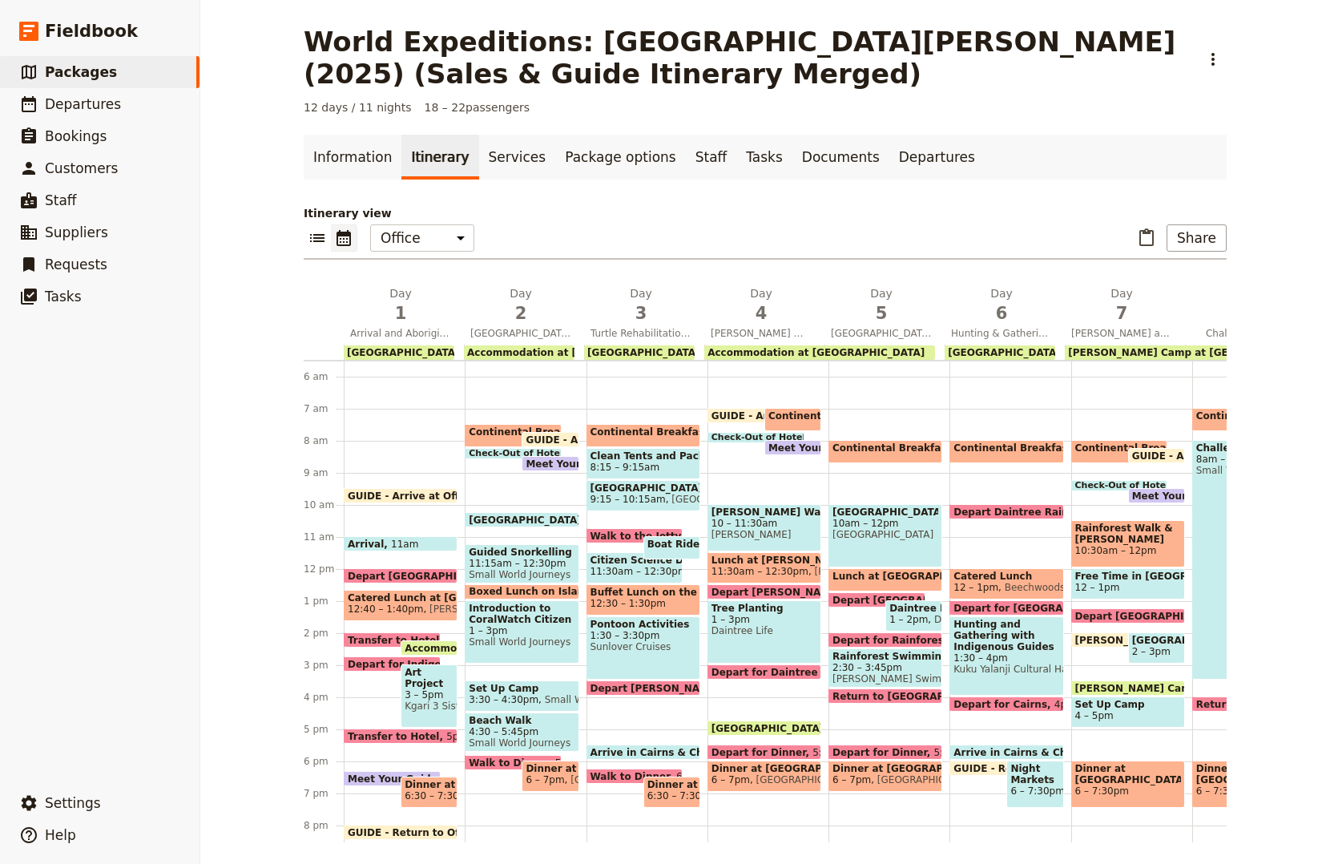
click at [903, 620] on span "1 – 2pm" at bounding box center [908, 619] width 38 height 11
select select "5"
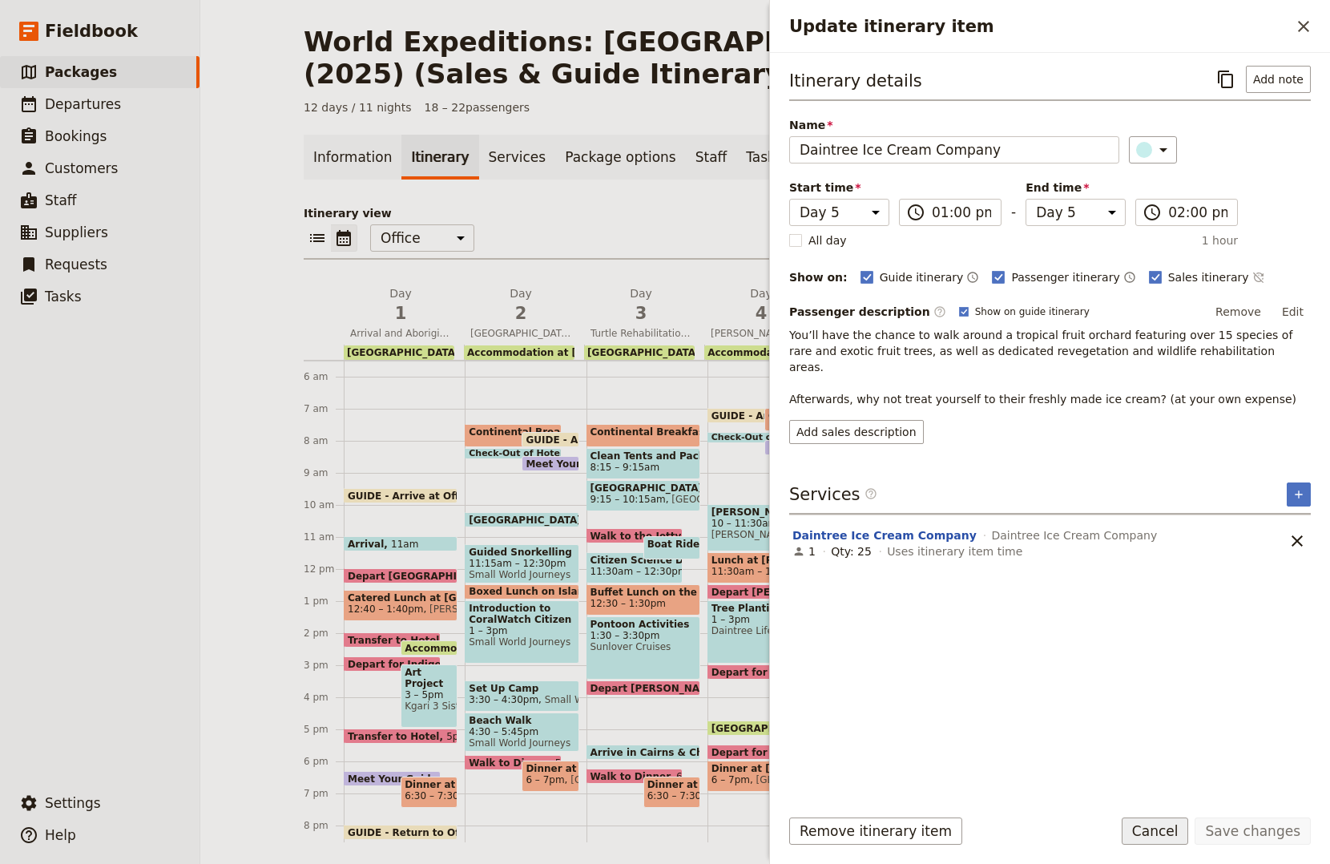
click at [1157, 820] on button "Cancel" at bounding box center [1155, 830] width 67 height 27
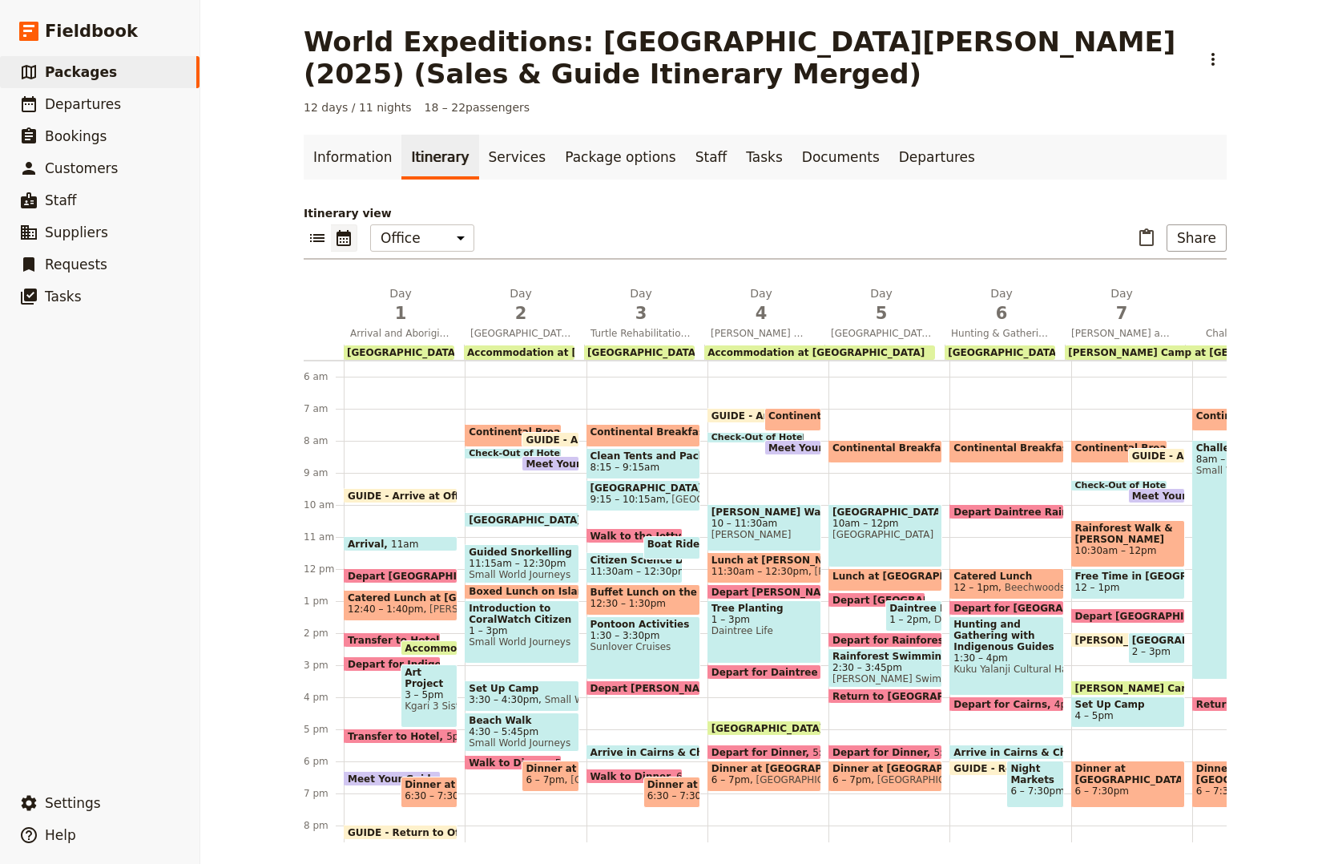
click at [850, 595] on span "Depart Daintee Discovery Centre" at bounding box center [912, 600] width 160 height 10
select select "5"
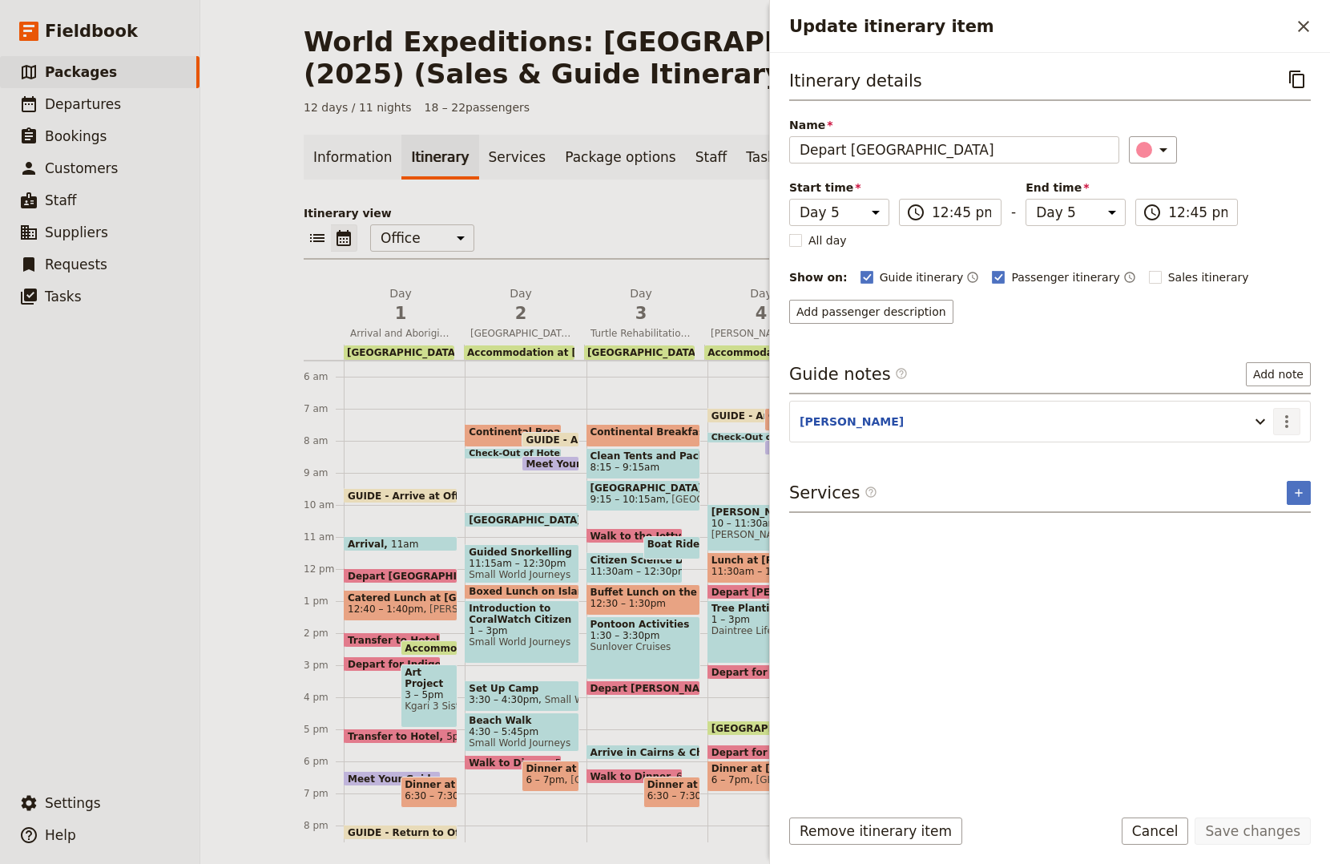
click at [1284, 412] on icon "Actions" at bounding box center [1286, 421] width 19 height 19
click at [1259, 452] on span "Edit note" at bounding box center [1240, 456] width 50 height 16
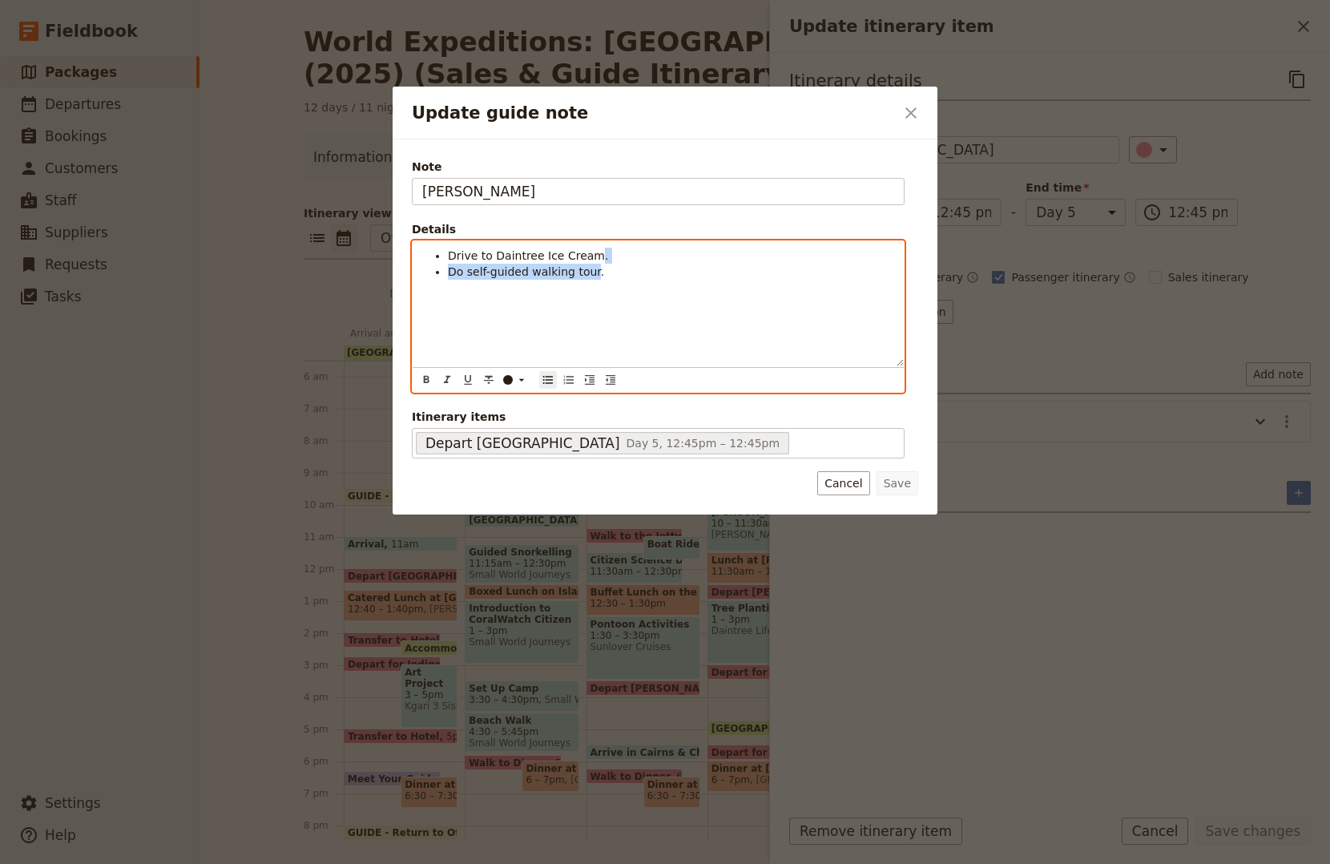
click at [583, 259] on ul "Drive to Daintree Ice Cream. Do self-guided walking tour." at bounding box center [658, 264] width 472 height 32
click at [593, 249] on li "Drive to Daintree Ice Cream." at bounding box center [671, 256] width 446 height 16
click at [580, 271] on span "Do self-guided walking tour." at bounding box center [526, 271] width 156 height 13
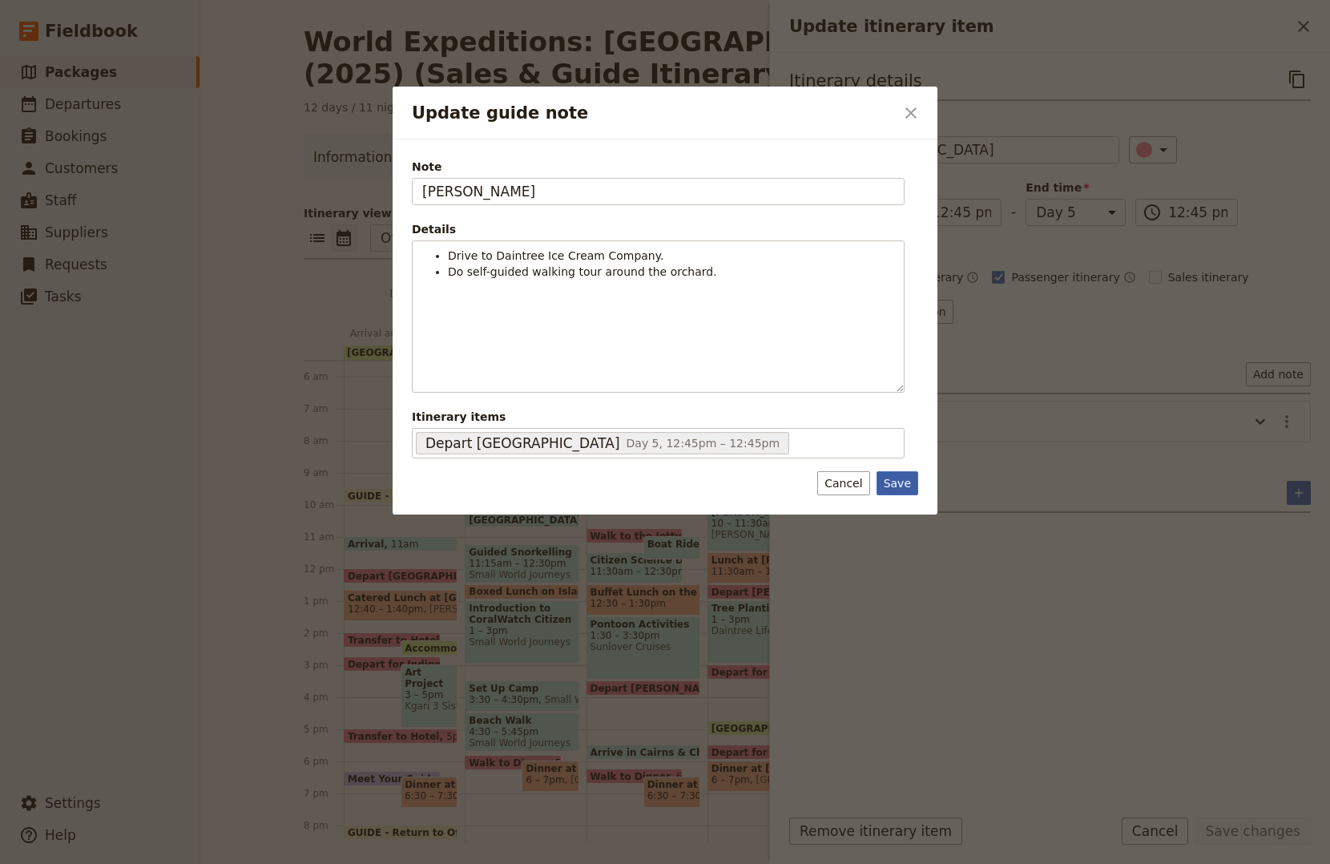
click at [907, 474] on button "Save" at bounding box center [898, 483] width 42 height 24
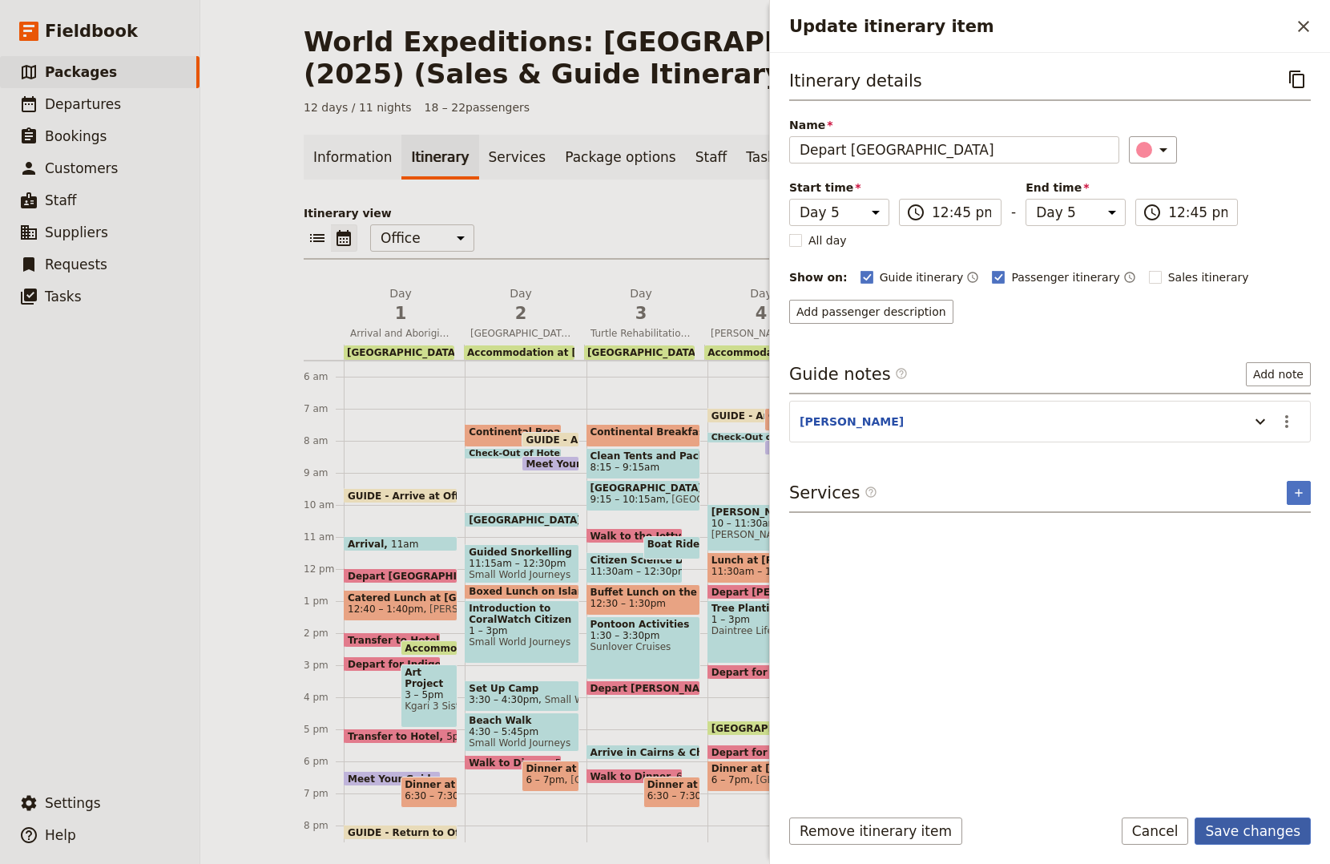
click at [1285, 819] on button "Save changes" at bounding box center [1253, 830] width 116 height 27
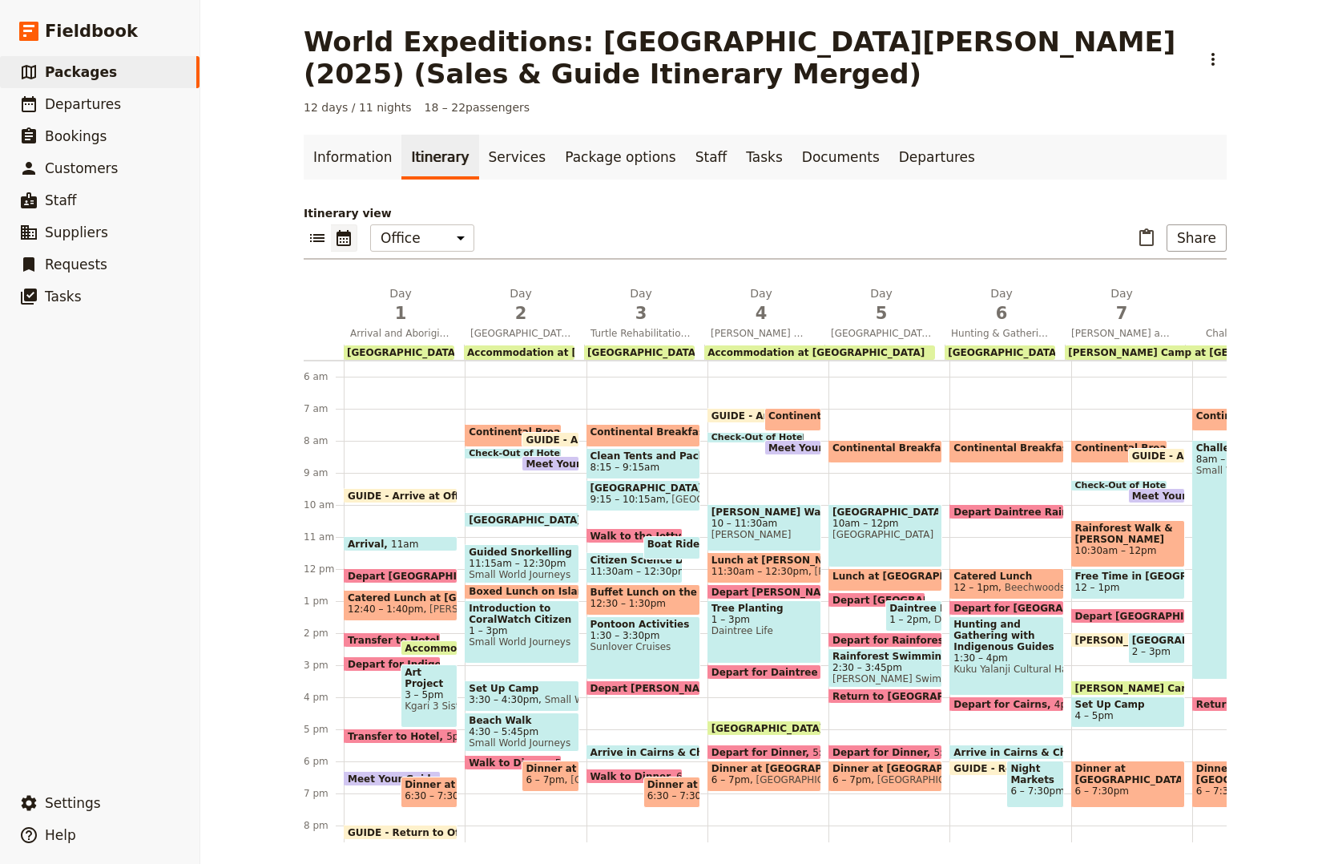
click at [922, 607] on span "Daintree Ice Cream Company" at bounding box center [913, 608] width 49 height 11
select select "5"
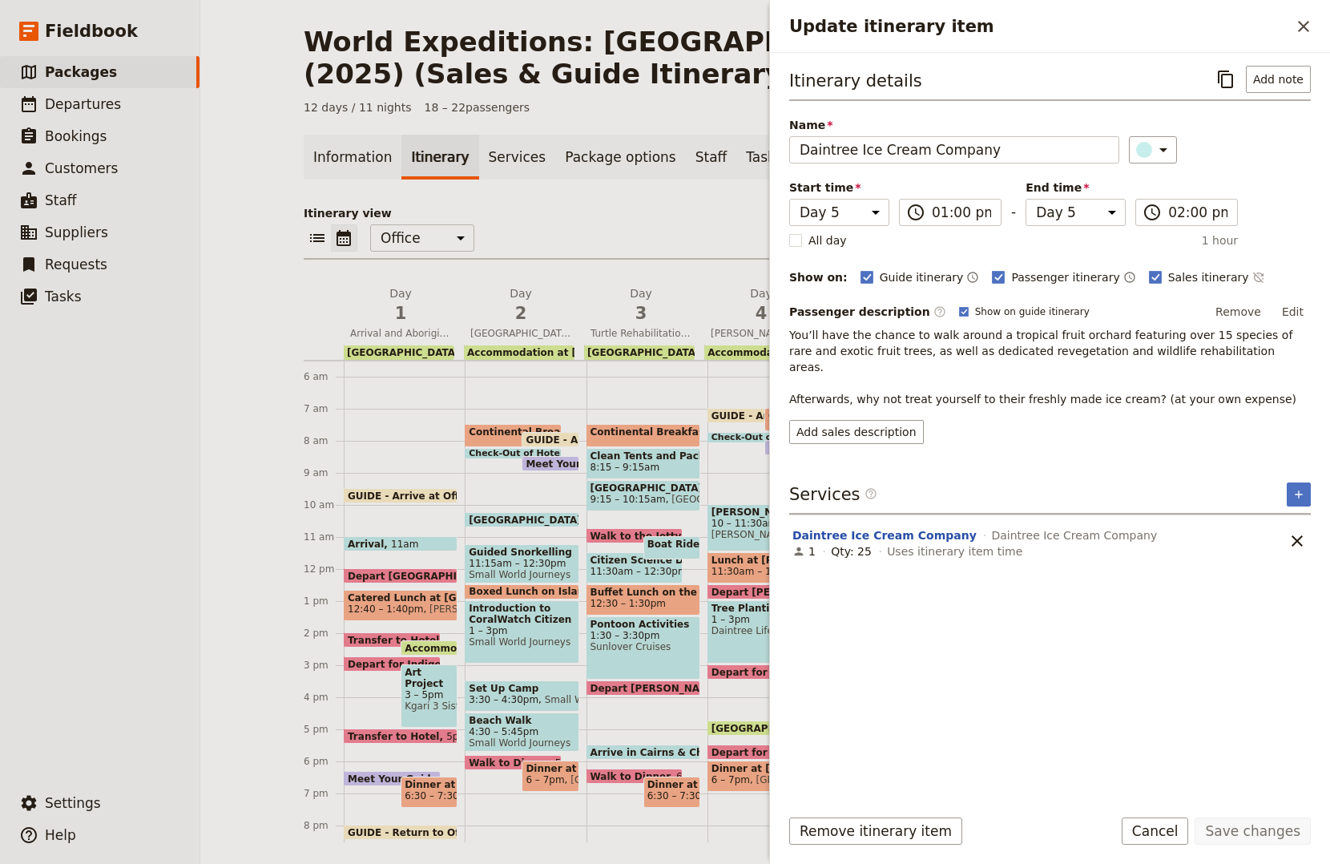
click at [1294, 311] on button "Edit" at bounding box center [1293, 312] width 36 height 24
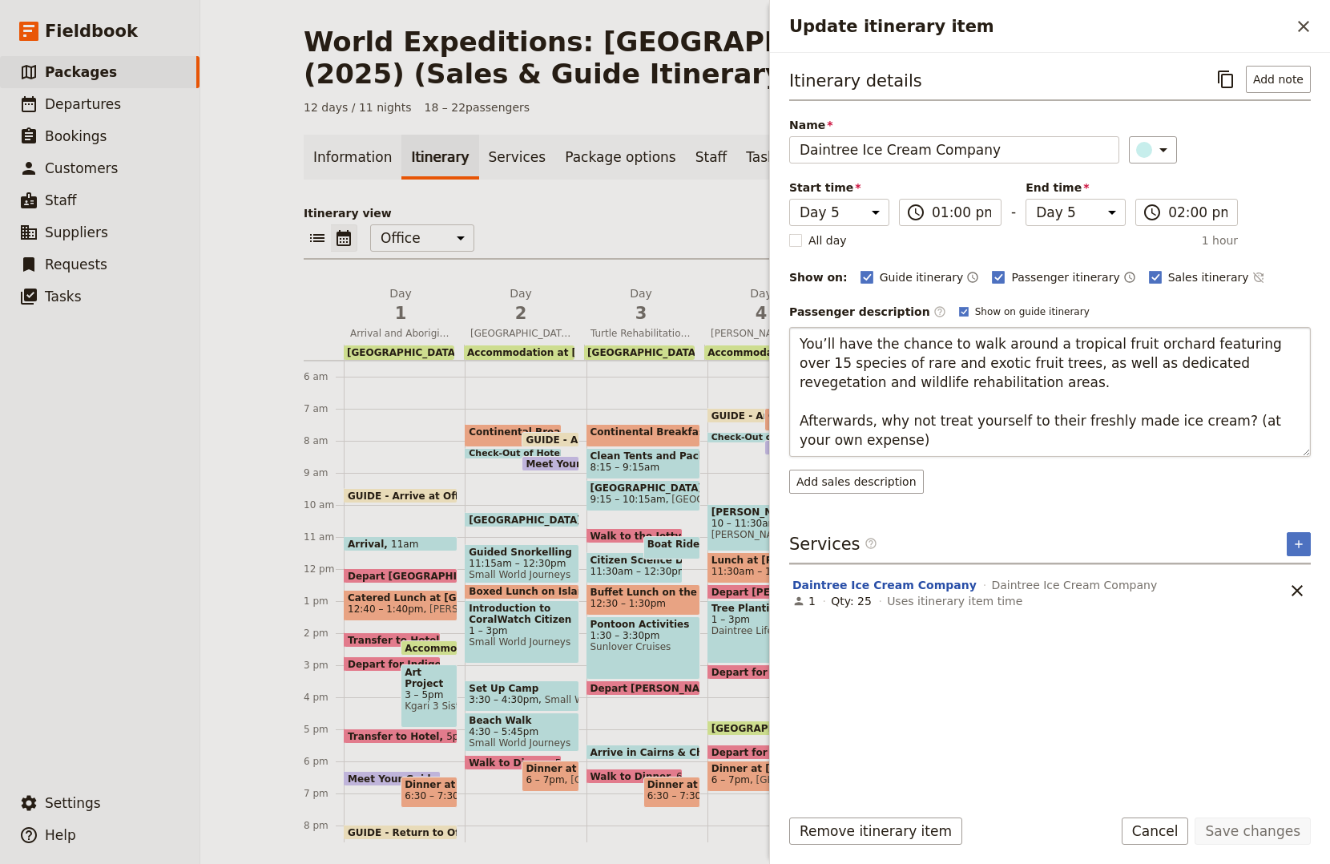
drag, startPoint x: 800, startPoint y: 417, endPoint x: 1193, endPoint y: 413, distance: 393.4
click at [1193, 413] on textarea "You’ll have the chance to walk around a tropical fruit orchard featuring over 1…" at bounding box center [1050, 392] width 522 height 130
click at [888, 436] on textarea "You’ll have the chance to walk around a tropical fruit orchard featuring over 1…" at bounding box center [1050, 392] width 522 height 130
type textarea "You’ll have the chance to walk around a tropical fruit orchard featuring over 1…"
click at [1272, 842] on button "Save changes" at bounding box center [1253, 830] width 116 height 27
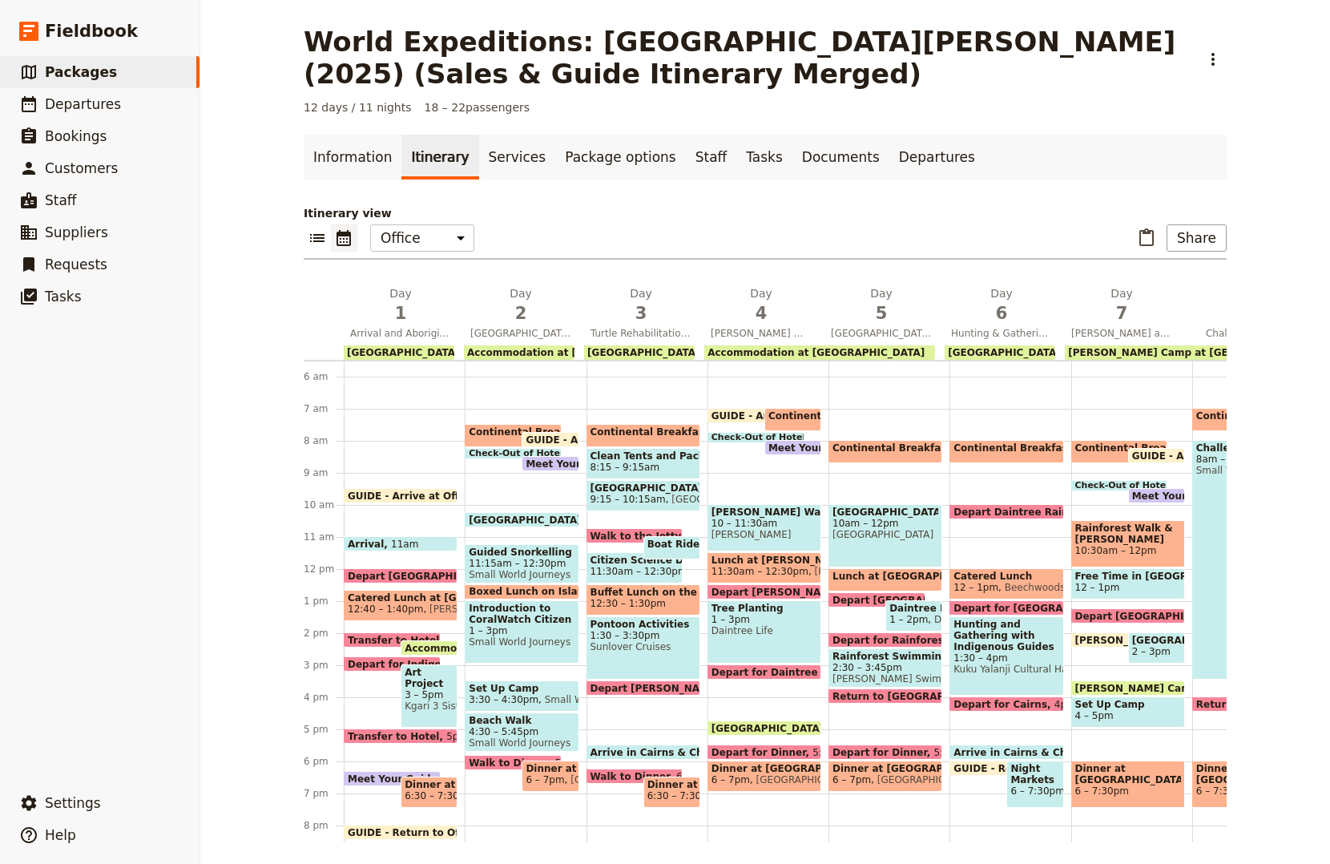
click at [917, 676] on span "Mason's Swimming Hole" at bounding box center [885, 678] width 106 height 11
select select "5"
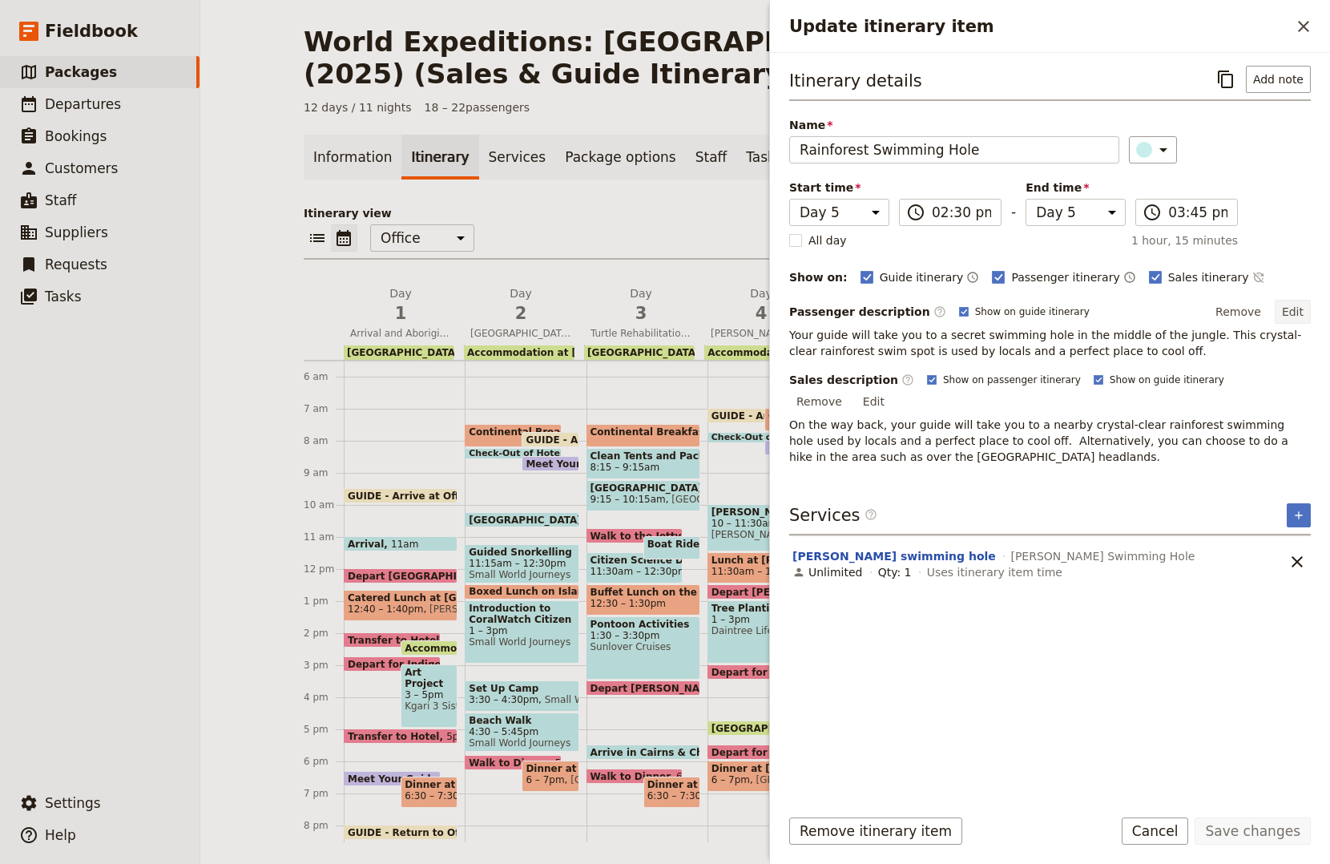
drag, startPoint x: 1304, startPoint y: 309, endPoint x: 1211, endPoint y: 316, distance: 93.2
click at [1303, 308] on button "Edit" at bounding box center [1293, 312] width 36 height 24
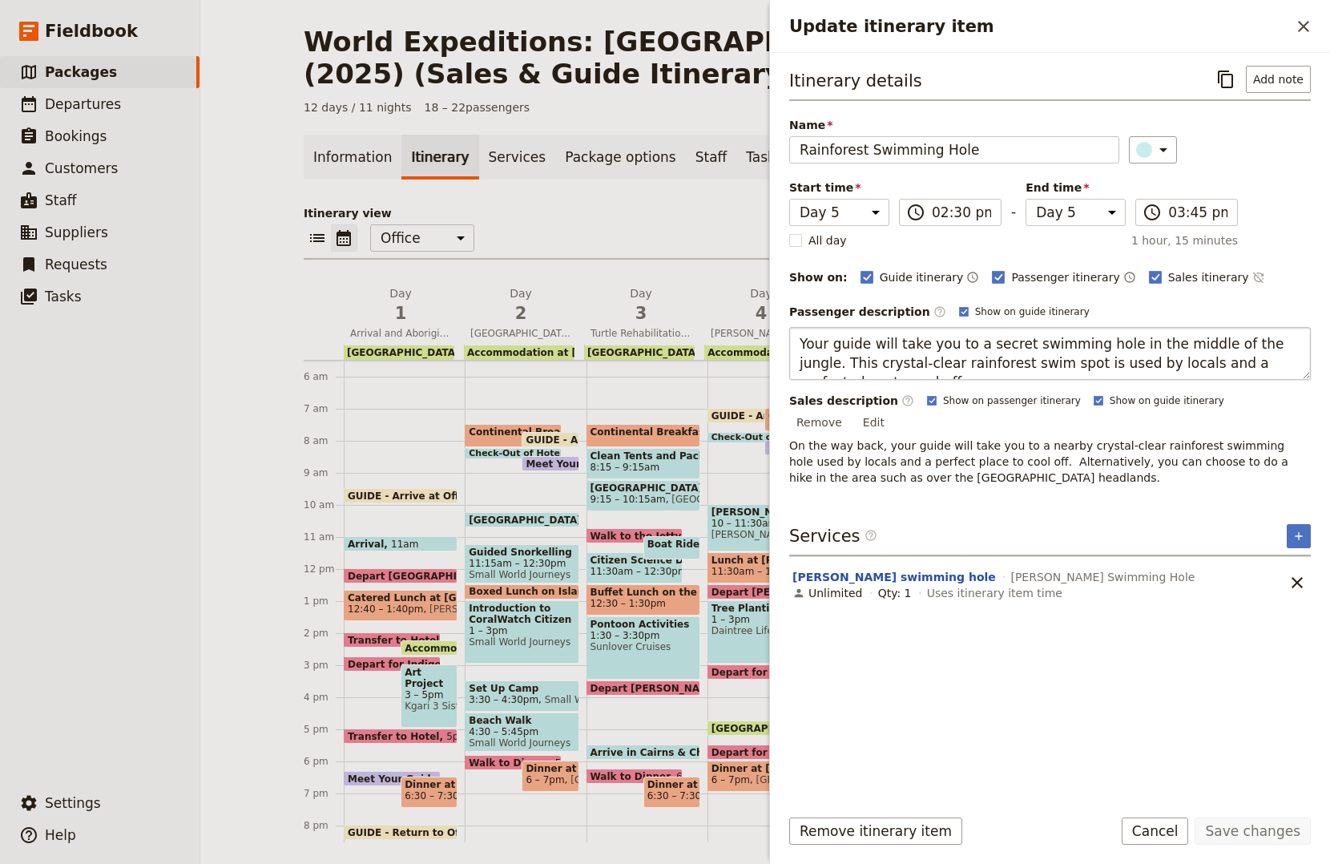
click at [796, 349] on textarea "Your guide will take you to a secret swimming hole in the middle of the jungle.…" at bounding box center [1050, 353] width 522 height 53
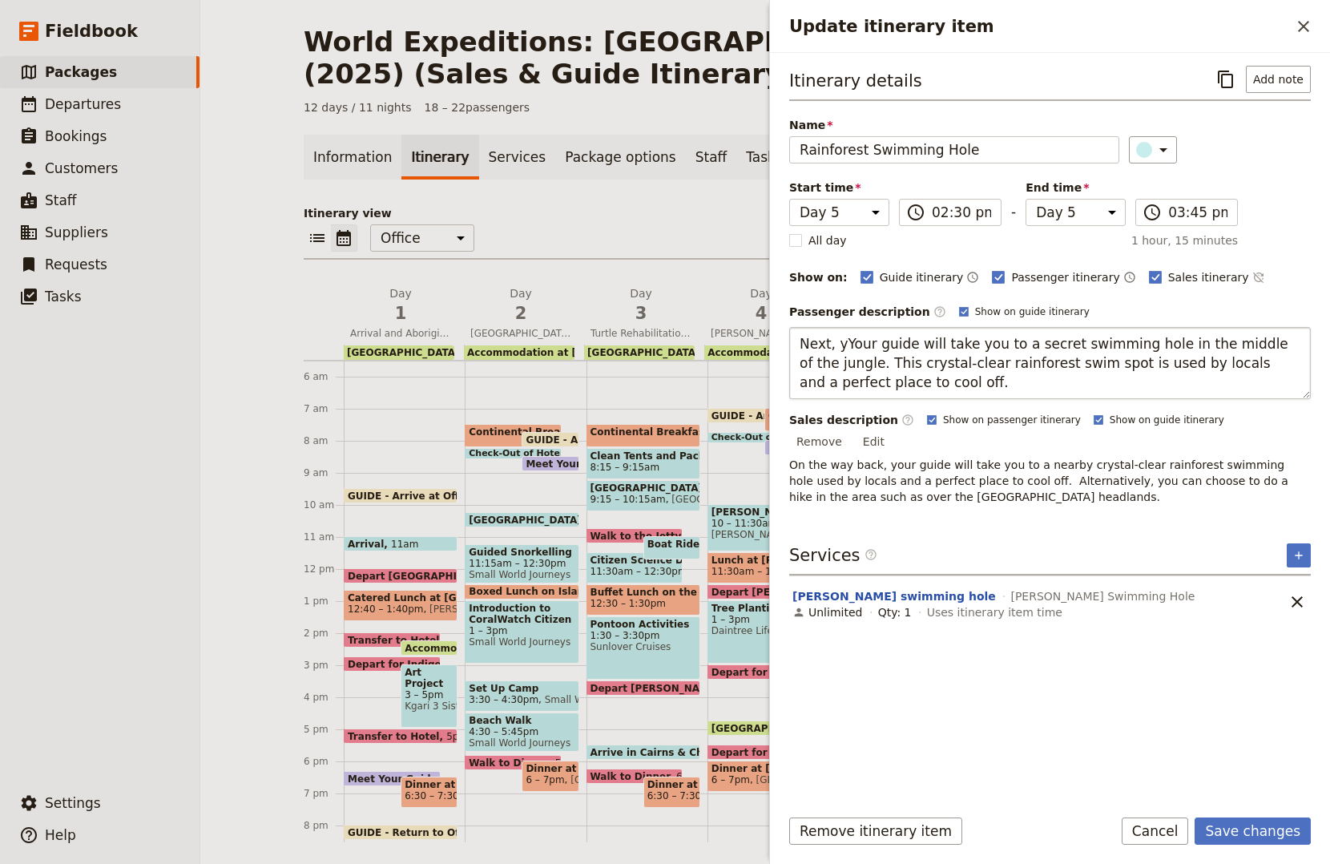
type textarea "Next, your guide will take you to a secret swimming hole in the middle of the j…"
drag, startPoint x: 1229, startPoint y: 822, endPoint x: 1234, endPoint y: 813, distance: 10.0
click at [1234, 813] on form "Itinerary details ​ Add note Name Rainforest Swimming Hole ​ Start time Day 1 D…" at bounding box center [1050, 458] width 560 height 811
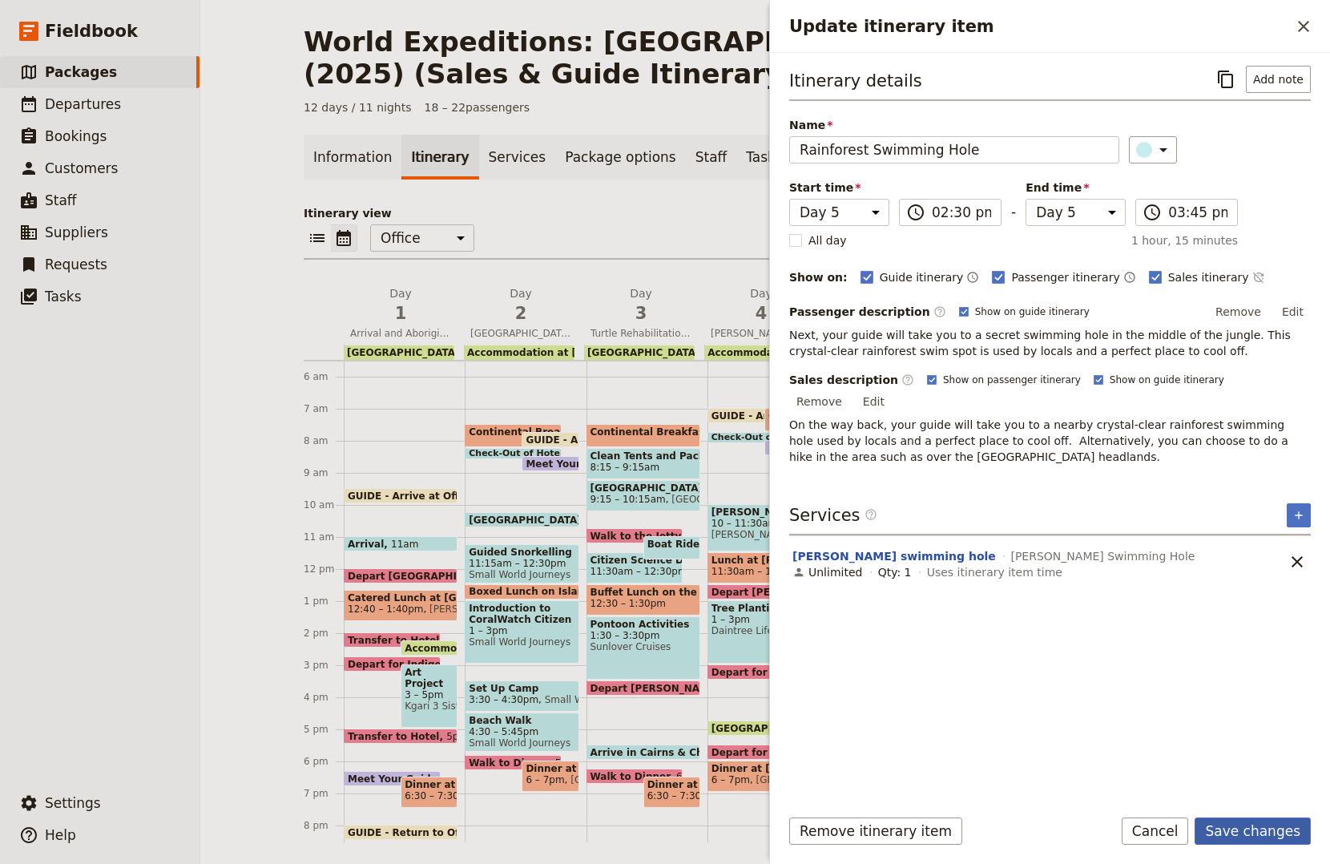
click at [1236, 829] on button "Save changes" at bounding box center [1253, 830] width 116 height 27
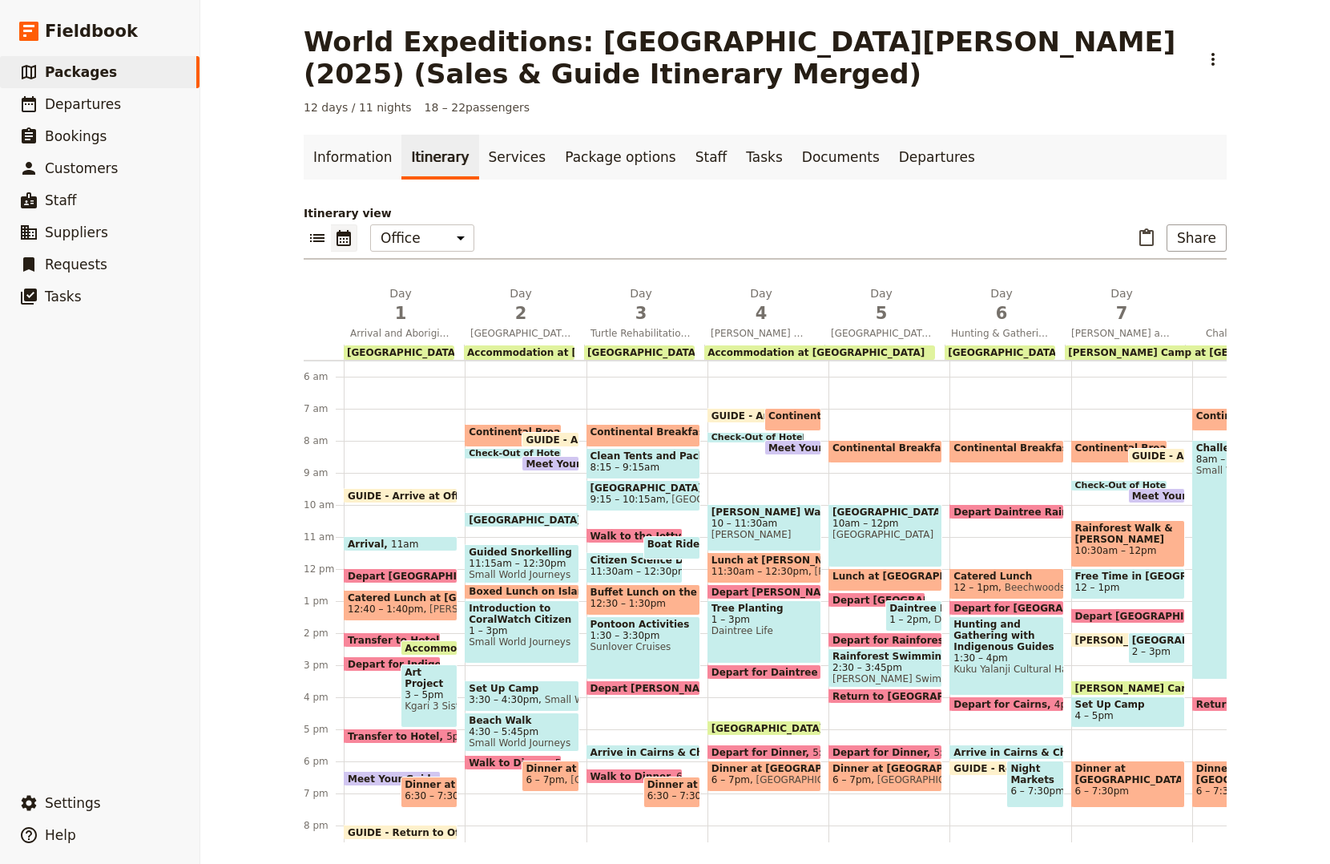
click at [982, 355] on span "Coral Tree Inn" at bounding box center [1004, 352] width 113 height 11
select select "6"
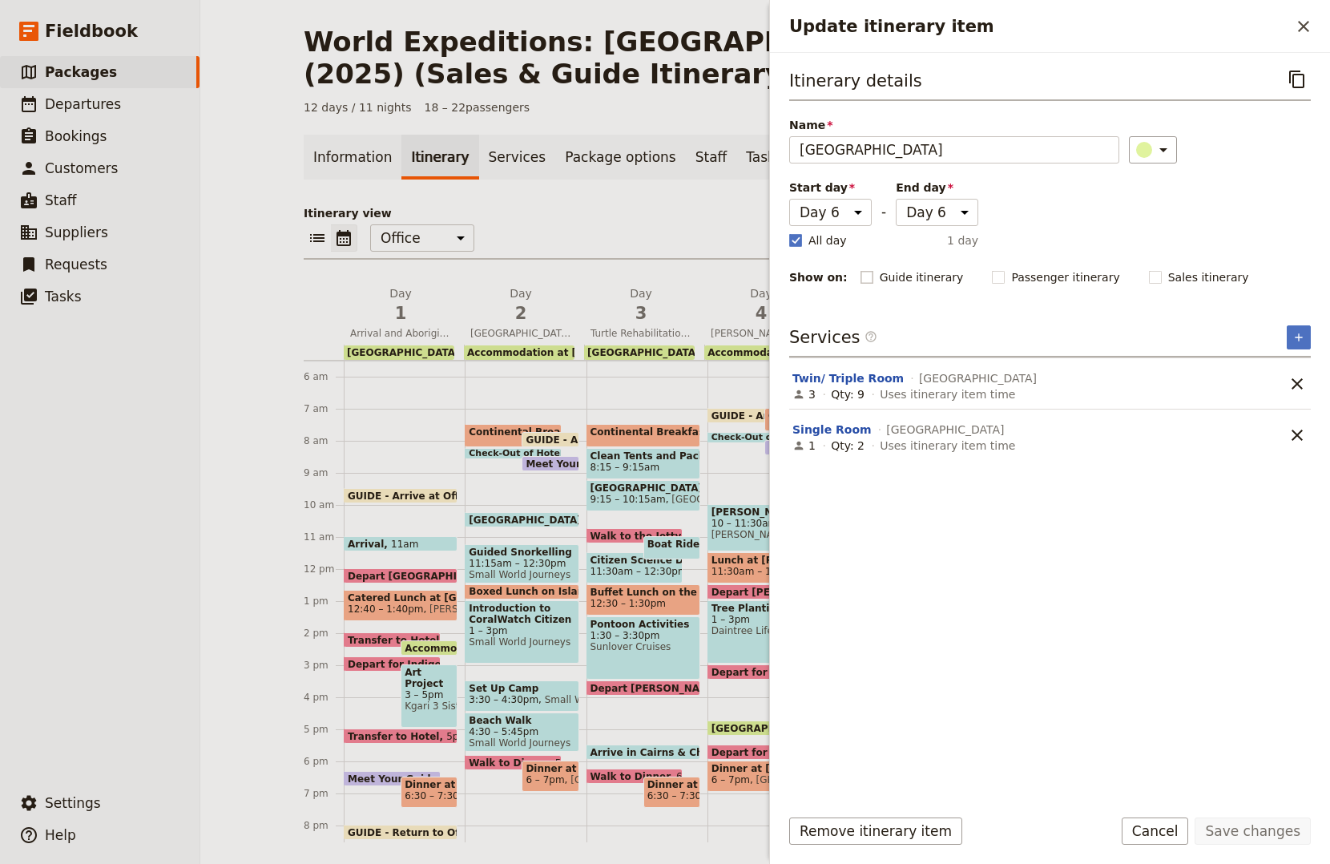
click at [861, 274] on rect "Update itinerary item" at bounding box center [867, 277] width 12 height 12
click at [860, 269] on input "Guide itinerary" at bounding box center [860, 268] width 1 height 1
checkbox input "true"
drag, startPoint x: 981, startPoint y: 272, endPoint x: 983, endPoint y: 332, distance: 59.3
click at [993, 275] on rect "Update itinerary item" at bounding box center [999, 277] width 12 height 12
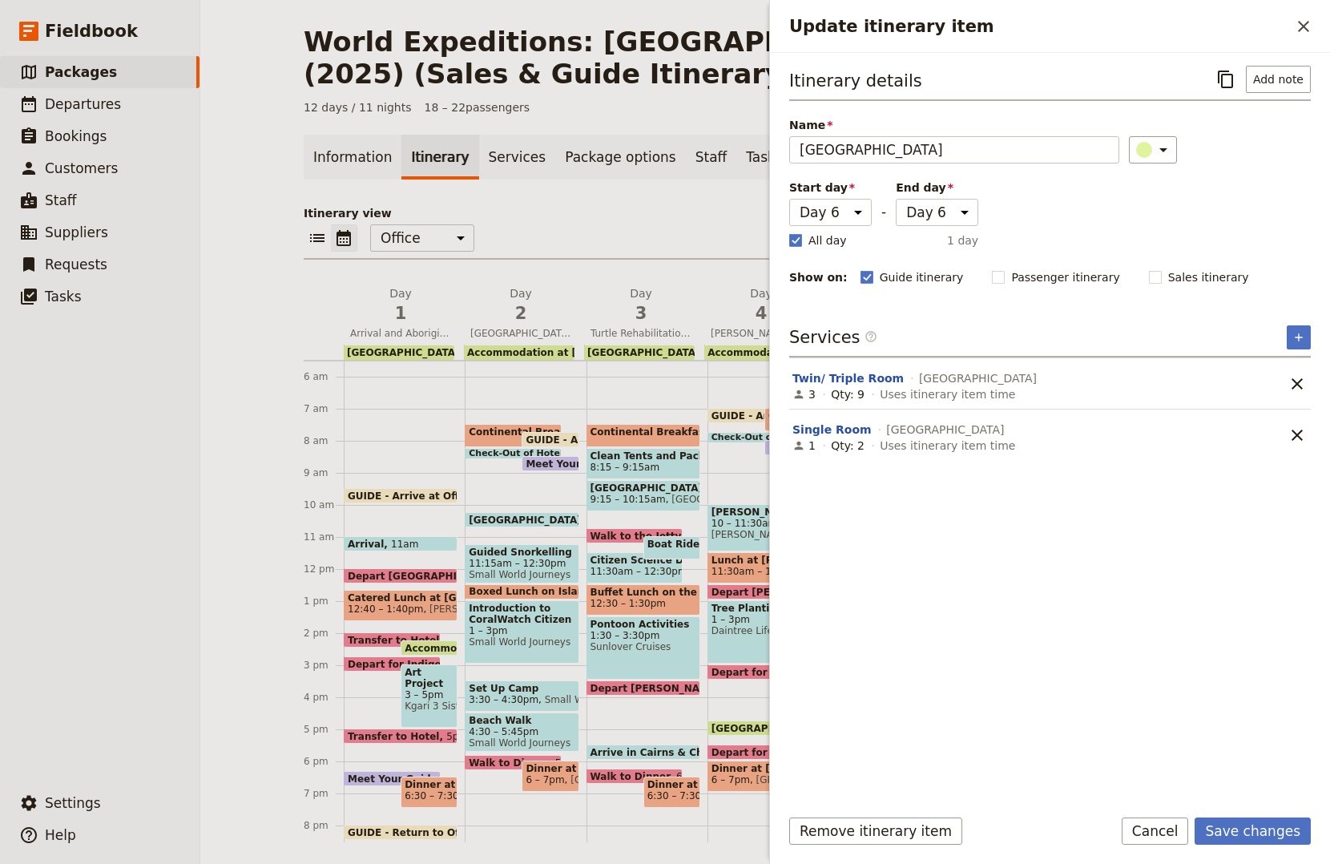
click at [991, 269] on input "Passenger itinerary" at bounding box center [991, 268] width 1 height 1
checkbox input "true"
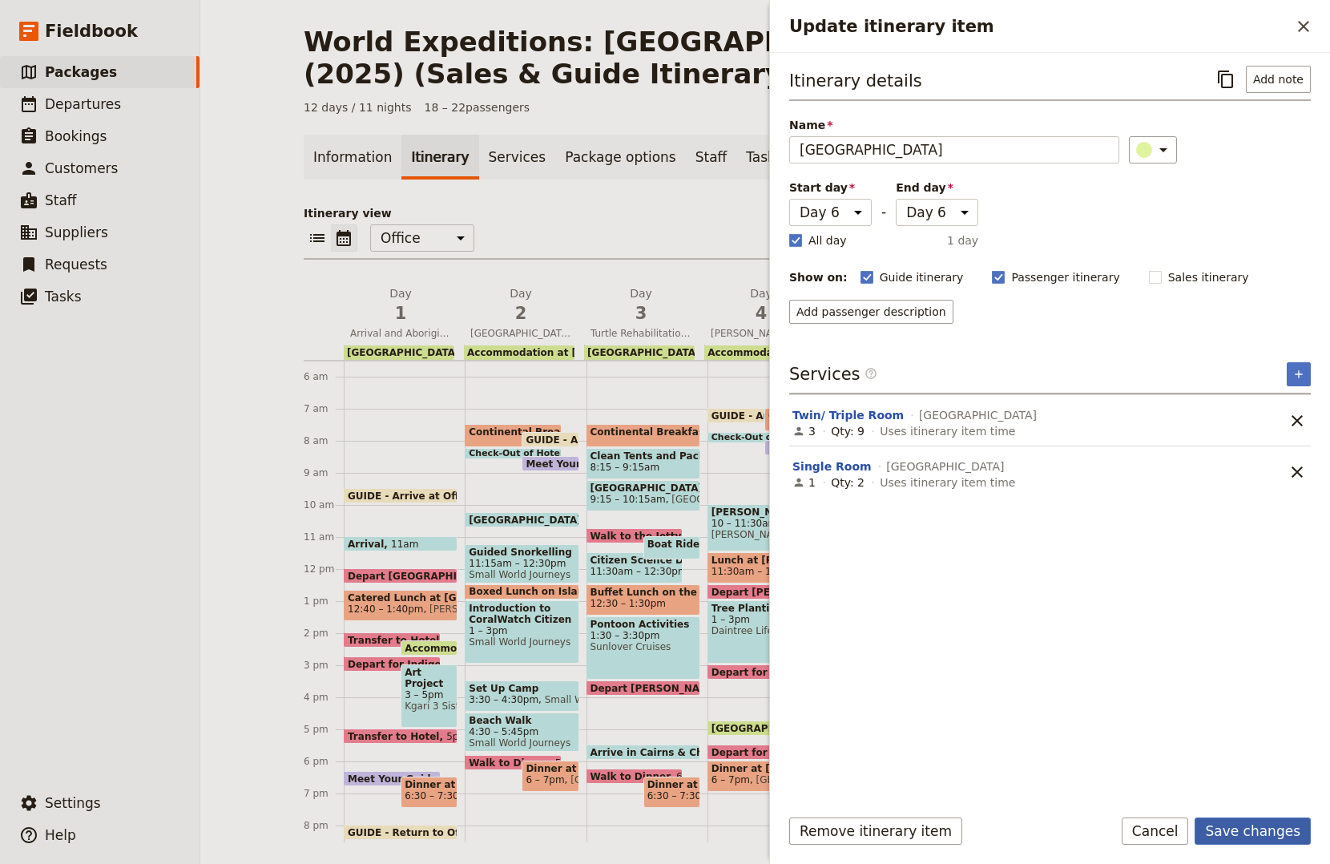
click at [1284, 825] on button "Save changes" at bounding box center [1253, 830] width 116 height 27
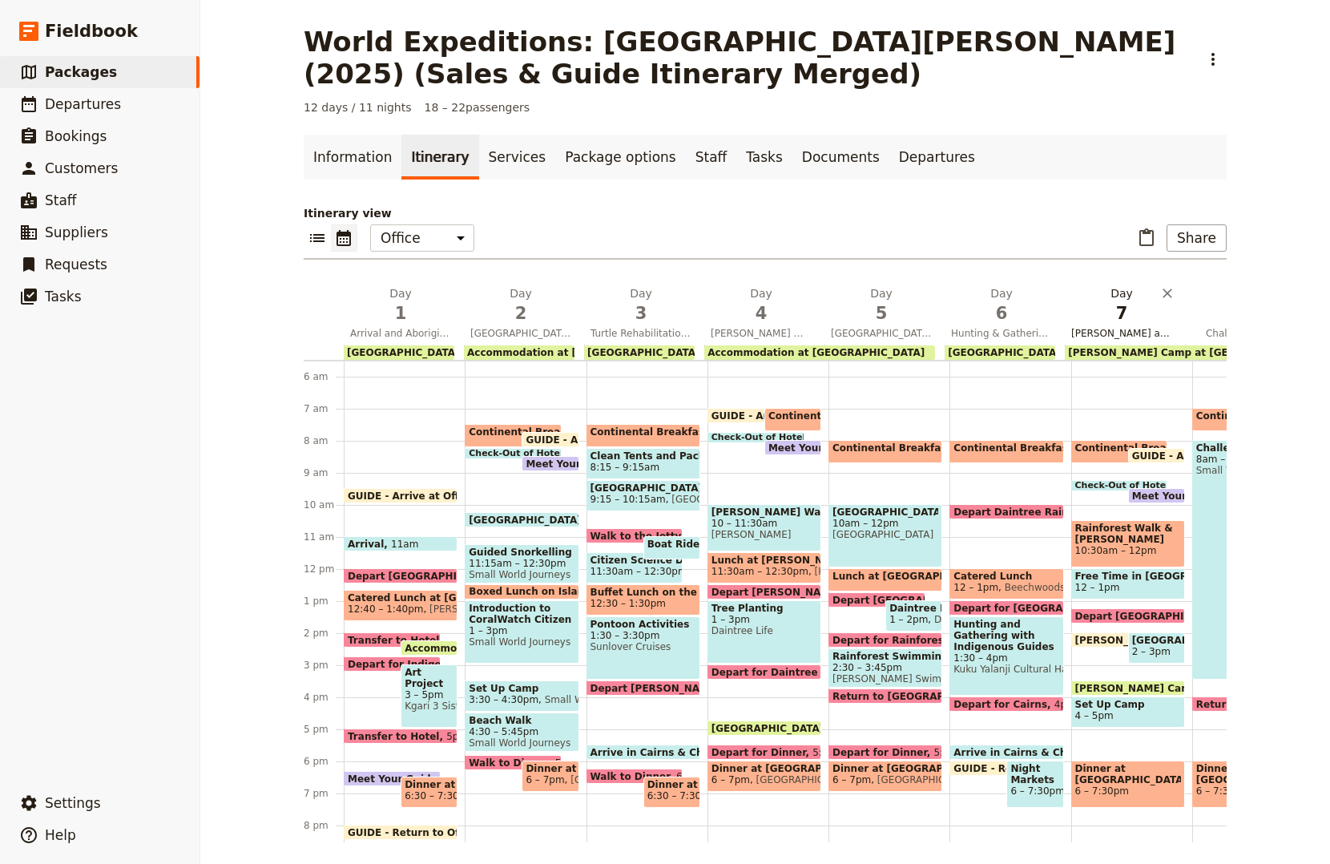
click at [1130, 344] on button "Day 7 Kuranda and Davies Creek/Dinden National Park" at bounding box center [1125, 314] width 120 height 59
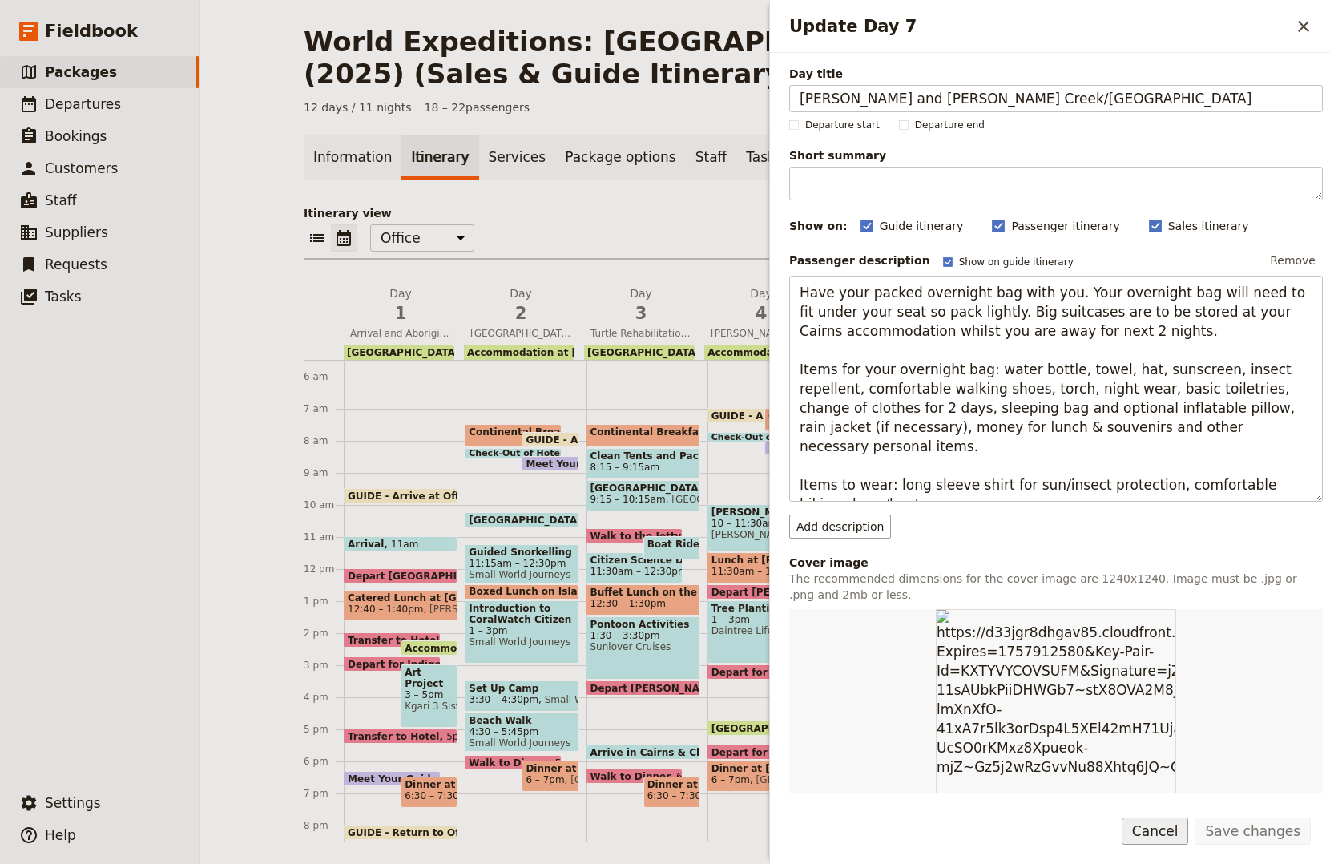
click at [1159, 834] on button "Cancel" at bounding box center [1155, 830] width 67 height 27
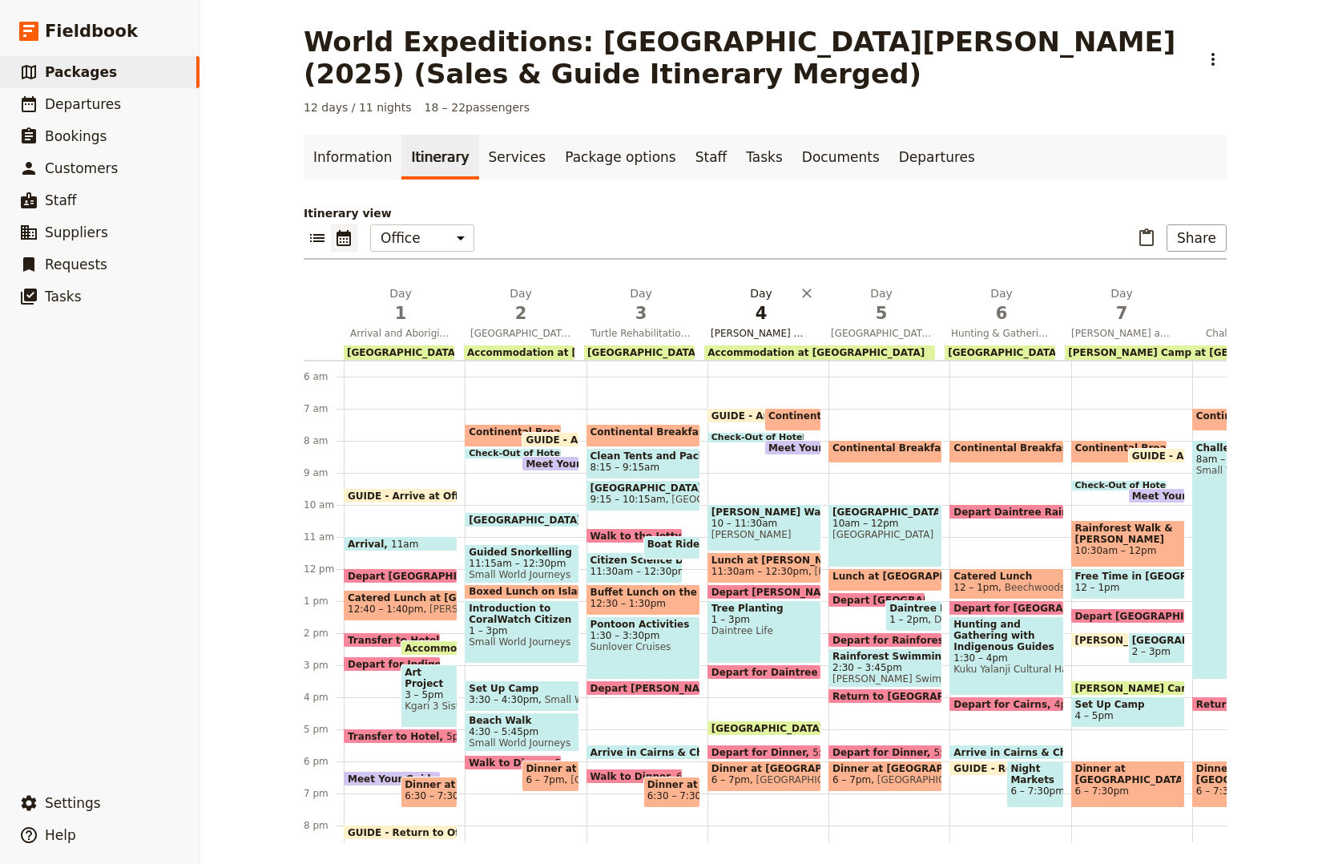
click at [748, 329] on span "Mossman Gorge Walk and Tree Planting" at bounding box center [761, 333] width 114 height 13
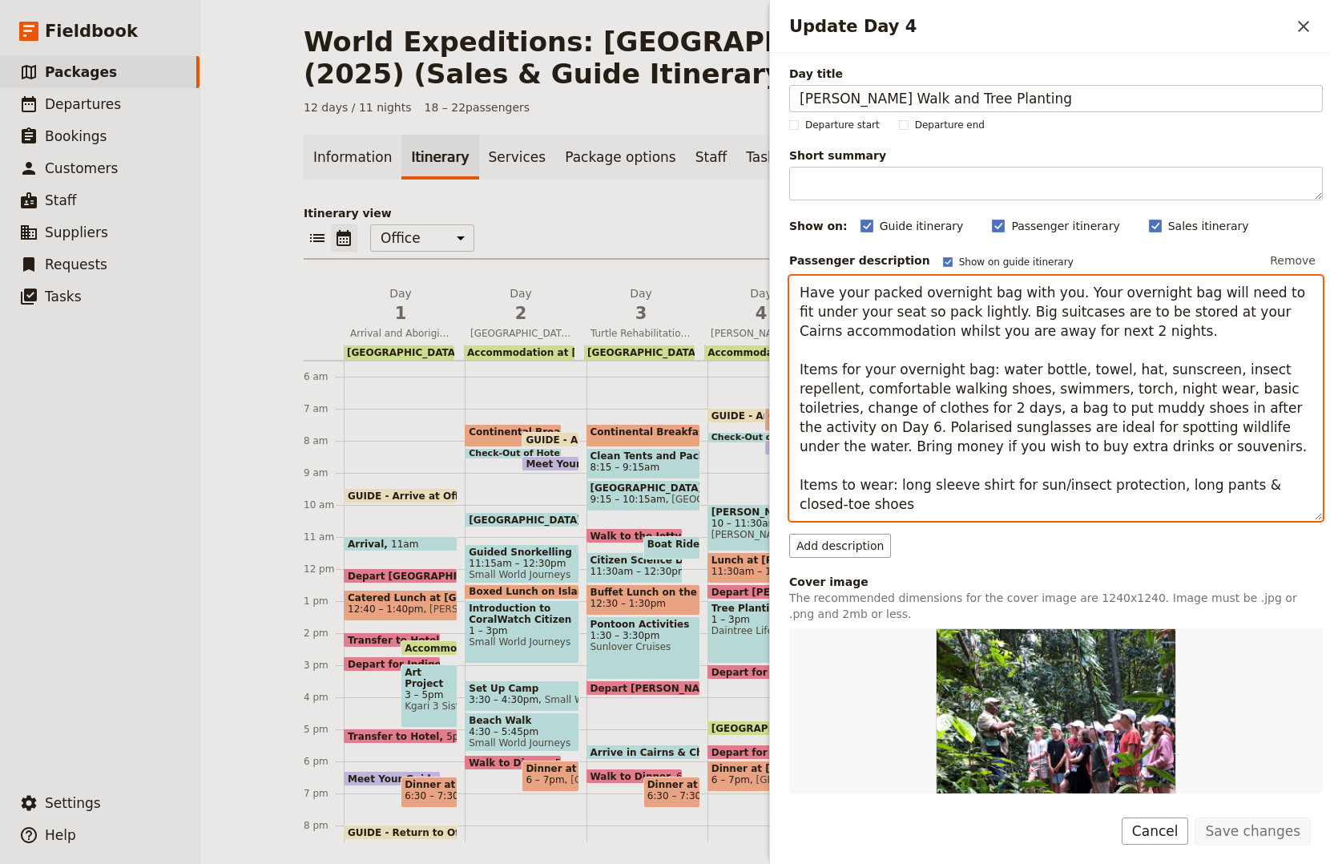
click at [1185, 439] on textarea "Have your packed overnight bag with you. Your overnight bag will need to fit un…" at bounding box center [1056, 398] width 534 height 245
click at [1207, 429] on textarea "Have your packed overnight bag with you. Your overnight bag will need to fit un…" at bounding box center [1056, 398] width 534 height 245
drag, startPoint x: 1283, startPoint y: 427, endPoint x: 893, endPoint y: 445, distance: 389.8
click at [893, 445] on textarea "Have your packed overnight bag with you. Your overnight bag will need to fit un…" at bounding box center [1056, 398] width 534 height 245
type textarea "Have your packed overnight bag with you. Your overnight bag will need to fit un…"
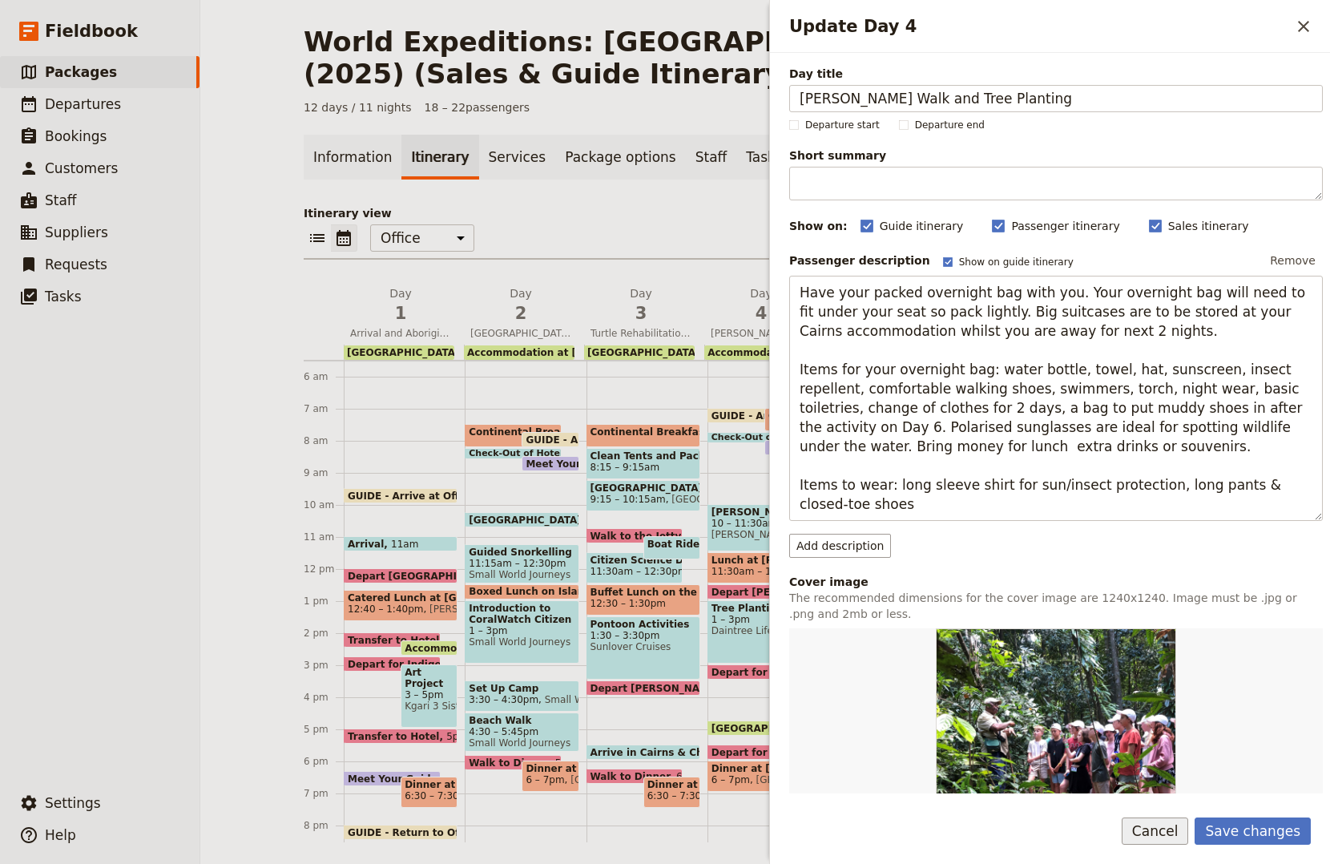
click at [1161, 820] on button "Cancel" at bounding box center [1155, 830] width 67 height 27
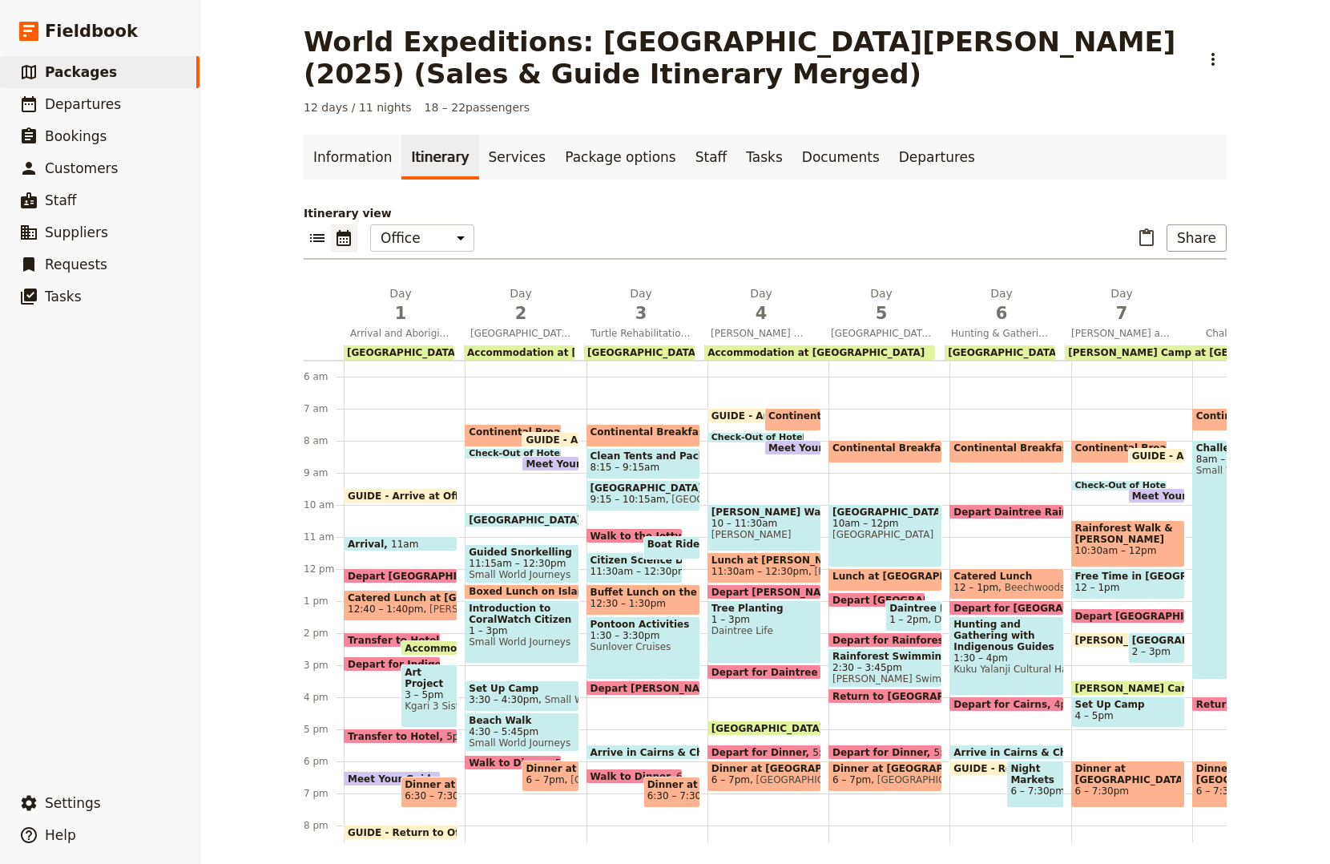
click at [983, 766] on span "GUIDE - Return to Office" at bounding box center [1022, 768] width 138 height 10
select select "6"
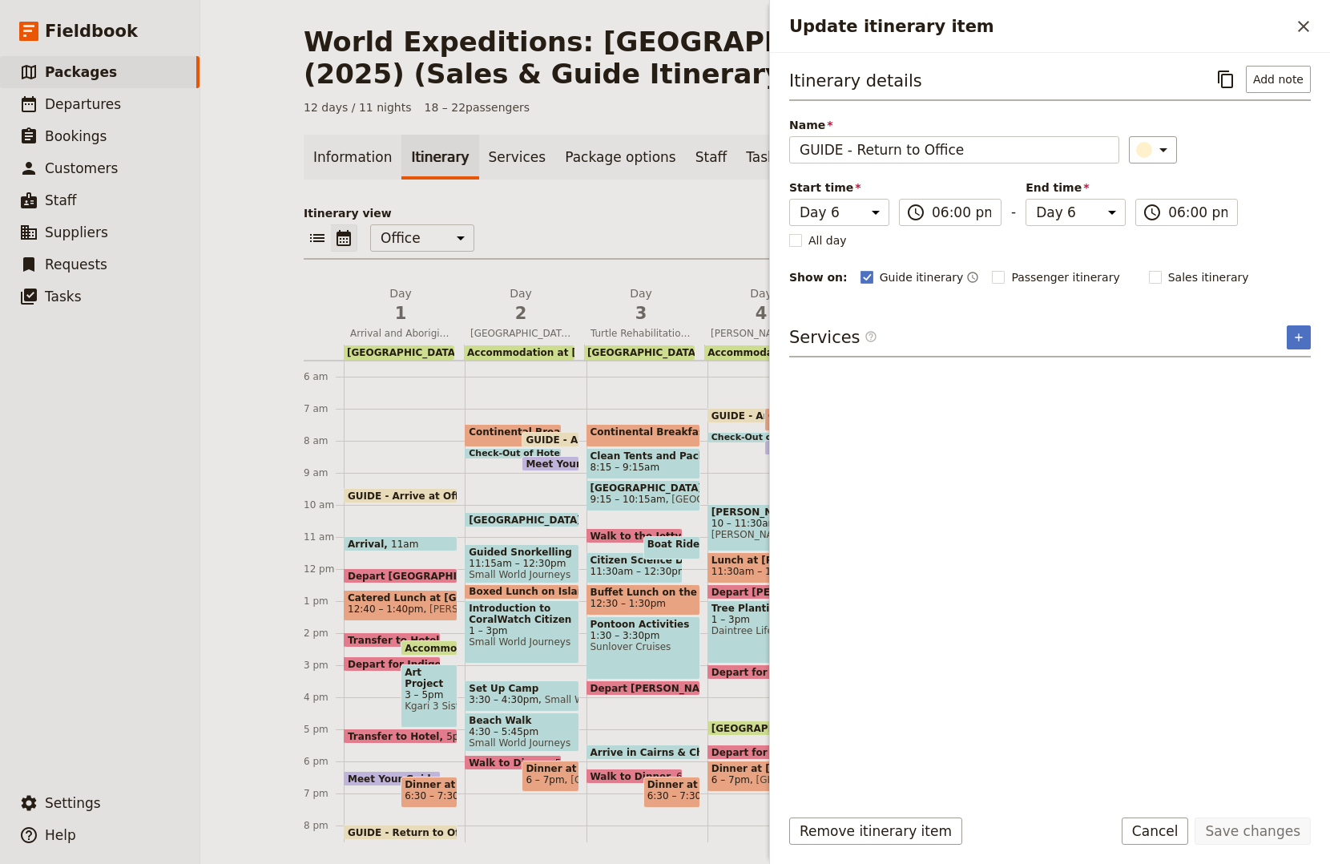
drag, startPoint x: 1158, startPoint y: 827, endPoint x: 1147, endPoint y: 828, distance: 11.3
click at [1157, 827] on button "Cancel" at bounding box center [1155, 830] width 67 height 27
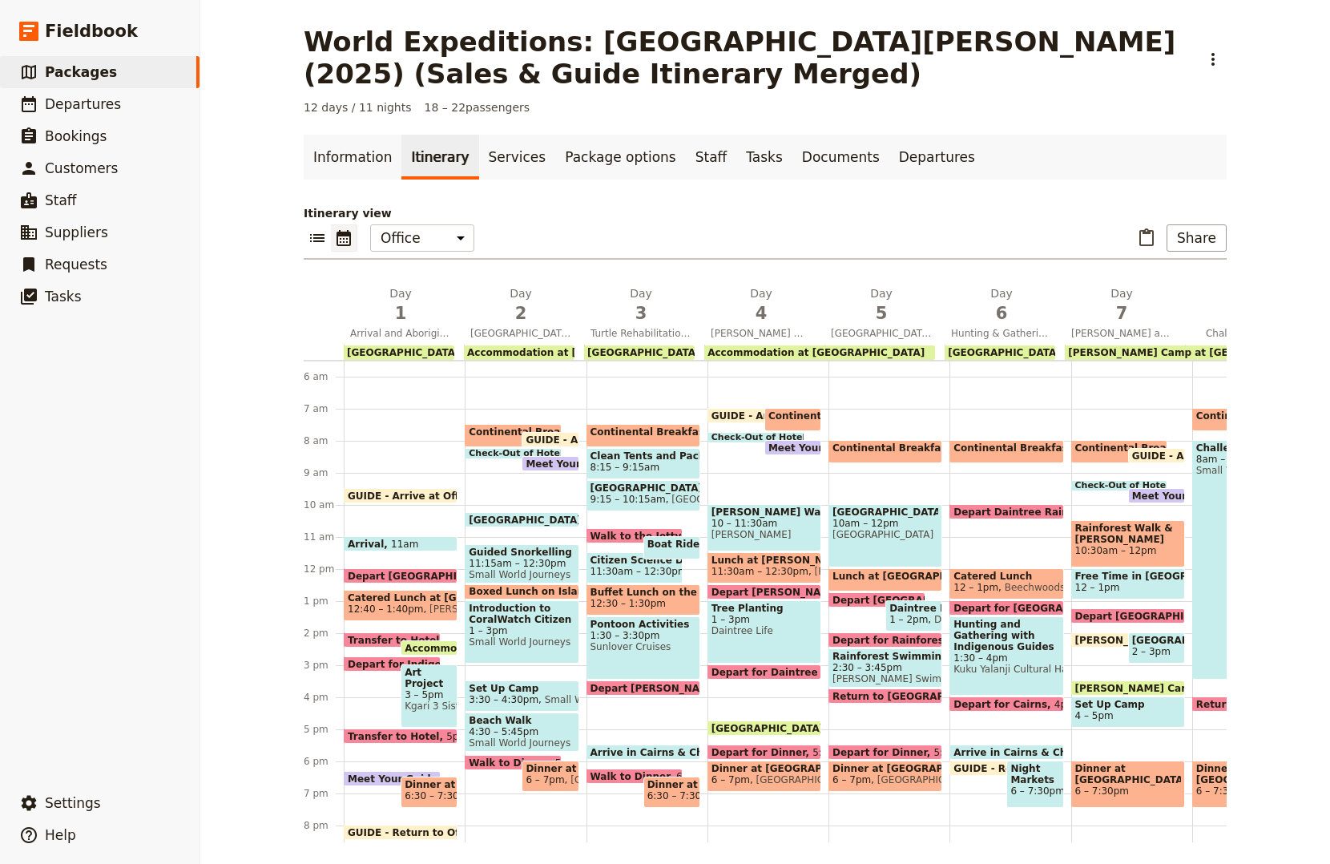
click at [1018, 778] on span "Night Markets and Dinner on Own" at bounding box center [1034, 774] width 49 height 22
select select "6"
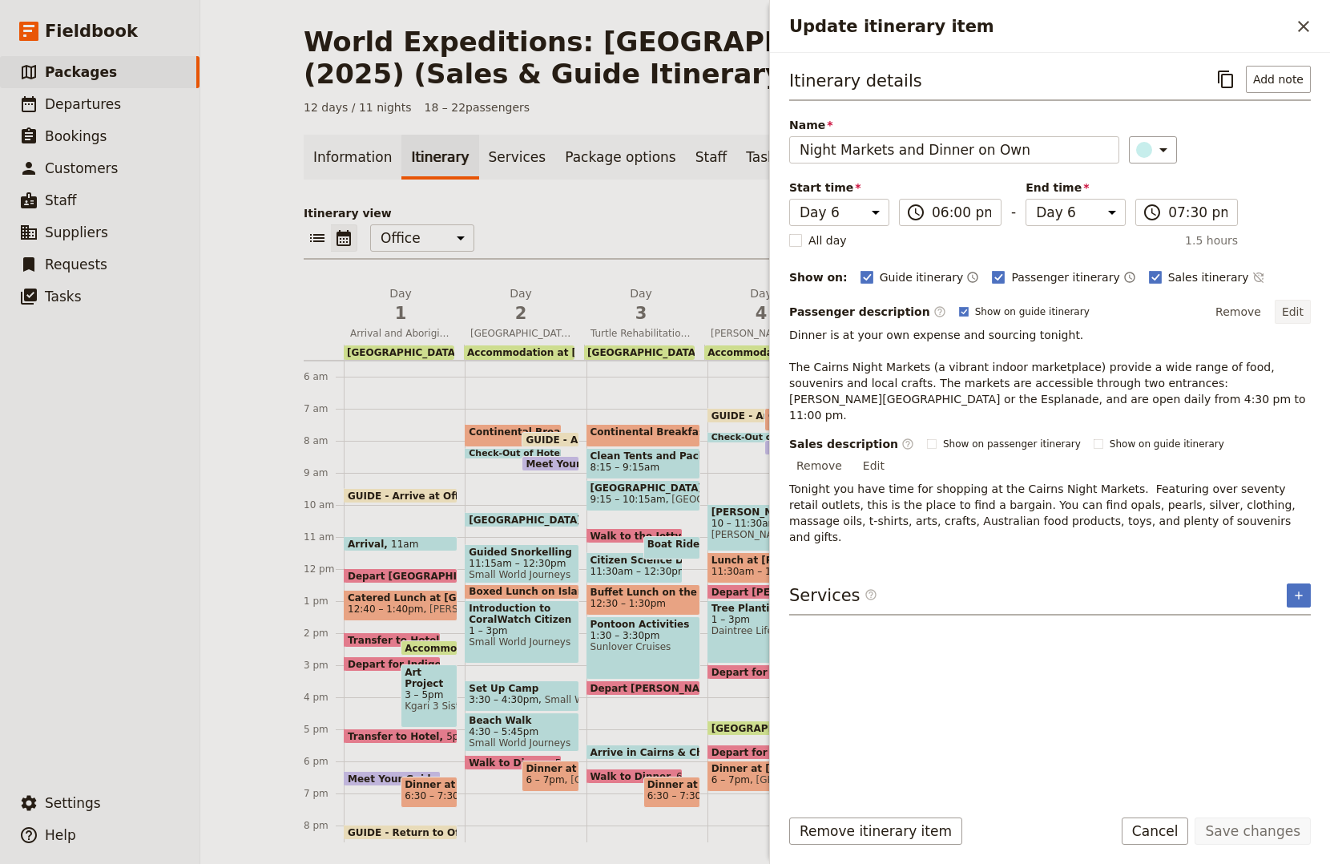
click at [1290, 310] on button "Edit" at bounding box center [1293, 312] width 36 height 24
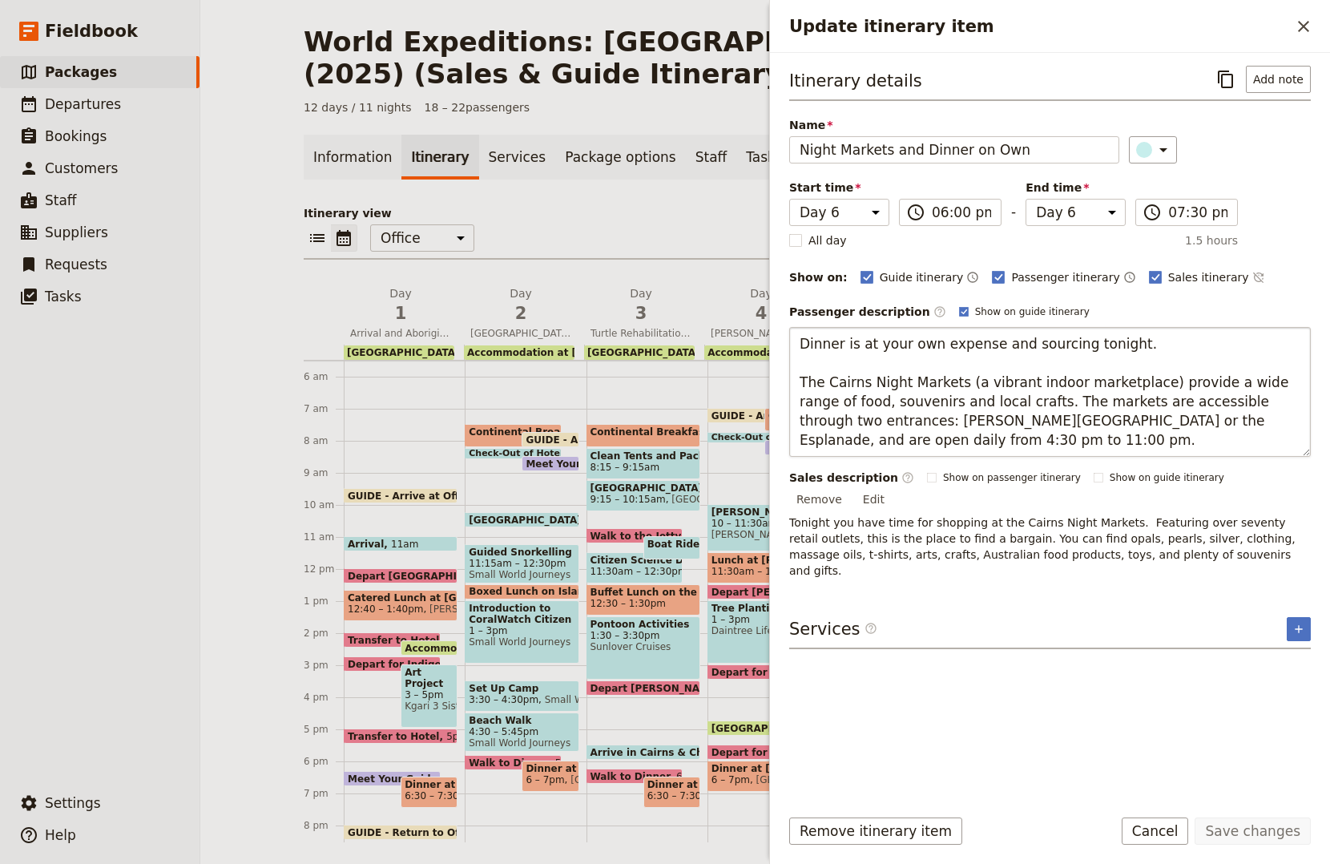
click at [805, 349] on textarea "Dinner is at your own expense and sourcing tonight. The Cairns Night Markets (a…" at bounding box center [1050, 392] width 522 height 130
click at [1163, 829] on button "Cancel" at bounding box center [1155, 830] width 67 height 27
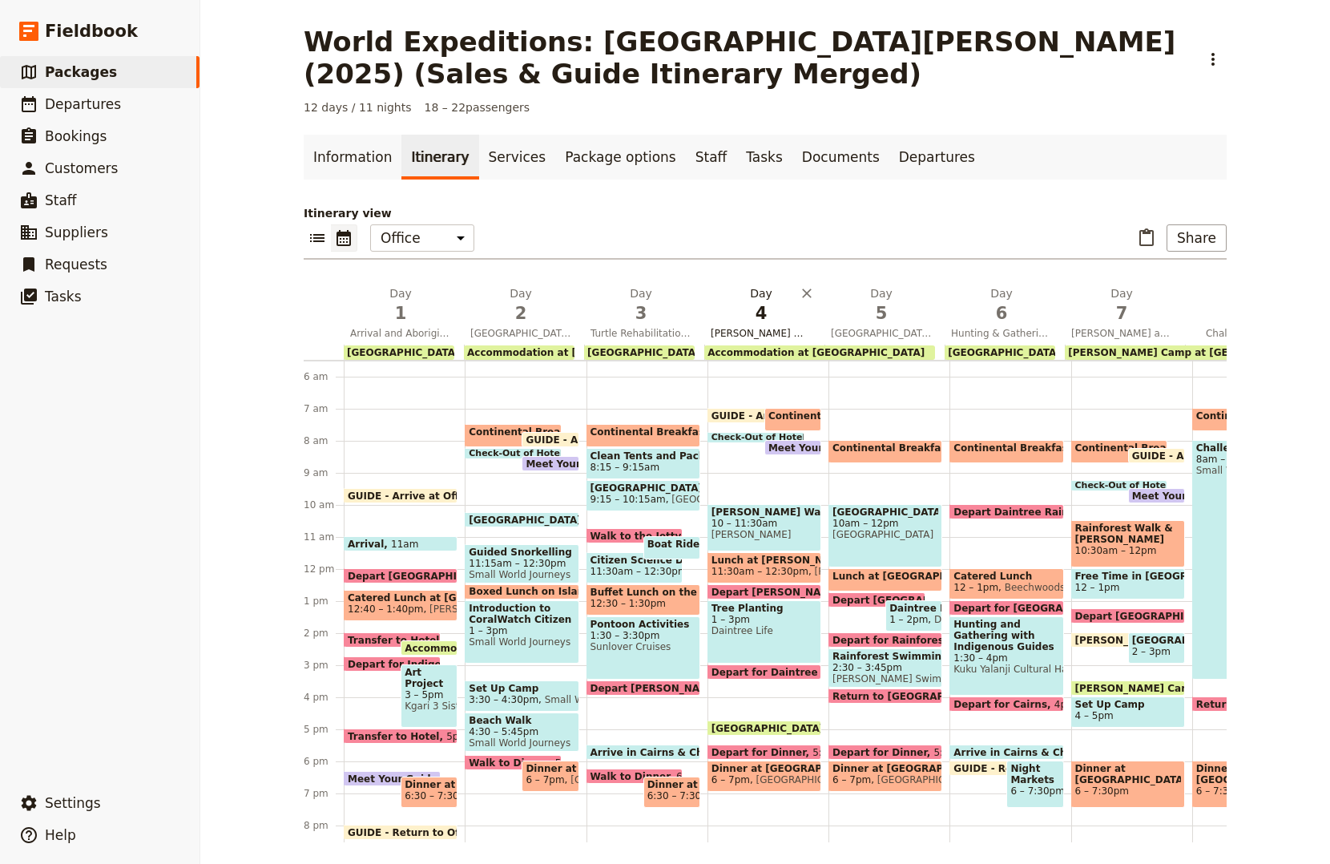
click at [758, 325] on span "4" at bounding box center [761, 313] width 101 height 24
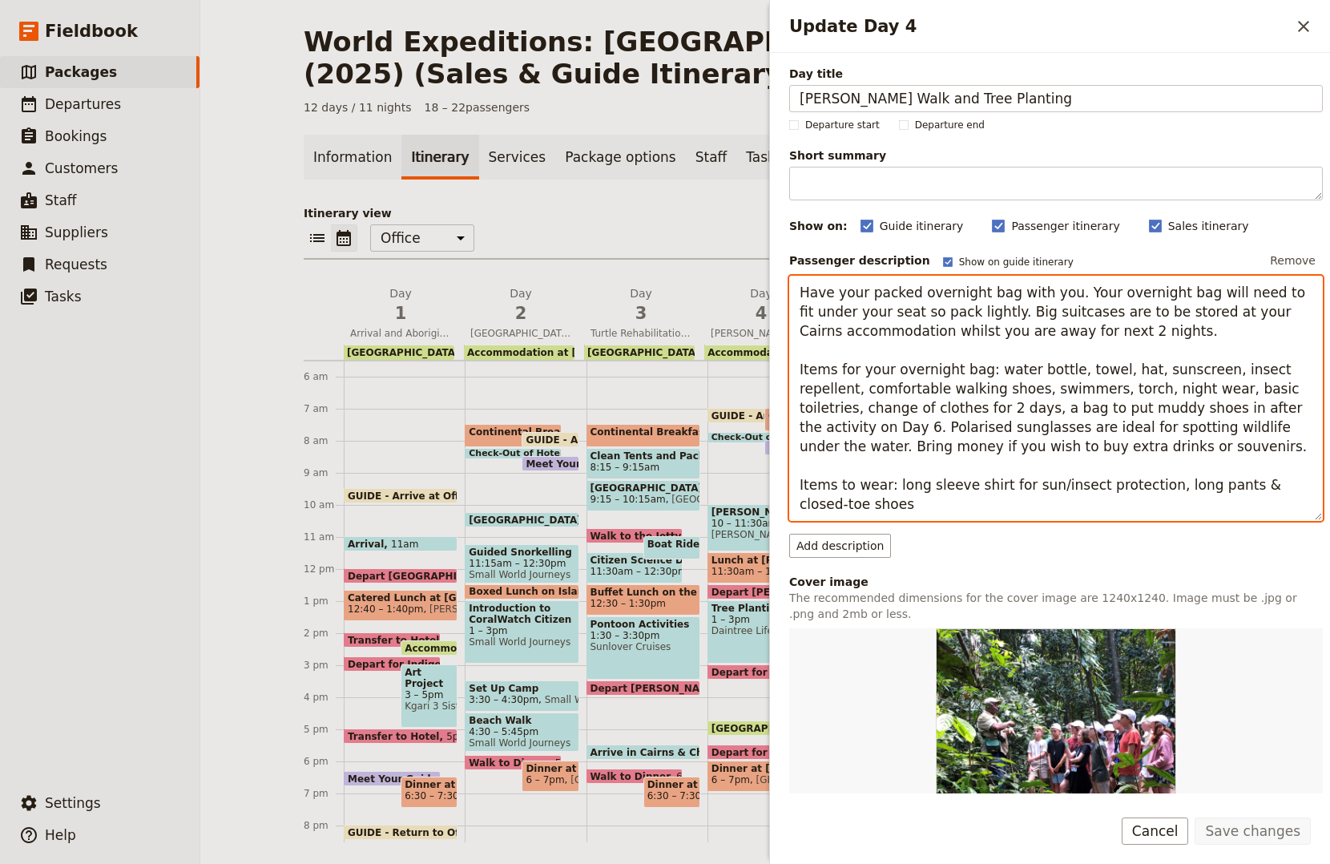
drag, startPoint x: 1281, startPoint y: 429, endPoint x: 899, endPoint y: 444, distance: 382.5
click at [899, 444] on textarea "Have your packed overnight bag with you. Your overnight bag will need to fit un…" at bounding box center [1056, 398] width 534 height 245
click at [873, 445] on textarea "Have your packed overnight bag with you. Your overnight bag will need to fit un…" at bounding box center [1056, 398] width 534 height 245
type textarea "Have your packed overnight bag with you. Your overnight bag will need to fit un…"
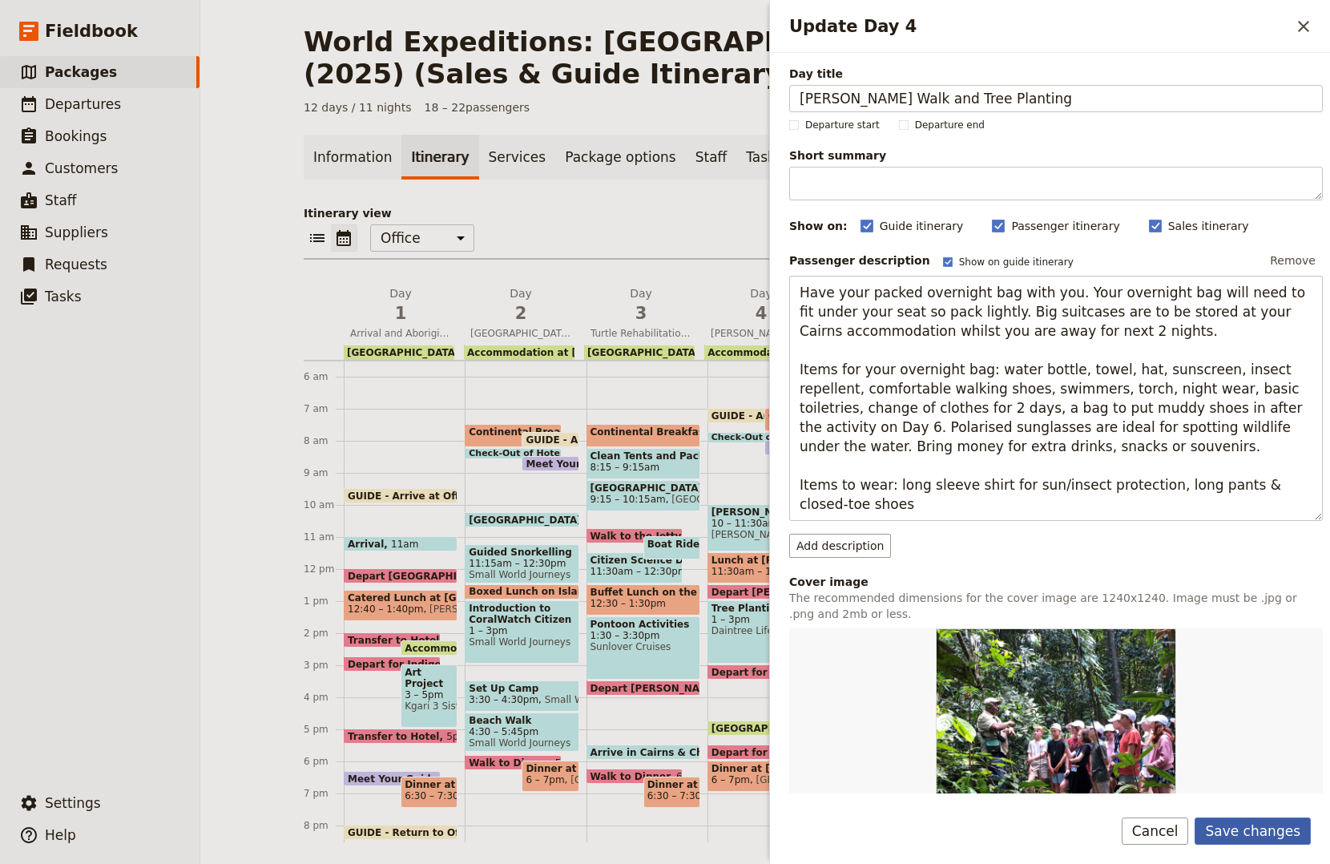
click at [1248, 820] on button "Save changes" at bounding box center [1253, 830] width 116 height 27
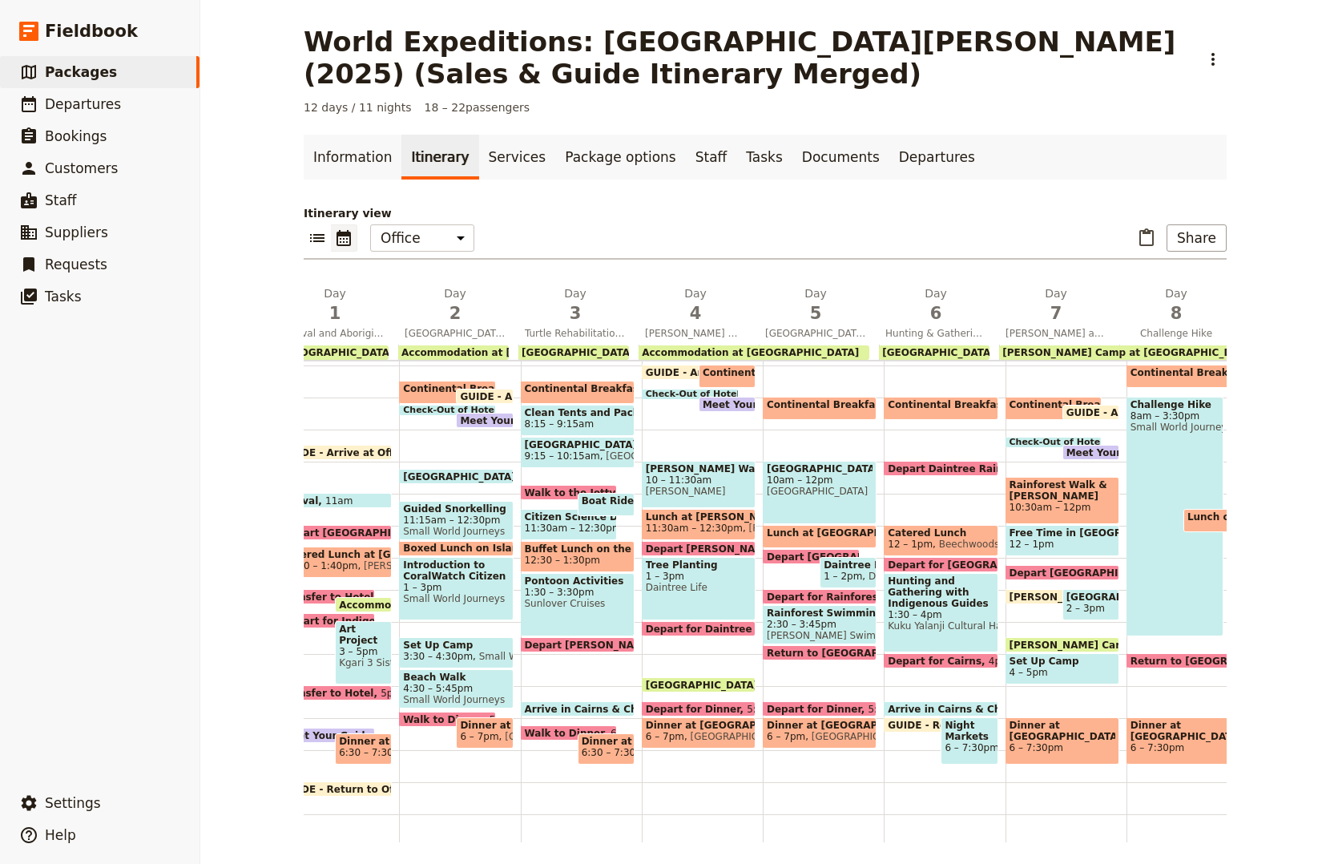
scroll to position [59, 0]
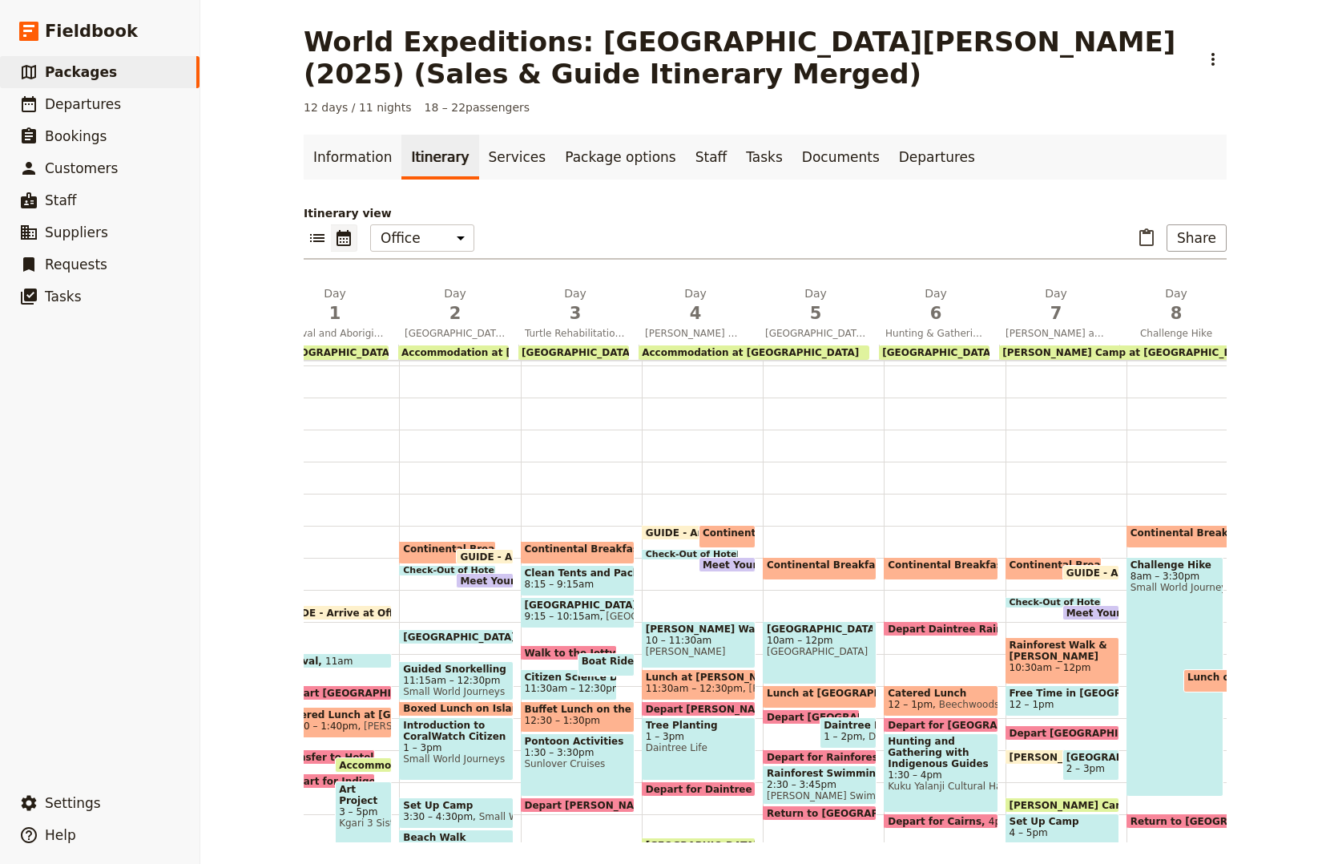
click at [1040, 672] on span "10:30am – 12pm" at bounding box center [1063, 667] width 106 height 11
select select "7"
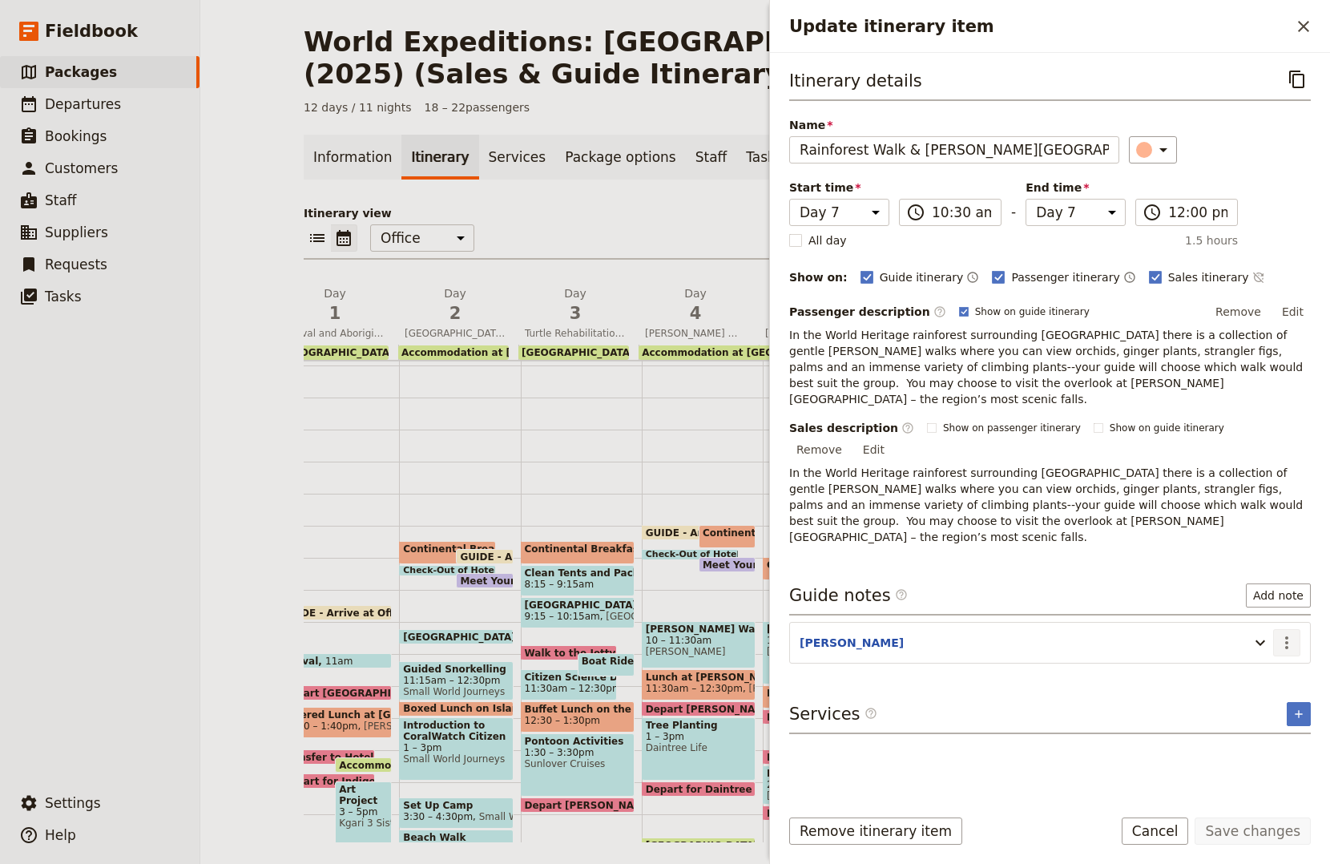
click at [1284, 633] on icon "Actions" at bounding box center [1286, 642] width 19 height 19
click at [1277, 621] on span "Edit note" at bounding box center [1252, 627] width 75 height 16
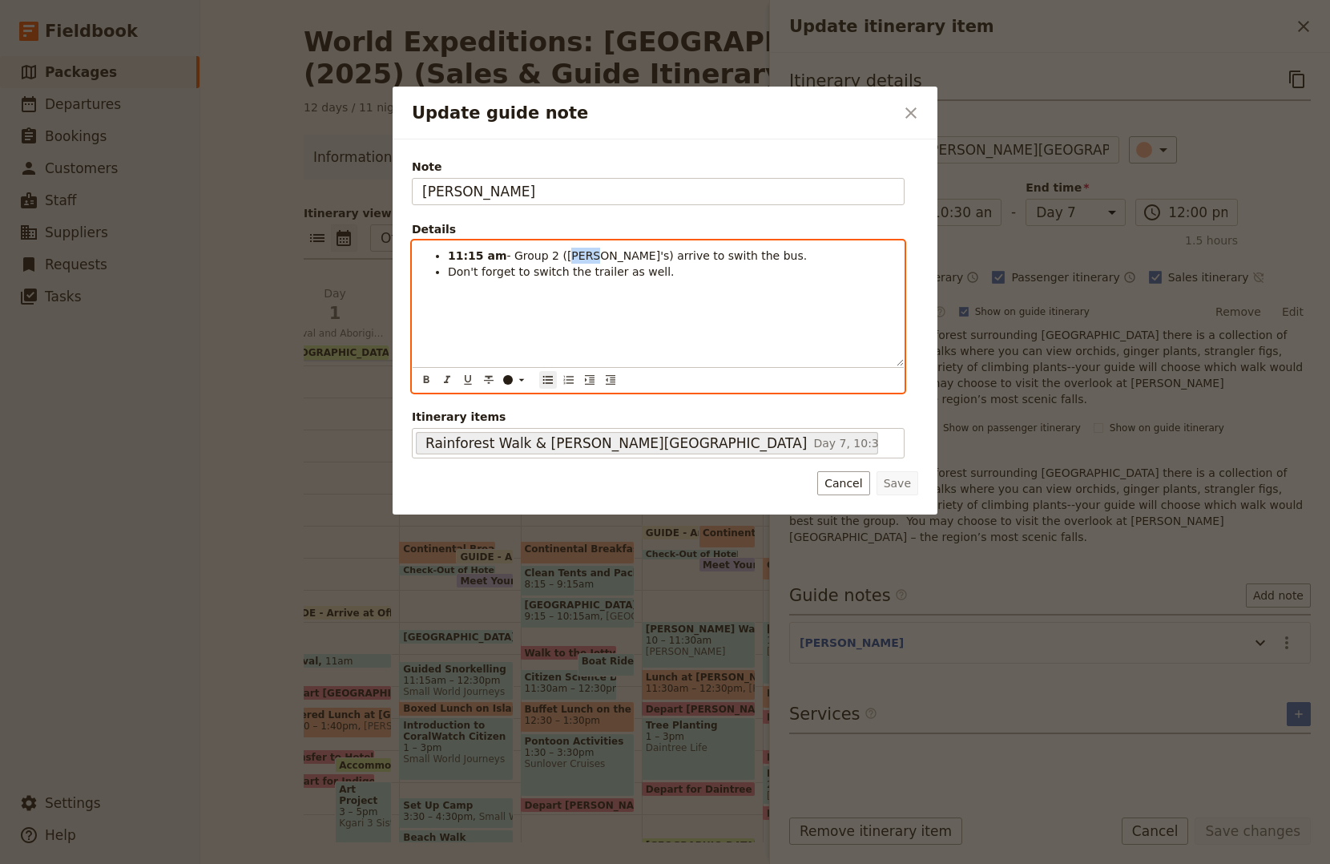
drag, startPoint x: 555, startPoint y: 252, endPoint x: 574, endPoint y: 251, distance: 18.5
click at [574, 251] on span "- Group 2 (JESS's) arrive to swith the bus." at bounding box center [656, 255] width 300 height 13
click at [431, 380] on icon "Format bold" at bounding box center [426, 379] width 13 height 13
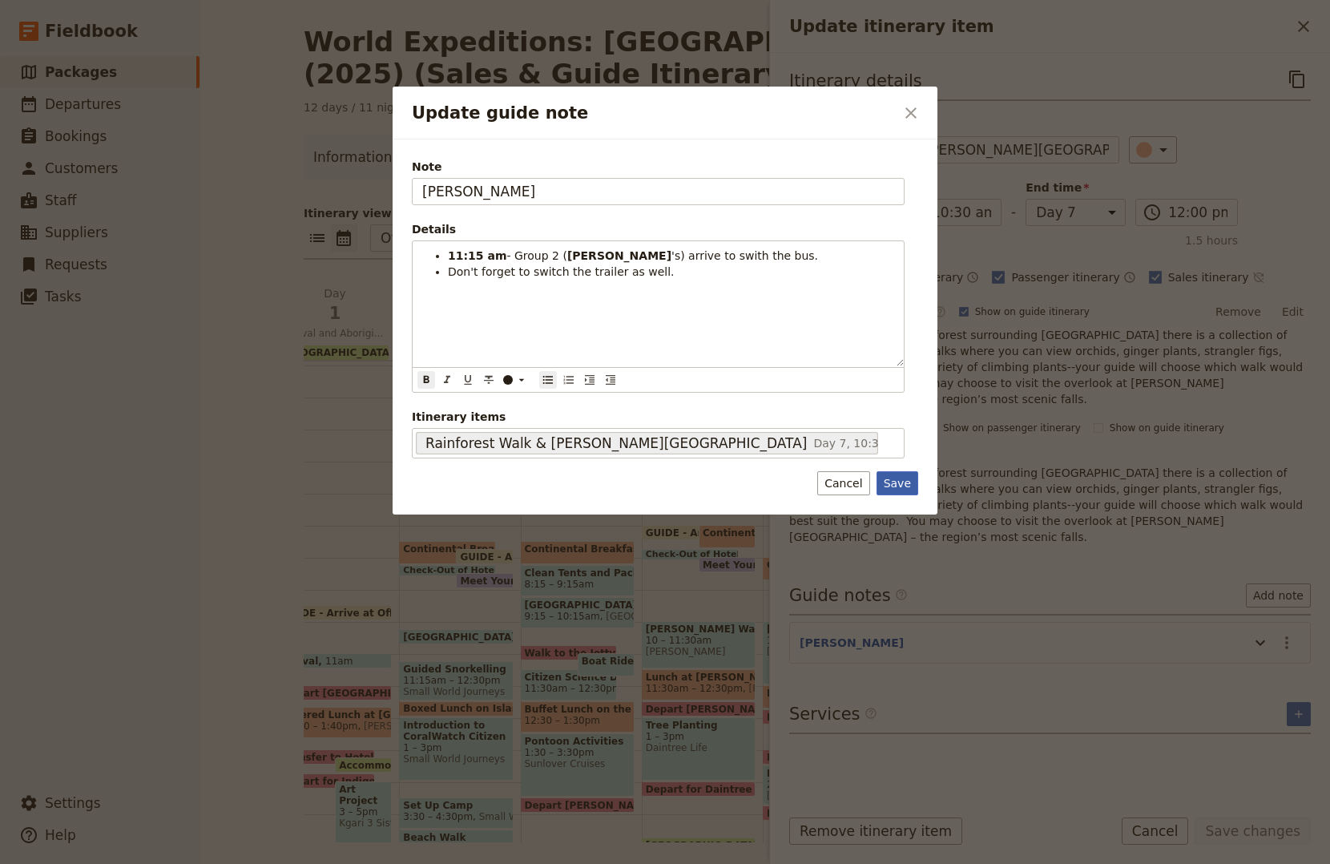
click at [908, 479] on button "Save" at bounding box center [898, 483] width 42 height 24
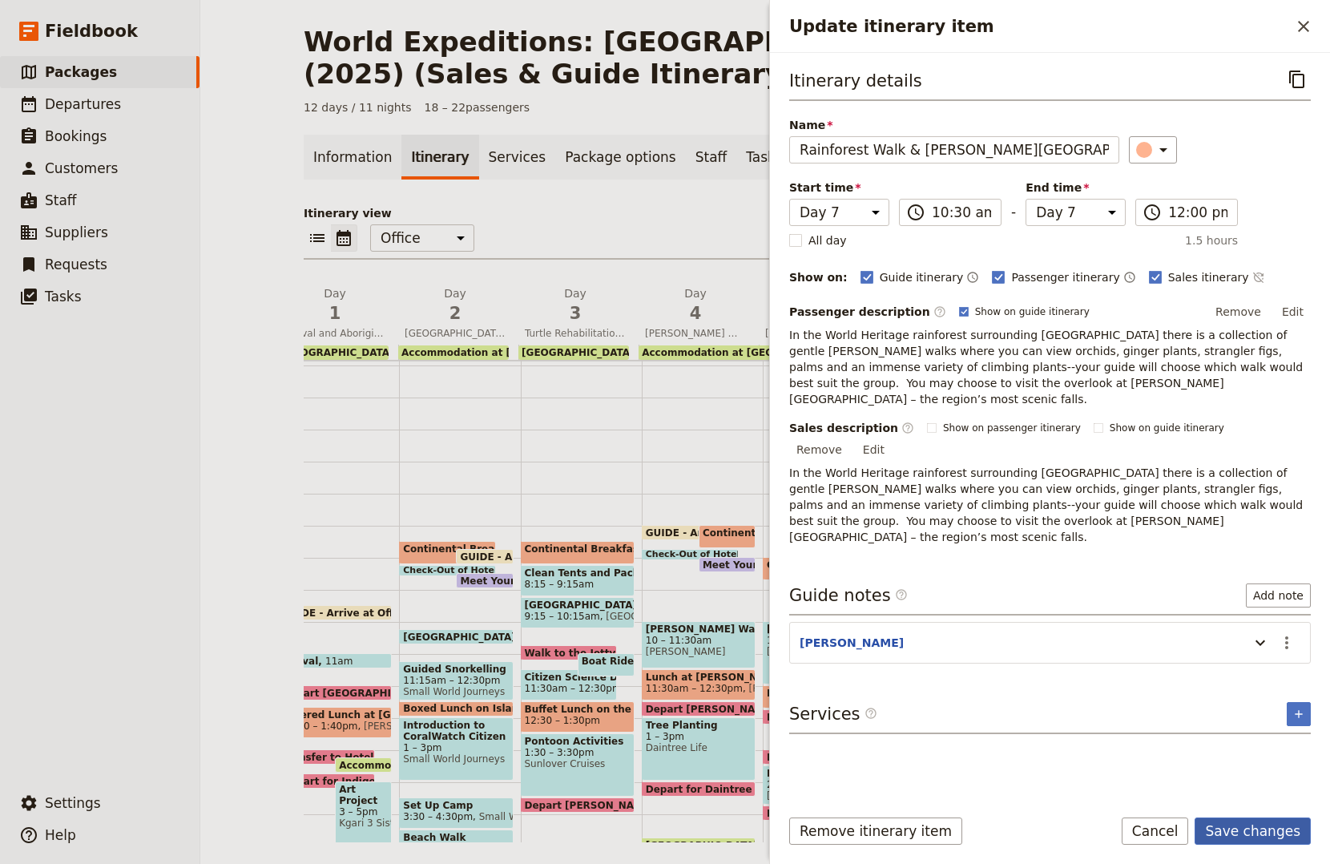
click at [1210, 824] on button "Save changes" at bounding box center [1253, 830] width 116 height 27
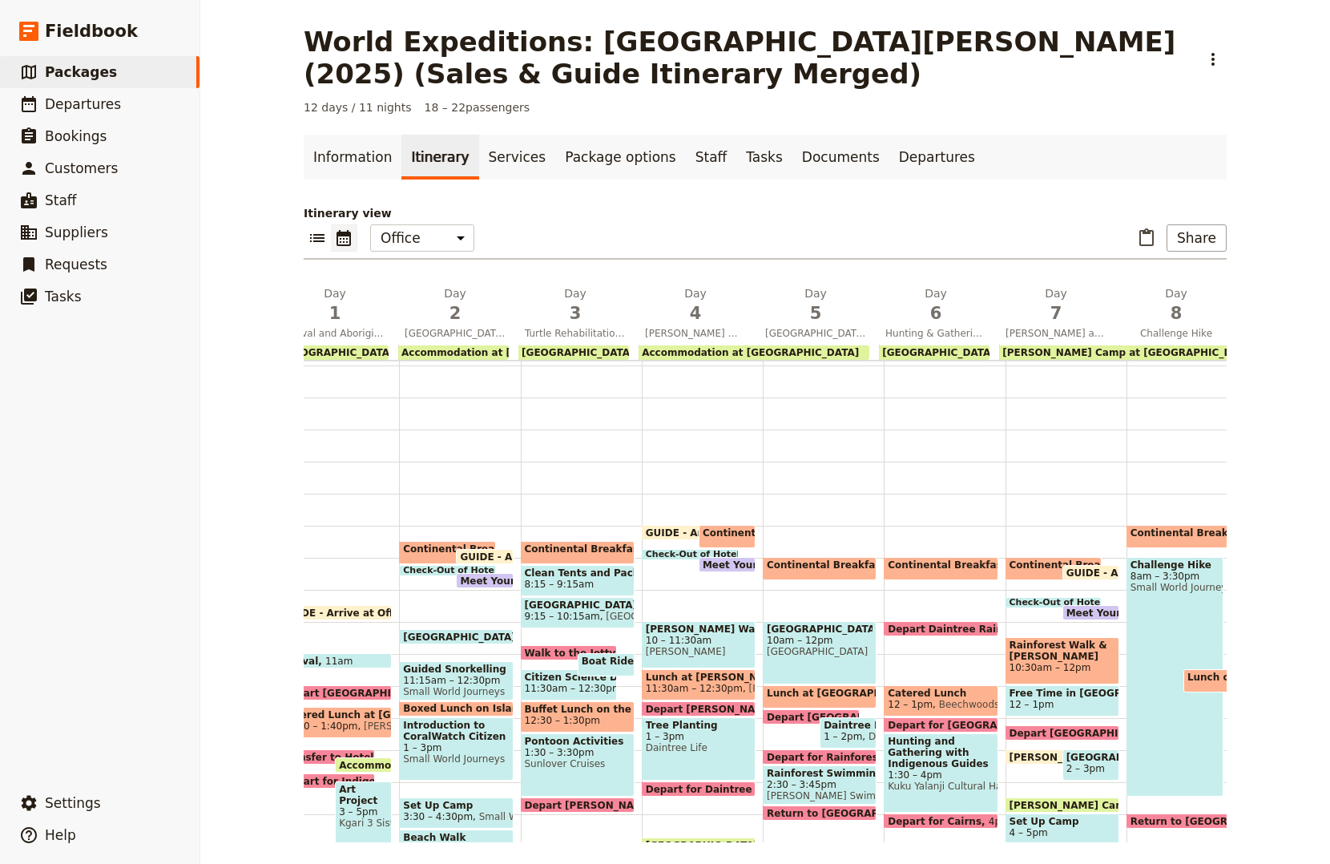
scroll to position [220, 0]
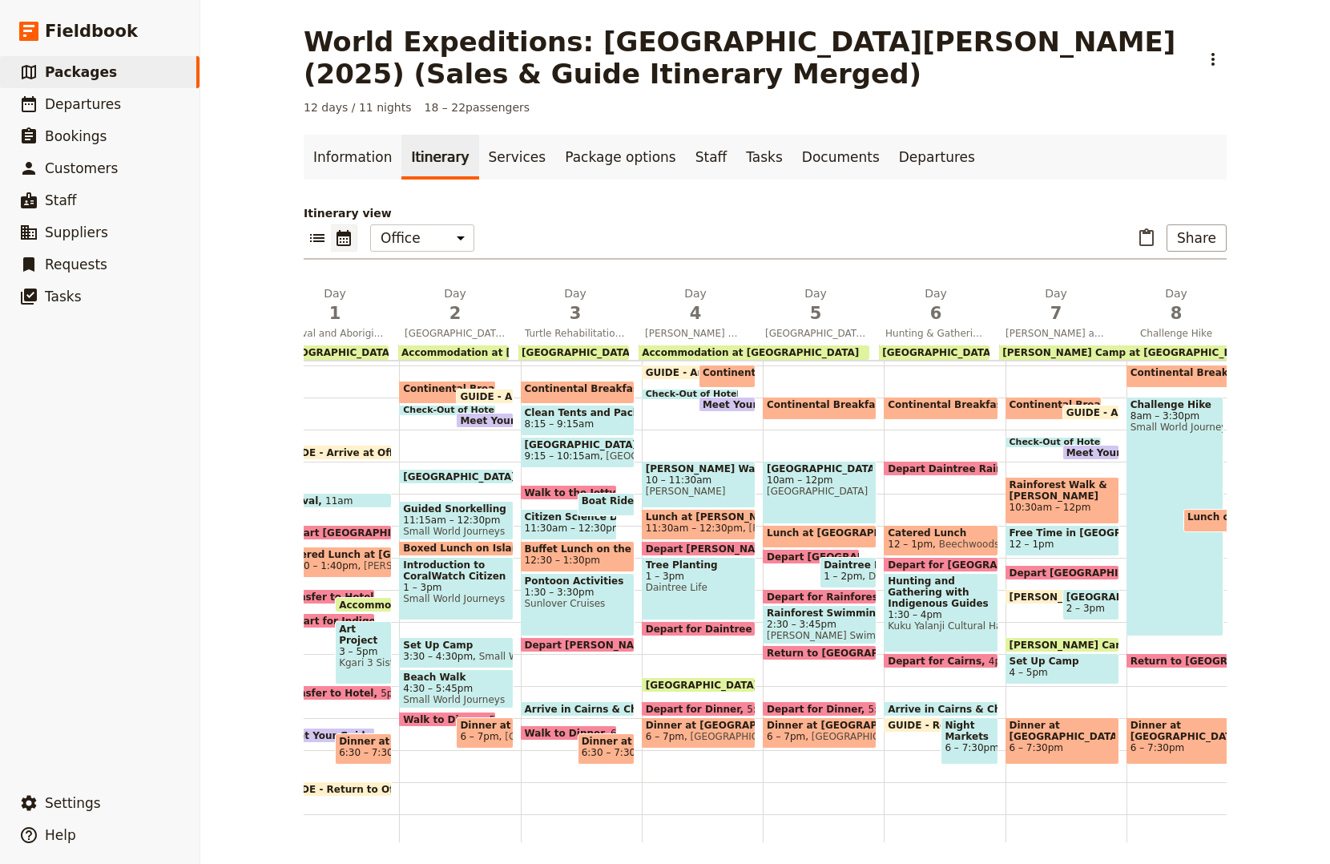
click at [1038, 570] on span "Depart Kuranda" at bounding box center [1090, 572] width 160 height 10
select select "7"
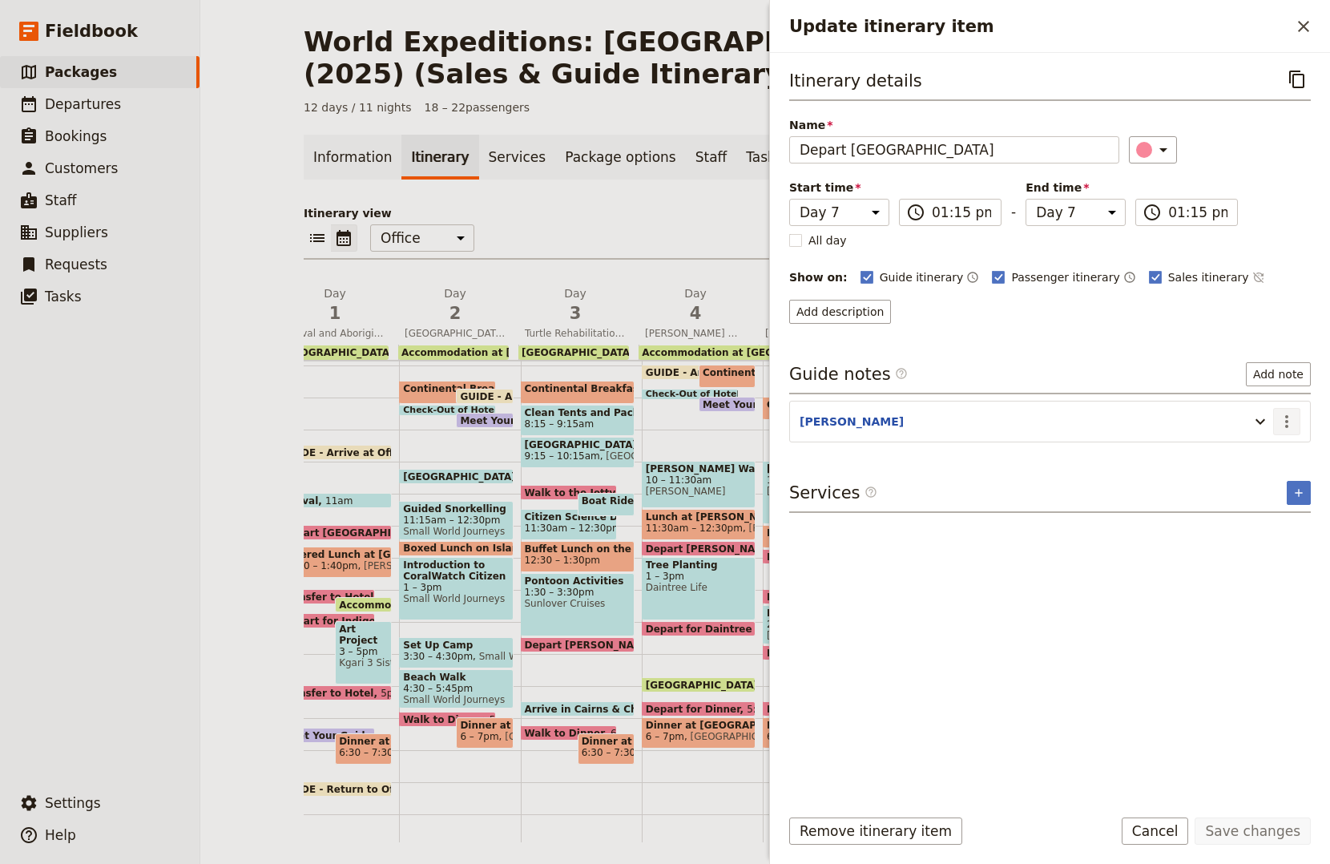
click at [1287, 422] on icon "Actions" at bounding box center [1286, 421] width 3 height 13
click at [1271, 449] on span "Edit note" at bounding box center [1252, 456] width 75 height 16
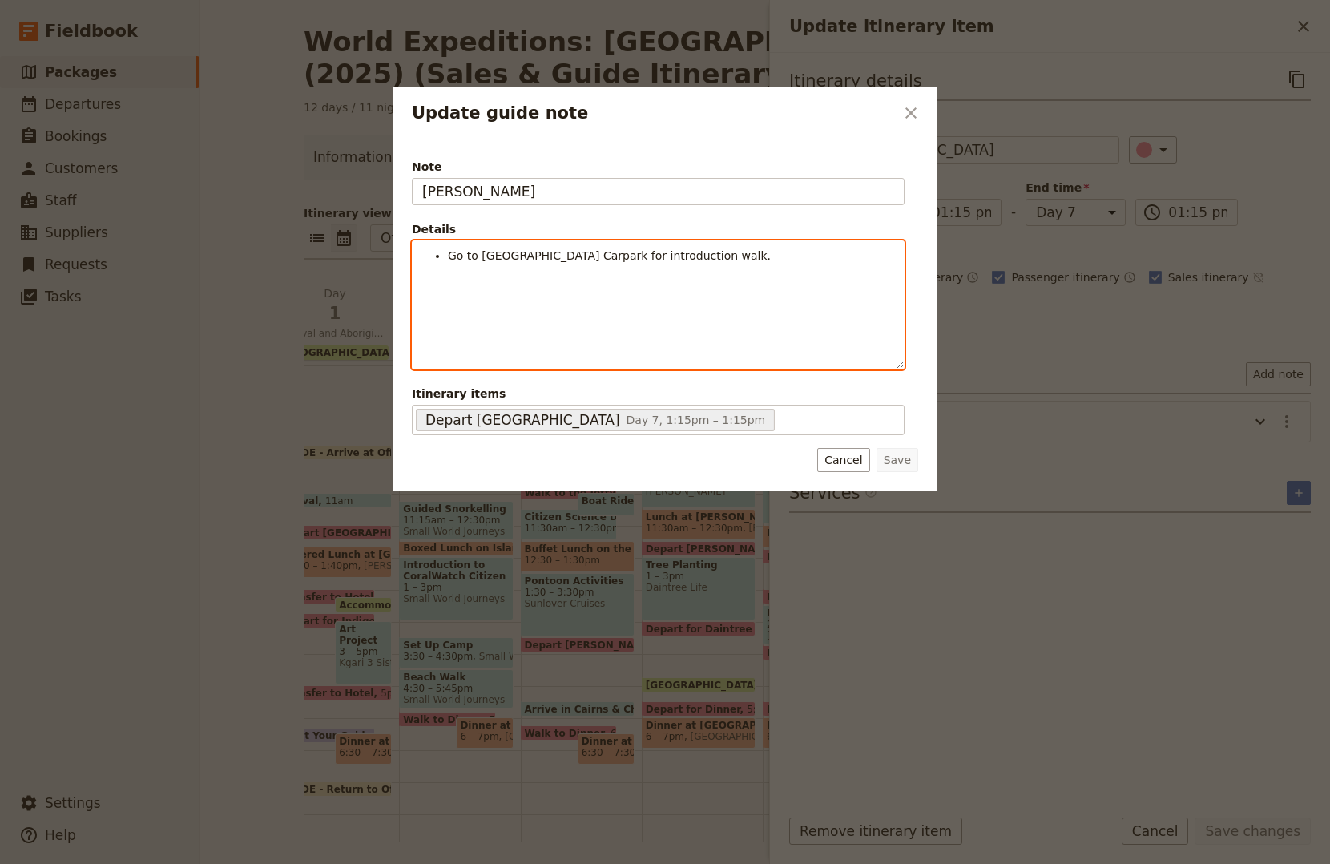
click at [457, 257] on span "Go to Davies Creek Falls Carpark for introduction walk." at bounding box center [609, 255] width 323 height 13
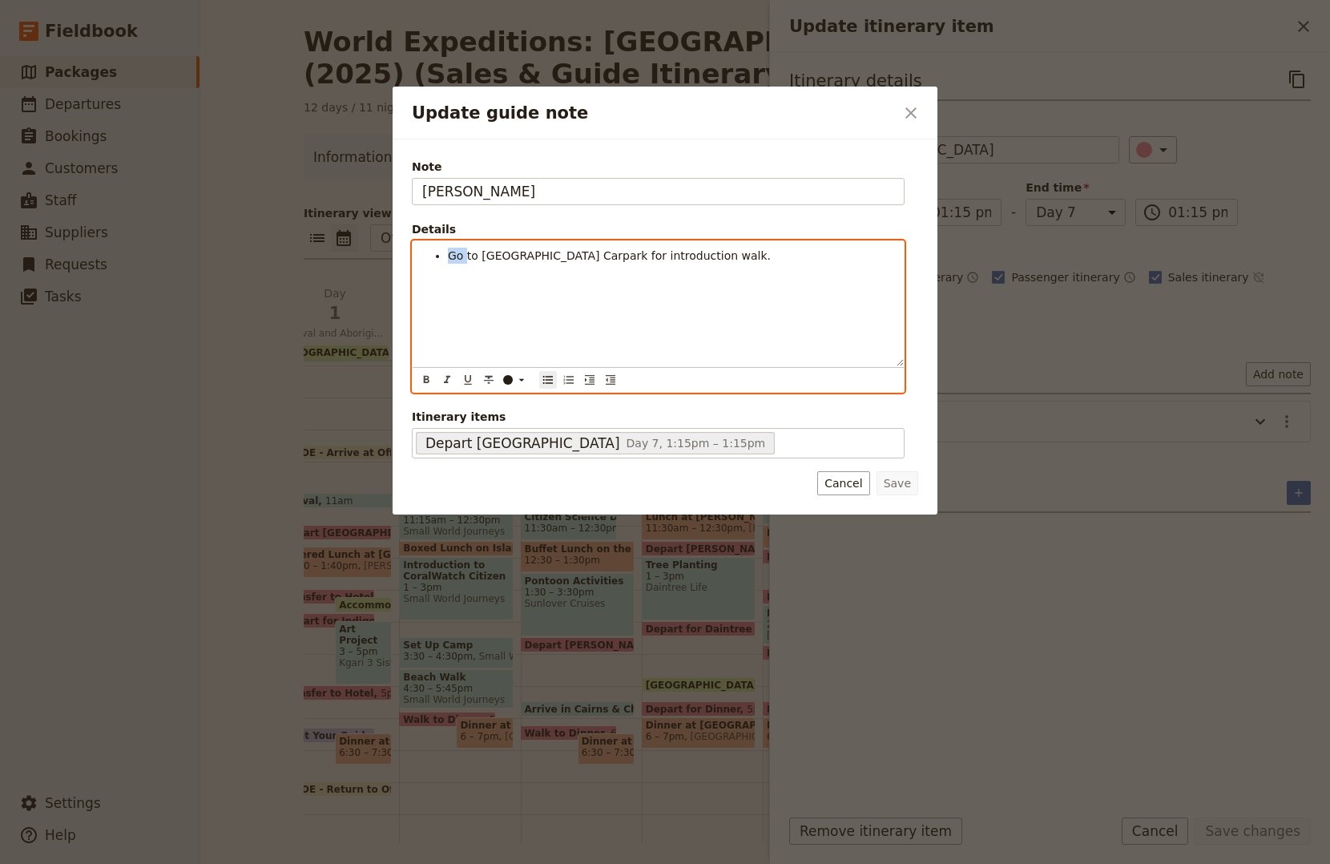
click at [457, 257] on span "Go to Davies Creek Falls Carpark for introduction walk." at bounding box center [609, 255] width 323 height 13
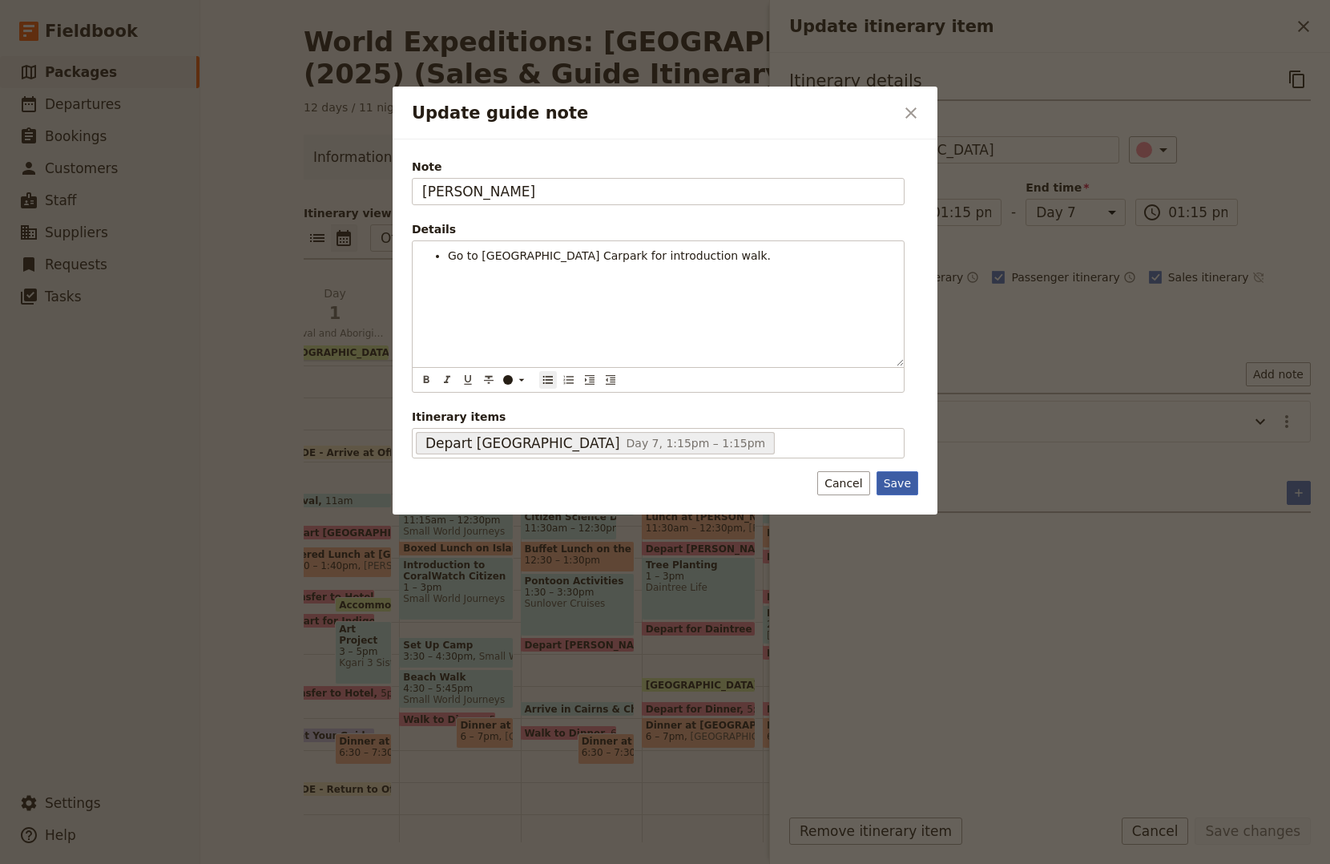
click at [898, 477] on button "Save" at bounding box center [898, 483] width 42 height 24
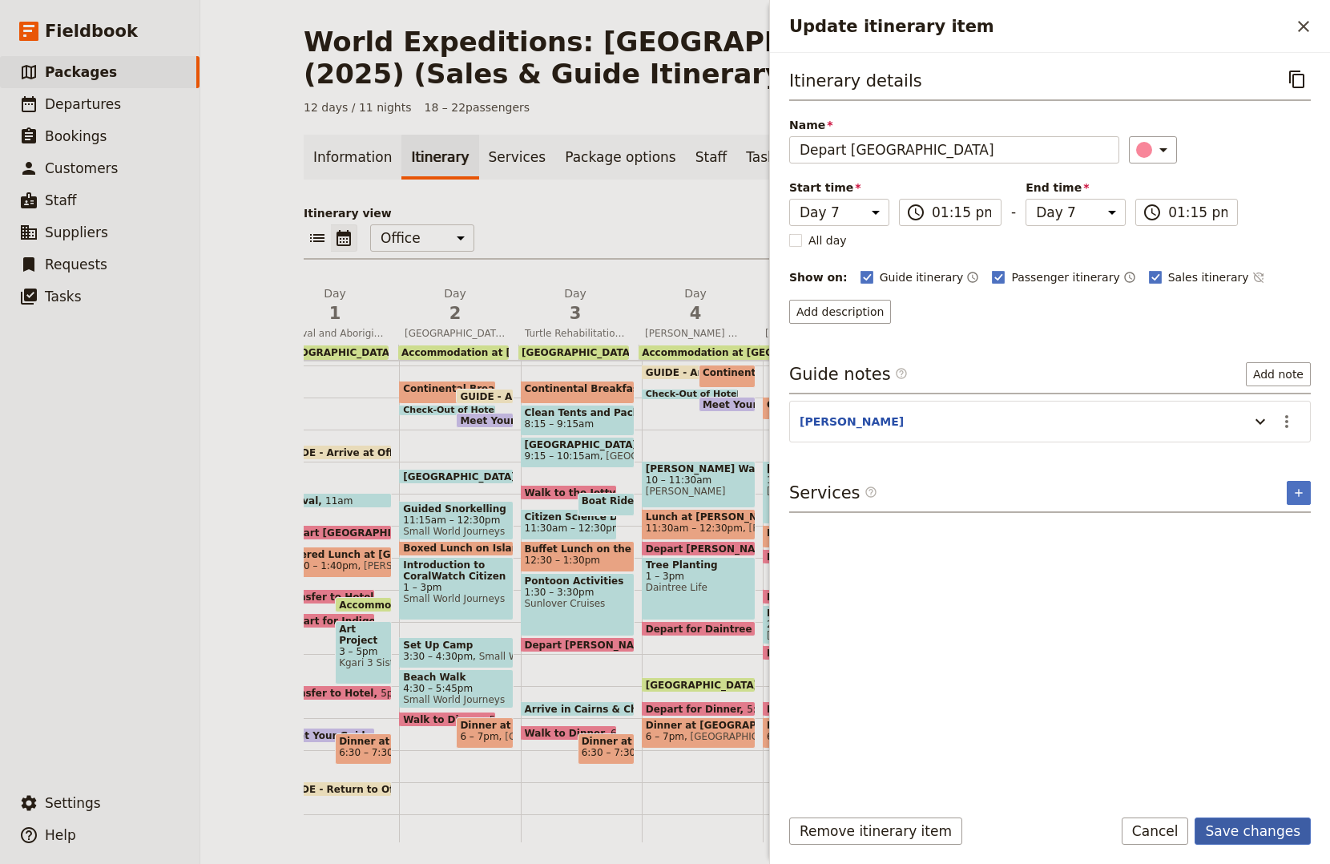
click at [1265, 839] on button "Save changes" at bounding box center [1253, 830] width 116 height 27
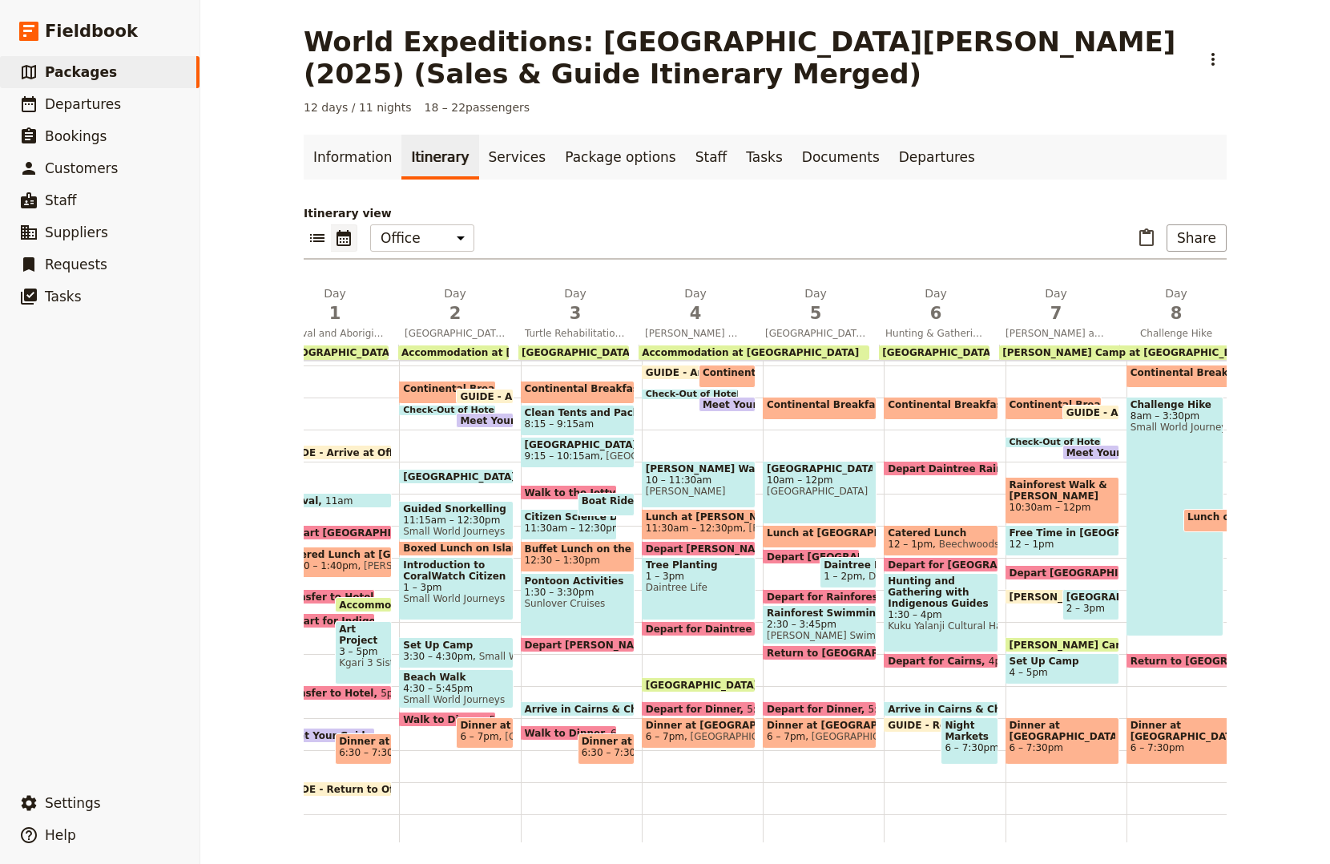
click at [1076, 644] on span "Bush Camp at Dinden National Park" at bounding box center [1140, 644] width 260 height 10
select select "7"
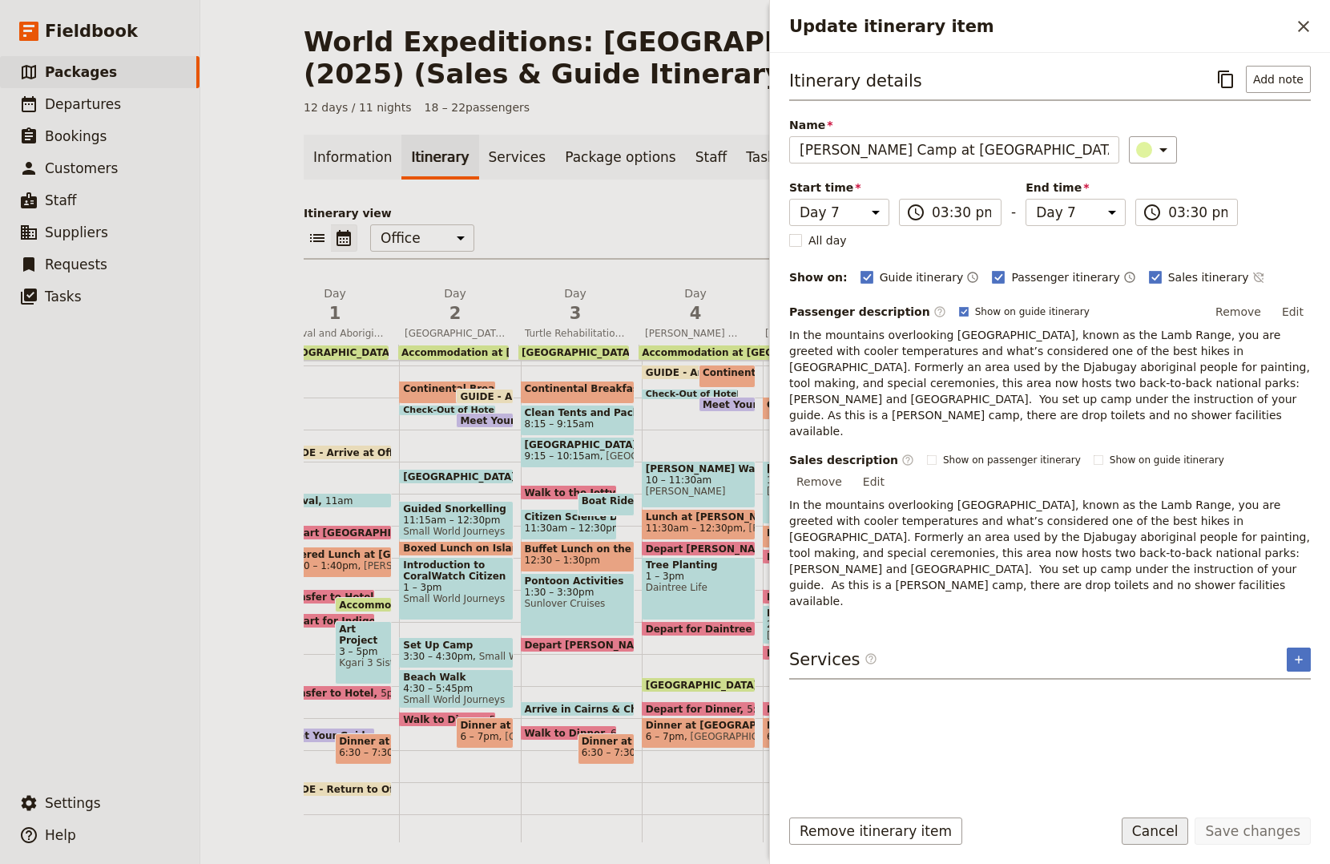
click at [1167, 821] on form "Itinerary details ​ Add note Name Bush Camp at Dinden National Park ​ Start tim…" at bounding box center [1050, 458] width 560 height 811
click at [1169, 823] on button "Cancel" at bounding box center [1155, 830] width 67 height 27
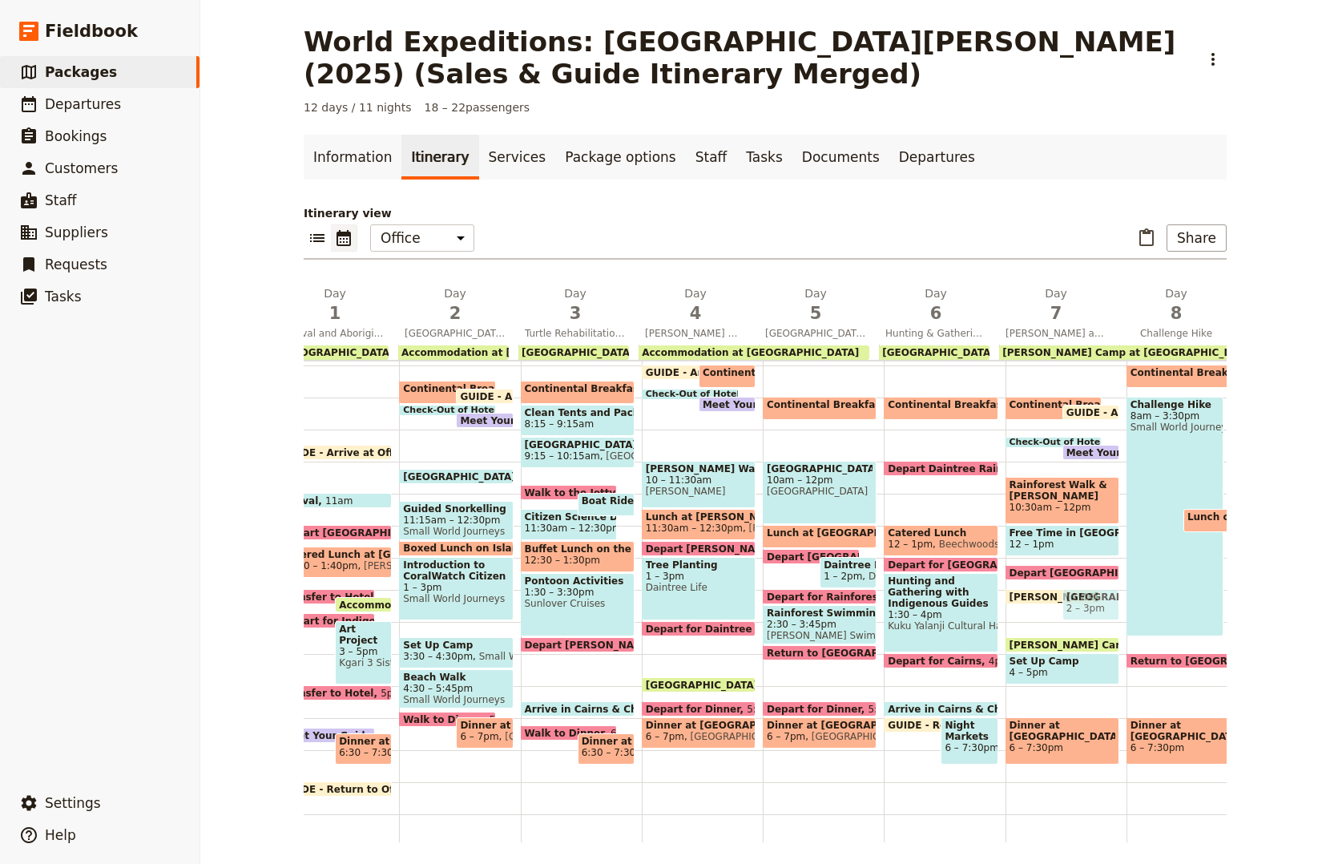
click at [1091, 606] on span "2 – 3pm" at bounding box center [1090, 608] width 49 height 11
select select "7"
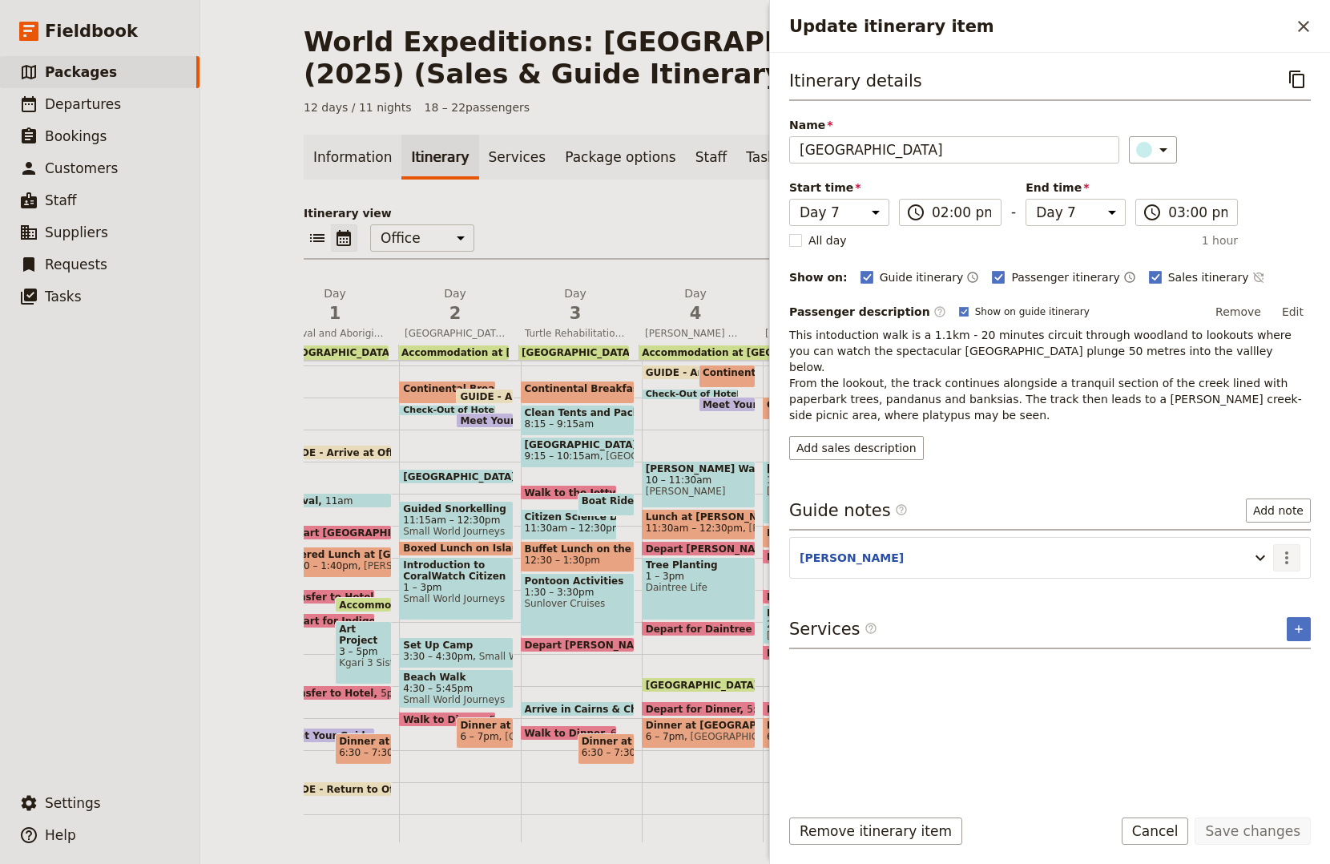
click at [1288, 551] on icon "Actions" at bounding box center [1286, 557] width 3 height 13
click at [1255, 574] on span "Edit note" at bounding box center [1240, 576] width 50 height 16
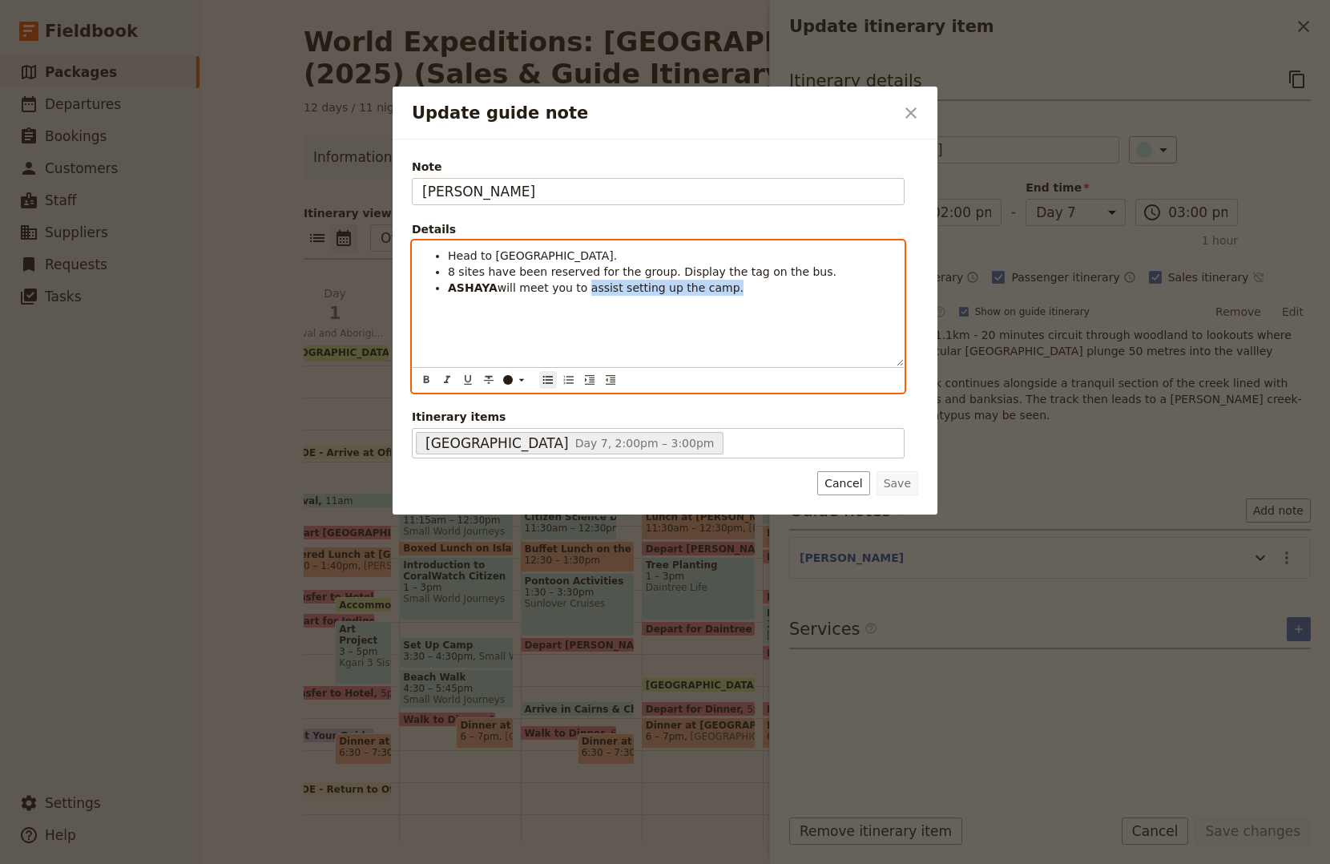
drag, startPoint x: 576, startPoint y: 290, endPoint x: 729, endPoint y: 256, distance: 156.9
click at [728, 286] on li "ASHAYA will meet you to assist setting up the camp." at bounding box center [671, 288] width 446 height 16
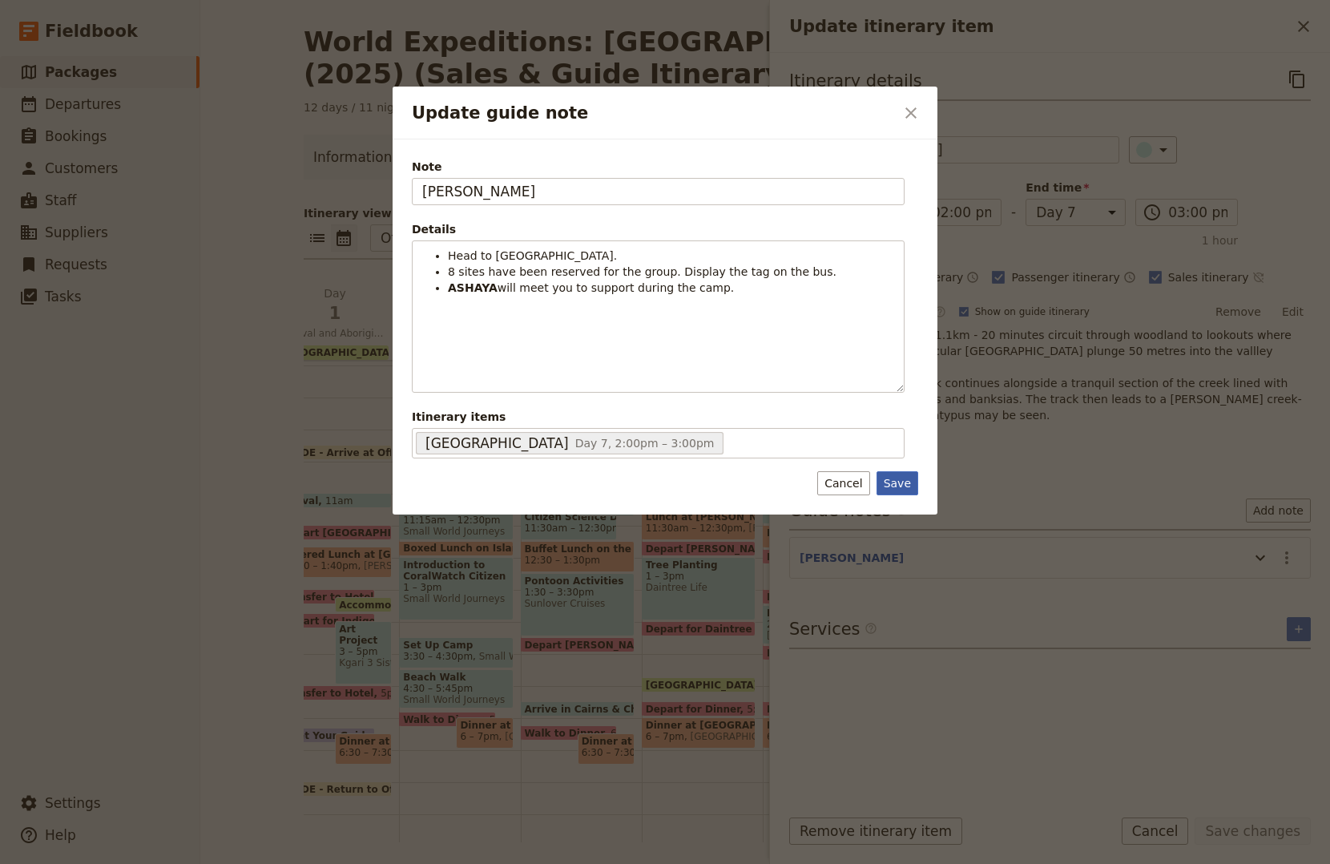
click at [889, 483] on button "Save" at bounding box center [898, 483] width 42 height 24
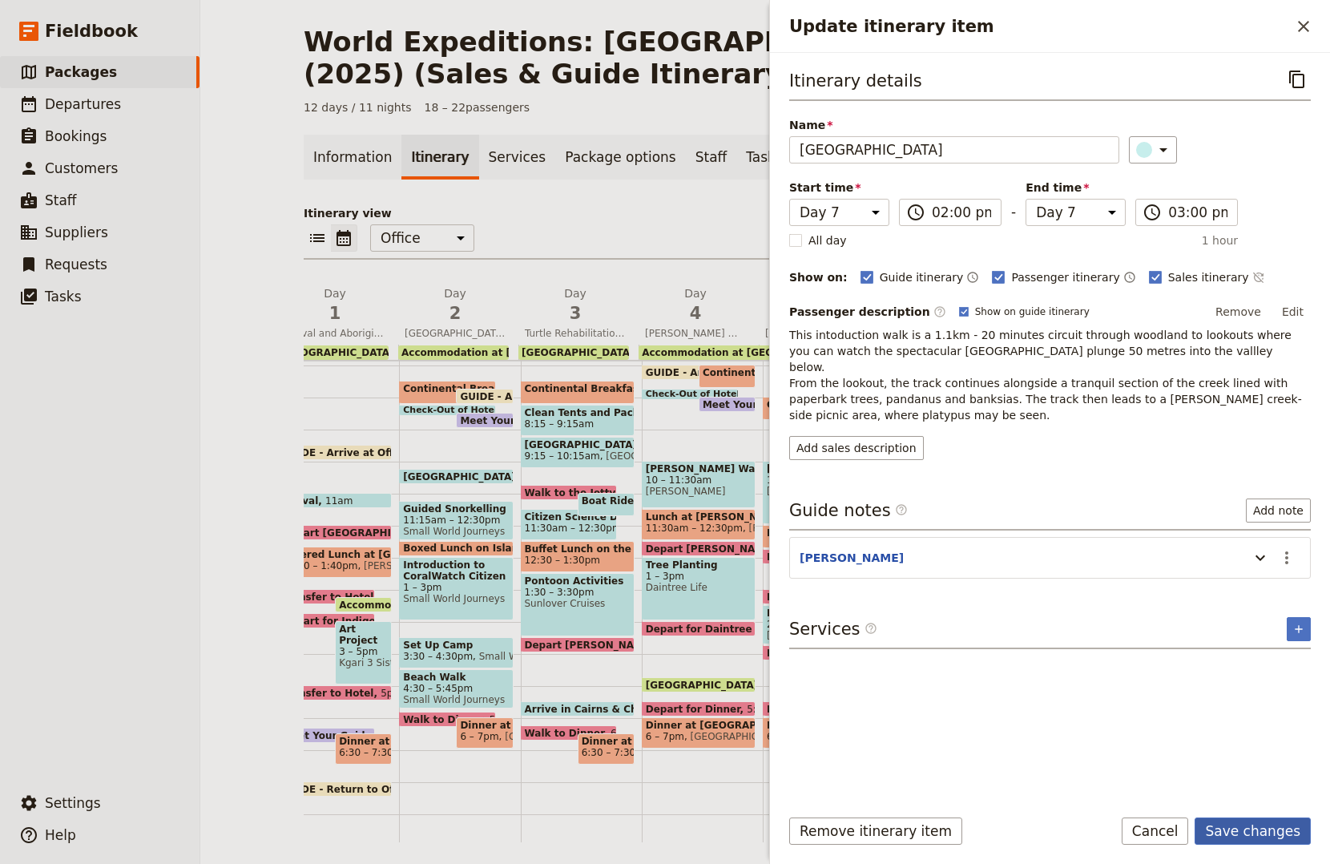
click at [1230, 820] on button "Save changes" at bounding box center [1253, 830] width 116 height 27
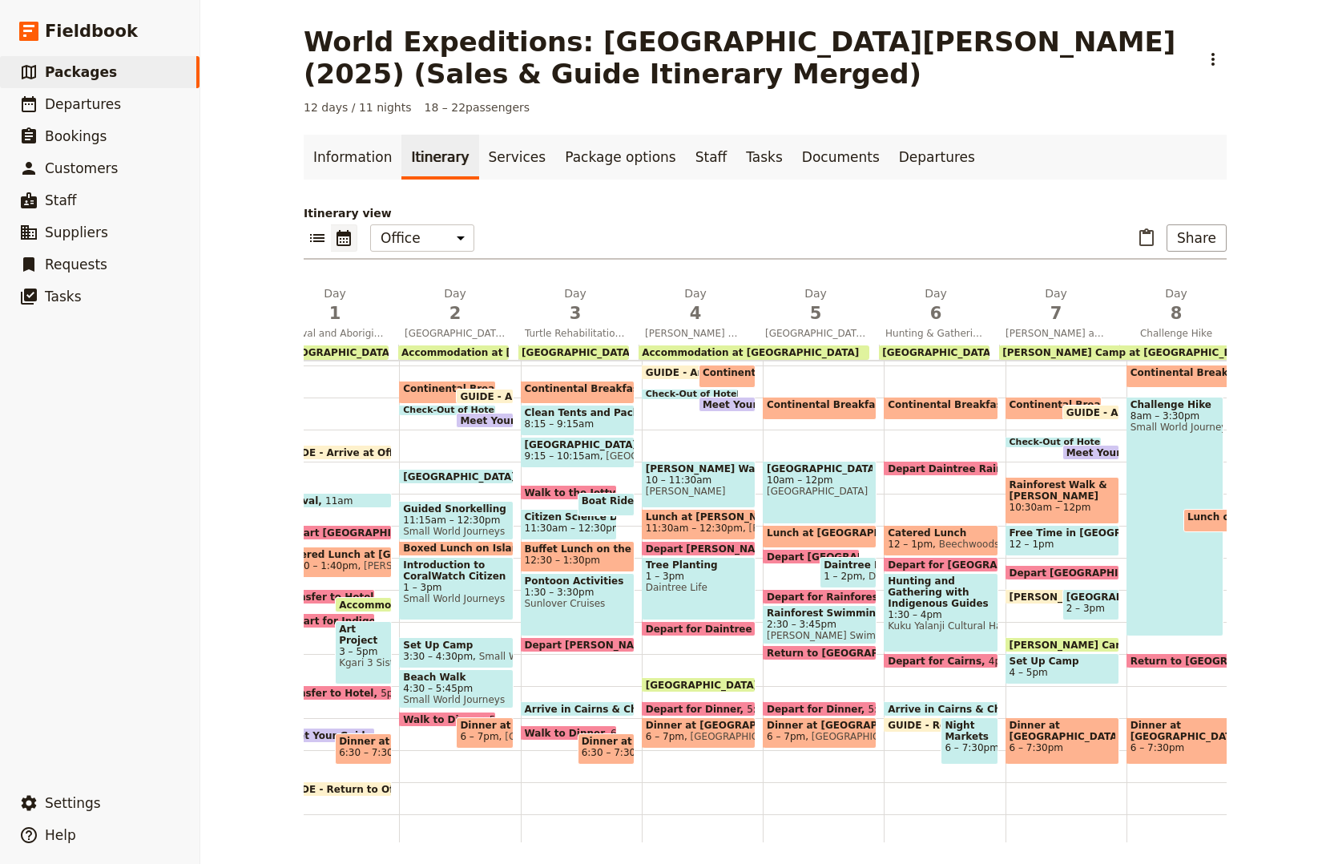
click at [1023, 663] on span "Set Up Camp" at bounding box center [1063, 660] width 106 height 11
select select "7"
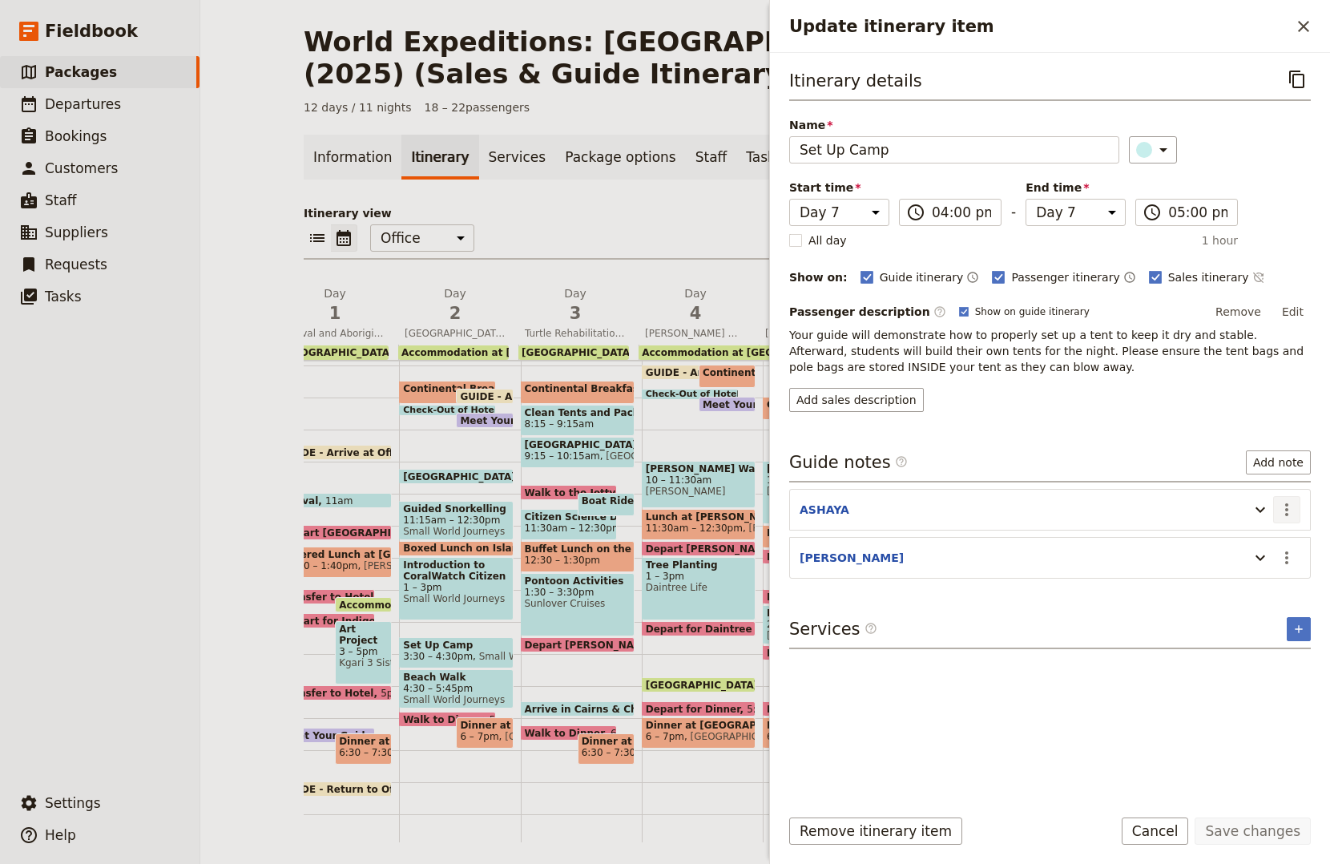
click at [1291, 516] on icon "Actions" at bounding box center [1286, 509] width 19 height 19
click at [1262, 554] on button "Edit note" at bounding box center [1253, 544] width 94 height 22
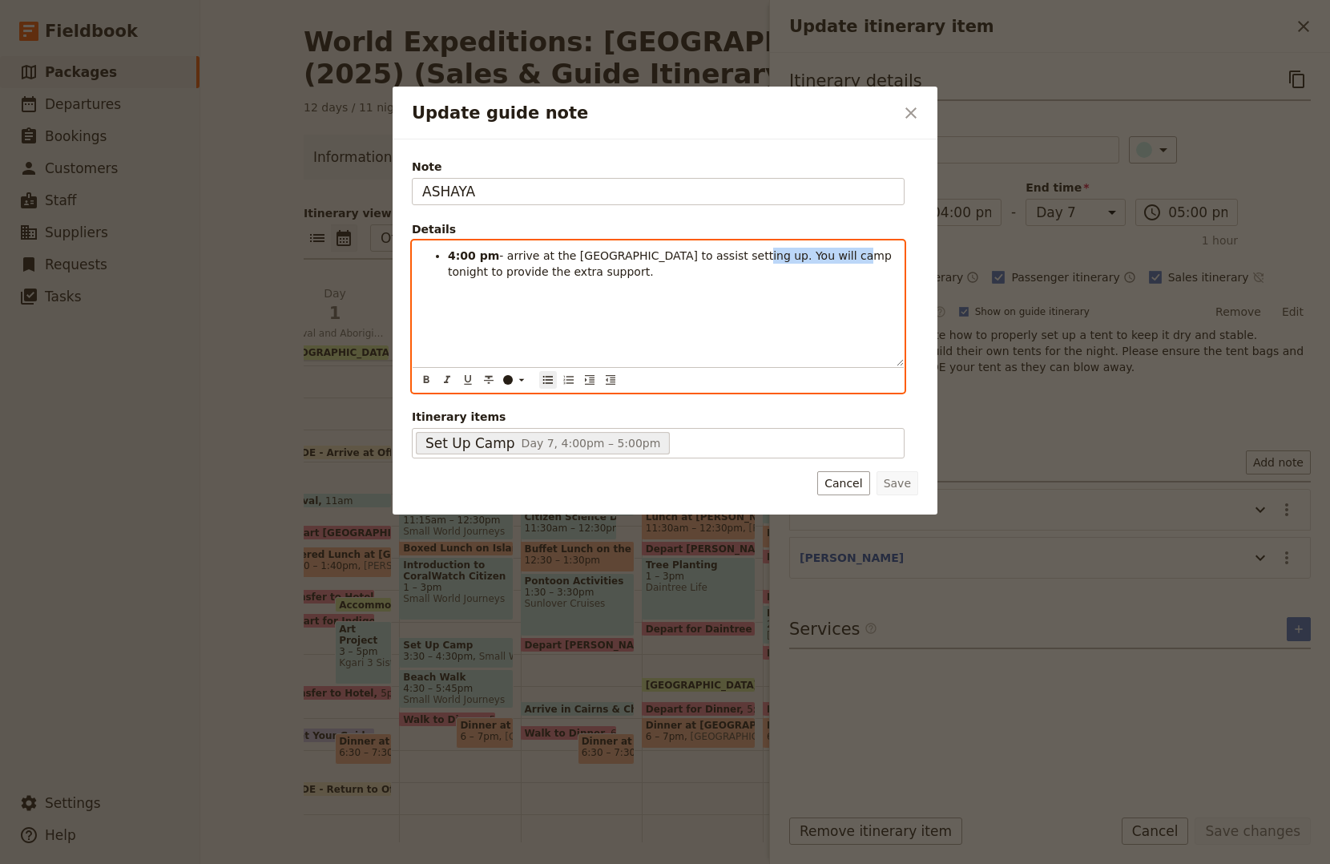
drag, startPoint x: 735, startPoint y: 256, endPoint x: 822, endPoint y: 256, distance: 87.3
click at [822, 256] on span "- arrive at the Lower Davies Creek Campground to assist setting up. You will ca…" at bounding box center [671, 263] width 447 height 29
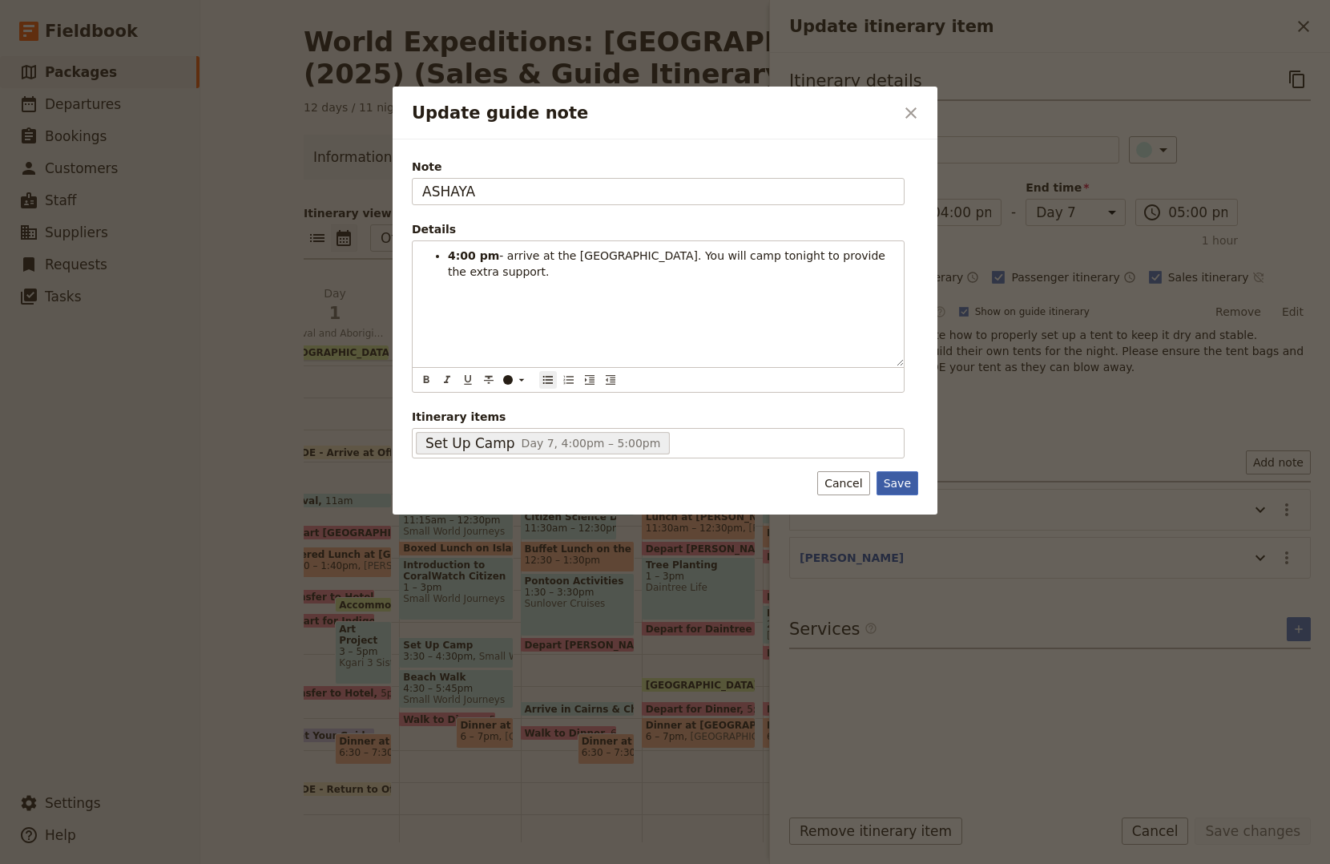
click at [893, 485] on button "Save" at bounding box center [898, 483] width 42 height 24
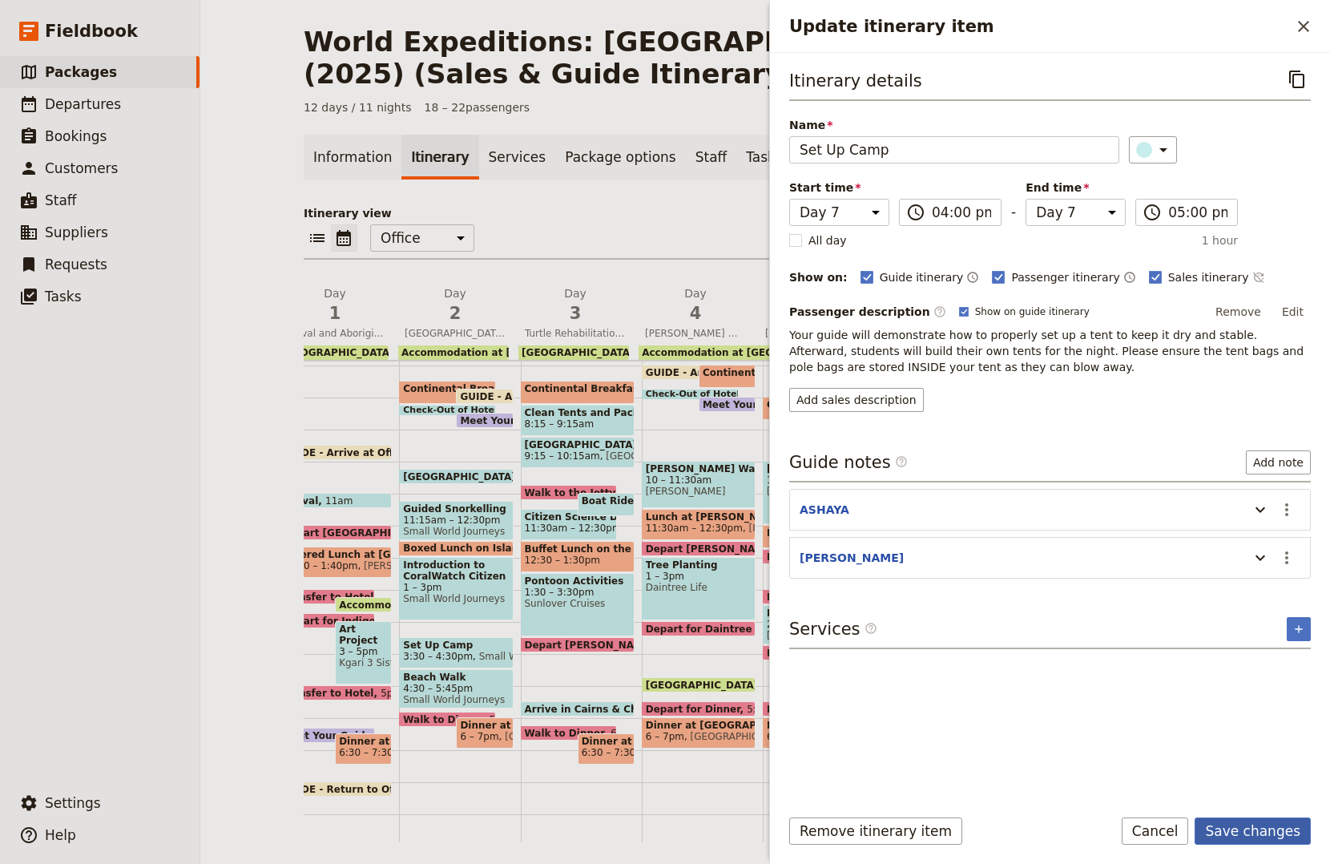
click at [1280, 830] on button "Save changes" at bounding box center [1253, 830] width 116 height 27
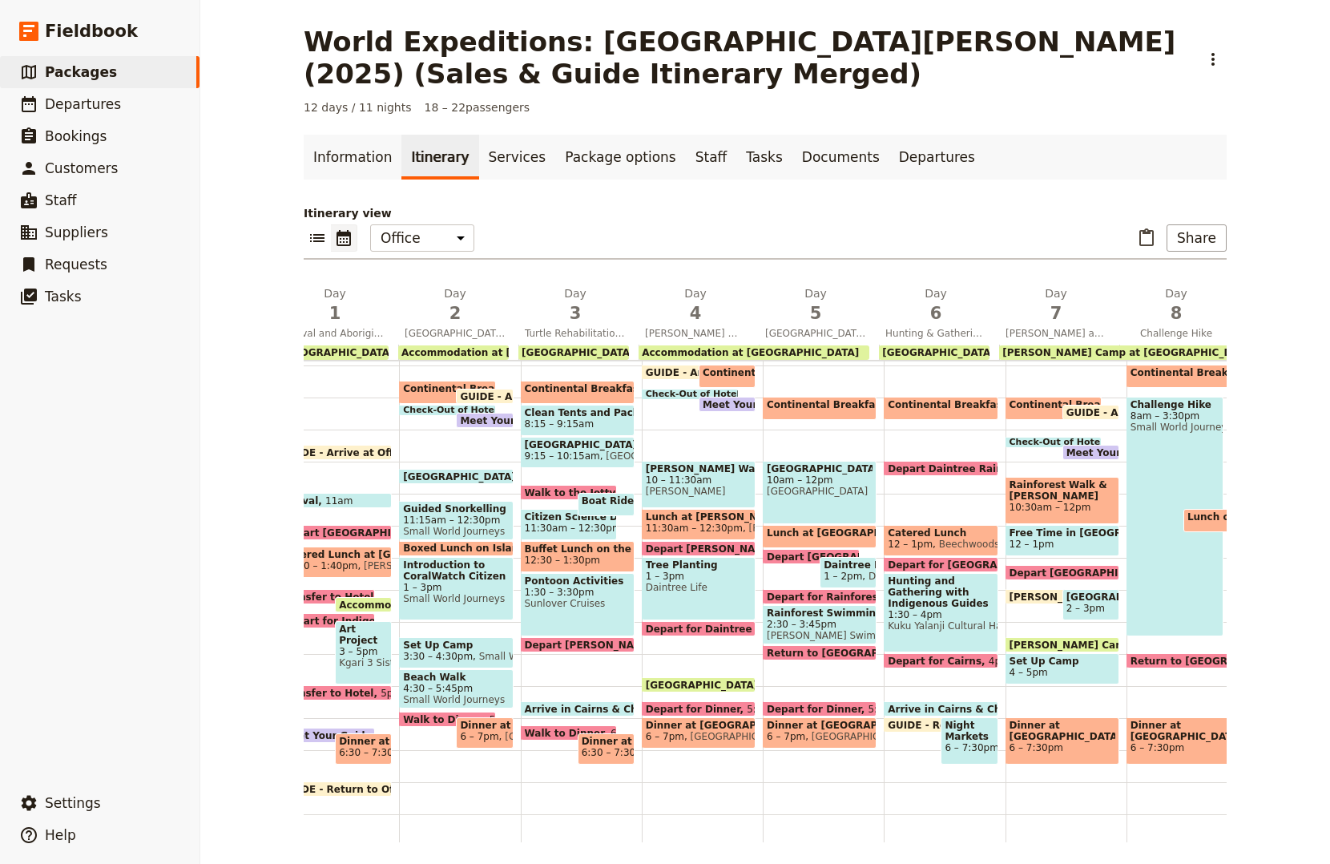
click at [1036, 667] on span "Set Up Camp" at bounding box center [1063, 660] width 106 height 11
select select "7"
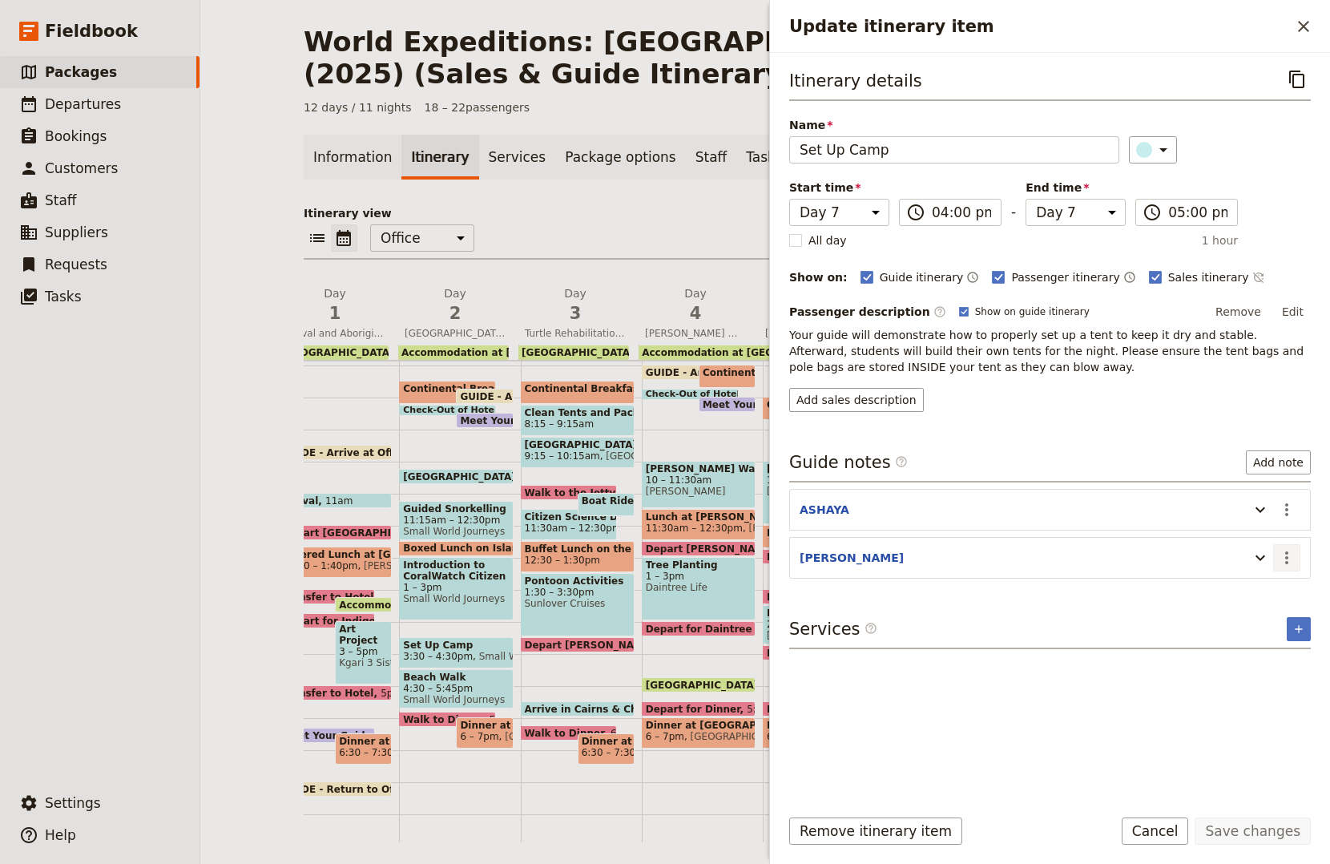
click at [1280, 566] on icon "Actions" at bounding box center [1286, 557] width 19 height 19
drag, startPoint x: 1280, startPoint y: 566, endPoint x: 1270, endPoint y: 601, distance: 36.5
click at [1270, 601] on button "Edit note" at bounding box center [1253, 593] width 94 height 22
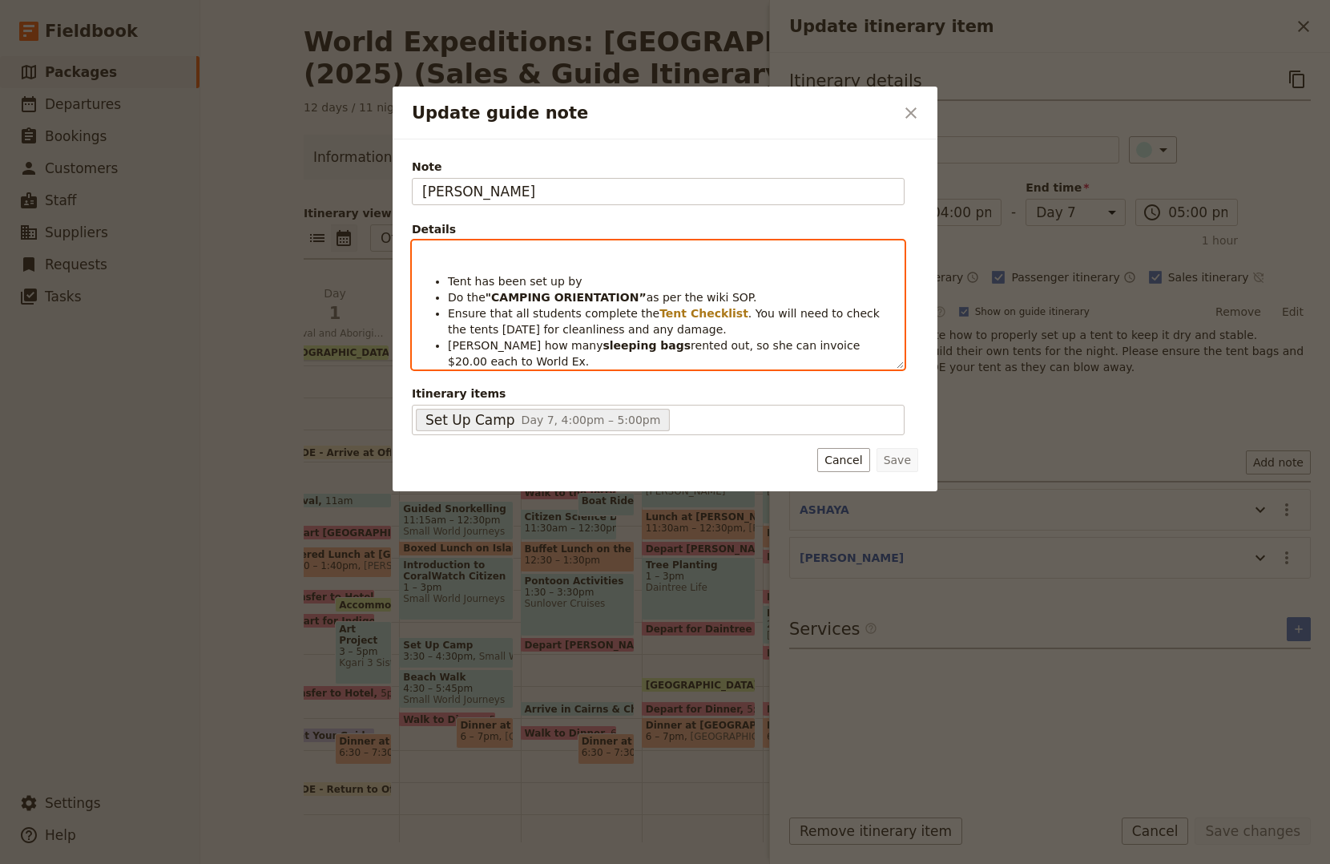
click at [483, 248] on p "Update guide note" at bounding box center [658, 256] width 472 height 16
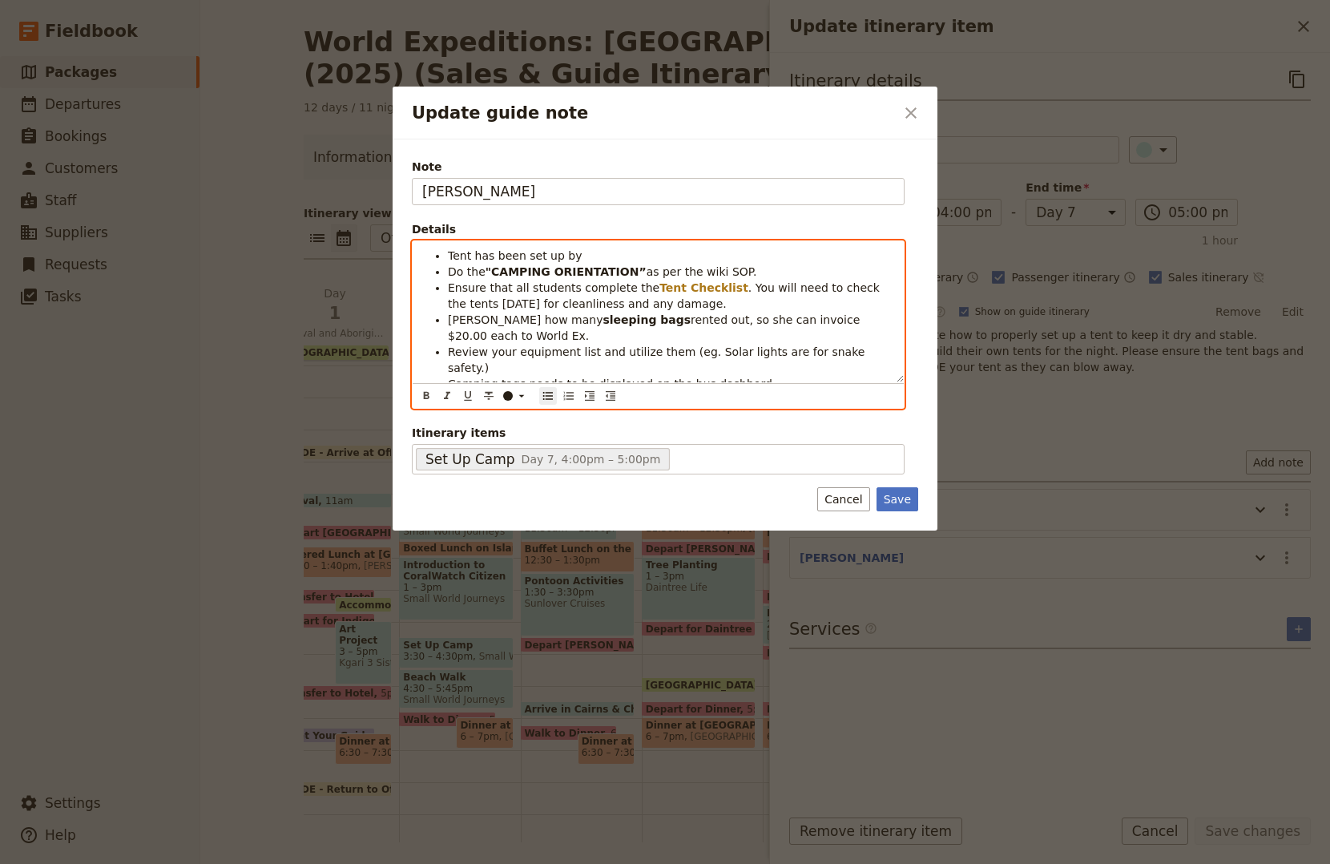
click at [654, 242] on div "Tent has been set up by Do the "CAMPING ORIENTATION” as per the wiki SOP. Ensur…" at bounding box center [658, 311] width 491 height 141
drag, startPoint x: 615, startPoint y: 252, endPoint x: 634, endPoint y: 252, distance: 19.2
click at [634, 252] on span "Tent has been set up by Group 2 (JESS's)." at bounding box center [598, 255] width 300 height 13
click at [430, 390] on icon "Format bold" at bounding box center [426, 395] width 13 height 13
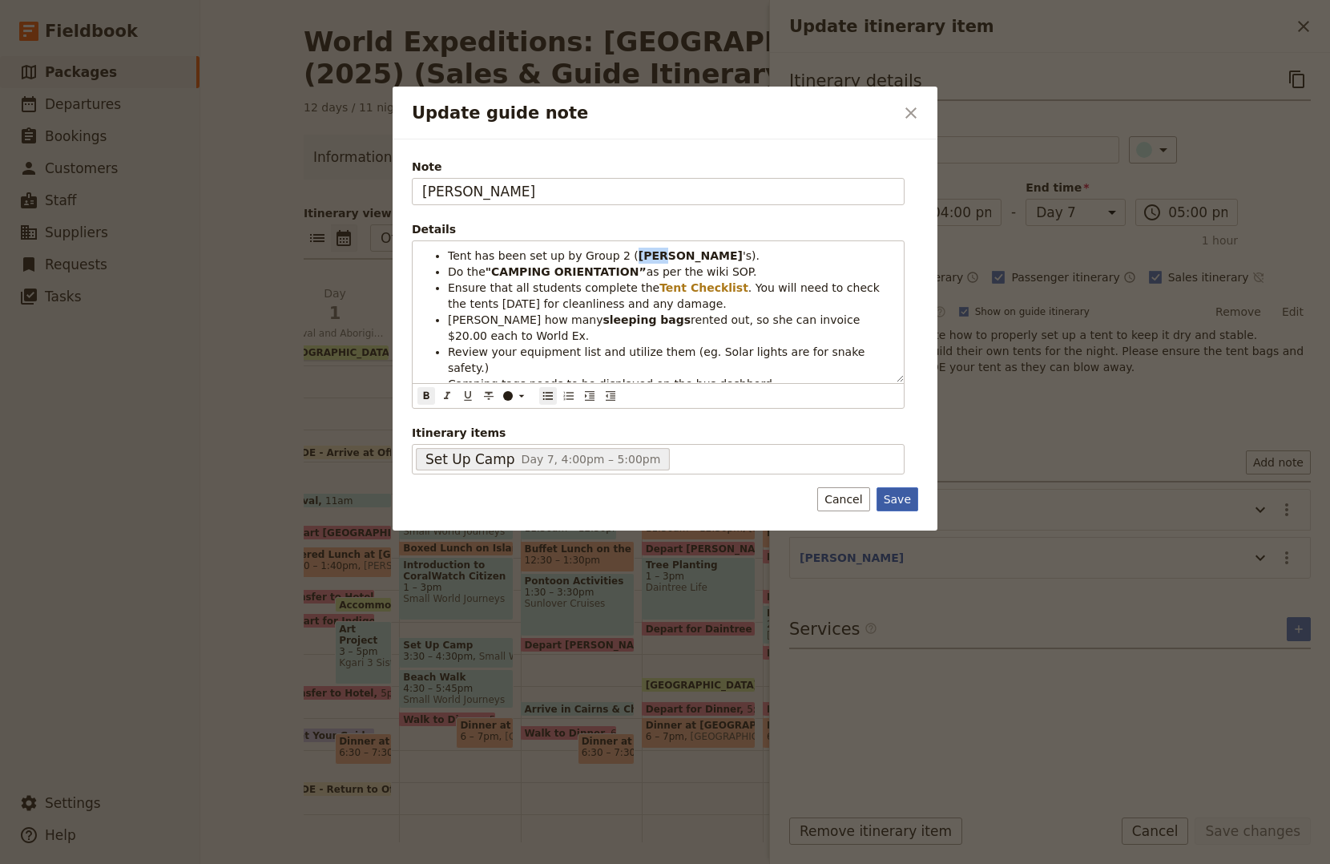
click at [909, 500] on button "Save" at bounding box center [898, 499] width 42 height 24
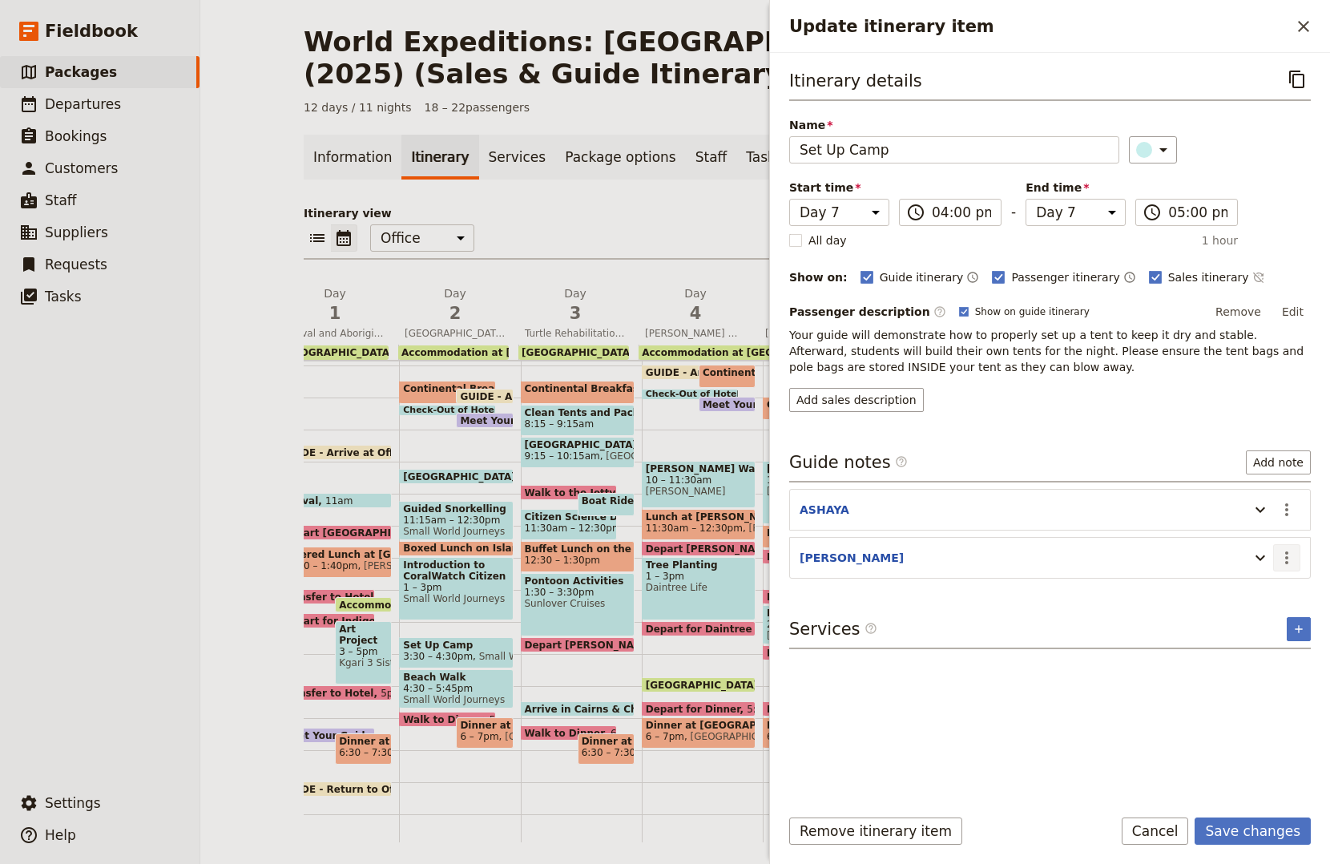
click at [1292, 553] on icon "Actions" at bounding box center [1286, 557] width 19 height 19
click at [1260, 595] on span "Edit note" at bounding box center [1240, 593] width 50 height 16
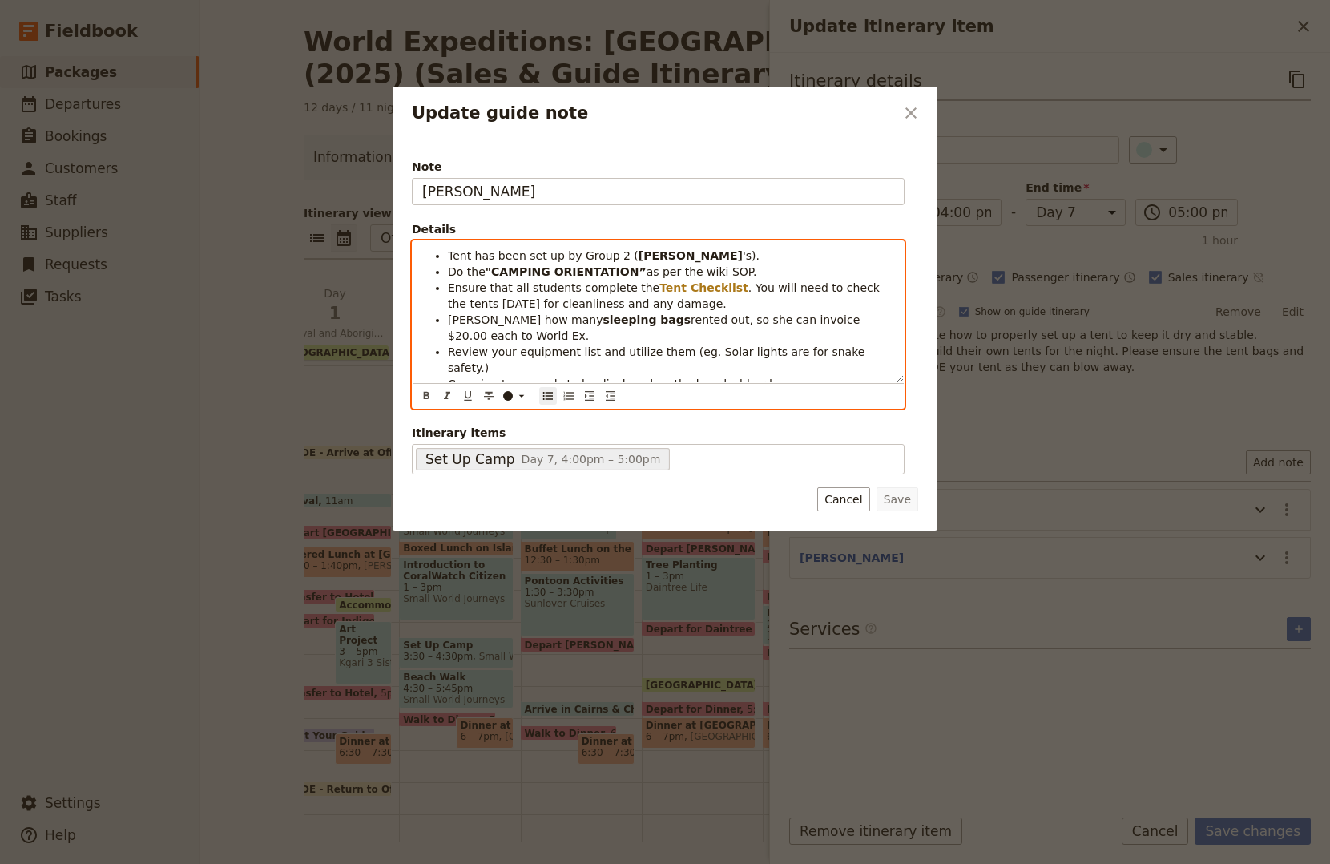
click at [467, 252] on span "Tent has been set up by Group 2 (" at bounding box center [543, 255] width 191 height 13
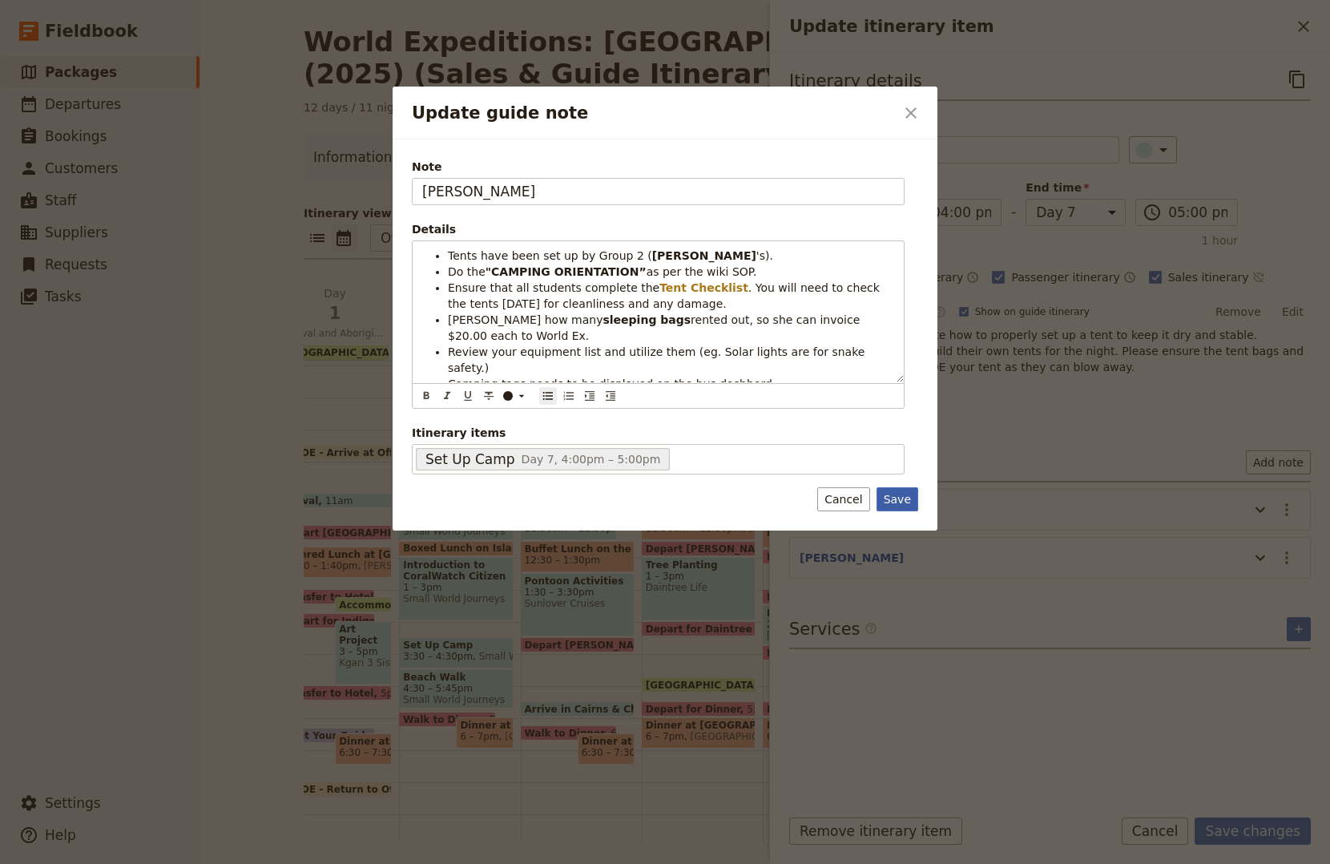
click at [893, 505] on button "Save" at bounding box center [898, 499] width 42 height 24
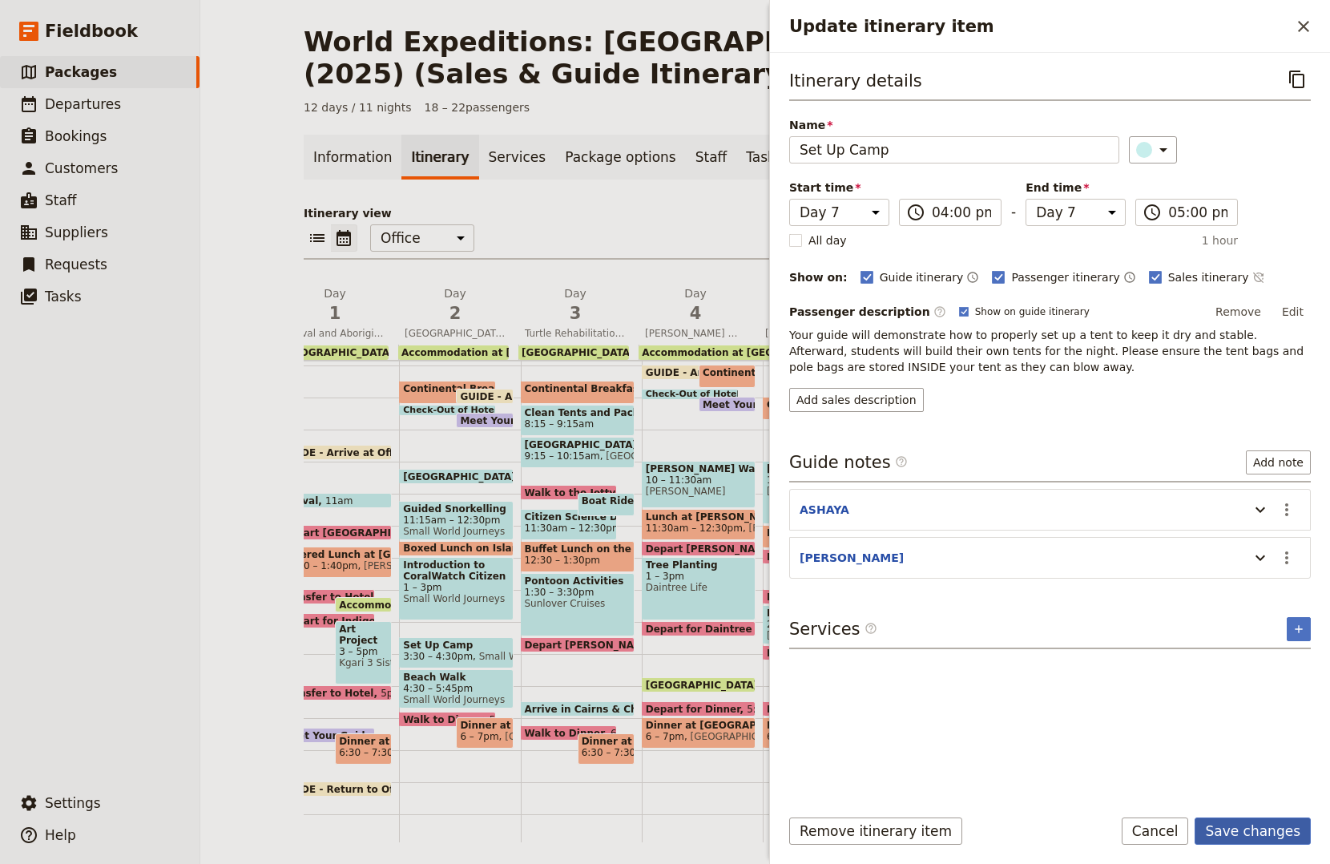
drag, startPoint x: 1240, startPoint y: 831, endPoint x: 1214, endPoint y: 823, distance: 26.9
click at [1241, 830] on button "Save changes" at bounding box center [1253, 830] width 116 height 27
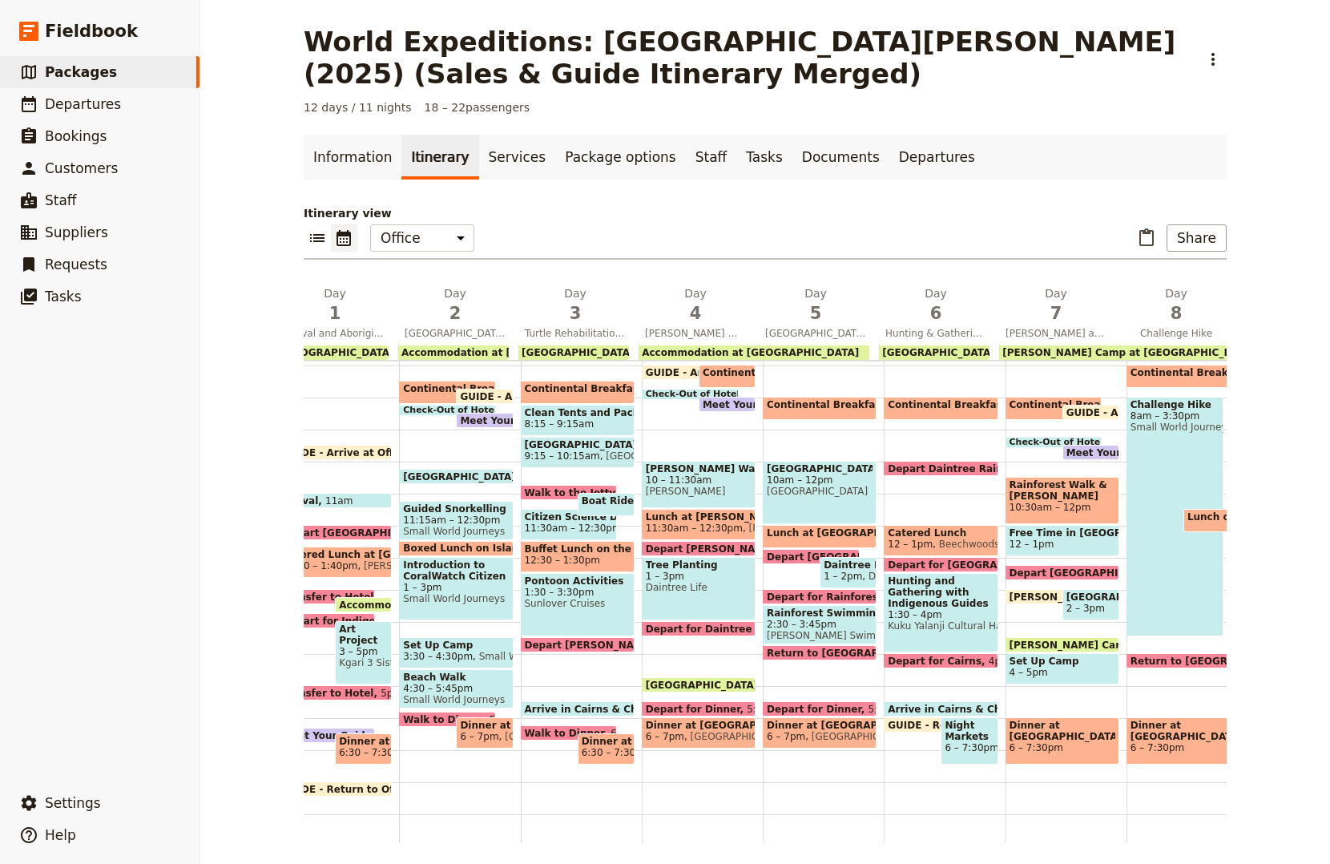
click at [1072, 656] on span "Set Up Camp" at bounding box center [1063, 660] width 106 height 11
select select "7"
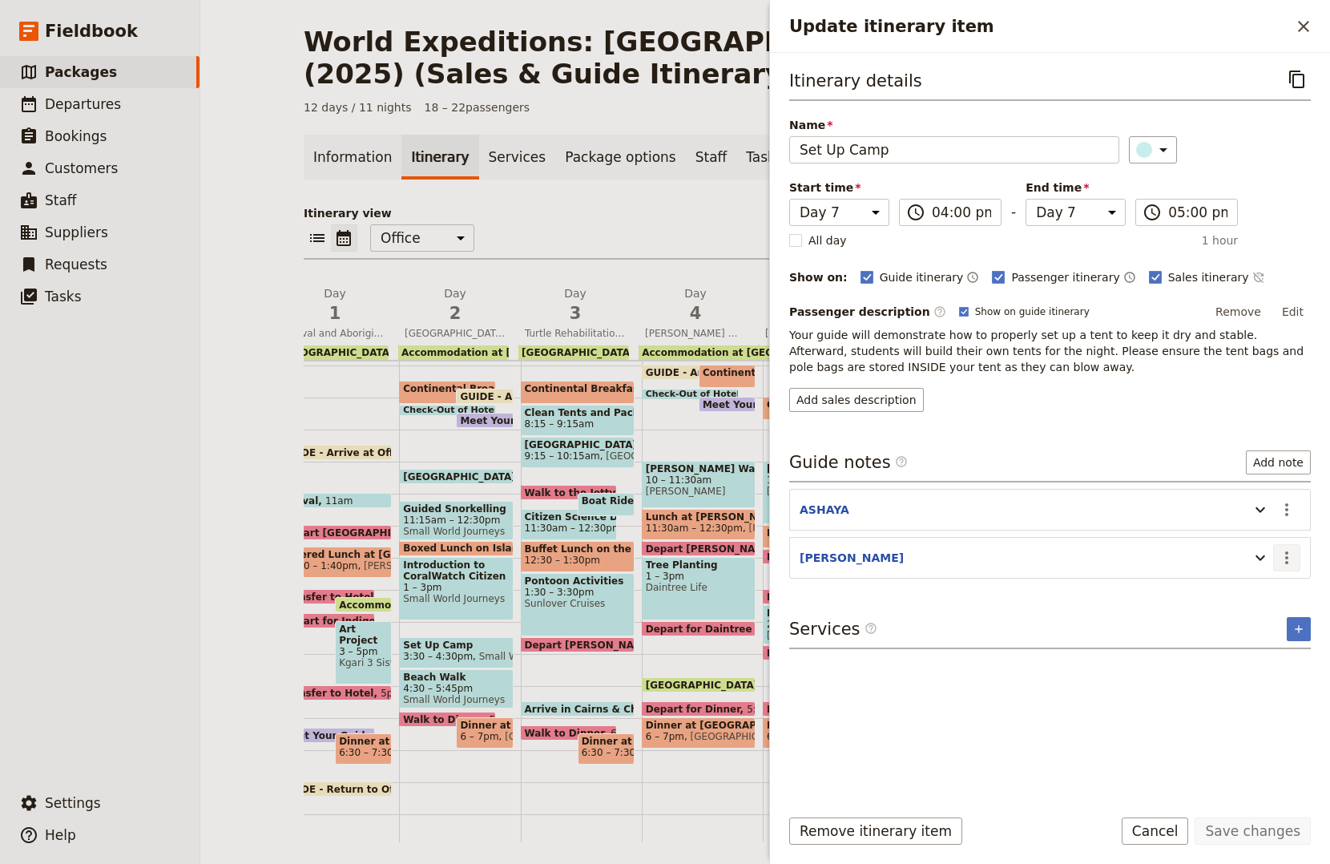
click at [1286, 552] on icon "Actions" at bounding box center [1286, 557] width 19 height 19
click at [1269, 592] on span "Edit note" at bounding box center [1252, 593] width 75 height 16
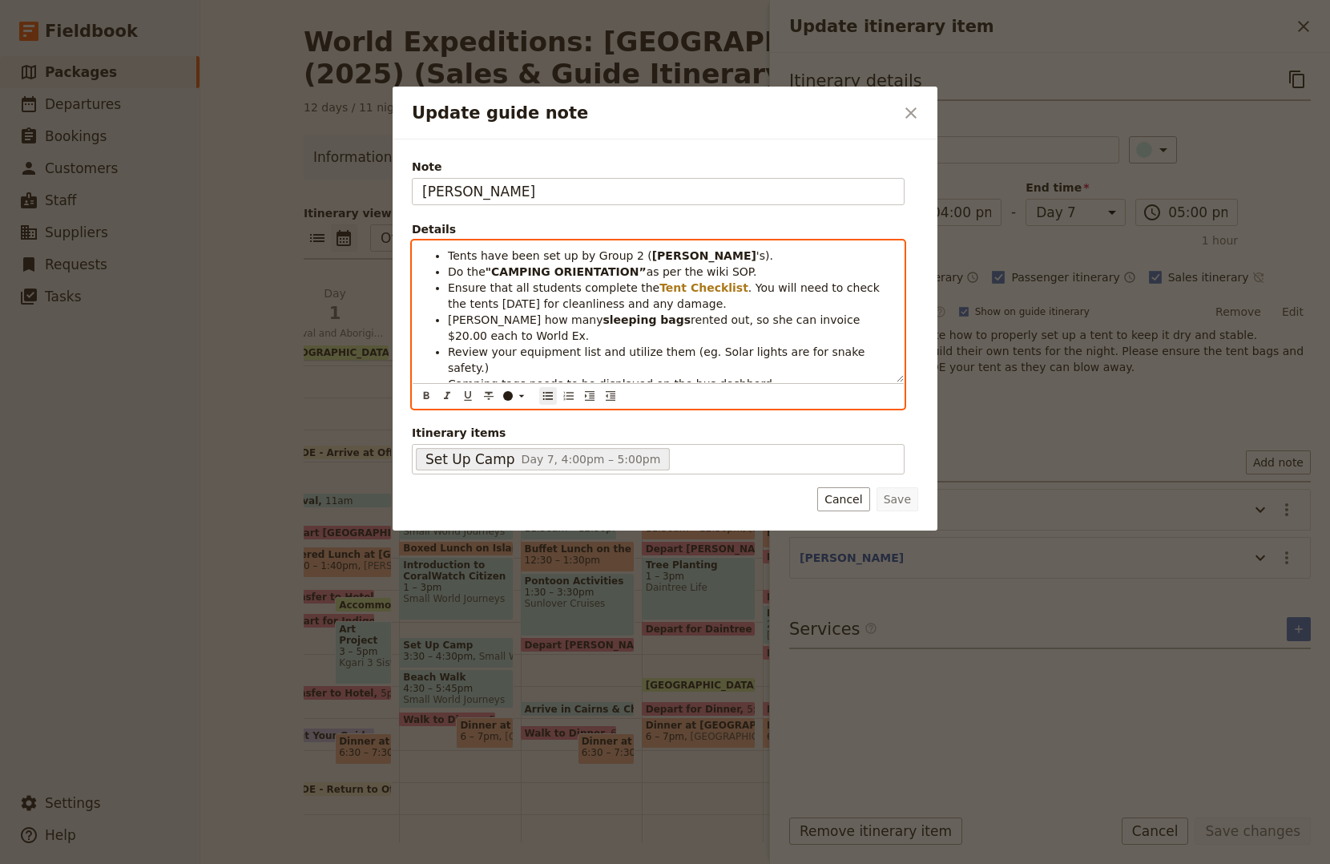
click at [691, 256] on li "Tents have been set up by Group 2 ( JESS 's)." at bounding box center [671, 256] width 446 height 16
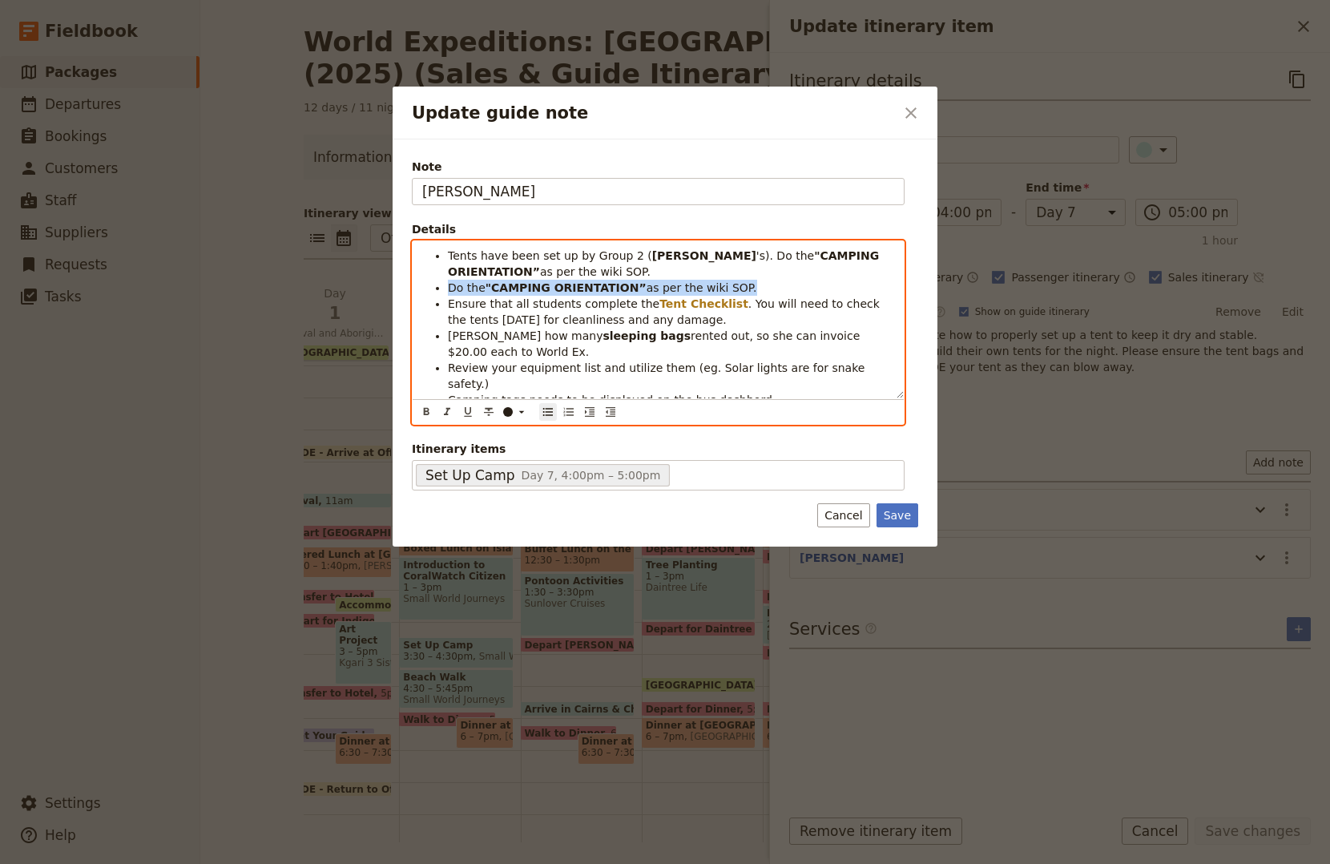
drag, startPoint x: 445, startPoint y: 283, endPoint x: 761, endPoint y: 286, distance: 316.5
click at [761, 286] on ul "Tents have been set up by Group 2 ( JESS 's). Do the "CAMPING ORIENTATION” as p…" at bounding box center [658, 328] width 472 height 160
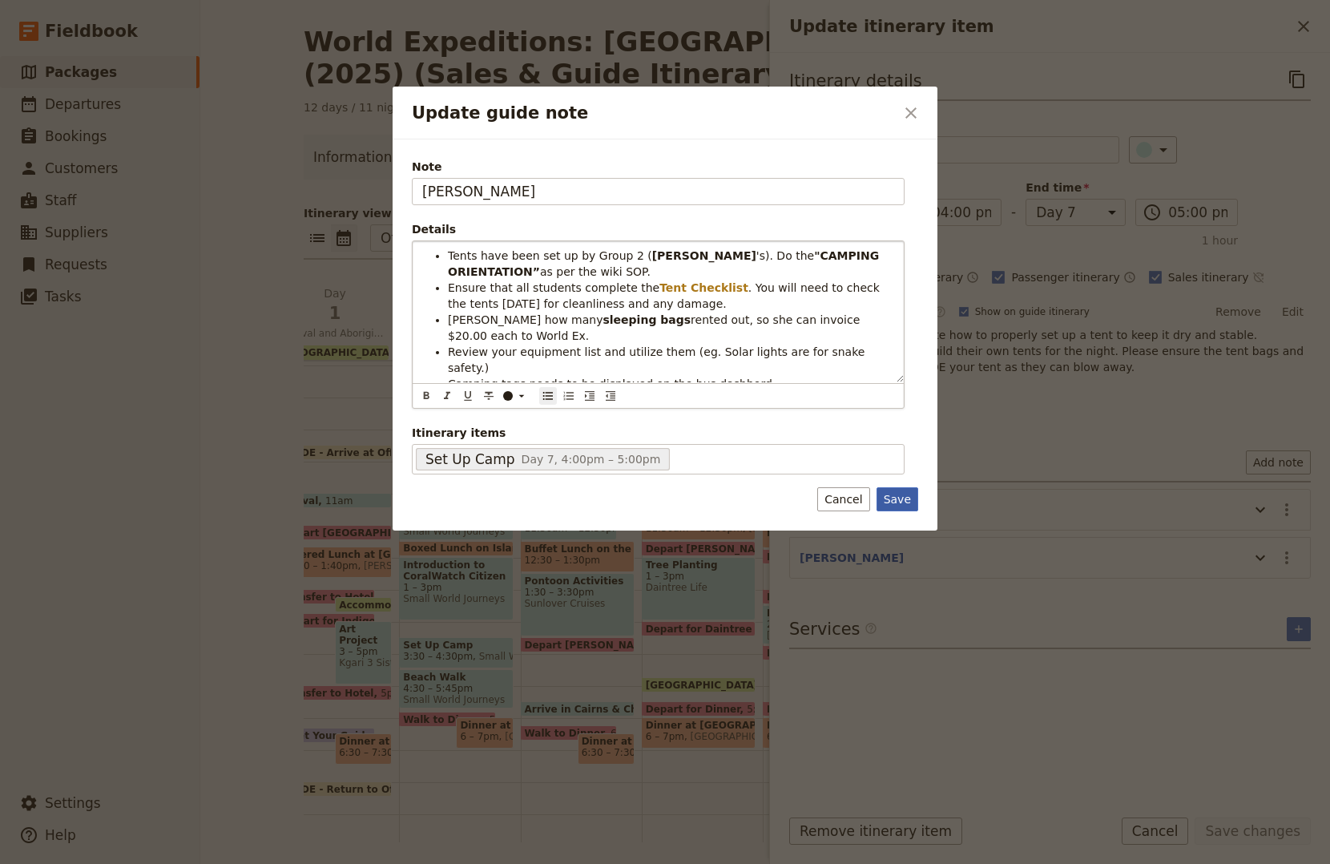
click at [896, 495] on button "Save" at bounding box center [898, 499] width 42 height 24
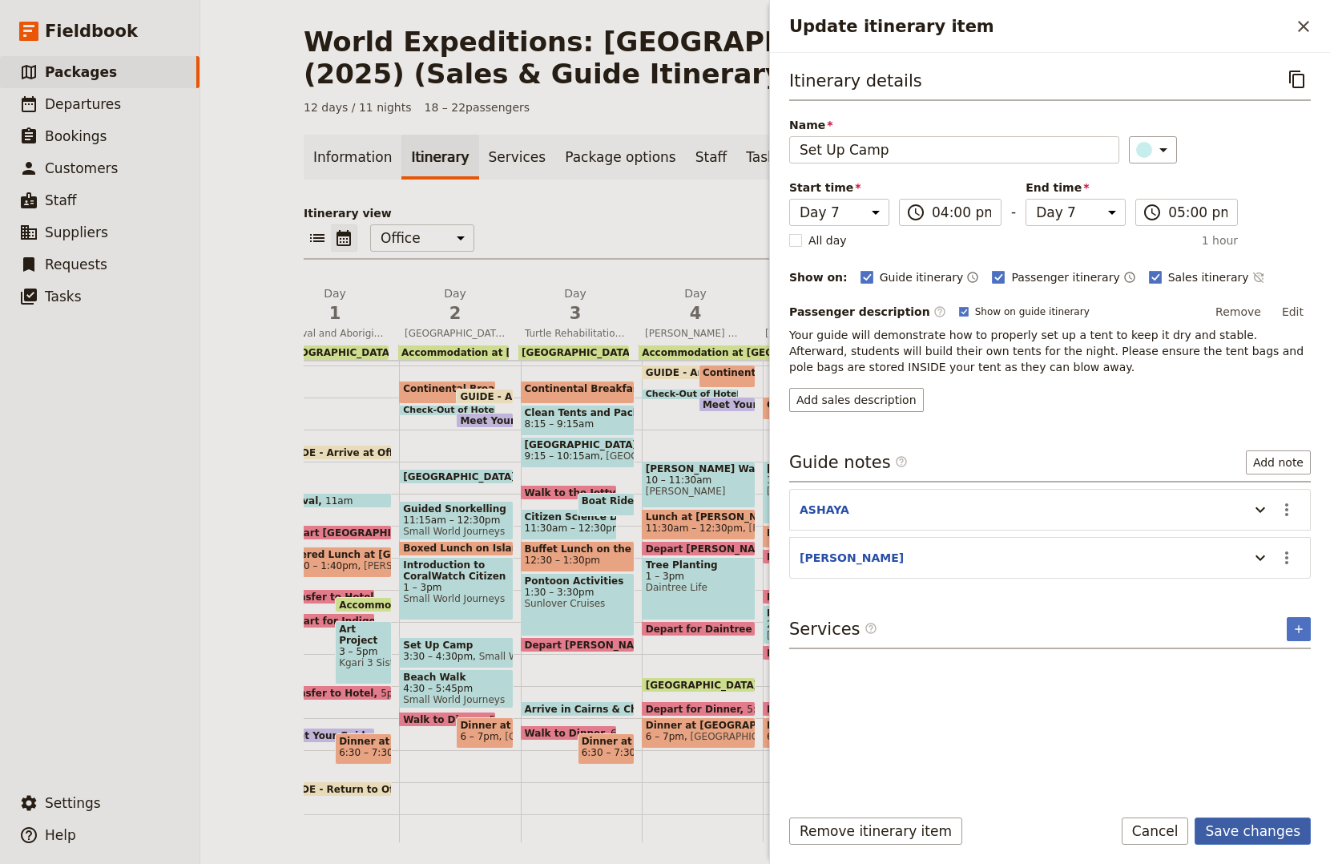
click at [1232, 824] on button "Save changes" at bounding box center [1253, 830] width 116 height 27
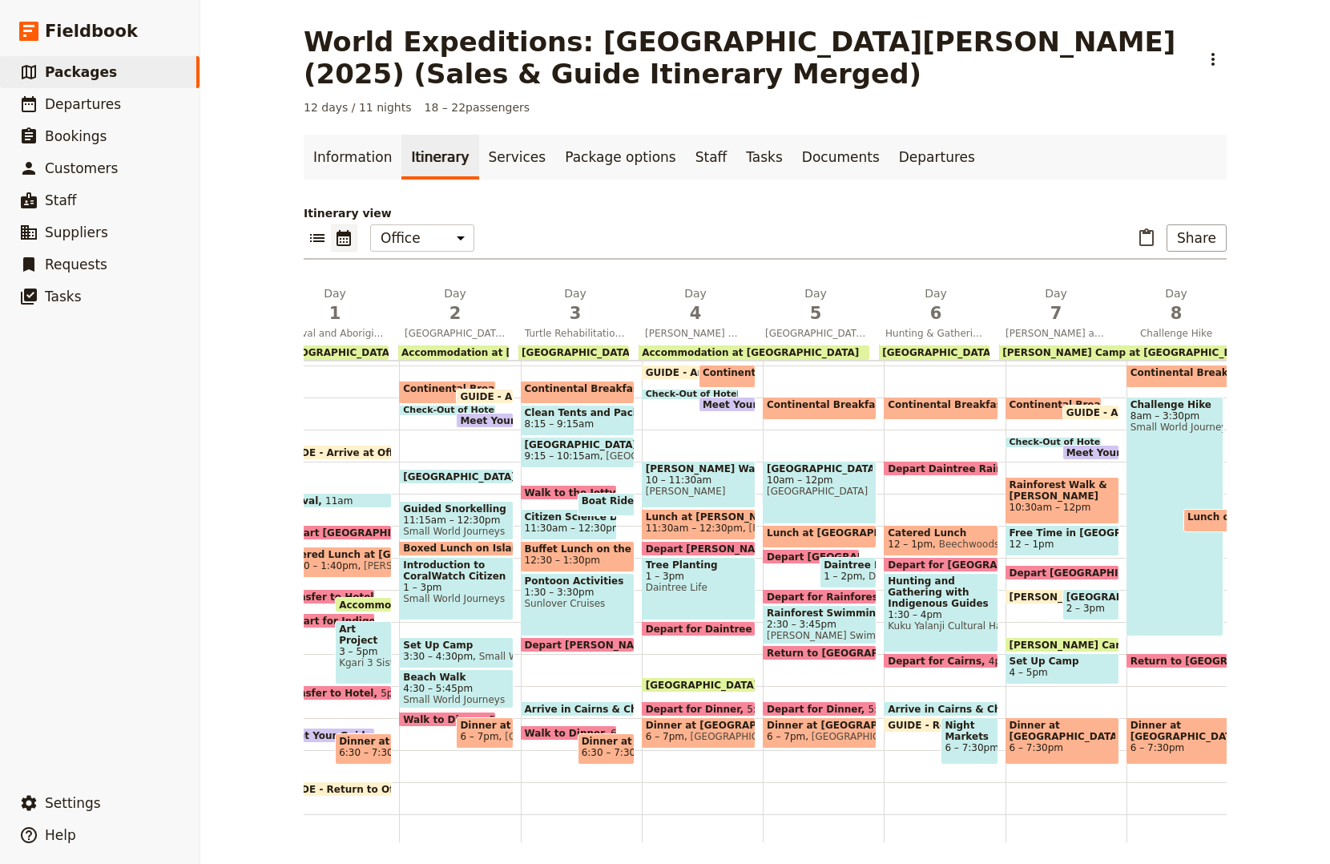
click at [1053, 746] on div "Dinner at Camp 6 – 7:30pm" at bounding box center [1063, 740] width 114 height 47
select select "7"
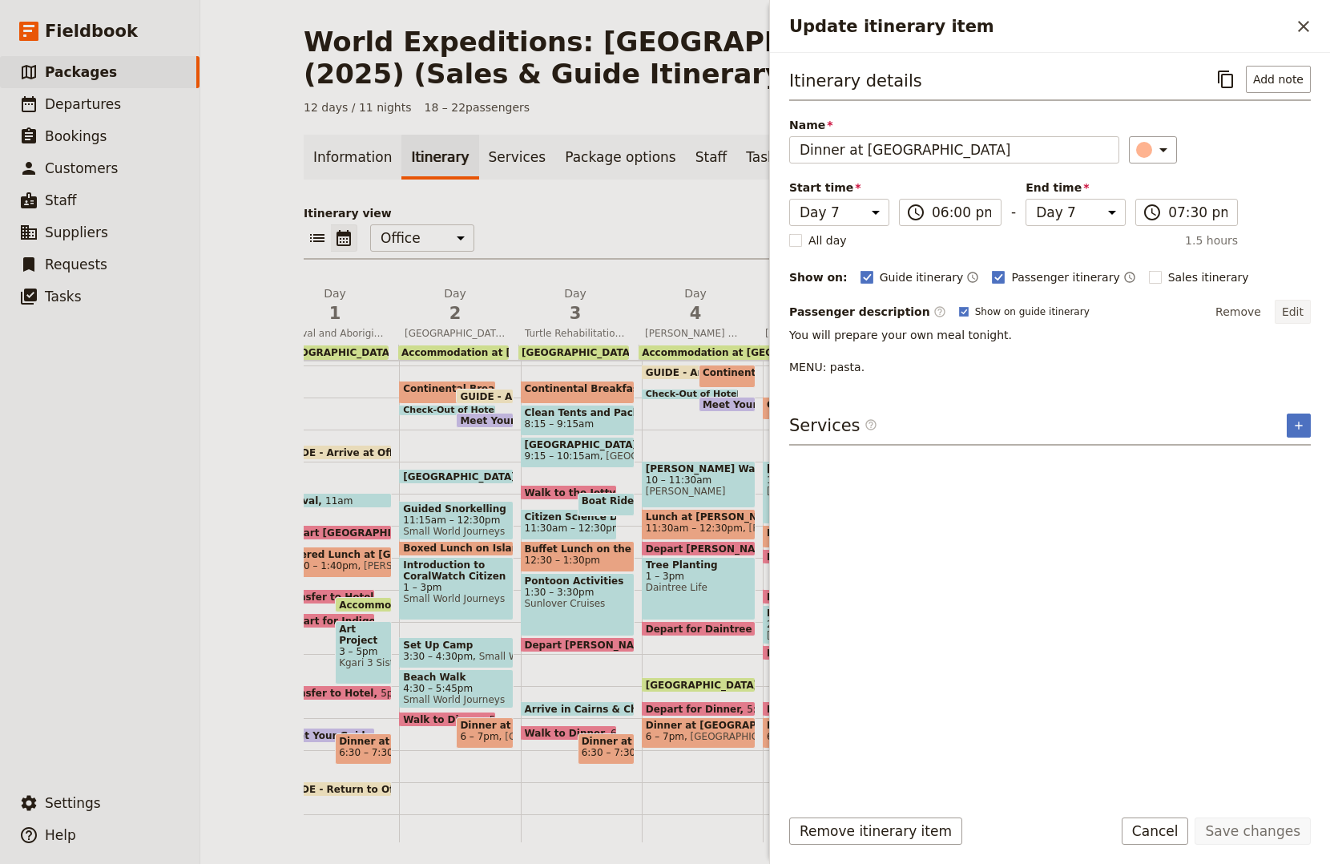
click at [1302, 303] on button "Edit" at bounding box center [1293, 312] width 36 height 24
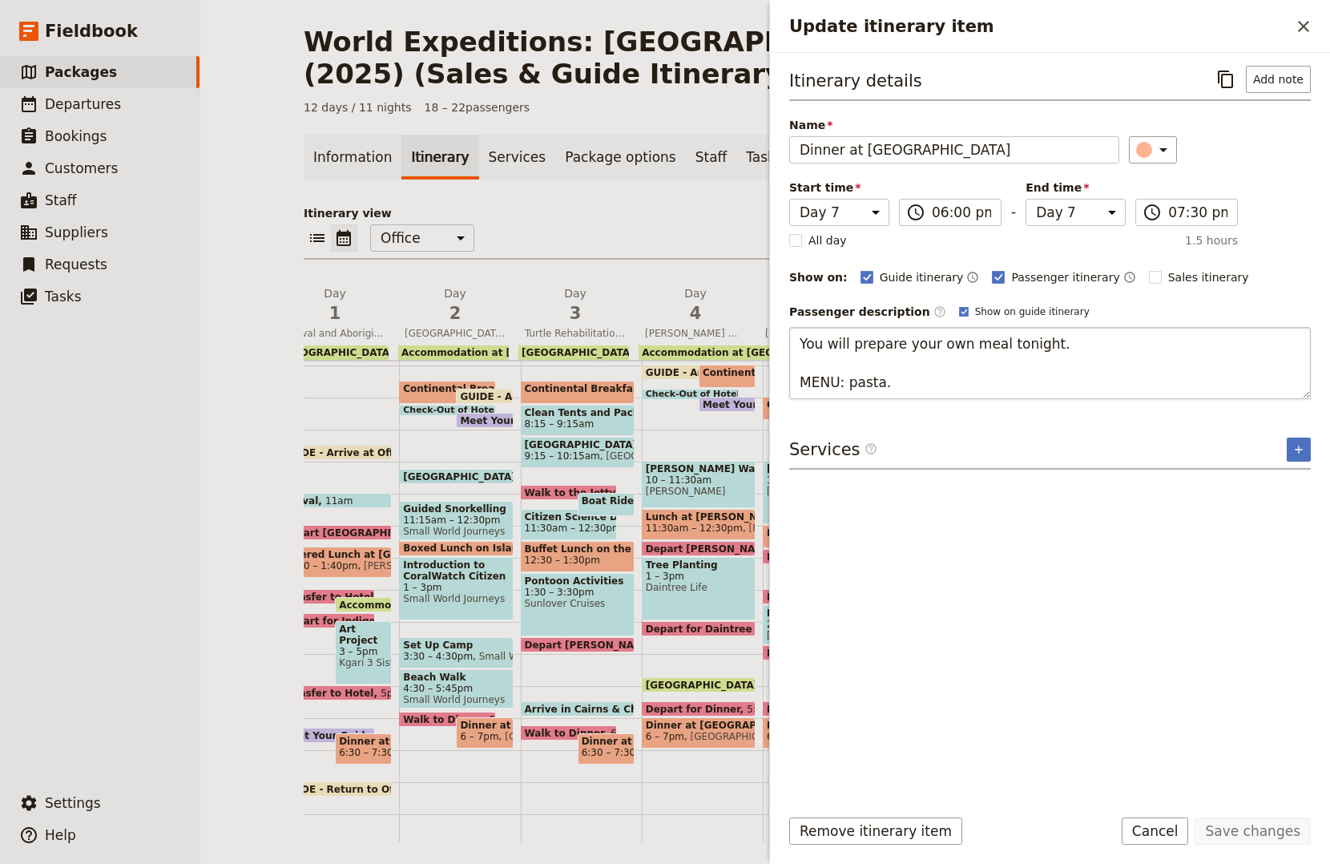
click at [840, 377] on textarea "You will prepare your own meal tonight. MENU: pasta." at bounding box center [1050, 363] width 522 height 72
type textarea "You will prepare your own meal tonight. Menu: pasta."
click at [1278, 834] on button "Save changes" at bounding box center [1253, 830] width 116 height 27
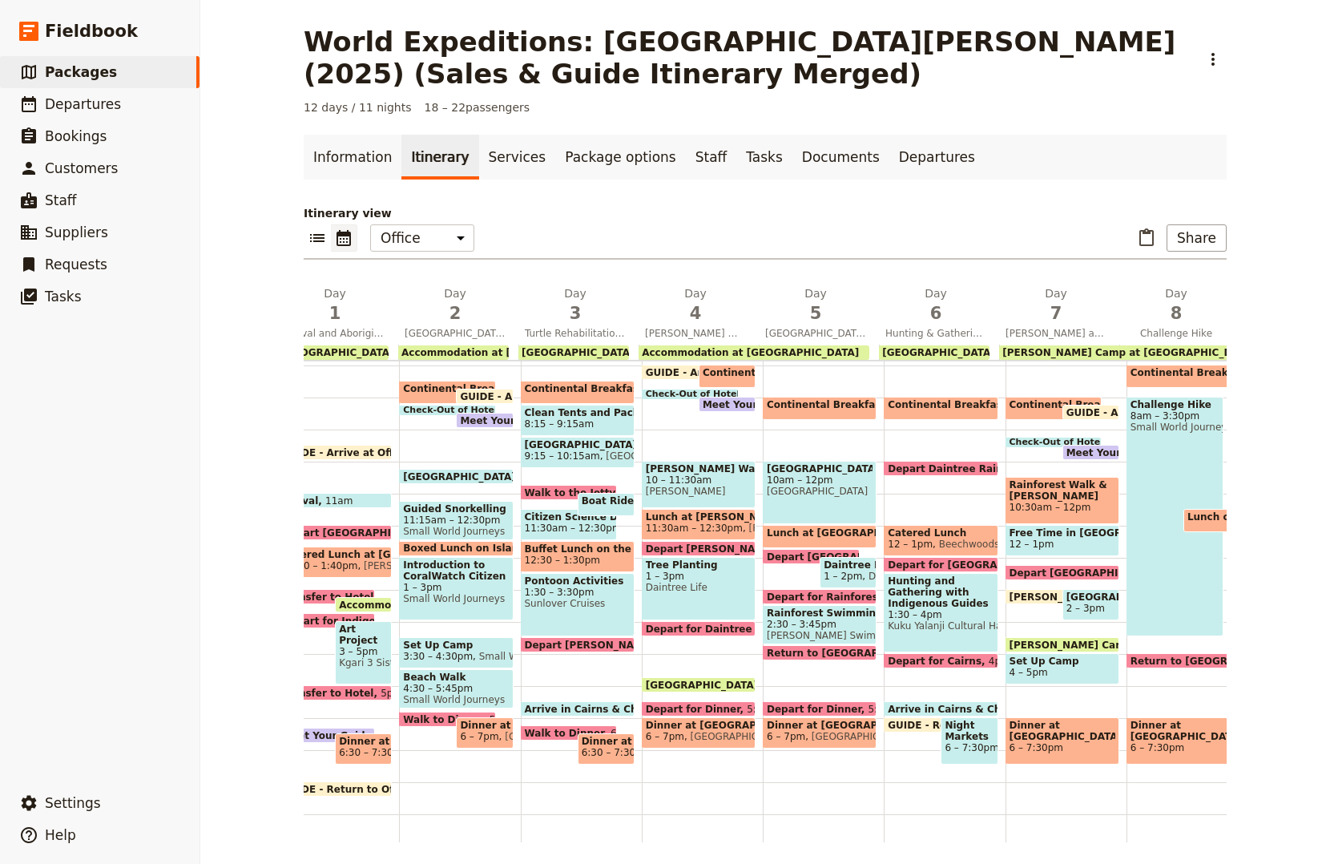
click at [782, 731] on span "6 – 7pm" at bounding box center [786, 736] width 38 height 11
select select "5"
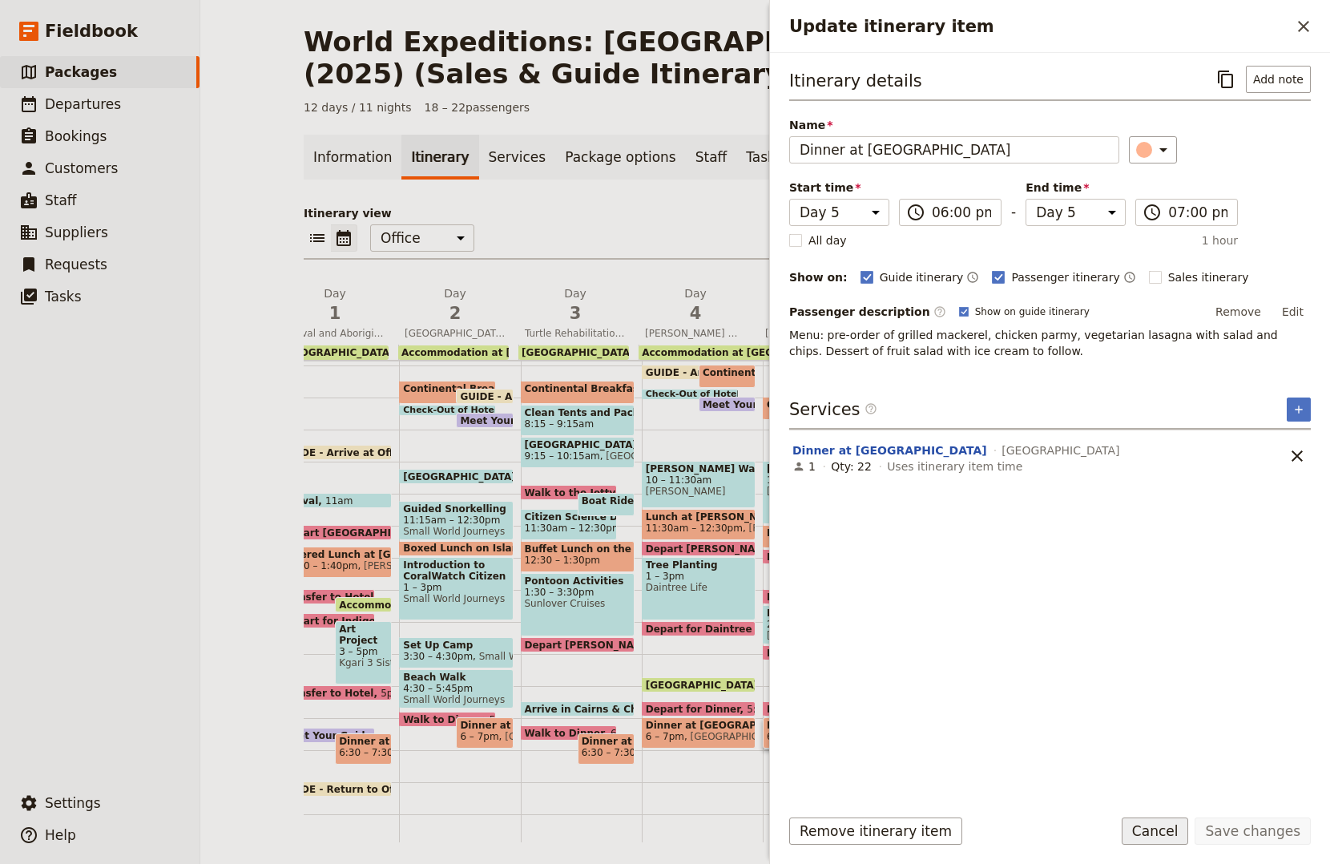
click at [1172, 842] on button "Cancel" at bounding box center [1155, 830] width 67 height 27
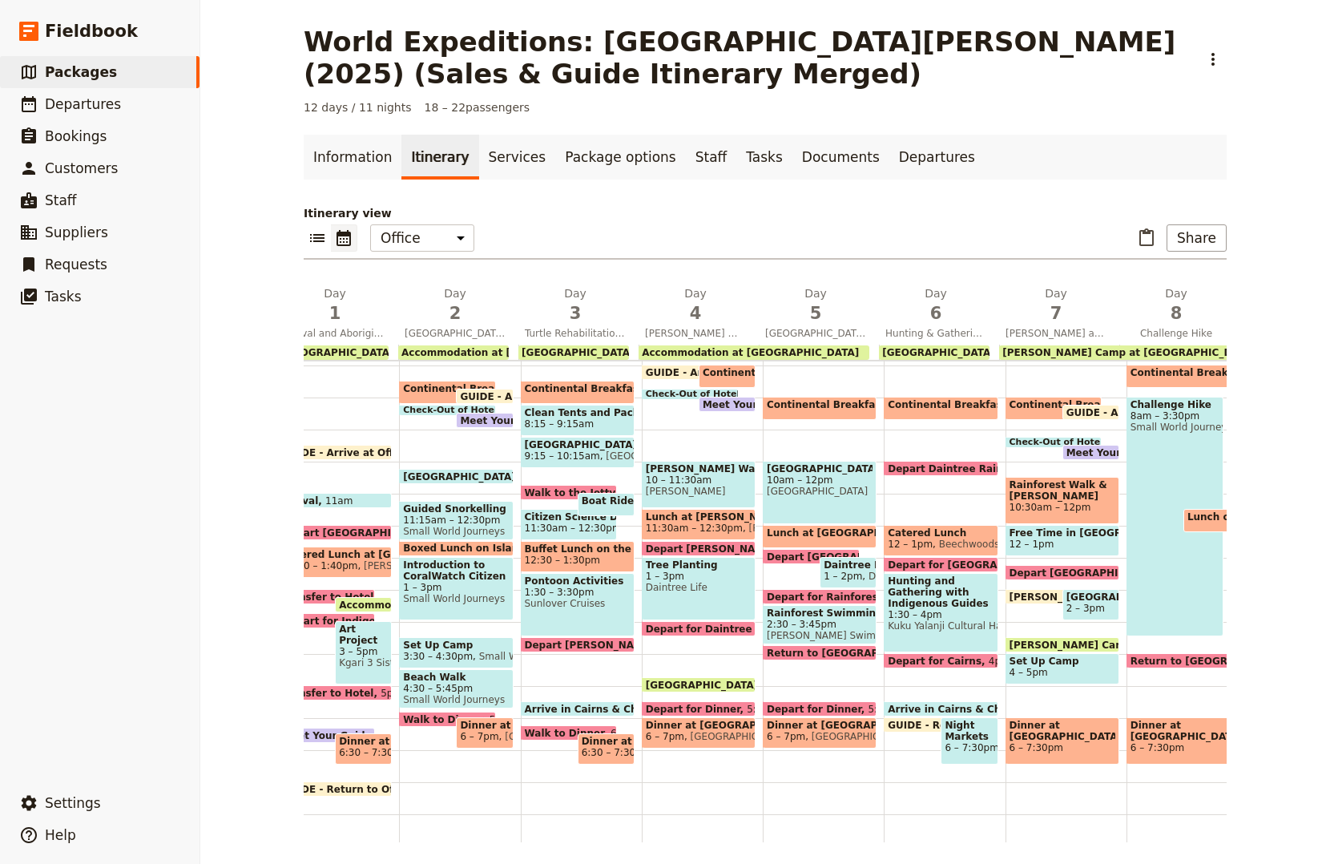
click at [1174, 730] on span "Dinner at Camp" at bounding box center [1184, 731] width 106 height 22
select select "8"
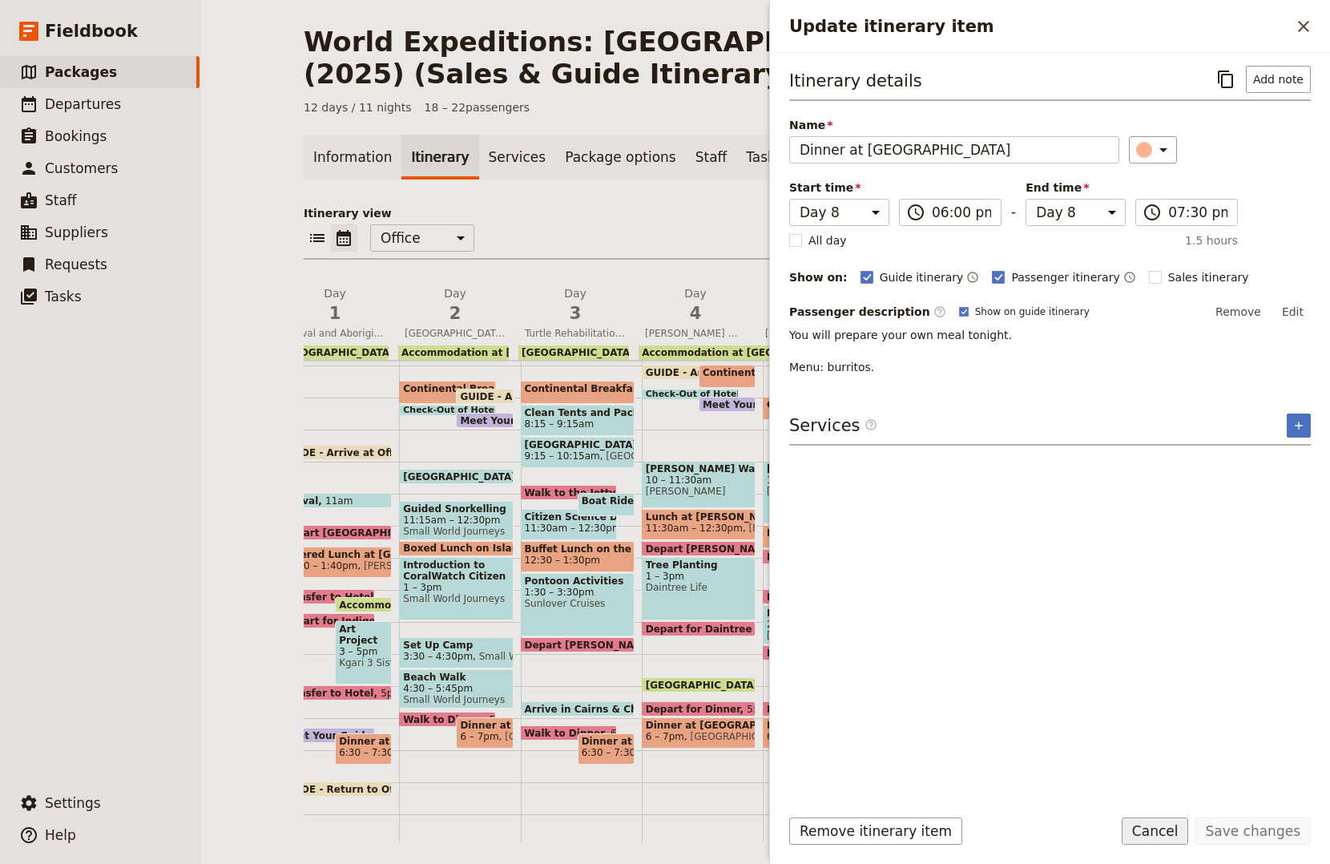
click at [1179, 820] on button "Cancel" at bounding box center [1155, 830] width 67 height 27
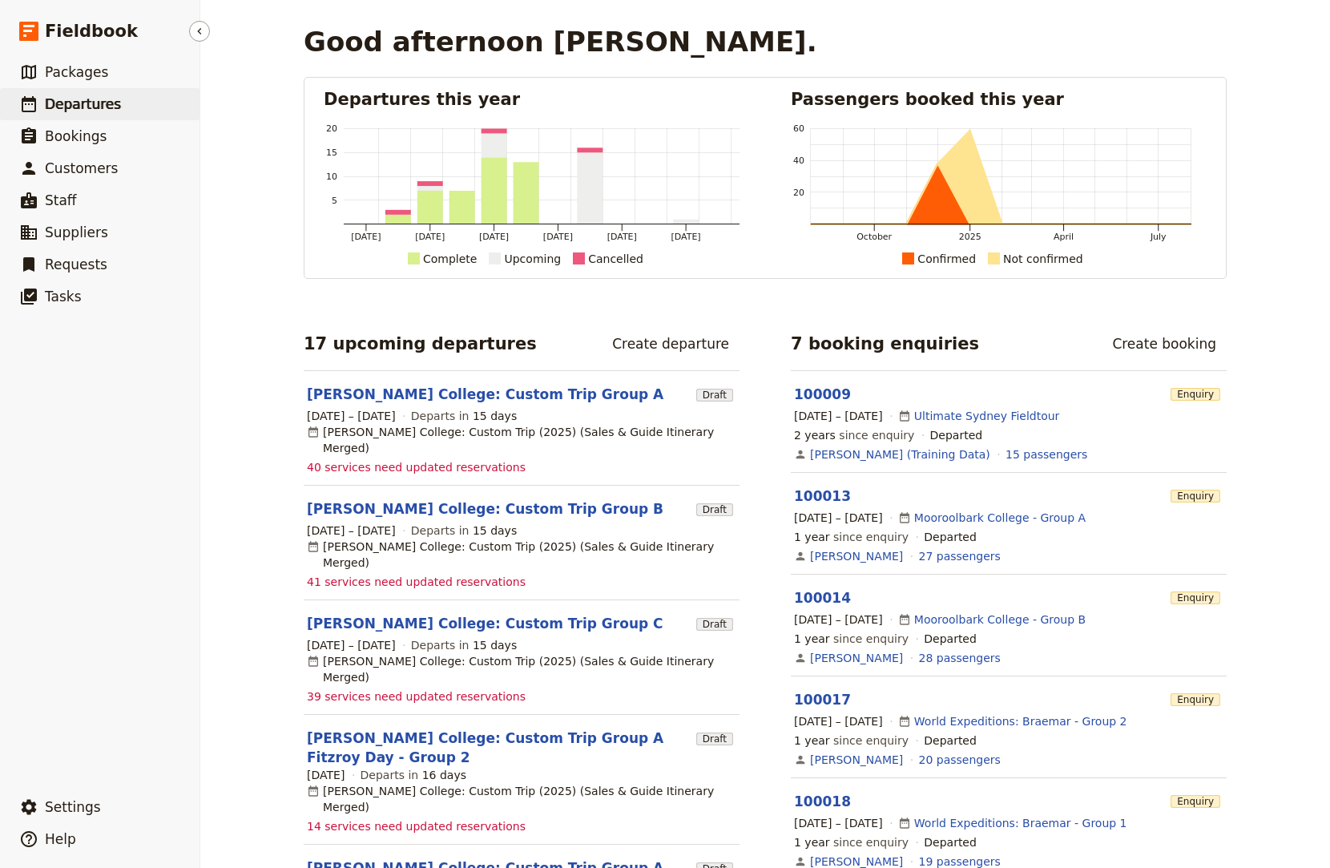
click at [110, 92] on link "​ Departures" at bounding box center [100, 104] width 200 height 32
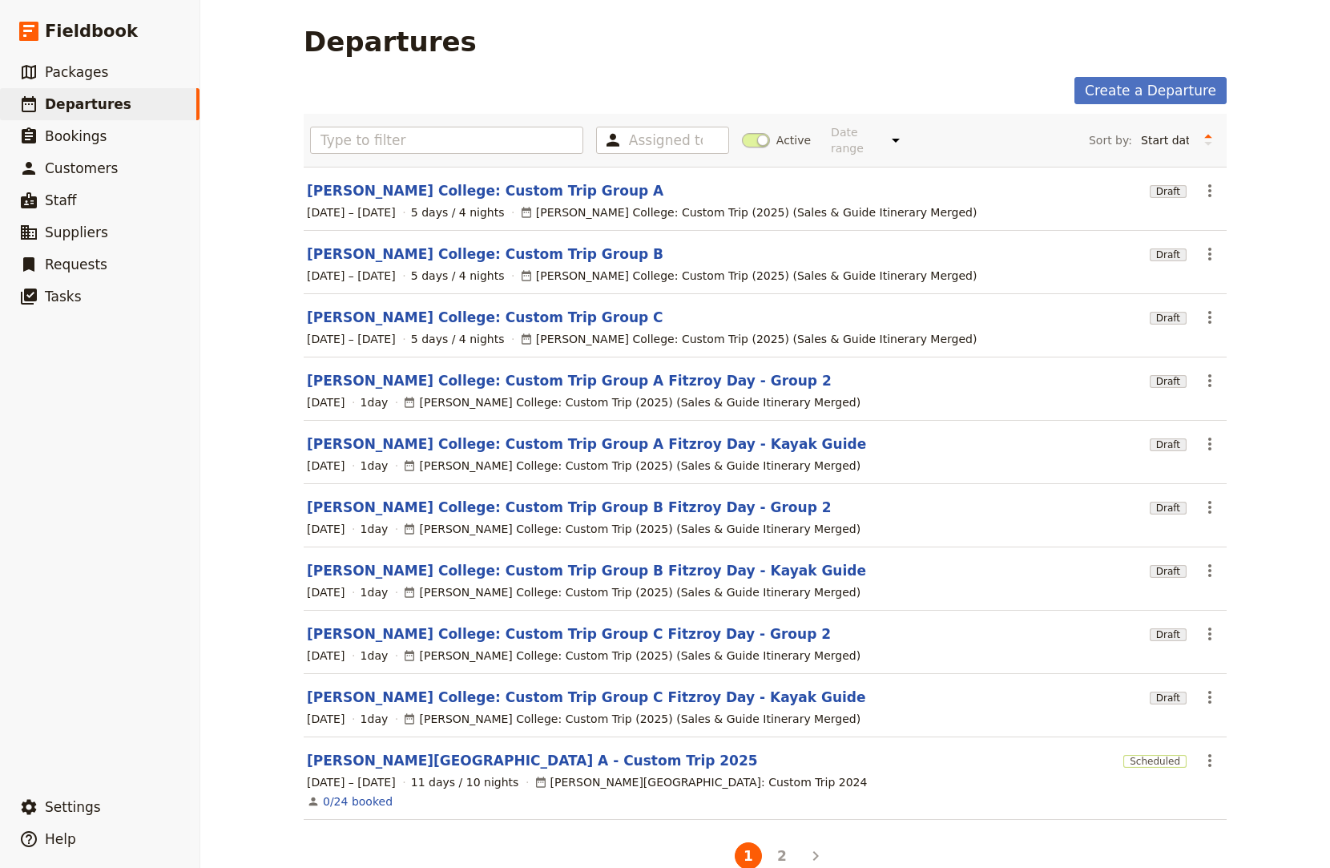
click at [756, 133] on span at bounding box center [756, 140] width 28 height 14
click at [742, 132] on input "Active" at bounding box center [742, 132] width 0 height 0
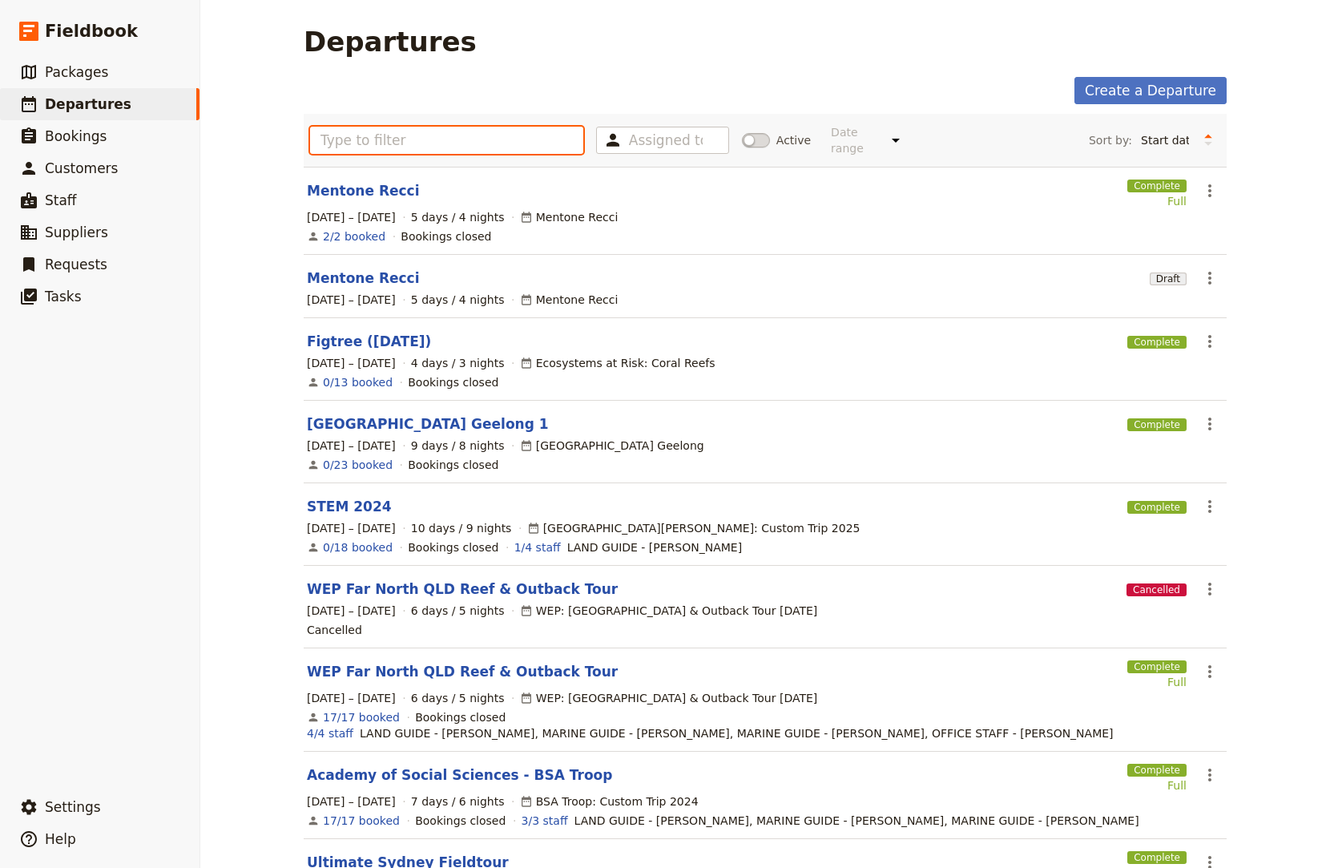
click at [530, 136] on input "text" at bounding box center [446, 140] width 273 height 27
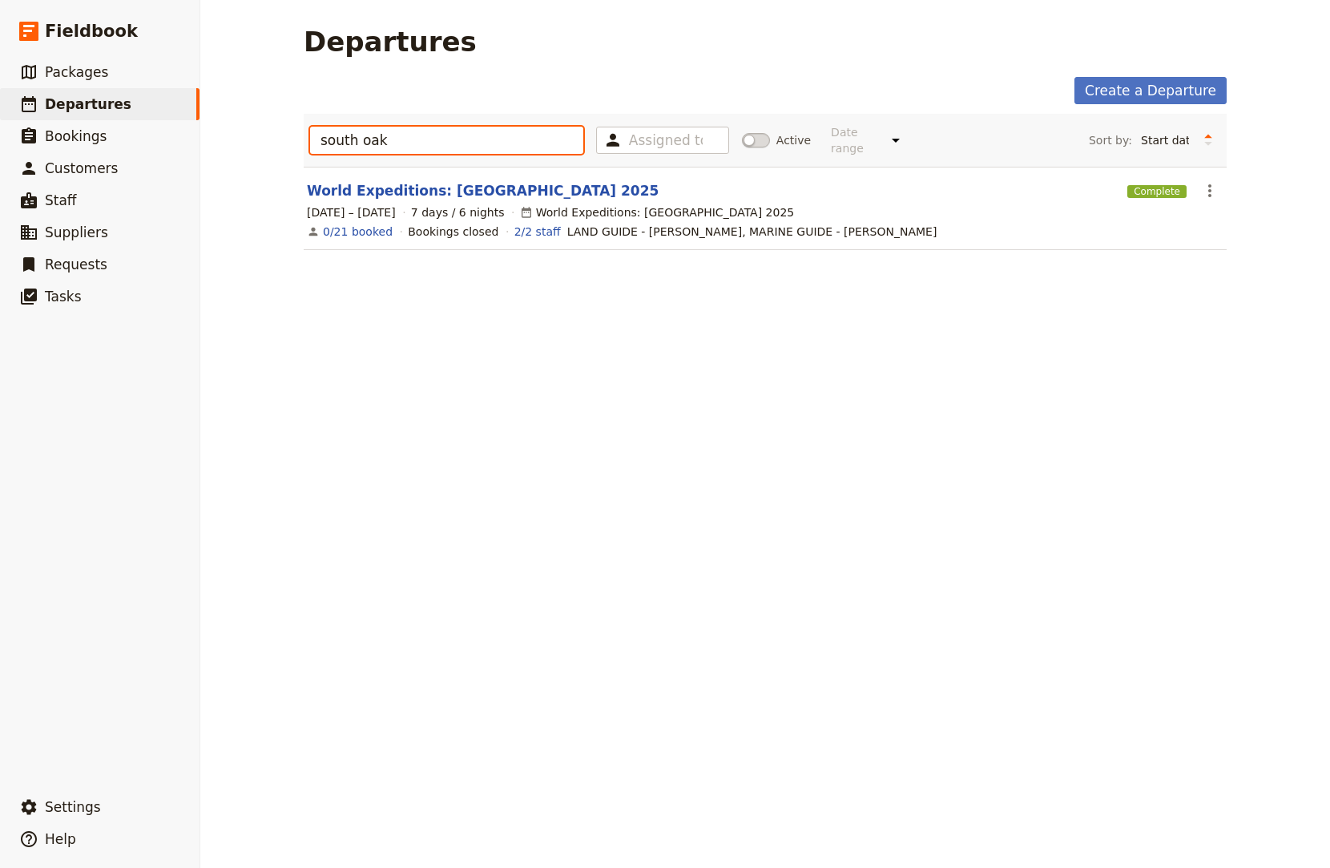
type input "south oak"
click at [526, 181] on link "World Expeditions: South Oakleigh College 2025" at bounding box center [483, 190] width 352 height 19
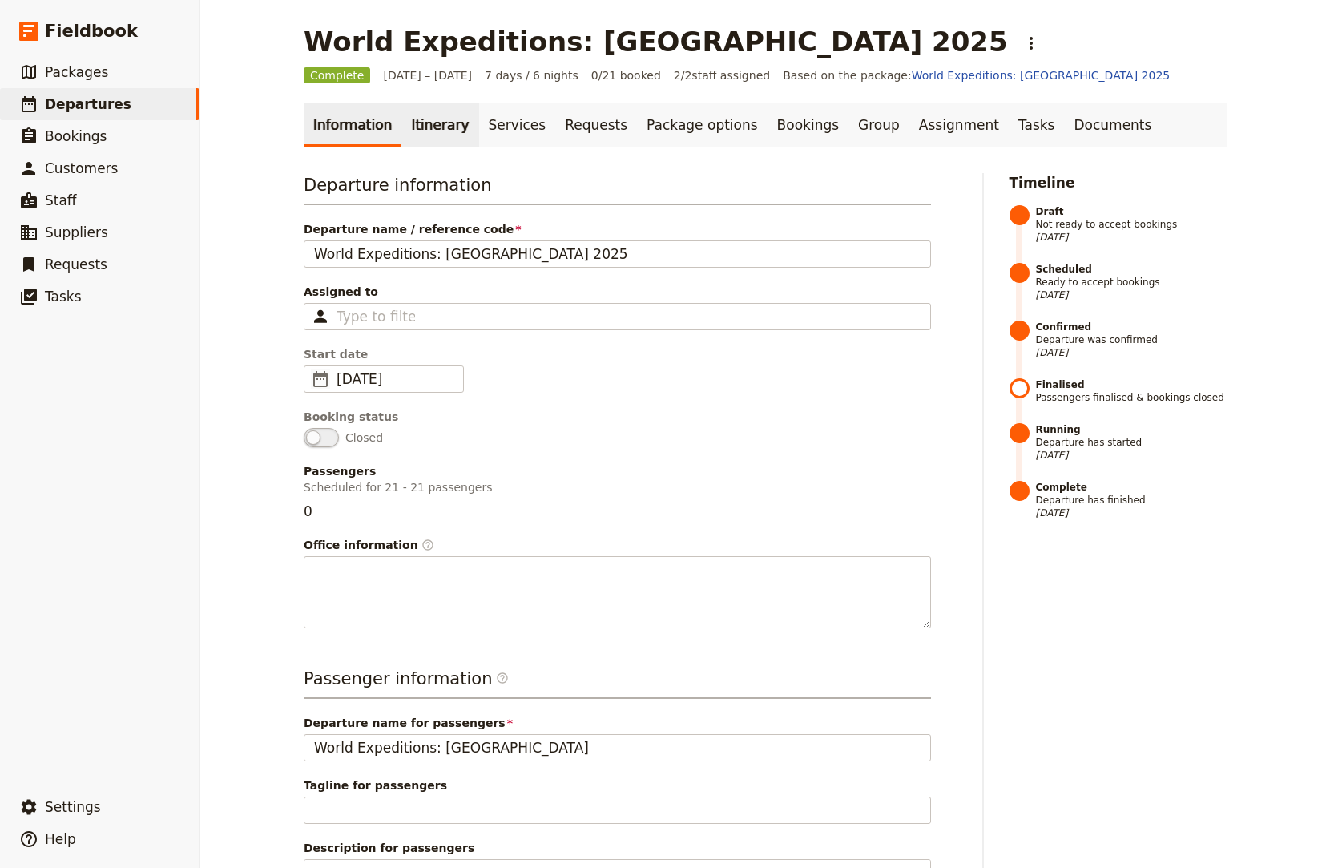
click at [412, 134] on link "Itinerary" at bounding box center [439, 125] width 77 height 45
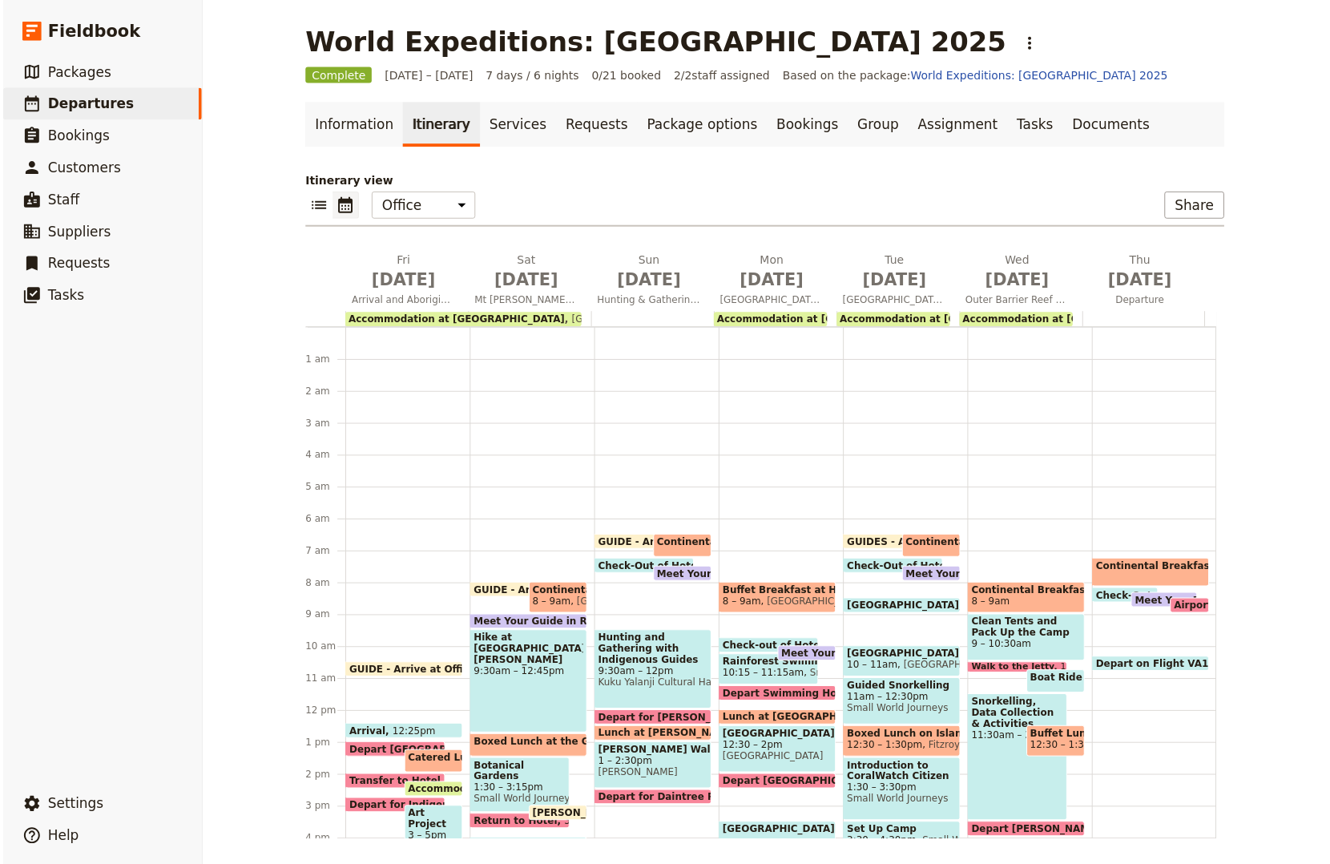
scroll to position [192, 0]
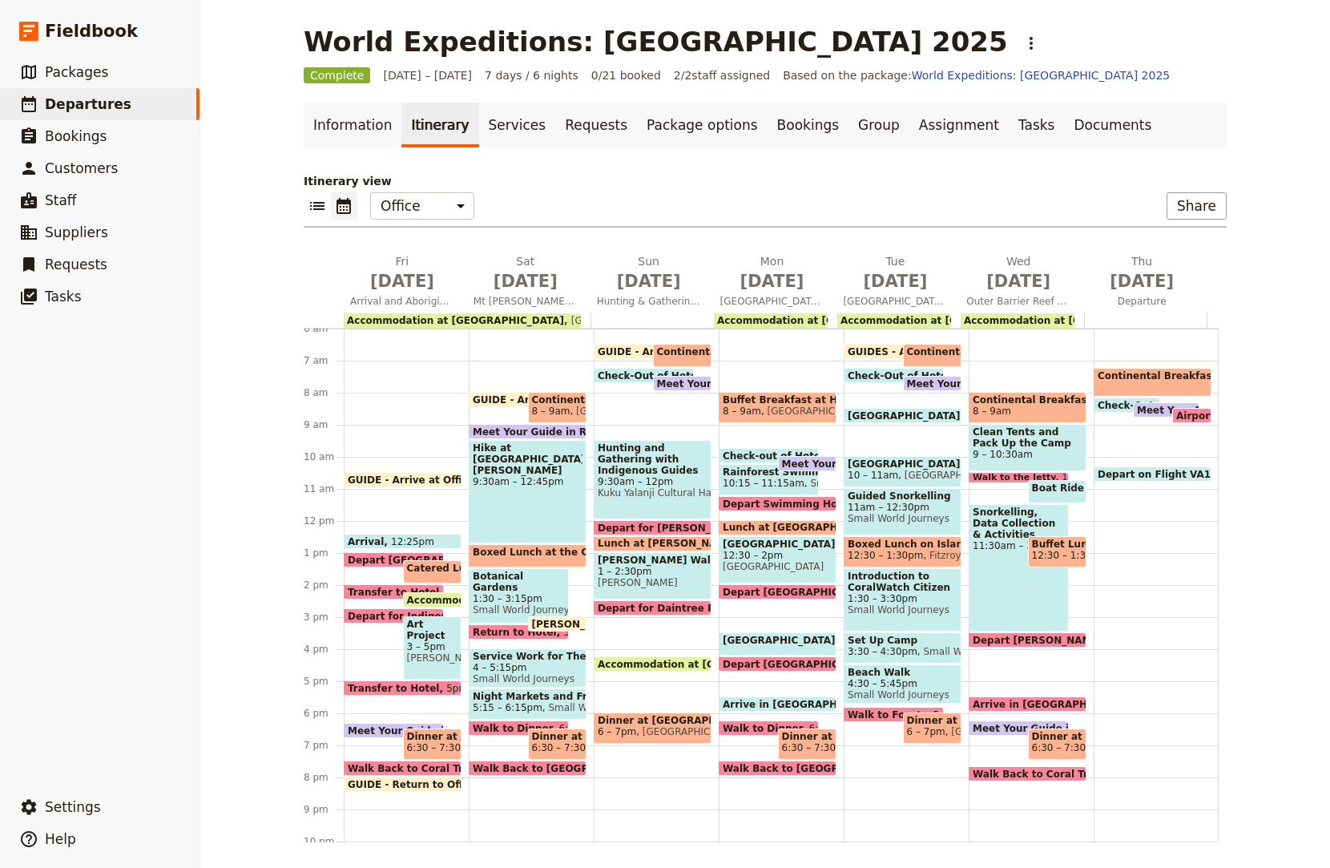
click at [352, 615] on span "Depart for Indigenous Art Activity" at bounding box center [443, 616] width 191 height 10
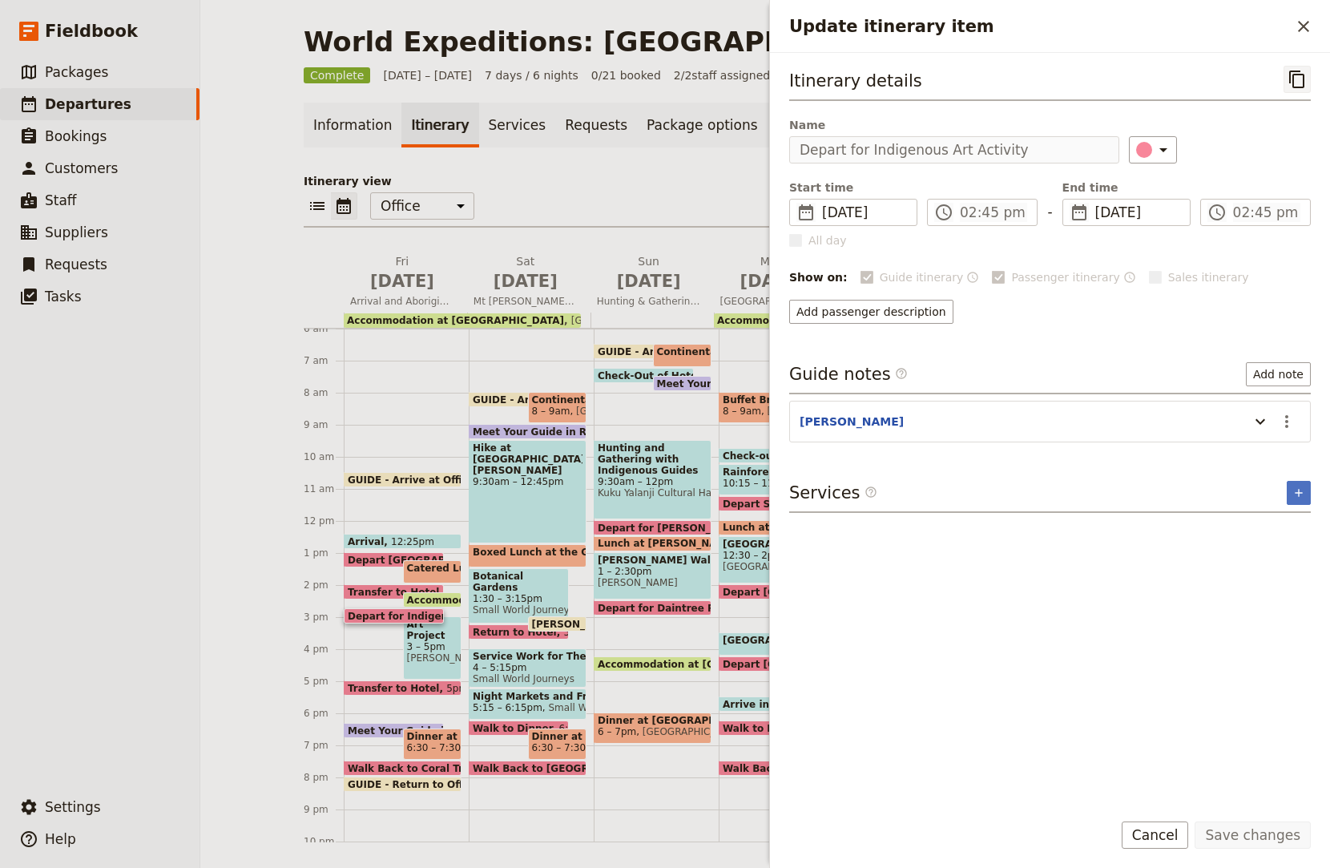
click at [1300, 79] on icon "Copy itinerary item" at bounding box center [1297, 79] width 19 height 19
click at [1167, 828] on button "Cancel" at bounding box center [1155, 834] width 67 height 27
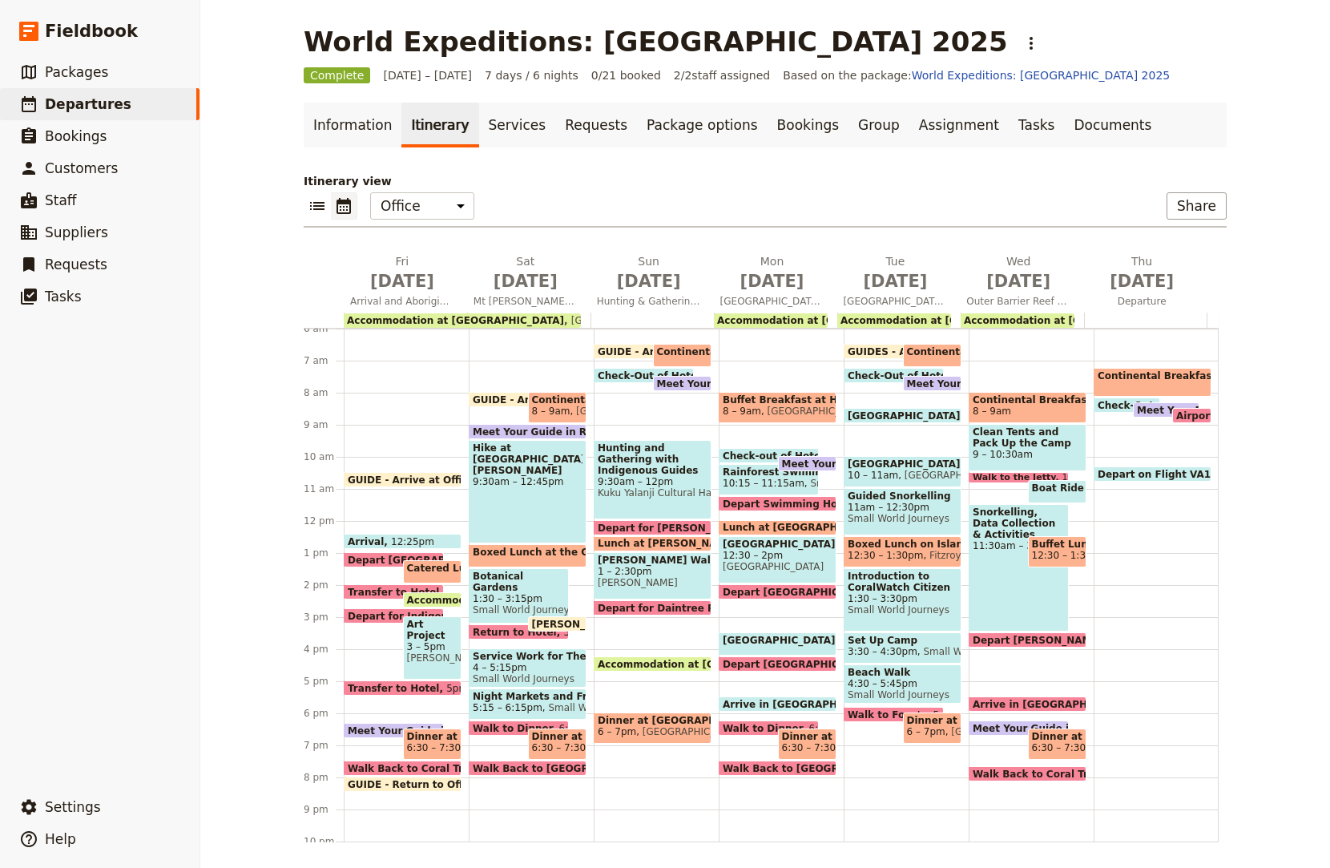
click at [403, 739] on div "Dinner at [GEOGRAPHIC_DATA] 6:30 – 7:30pm [GEOGRAPHIC_DATA]" at bounding box center [432, 743] width 59 height 31
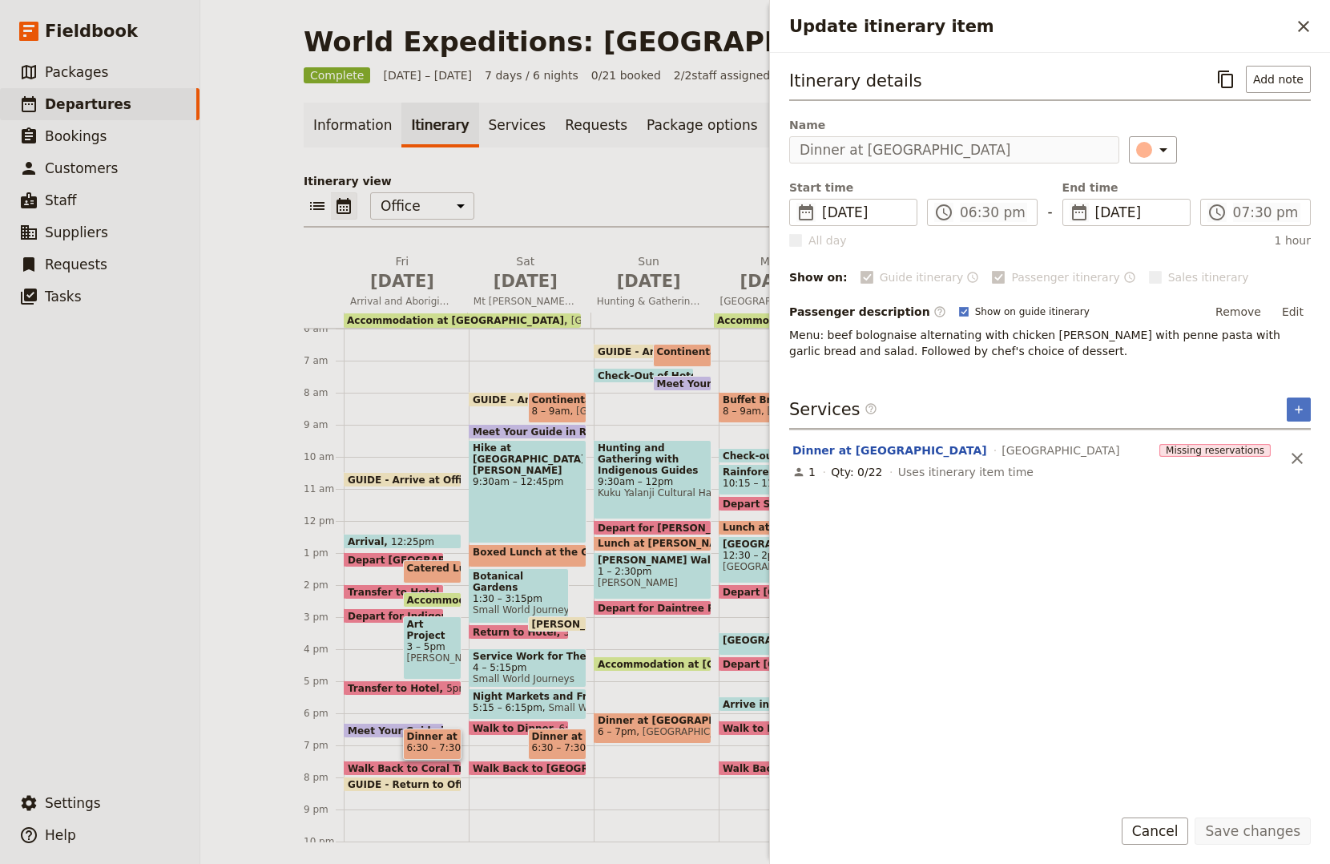
click at [1188, 835] on button "Cancel" at bounding box center [1155, 830] width 67 height 27
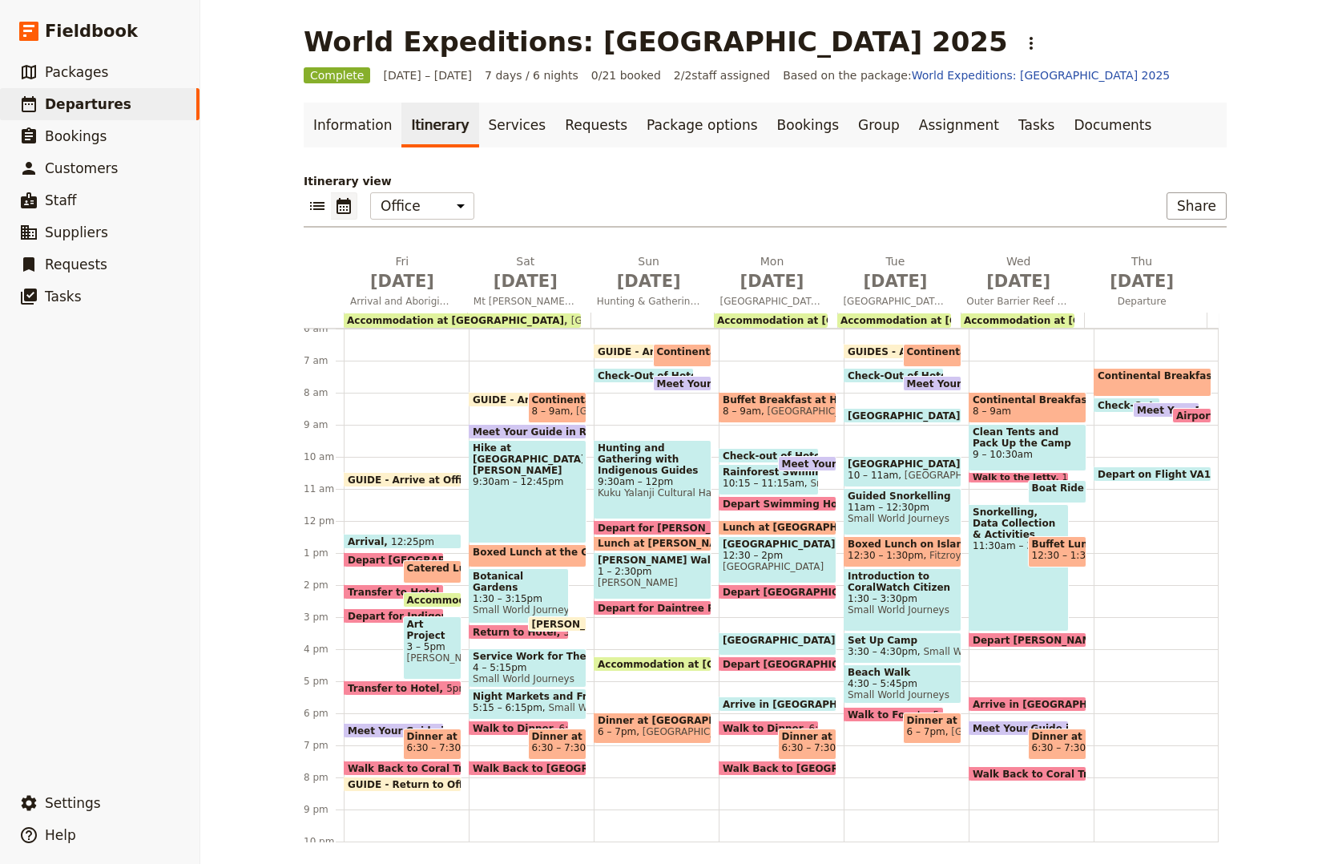
click at [867, 377] on span at bounding box center [894, 379] width 99 height 6
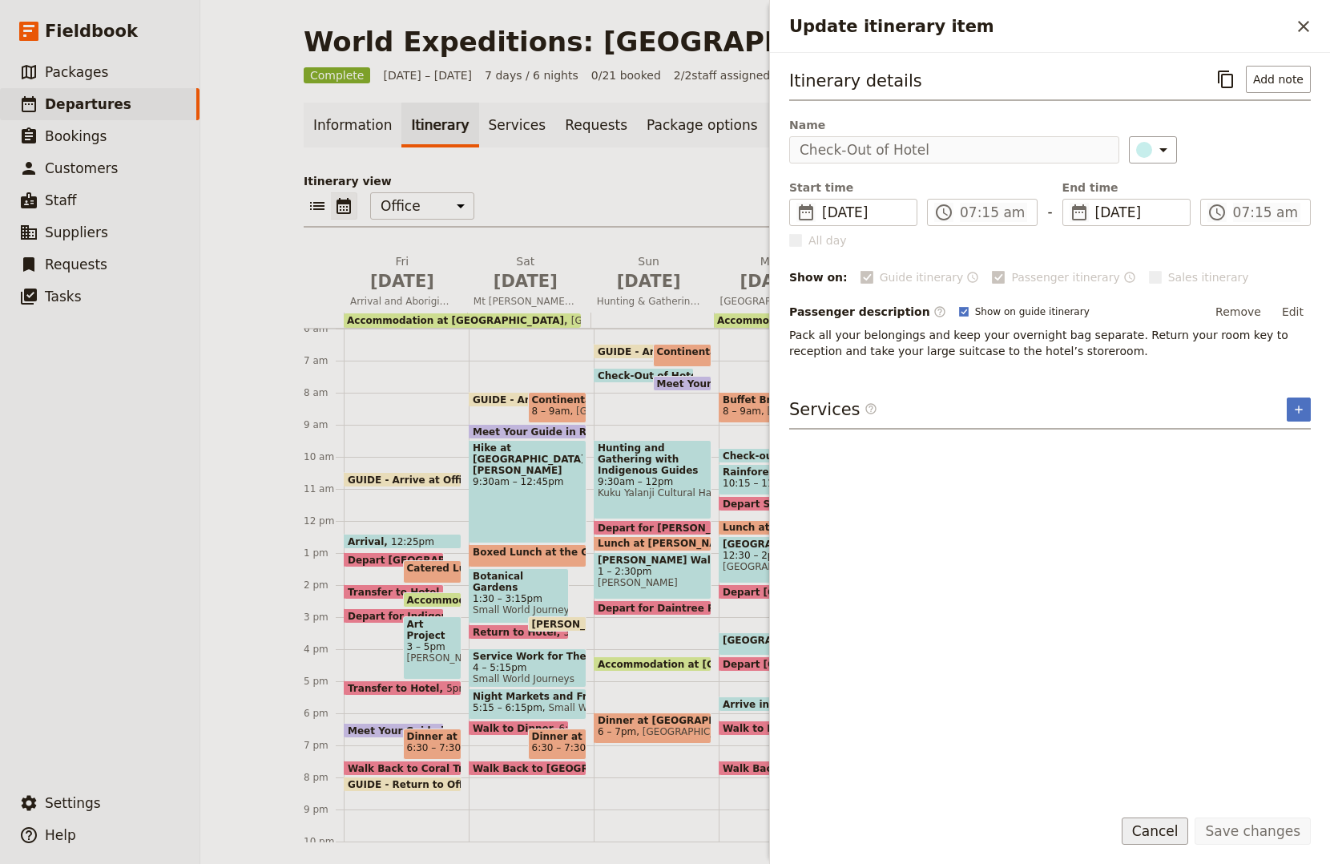
click at [1145, 828] on button "Cancel" at bounding box center [1155, 830] width 67 height 27
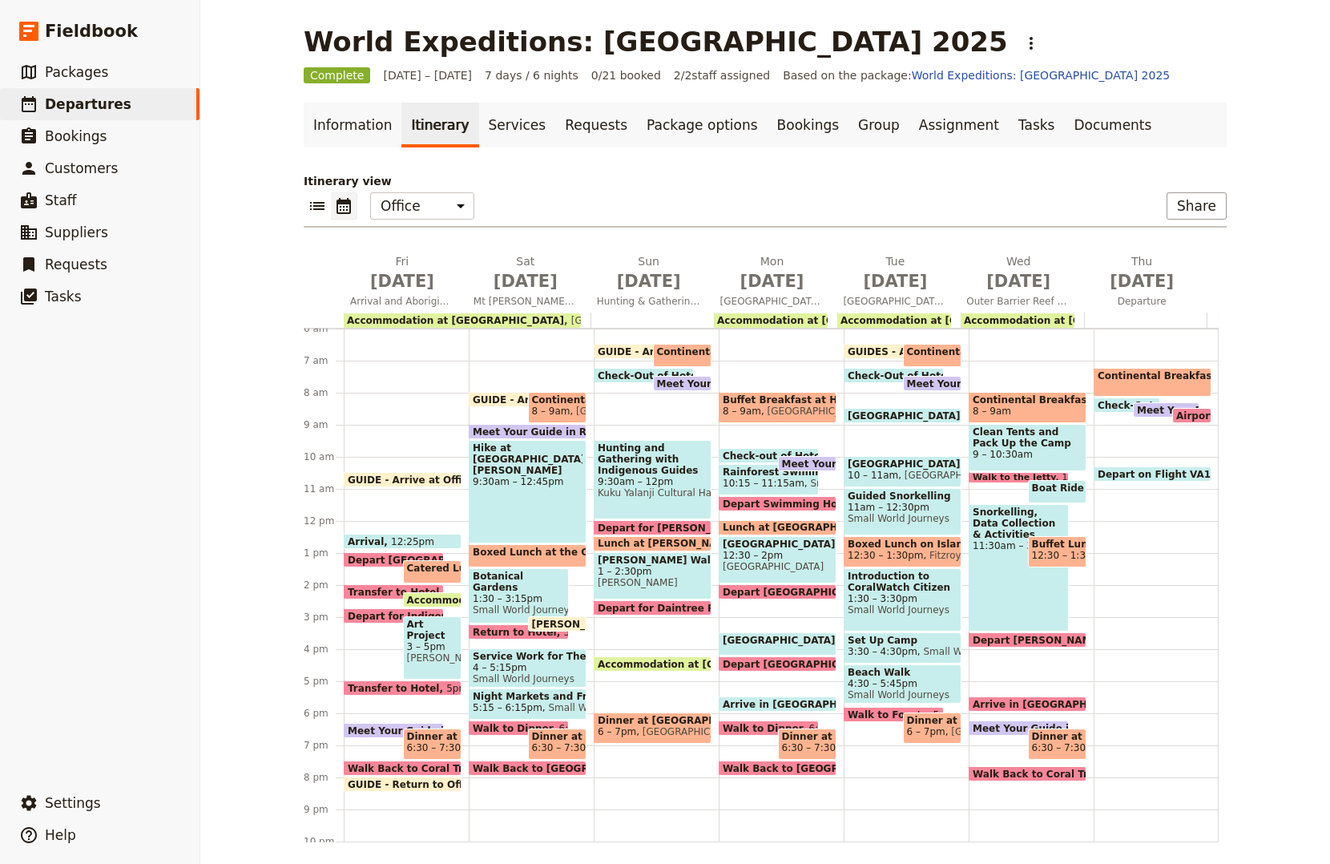
click at [907, 347] on span "Continental Breakfast at Hotel" at bounding box center [993, 351] width 173 height 11
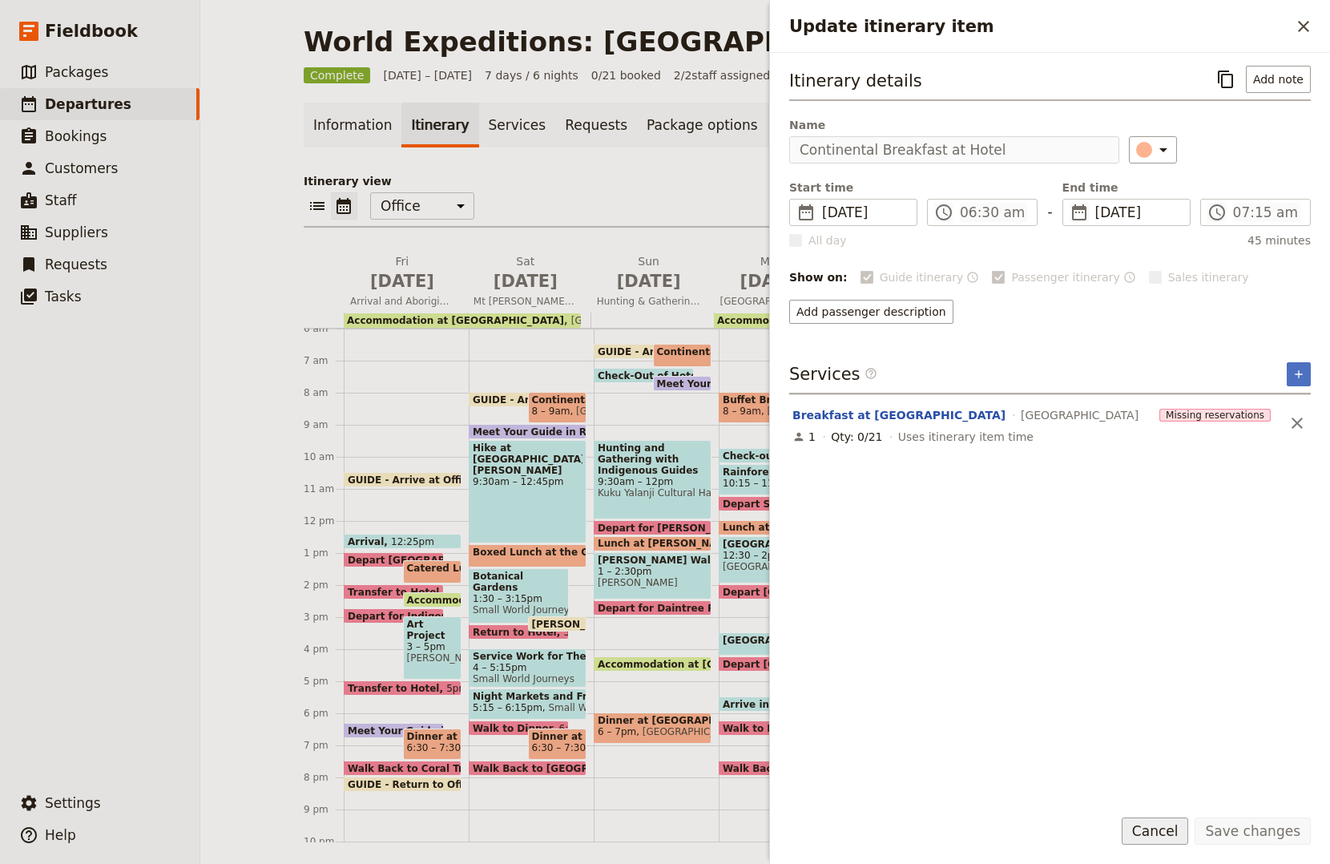
click at [1140, 824] on button "Cancel" at bounding box center [1155, 830] width 67 height 27
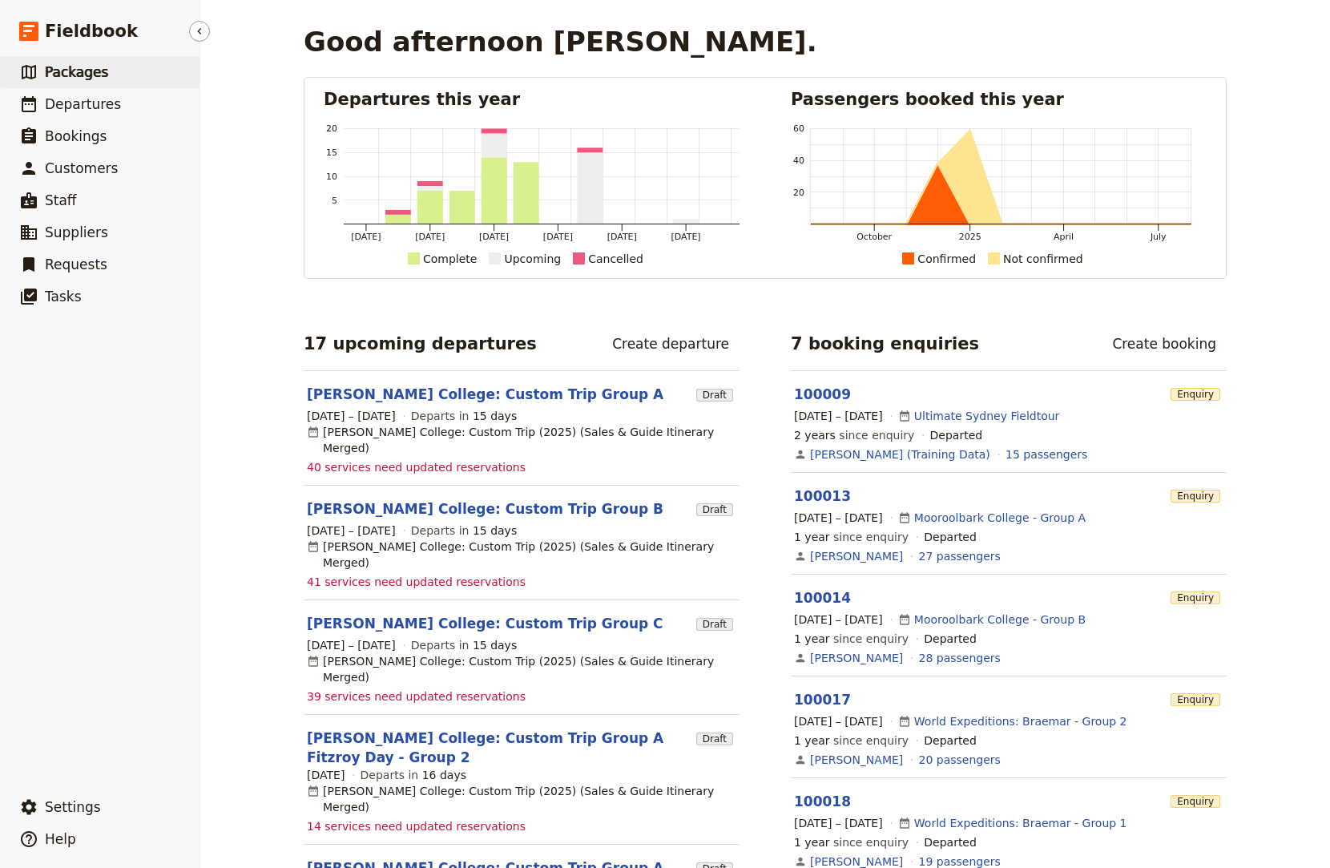
click at [83, 67] on span "Packages" at bounding box center [76, 72] width 63 height 16
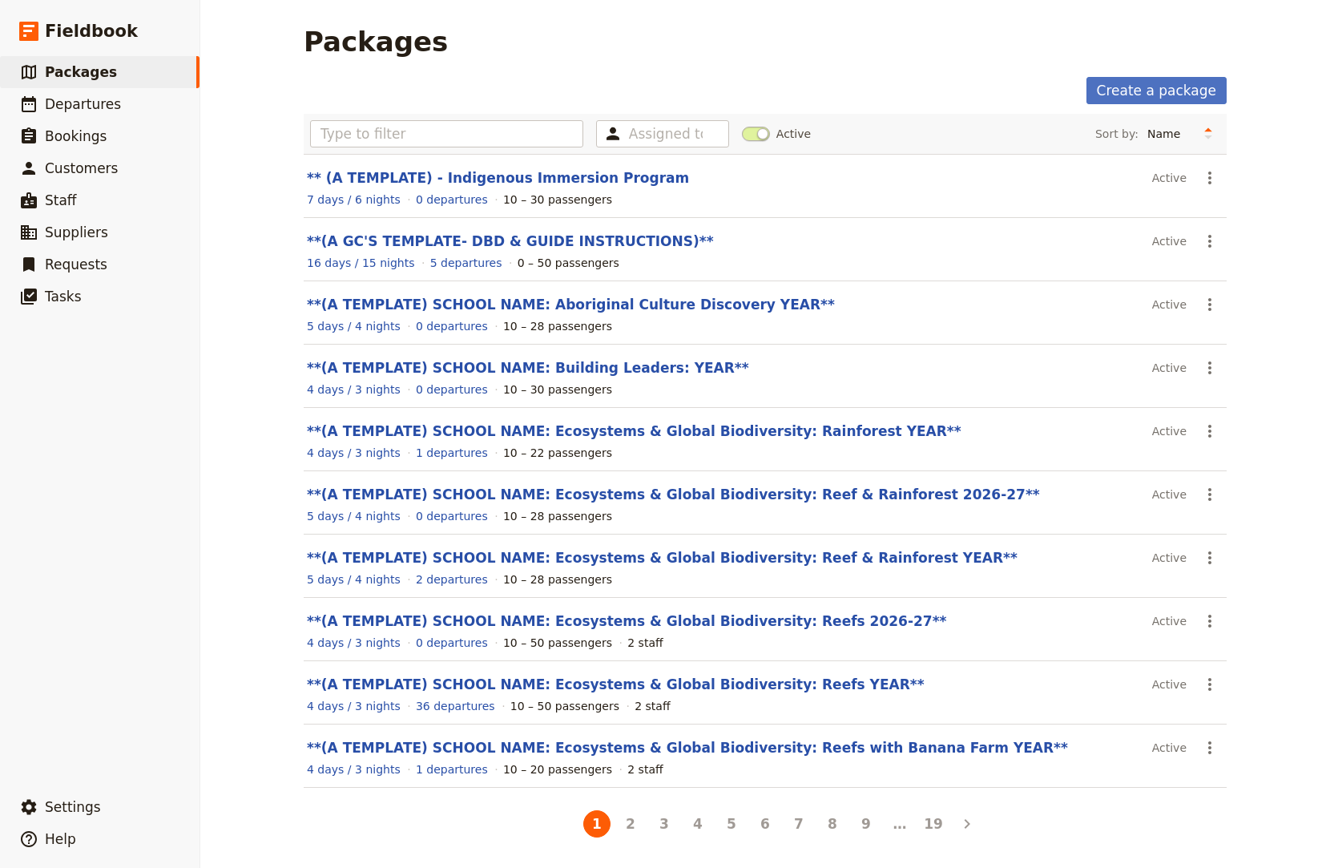
click at [878, 775] on div "4 days / 3 nights 1 departures 10 – 20 passengers 2 staff" at bounding box center [765, 769] width 920 height 19
click at [754, 683] on link "**(A TEMPLATE) SCHOOL NAME: Ecosystems & Global Biodiversity: Reefs YEAR**" at bounding box center [616, 684] width 618 height 16
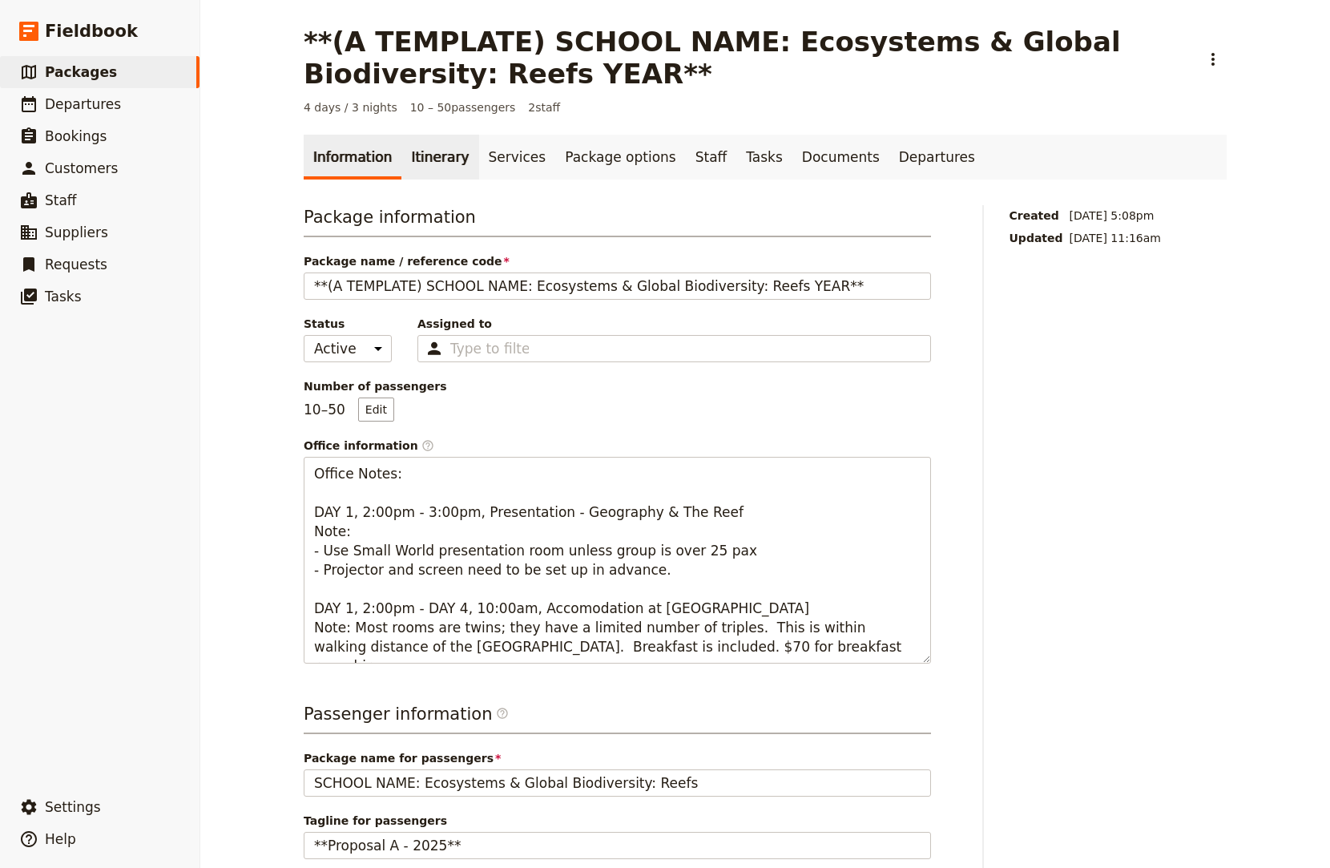
click at [421, 162] on link "Itinerary" at bounding box center [439, 157] width 77 height 45
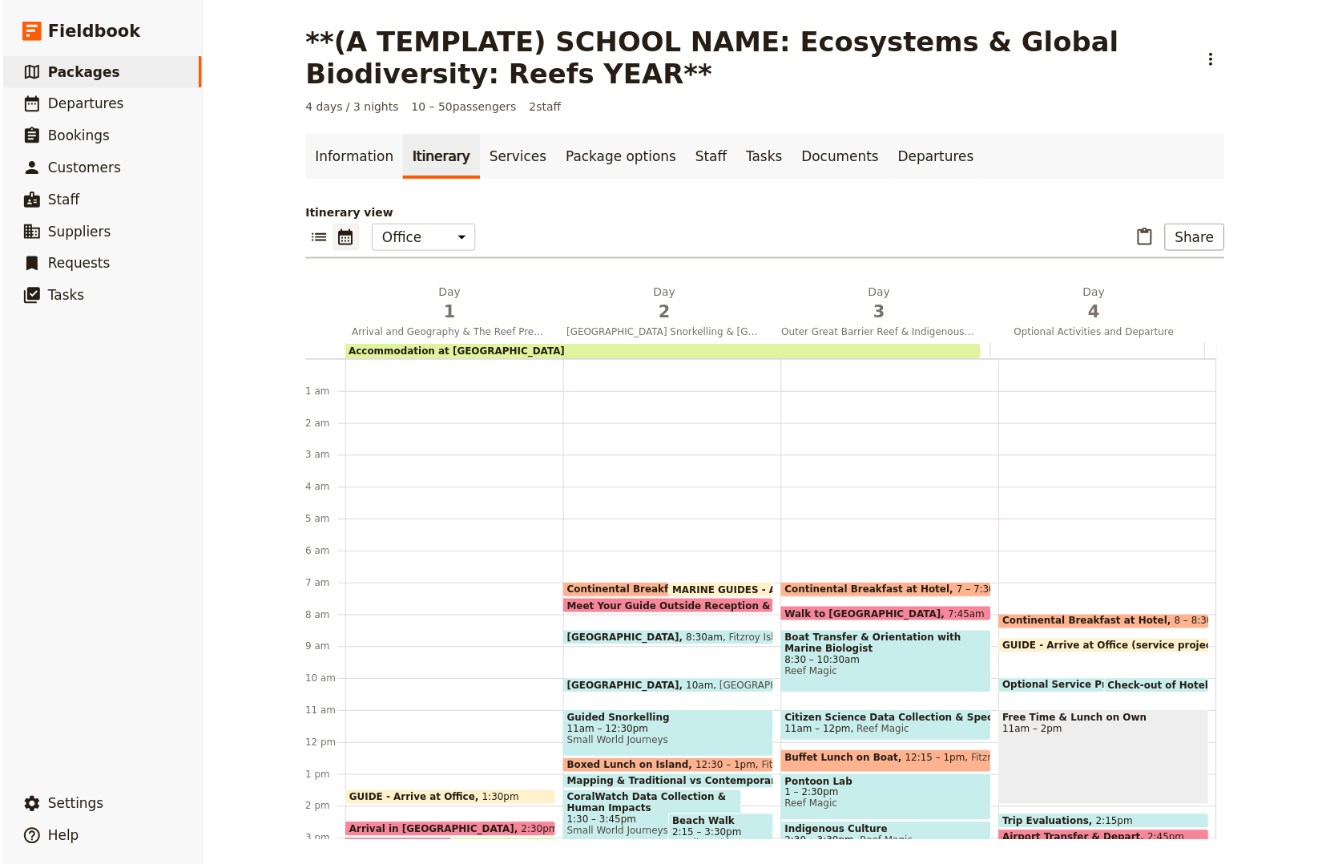
scroll to position [208, 0]
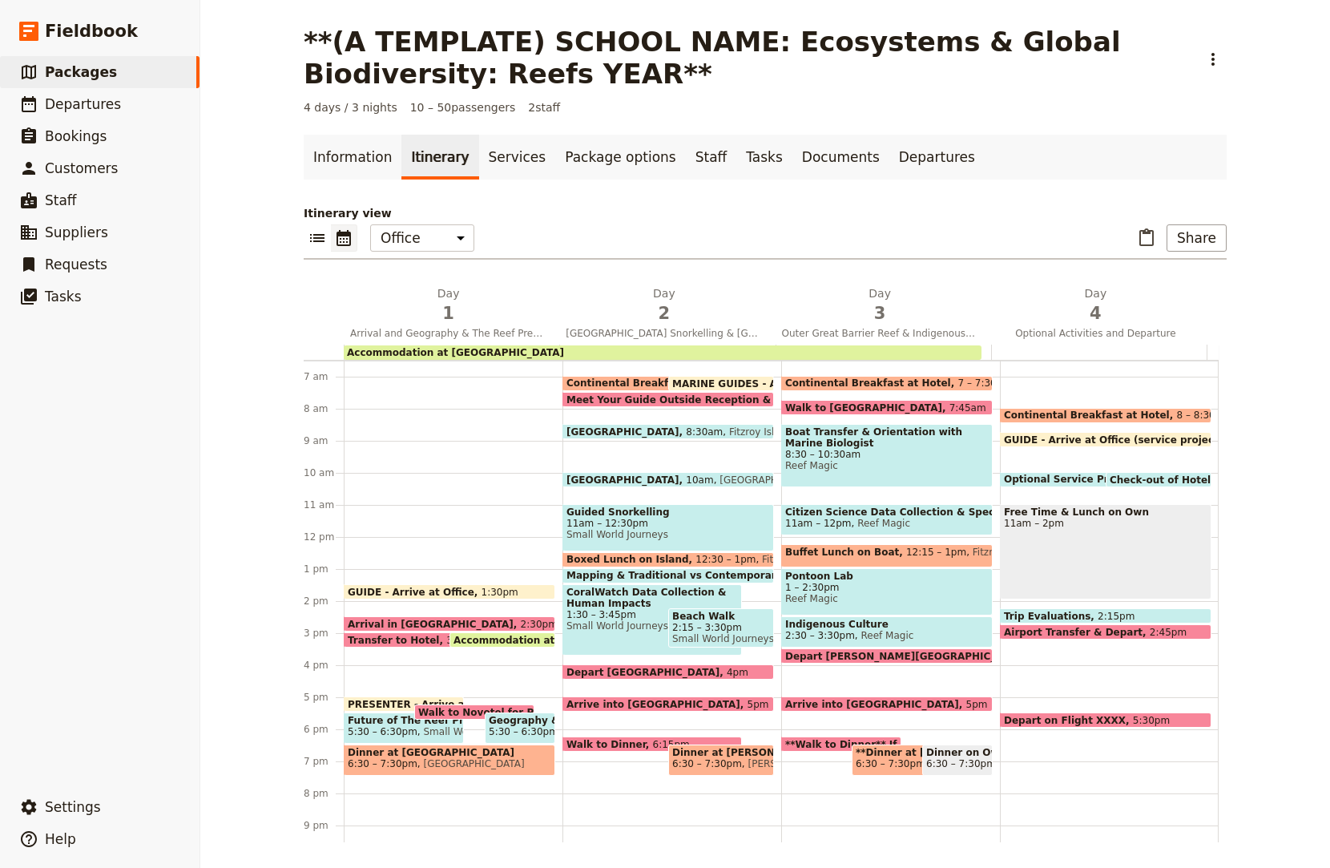
click at [456, 759] on span "[GEOGRAPHIC_DATA]" at bounding box center [470, 763] width 107 height 11
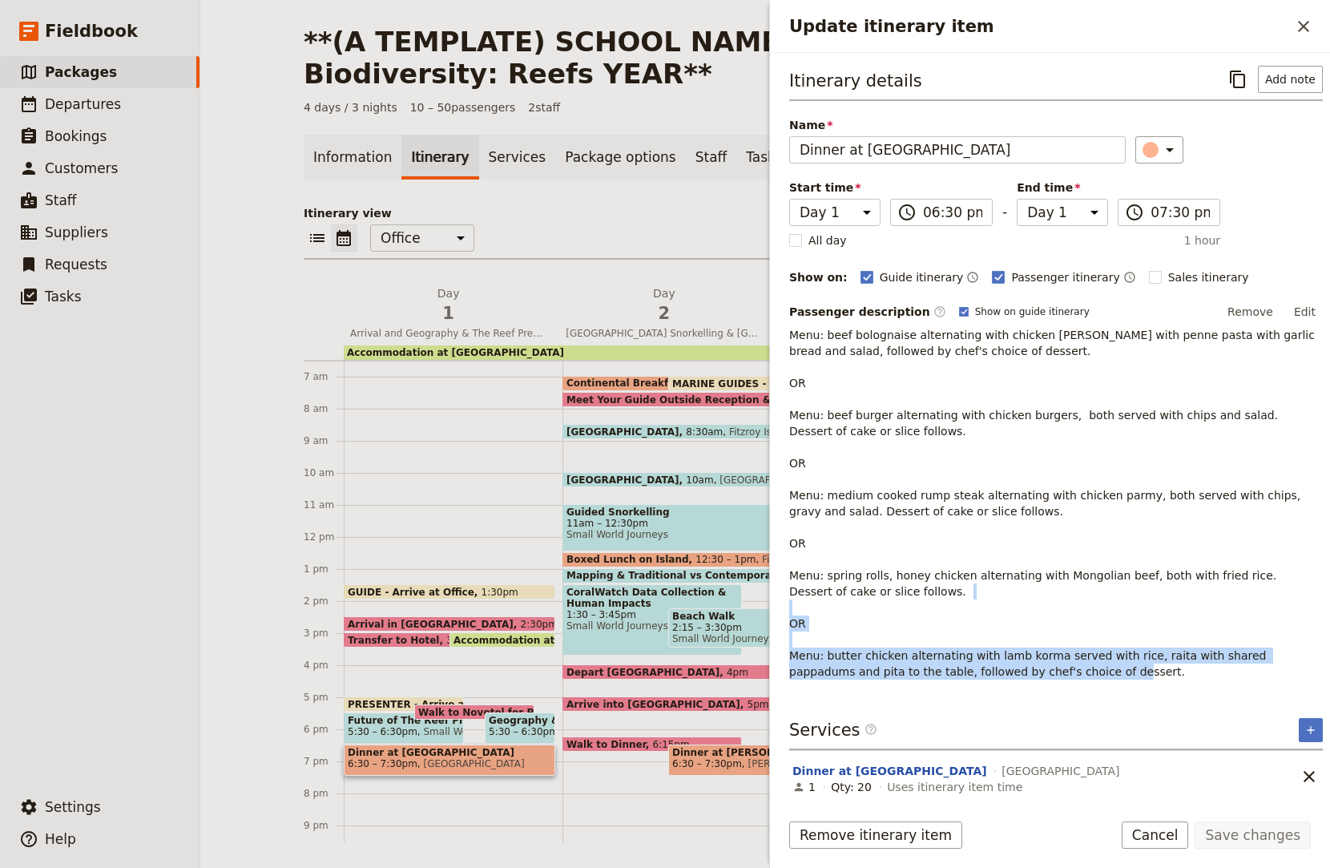
drag, startPoint x: 790, startPoint y: 651, endPoint x: 1050, endPoint y: 665, distance: 260.0
click at [1050, 665] on p "Menu: beef bolognaise alternating with chicken [PERSON_NAME] with penne pasta w…" at bounding box center [1056, 503] width 534 height 353
copy p "Menu: butter chicken alternating with lamb korma served with rice, raita with s…"
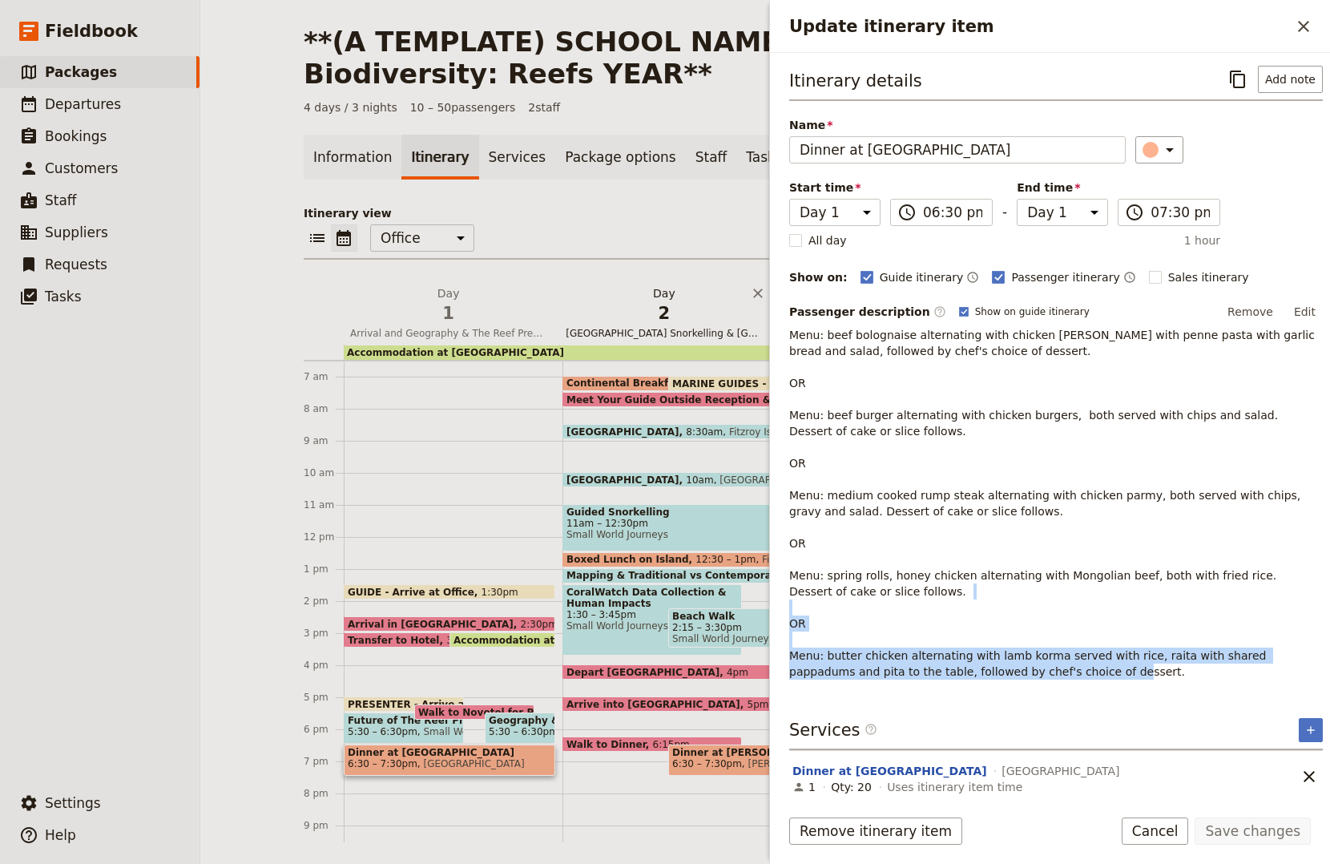
click at [648, 330] on span "[GEOGRAPHIC_DATA] Snorkelling & [GEOGRAPHIC_DATA]" at bounding box center [663, 333] width 209 height 13
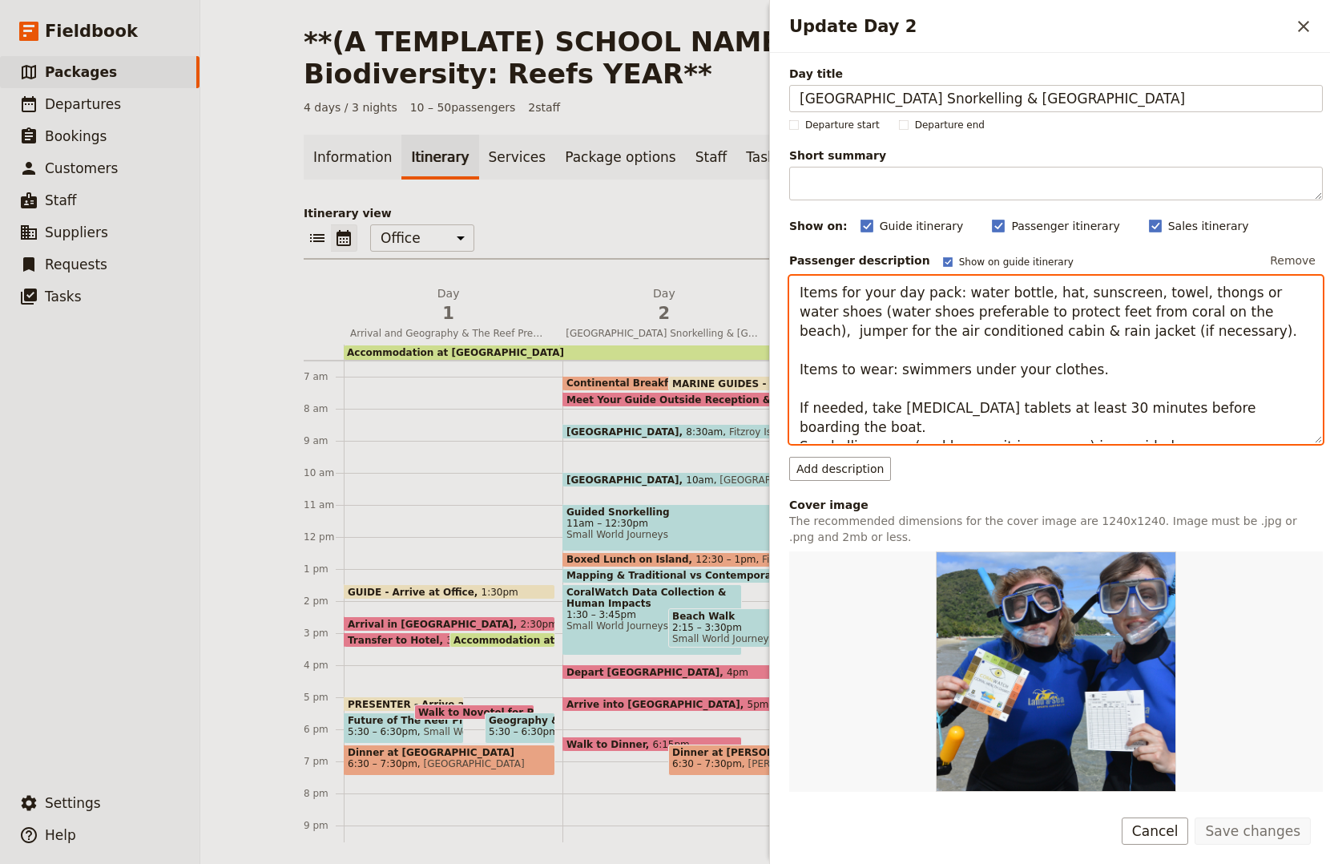
click at [848, 390] on textarea "Items for your day pack: water bottle, hat, sunscreen, towel, thongs or water s…" at bounding box center [1056, 360] width 534 height 168
drag, startPoint x: 799, startPoint y: 429, endPoint x: 1143, endPoint y: 380, distance: 348.0
click at [1141, 425] on textarea "Items for your day pack: water bottle, hat, sunscreen, towel, thongs or water s…" at bounding box center [1056, 360] width 534 height 168
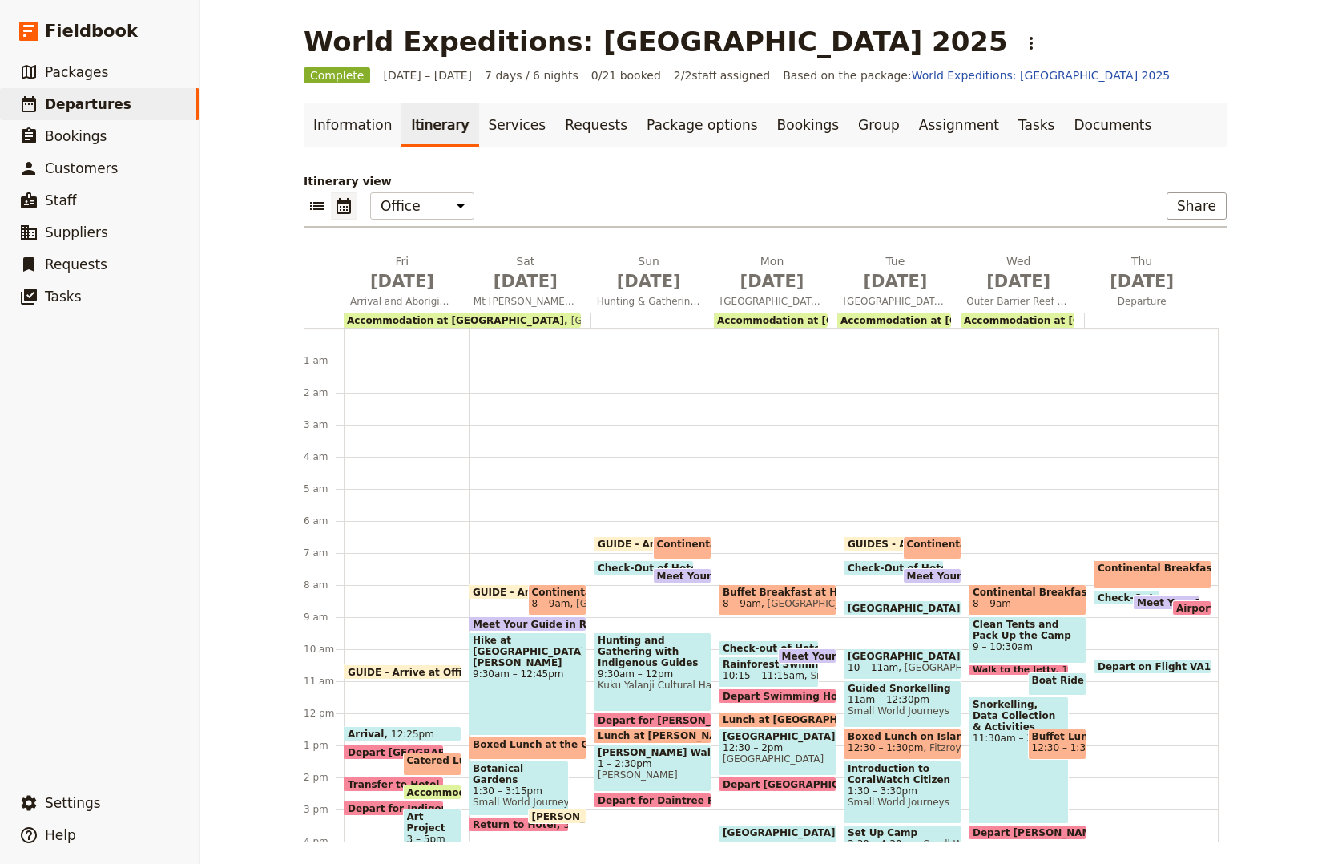
scroll to position [192, 0]
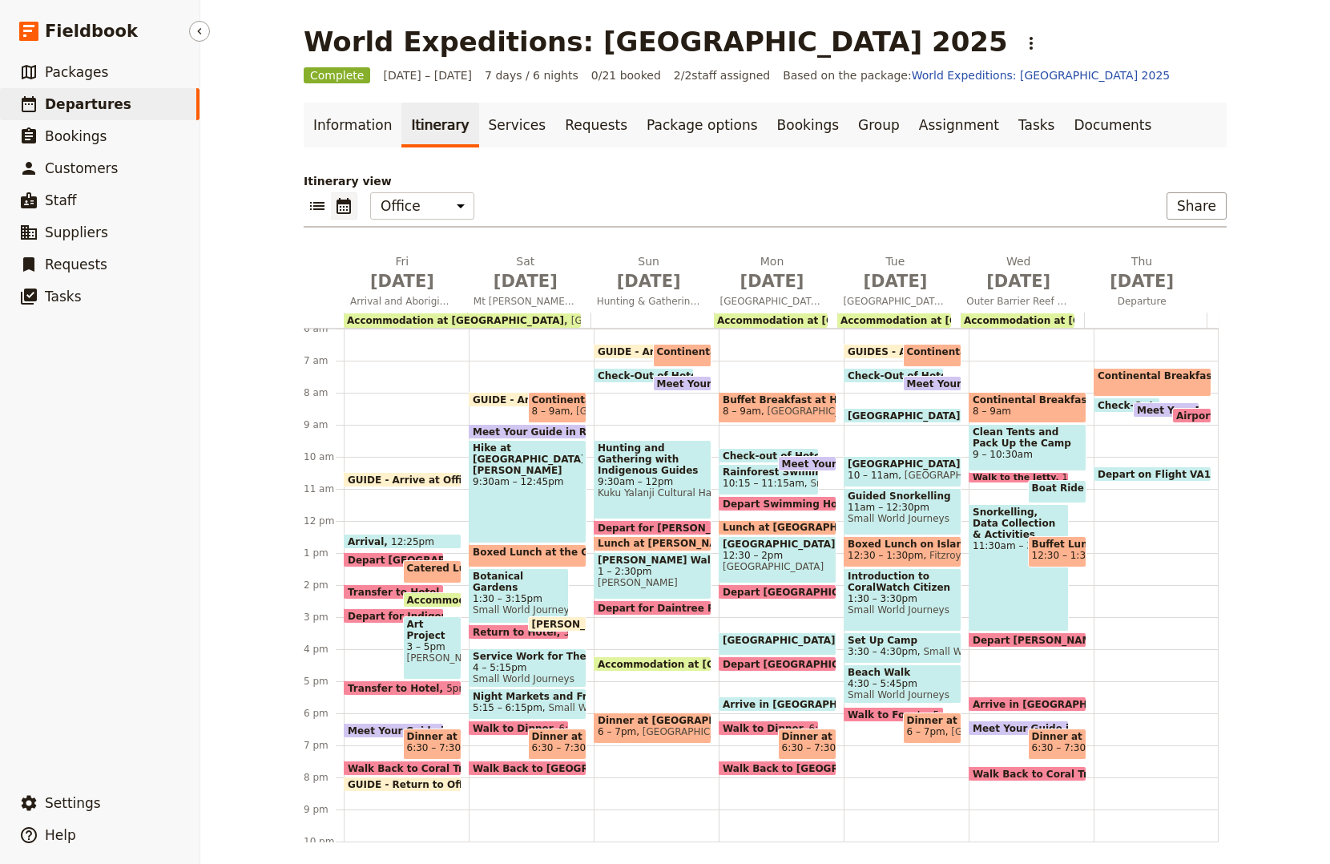
click at [111, 109] on span "Departures" at bounding box center [88, 104] width 87 height 16
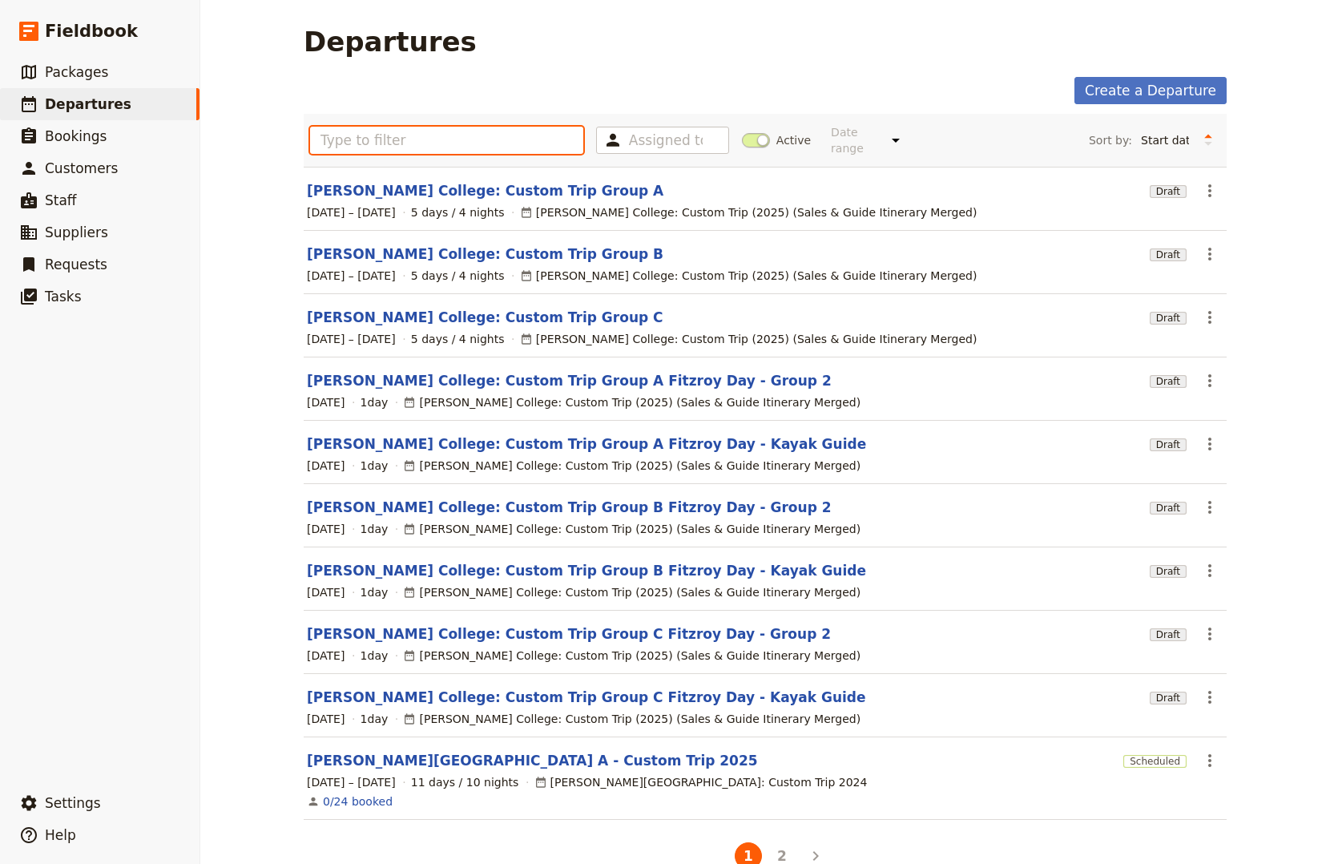
click at [529, 139] on input "text" at bounding box center [446, 140] width 273 height 27
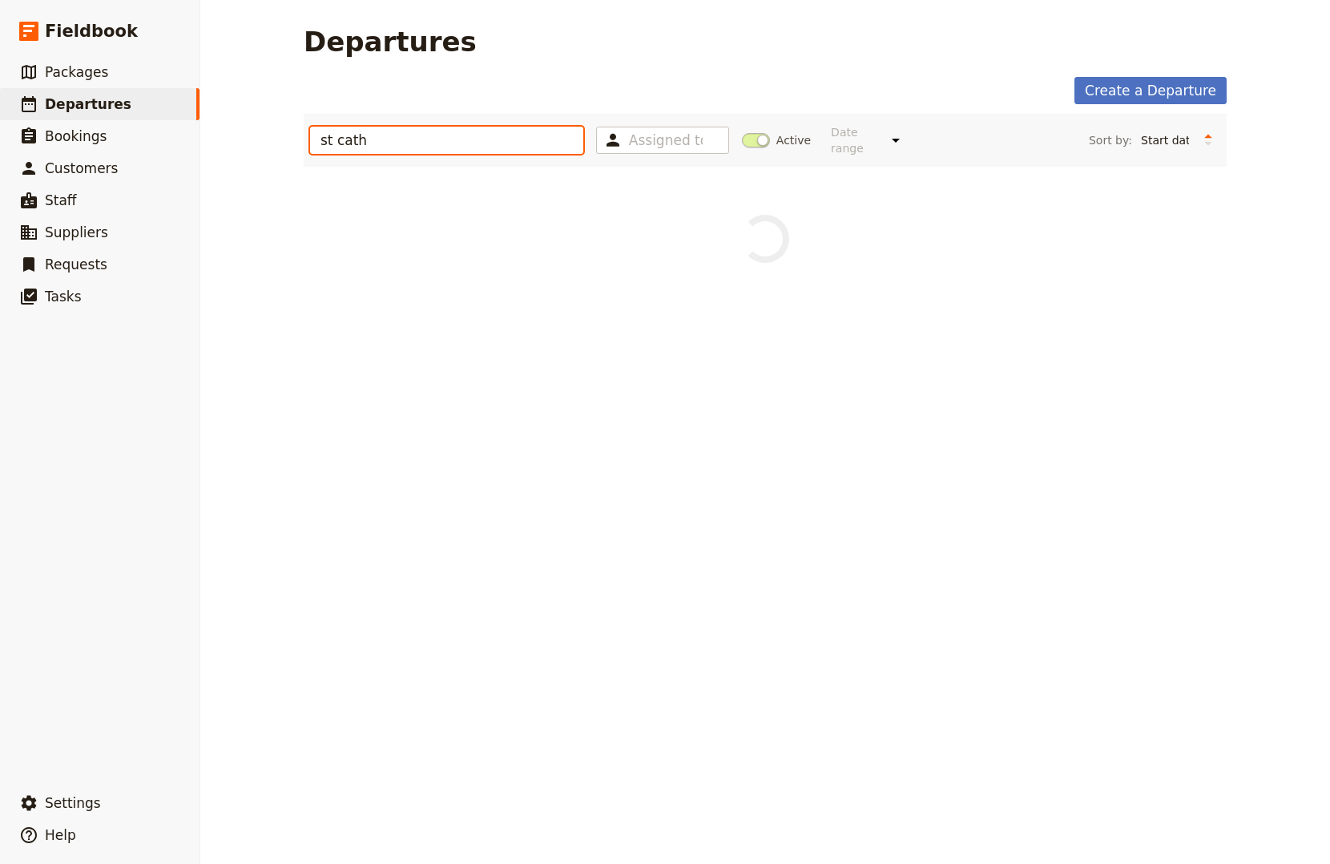
type input "st cath"
click at [743, 133] on span at bounding box center [756, 140] width 28 height 14
click at [742, 132] on input "Active" at bounding box center [742, 132] width 0 height 0
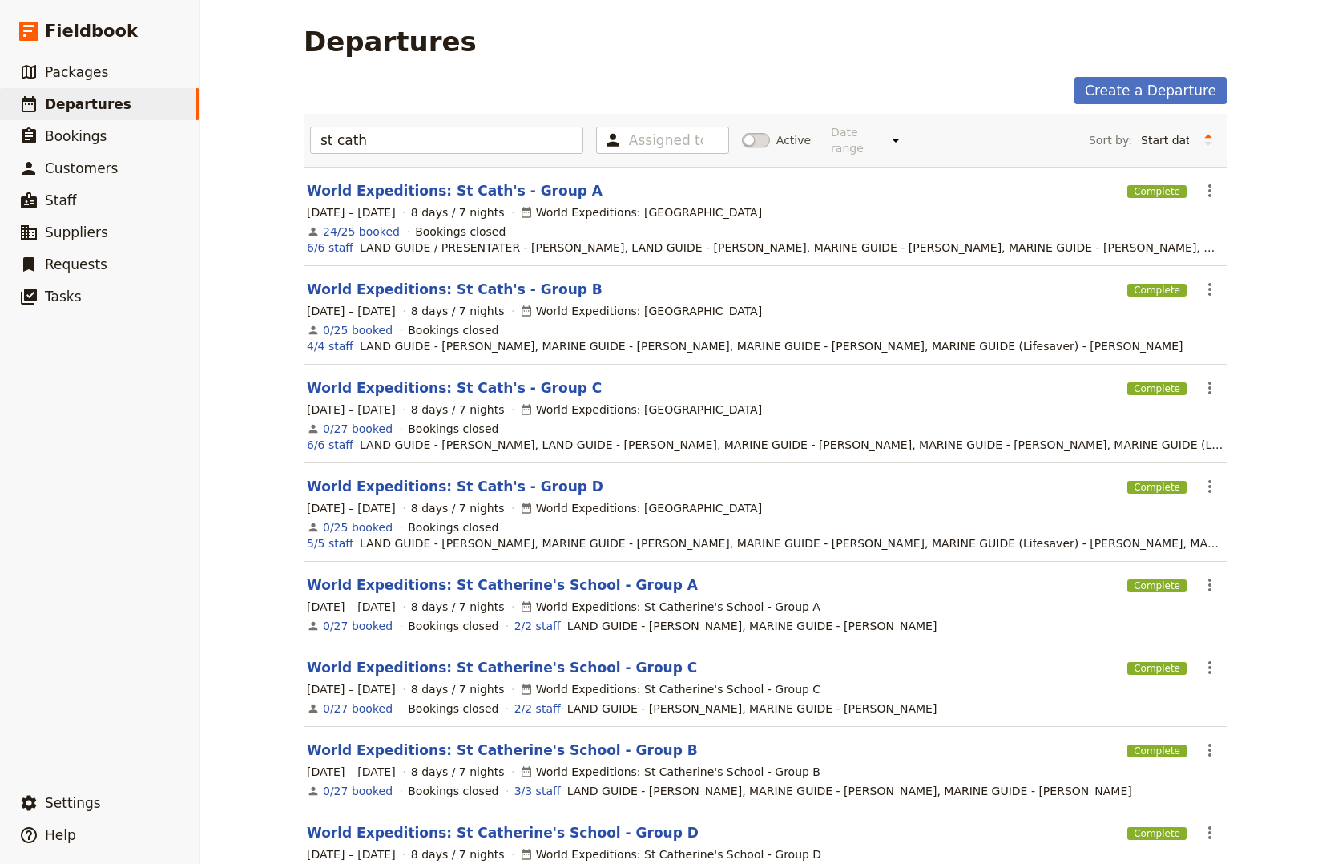
scroll to position [44, 0]
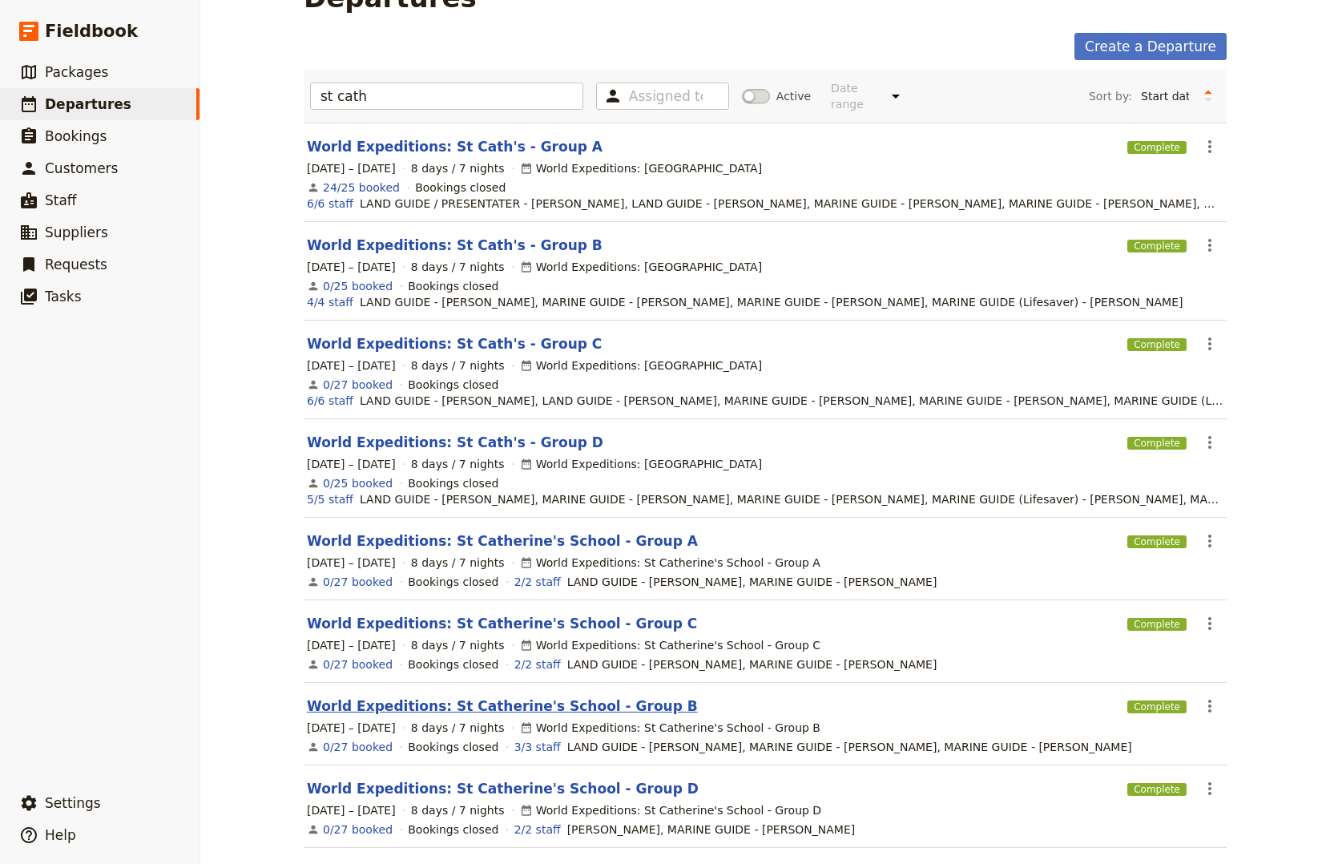
click at [434, 696] on link "World Expeditions: St Catherine's School - Group B" at bounding box center [502, 705] width 391 height 19
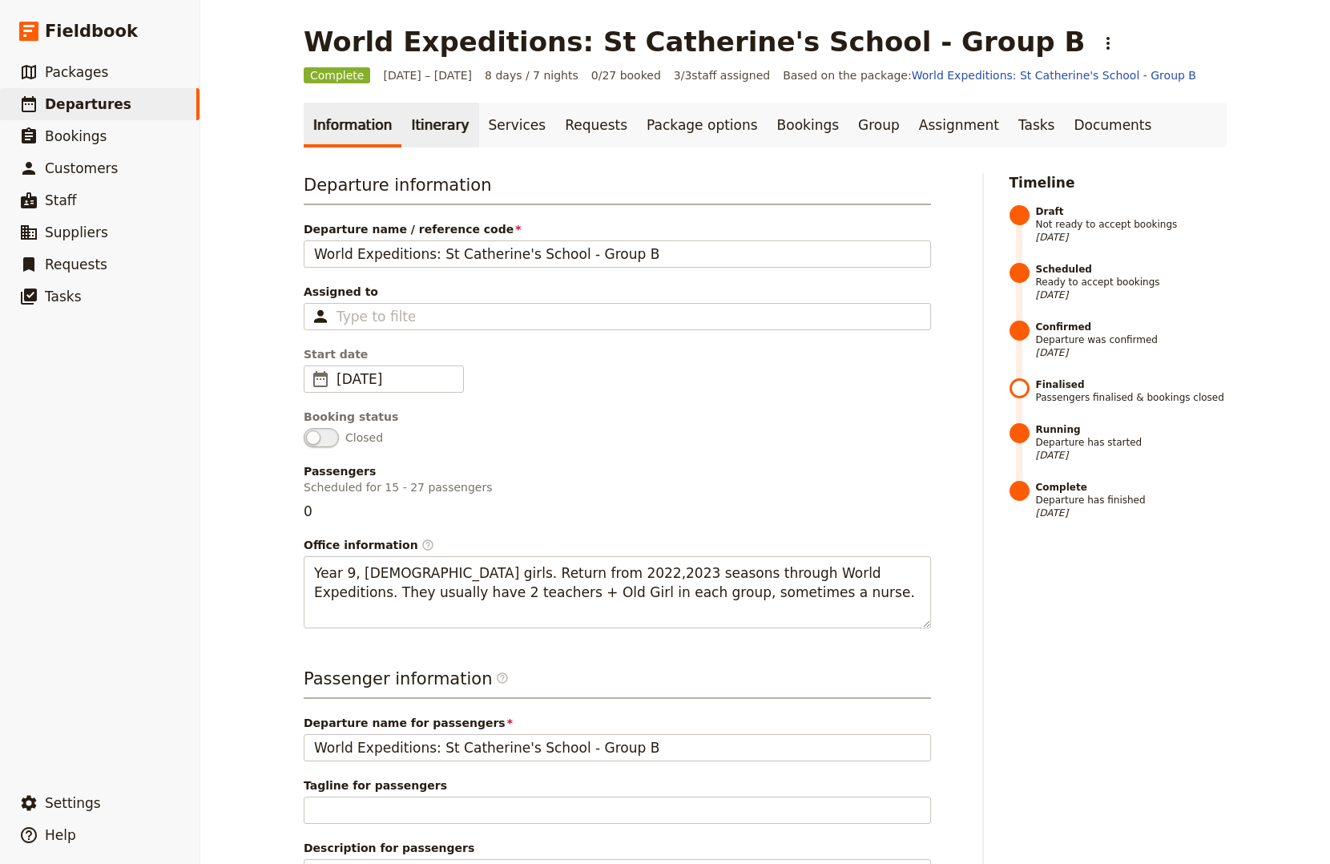
click at [431, 115] on link "Itinerary" at bounding box center [439, 125] width 77 height 45
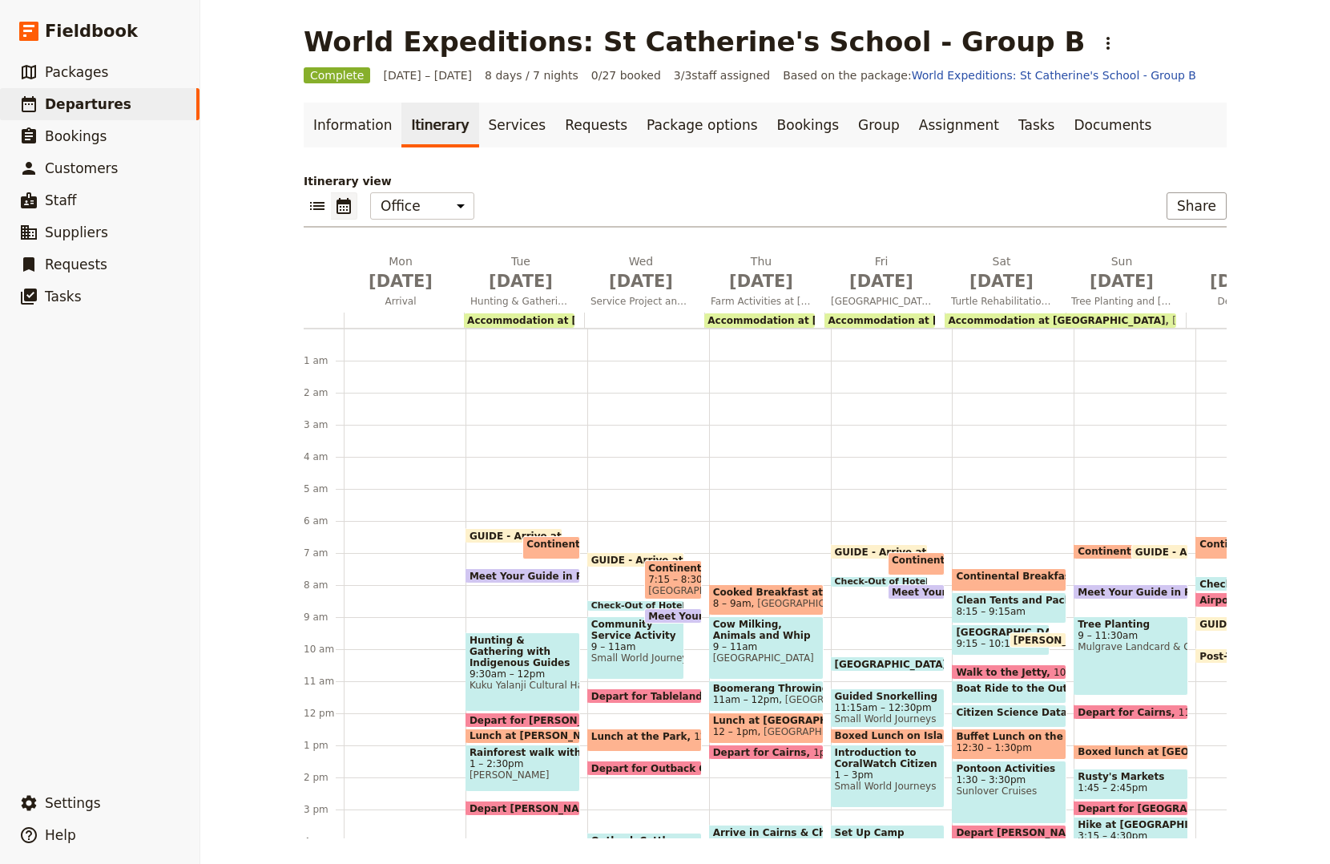
scroll to position [184, 0]
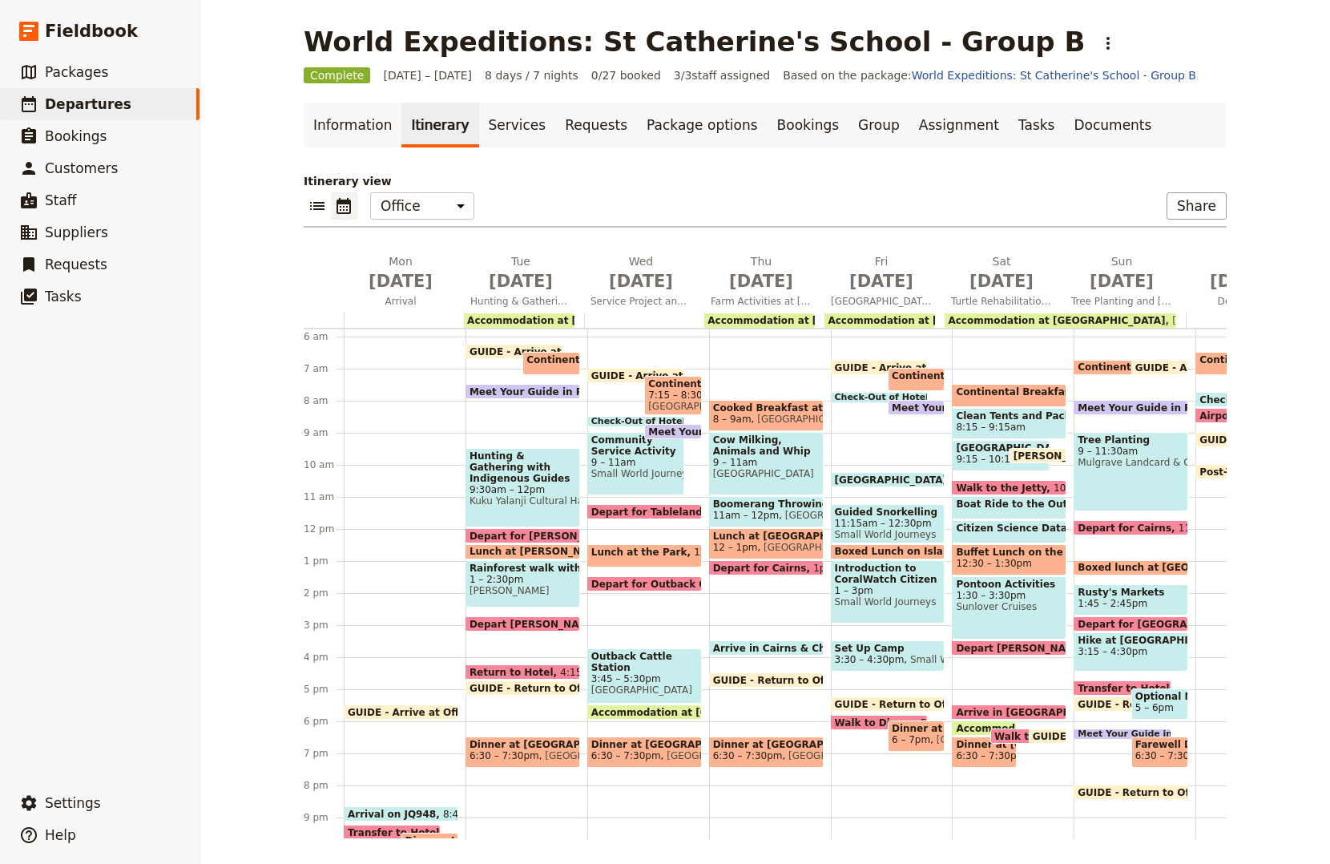
click at [860, 646] on span "Set Up Camp" at bounding box center [888, 648] width 107 height 11
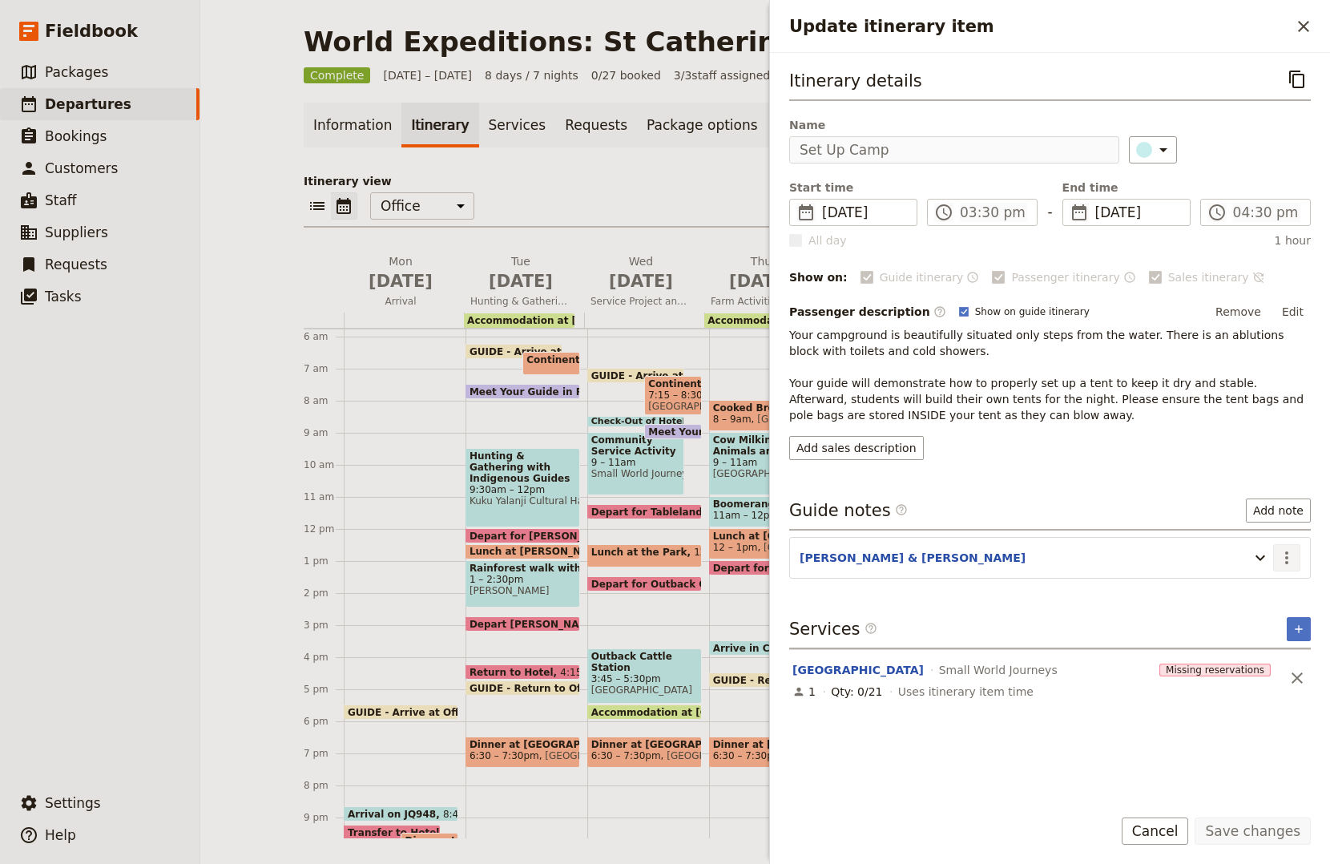
click at [1291, 548] on icon "Actions" at bounding box center [1286, 557] width 19 height 19
click at [1273, 594] on span "Edit note" at bounding box center [1252, 592] width 75 height 16
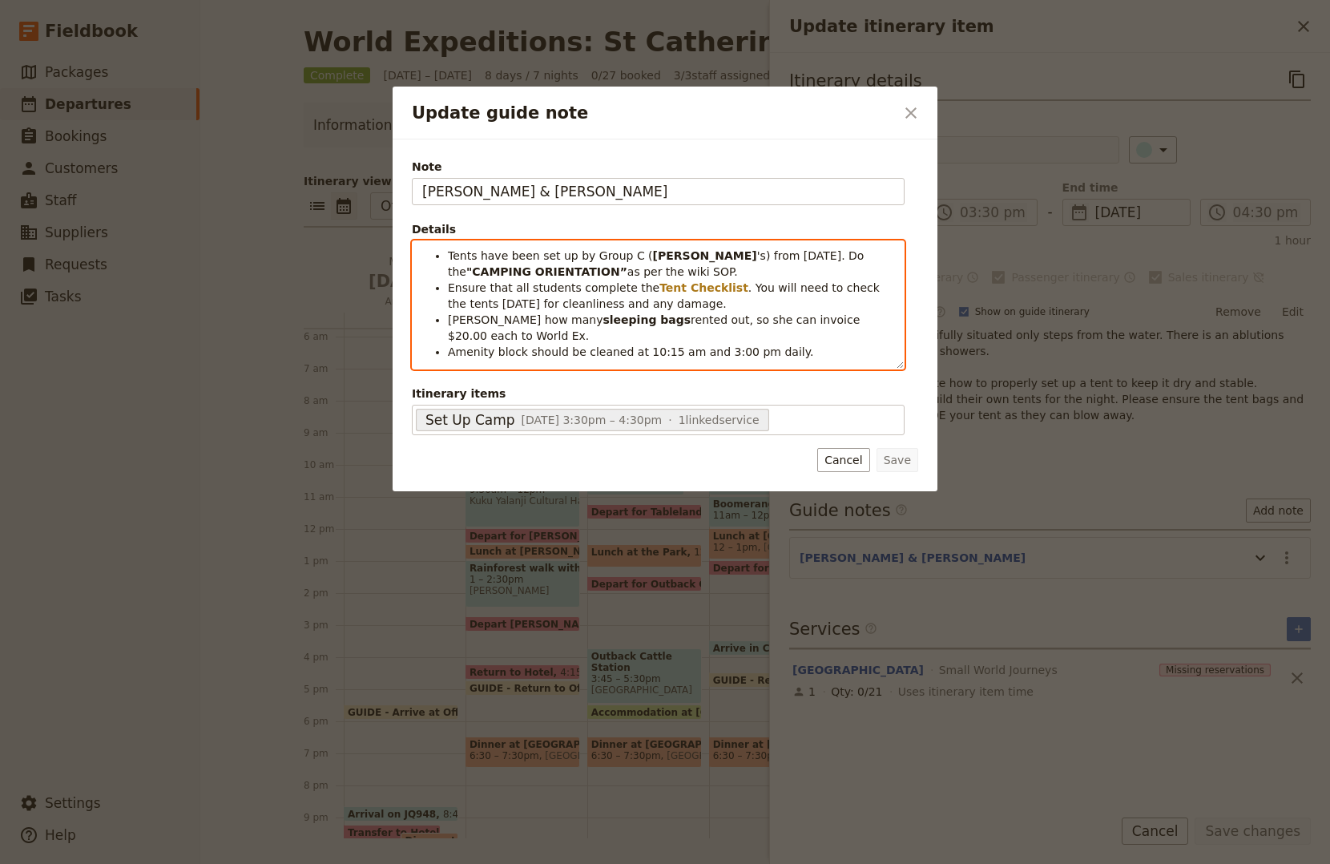
click at [525, 261] on span "Tents have been set up by Group C (" at bounding box center [550, 255] width 205 height 13
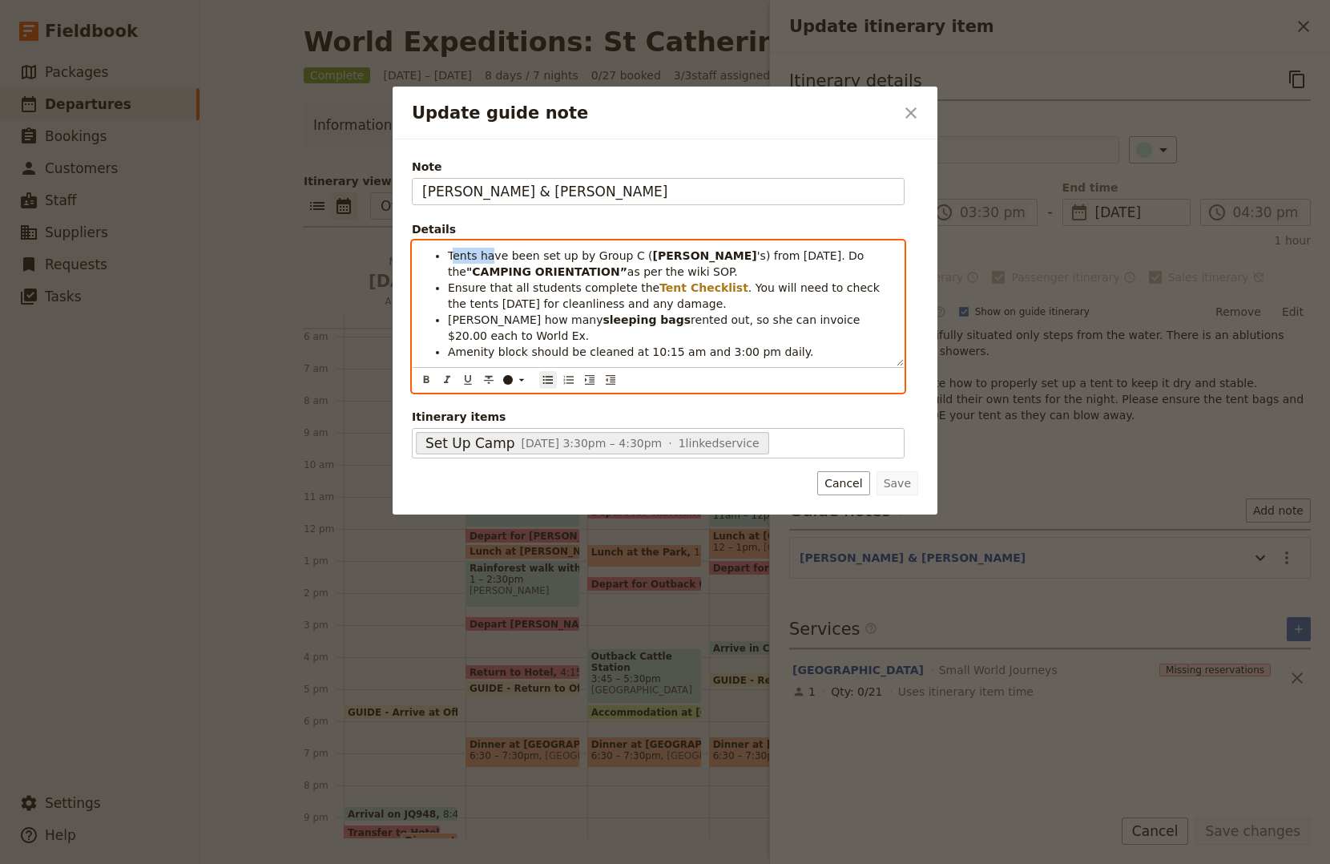
drag, startPoint x: 453, startPoint y: 252, endPoint x: 443, endPoint y: 255, distance: 10.1
click at [478, 251] on span "Tents have been set up by Group C (" at bounding box center [550, 255] width 205 height 13
click at [441, 255] on ul "Tents have been set up by Group C ( JESS 's) from 3 days ago. Do the "CAMPING O…" at bounding box center [658, 304] width 472 height 112
drag, startPoint x: 441, startPoint y: 255, endPoint x: 544, endPoint y: 251, distance: 102.6
click at [544, 251] on ul "Tents have been set up by Group C ( JESS 's) from 3 days ago. Do the "CAMPING O…" at bounding box center [658, 304] width 472 height 112
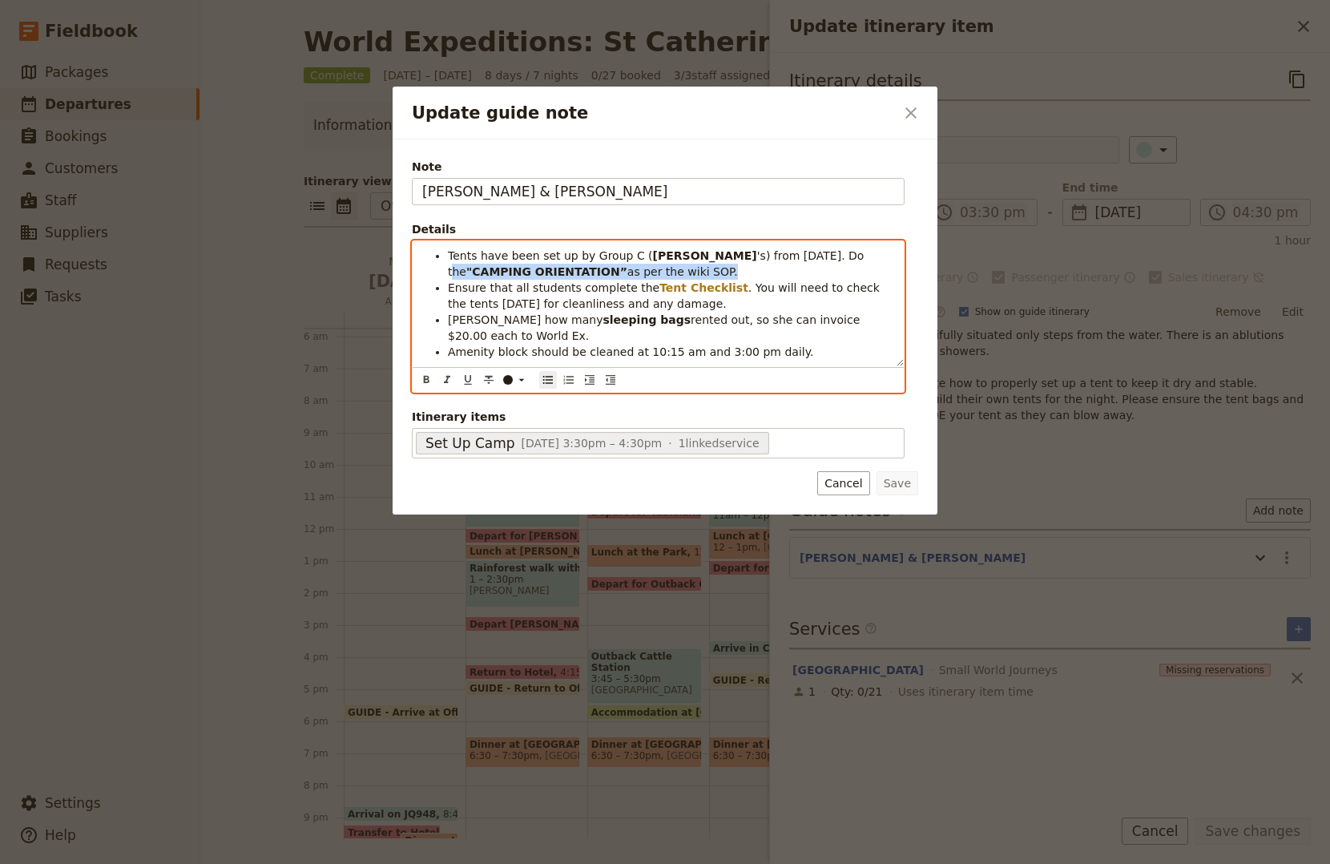
drag, startPoint x: 752, startPoint y: 254, endPoint x: 856, endPoint y: 276, distance: 105.6
click at [856, 276] on li "Tents have been set up by Group C ( JESS 's) from 3 days ago. Do the "CAMPING O…" at bounding box center [671, 264] width 446 height 32
copy li "Do the "CAMPING ORIENTATION” as per the wiki SOP."
